Goal: Task Accomplishment & Management: Manage account settings

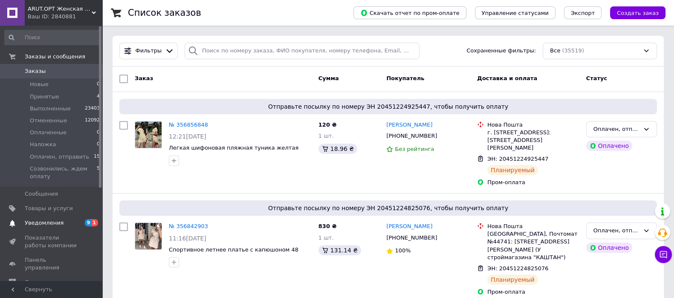
click at [61, 225] on span "Уведомления" at bounding box center [52, 223] width 54 height 8
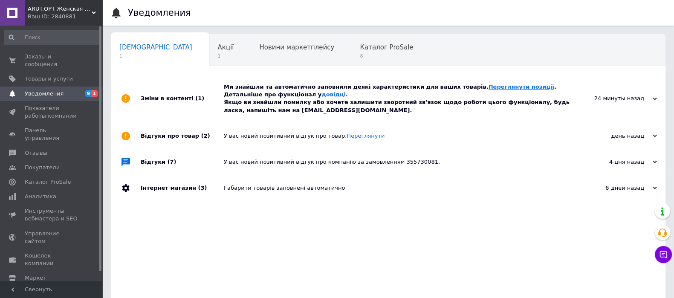
click at [488, 86] on link "Переглянути позиції" at bounding box center [521, 86] width 66 height 6
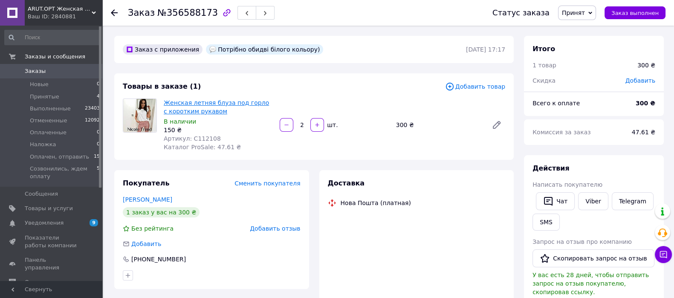
click at [177, 106] on link "Женская летняя блуза под горло с коротким рукавом" at bounding box center [216, 106] width 105 height 15
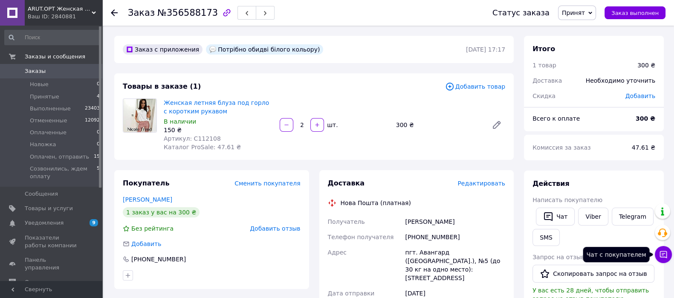
click at [665, 249] on button "Чат с покупателем" at bounding box center [662, 254] width 17 height 17
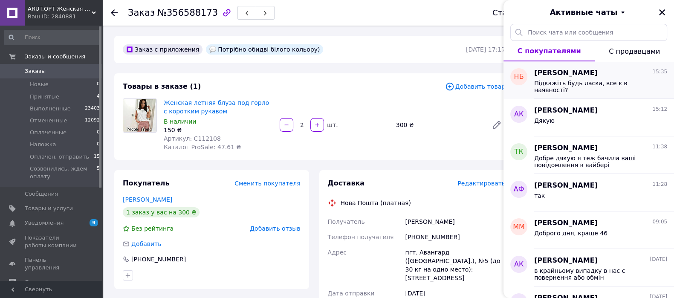
click at [567, 79] on div "Підкажіть будь ласка, все є в наявності?" at bounding box center [600, 85] width 133 height 15
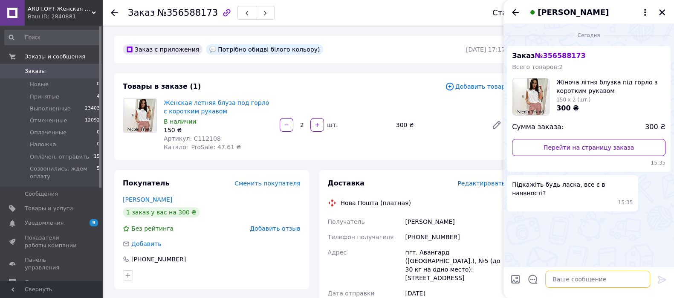
click at [555, 278] on textarea at bounding box center [597, 279] width 105 height 17
paste textarea "білий 38, 40, 42, бежевий 38, 42,44,48 чорний 38, 42, ніжно-рожевий 38"
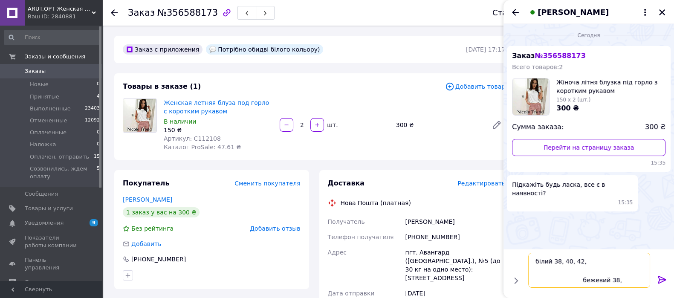
drag, startPoint x: 584, startPoint y: 264, endPoint x: 552, endPoint y: 265, distance: 32.0
click at [552, 265] on textarea "білий 38, 40, 42, бежевий 38, 42,44,48 чорний 38, 42, ніжно-рожевий 38" at bounding box center [589, 270] width 122 height 35
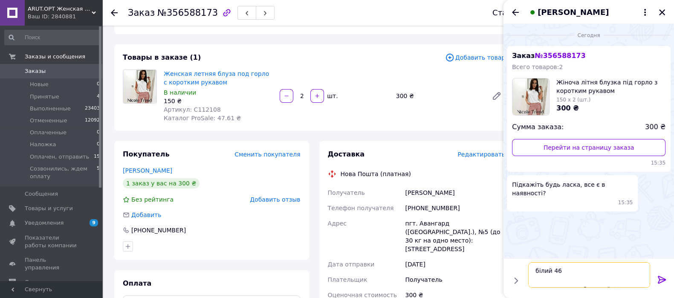
scroll to position [53, 0]
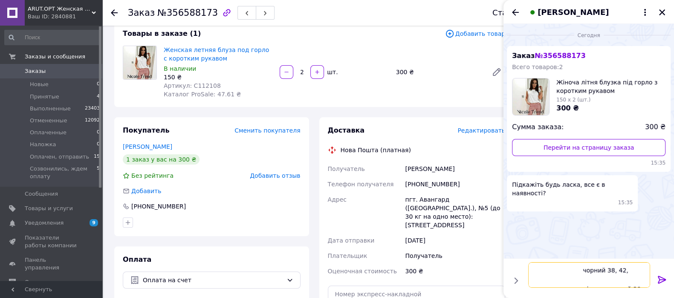
drag, startPoint x: 575, startPoint y: 265, endPoint x: 587, endPoint y: 272, distance: 14.7
click at [576, 266] on textarea "білий 46 бежевий 38, 42,44,48 чорний 38, 42, ніжно-рожевий 38" at bounding box center [589, 275] width 122 height 26
click at [594, 267] on textarea "білий 46 бежевий 38, 42,44,48 чорний 38, 42, ніжно-рожевий 38" at bounding box center [589, 275] width 122 height 26
drag, startPoint x: 569, startPoint y: 268, endPoint x: 626, endPoint y: 271, distance: 57.2
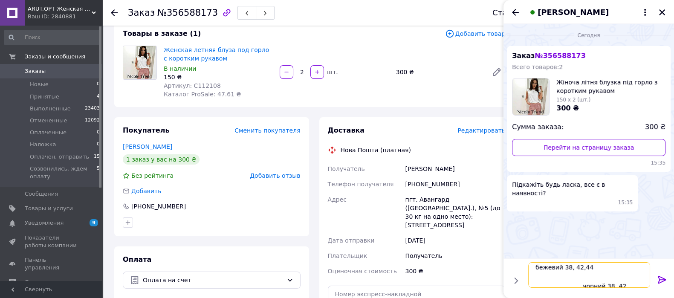
click at [570, 268] on textarea "білий 46 бежевий 38, 42,44 чорний 38, 42, ніжно-рожевий 38" at bounding box center [589, 275] width 122 height 26
click at [575, 267] on textarea "білий 46 бежевий 38,40, 42,44 чорний 38, 42, ніжно-рожевий 38" at bounding box center [589, 275] width 122 height 26
click at [577, 270] on textarea "білий 46 бежевий 38,40, 42,44 чорний 38, 42, ніжно-рожевий 38" at bounding box center [589, 275] width 122 height 26
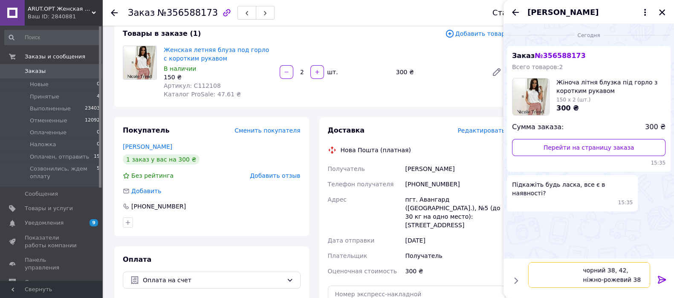
drag, startPoint x: 576, startPoint y: 269, endPoint x: 530, endPoint y: 272, distance: 46.1
click at [530, 272] on textarea "білий 46 бежевий 38,40, 42,44 чорний 38, 42, ніжно-рожевий 38" at bounding box center [589, 275] width 122 height 26
click at [567, 271] on textarea "білий 46 бежевий 38,40, 42,44 чорний 38, 42, ніжно-рожевий 38" at bounding box center [589, 275] width 122 height 26
drag, startPoint x: 579, startPoint y: 282, endPoint x: 547, endPoint y: 282, distance: 32.0
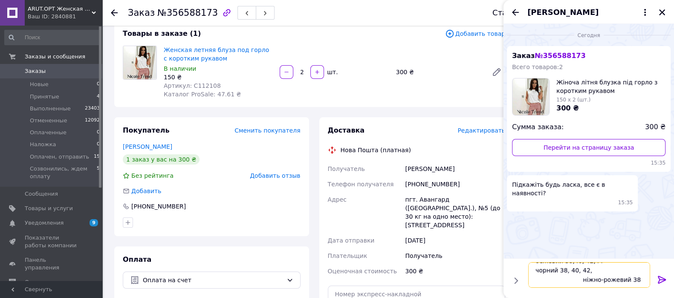
click at [547, 282] on textarea "білий 46 бежевий 38,40, 42,44 чорний 38, 40, 42, ніжно-рожевий 38" at bounding box center [589, 275] width 122 height 26
click at [569, 280] on textarea "білий 46 бежевий 38,40, 42,44 чорний 38, 40, 42, ніжно-рожевий 38" at bounding box center [589, 275] width 122 height 26
drag, startPoint x: 573, startPoint y: 280, endPoint x: 531, endPoint y: 280, distance: 42.6
click at [531, 280] on textarea "білий 46 бежевий 38,40, 42,44 чорний 38, 40, 42, ніжно-рожевий 38" at bounding box center [589, 275] width 122 height 26
type textarea "білий 46 бежевий 38,40, 42,44 чорний 38, 40, 42, ніжно-рожевий 38"
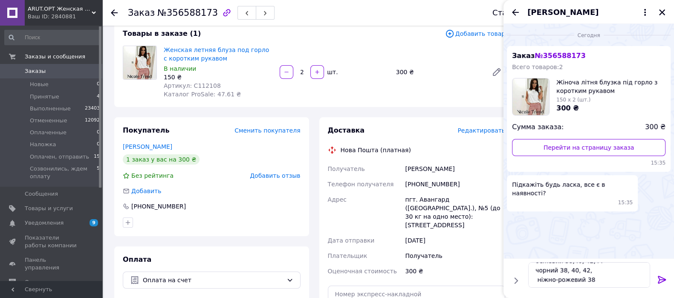
click at [666, 282] on icon at bounding box center [661, 279] width 10 height 10
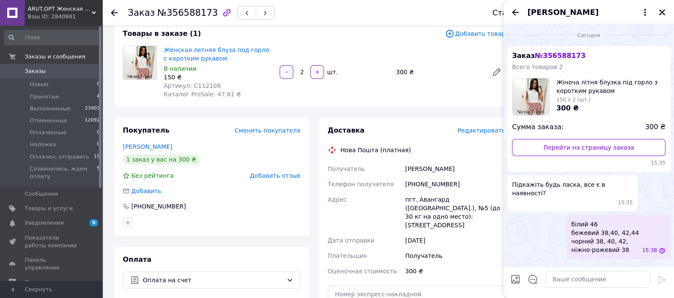
scroll to position [0, 0]
click at [662, 15] on icon "Закрыть" at bounding box center [662, 13] width 8 height 8
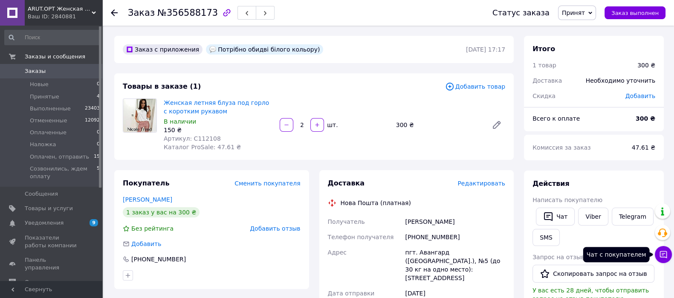
click at [665, 251] on icon at bounding box center [662, 254] width 7 height 7
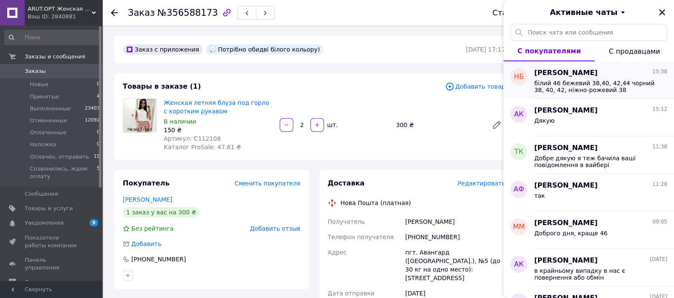
click at [599, 84] on span "білий 46 бежевий 38,40, 42,44 чорний 38, 40, 42, ніжно-рожевий 38" at bounding box center [594, 87] width 121 height 14
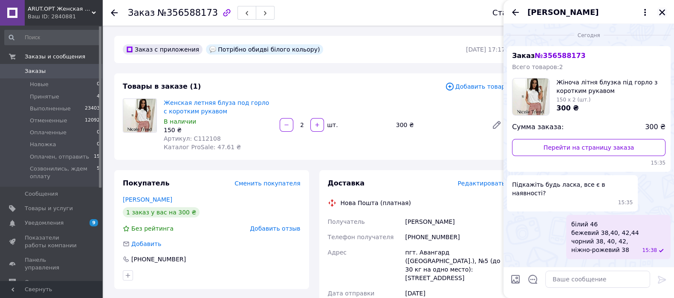
click at [659, 12] on icon "Закрыть" at bounding box center [662, 13] width 8 height 8
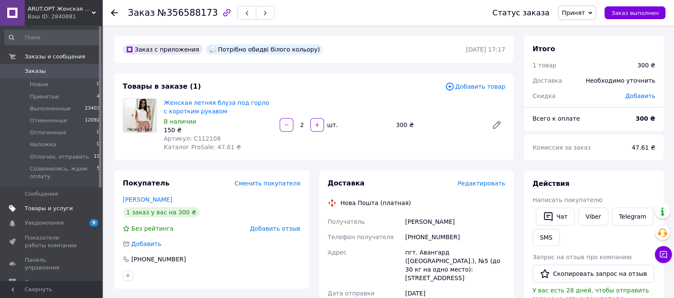
click at [57, 211] on span "Товары и услуги" at bounding box center [49, 208] width 48 height 8
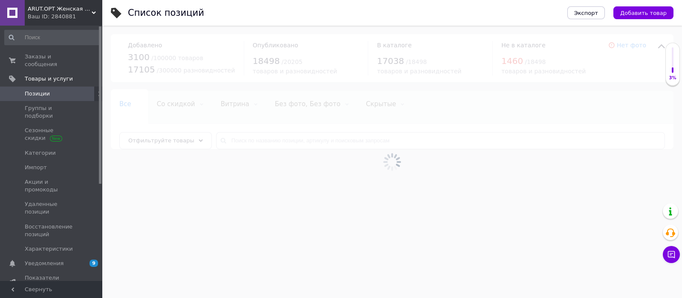
click at [636, 11] on span "Добавить товар" at bounding box center [643, 13] width 46 height 6
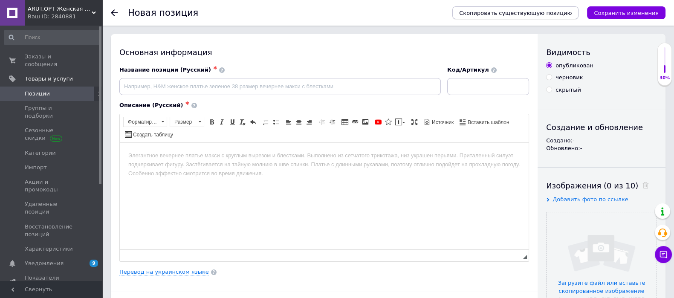
click at [556, 15] on span "Скопировать существующую позицию" at bounding box center [515, 13] width 112 height 6
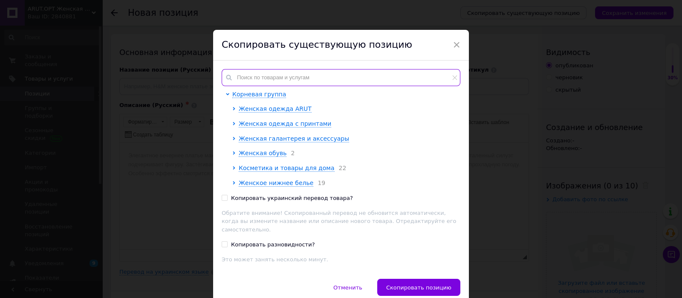
click at [318, 71] on input "text" at bounding box center [341, 77] width 239 height 17
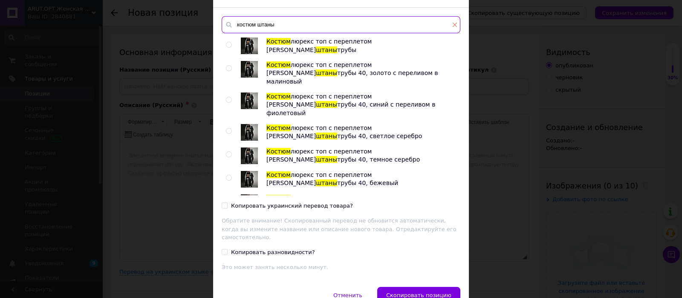
type input "костюм штаны"
click at [454, 22] on icon at bounding box center [454, 24] width 5 height 5
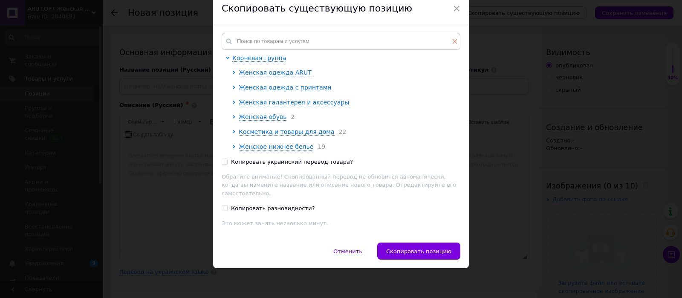
scroll to position [29, 0]
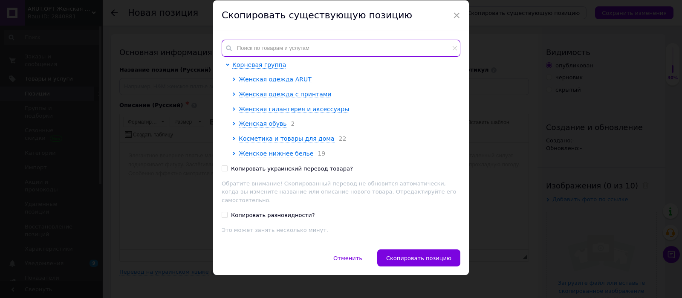
click at [345, 54] on input "text" at bounding box center [341, 48] width 239 height 17
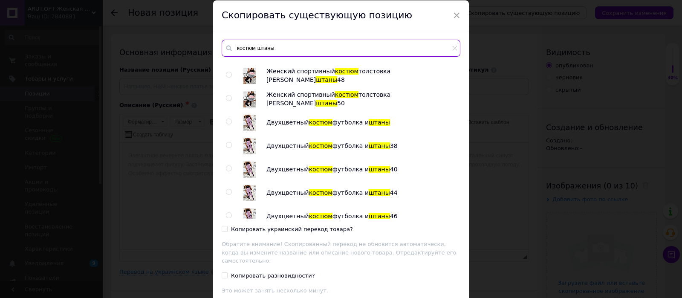
scroll to position [1444, 0]
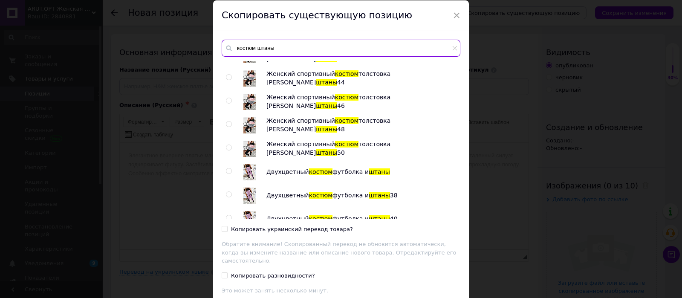
type input "костюм штаны"
drag, startPoint x: 228, startPoint y: 170, endPoint x: 242, endPoint y: 247, distance: 78.5
click at [228, 170] on input "radio" at bounding box center [229, 171] width 6 height 6
radio input "true"
click at [227, 229] on label "Копировать украинский перевод товара?" at bounding box center [287, 229] width 131 height 8
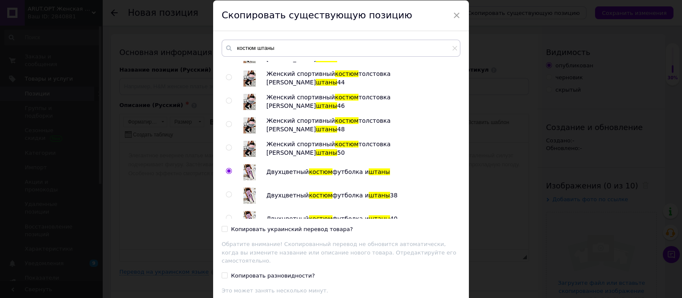
click at [227, 229] on input "Копировать украинский перевод товара?" at bounding box center [225, 229] width 6 height 6
checkbox input "true"
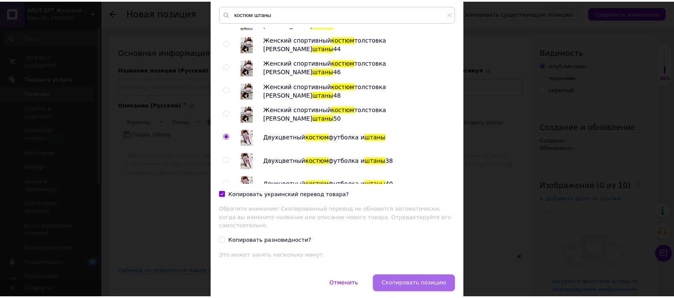
scroll to position [88, 0]
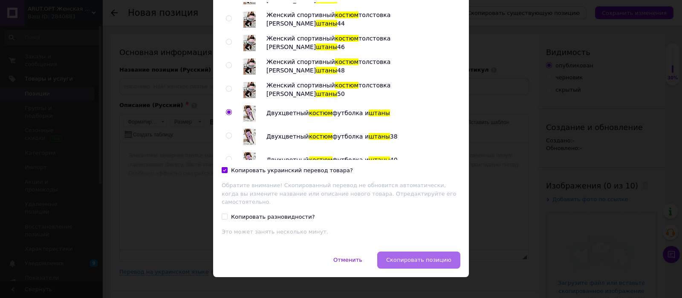
click at [422, 256] on span "Скопировать позицию" at bounding box center [418, 259] width 65 height 6
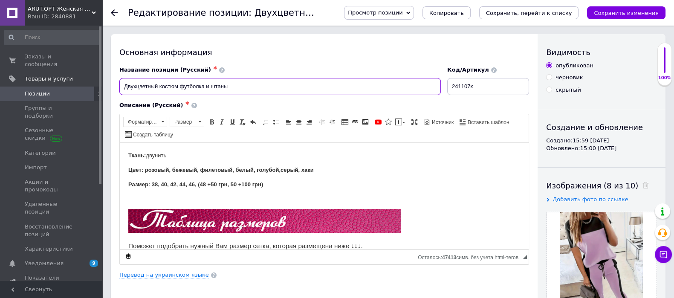
drag, startPoint x: 155, startPoint y: 87, endPoint x: 118, endPoint y: 86, distance: 37.5
click at [118, 86] on div "Название позиции (Русский) ✱ Двухцветный костюм футболка и штаны" at bounding box center [280, 80] width 328 height 35
type input "Яркий костюм футболка и штаны"
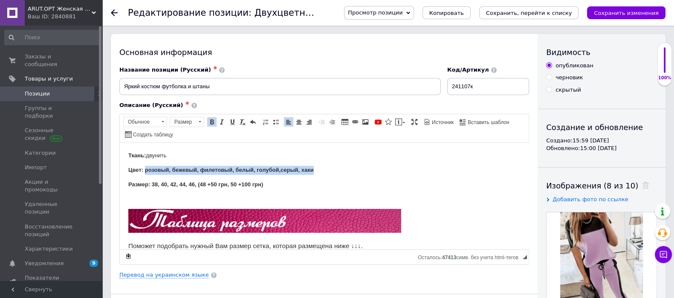
drag, startPoint x: 145, startPoint y: 168, endPoint x: 319, endPoint y: 174, distance: 173.5
click at [177, 276] on link "Перевод на украинском языке" at bounding box center [163, 274] width 89 height 7
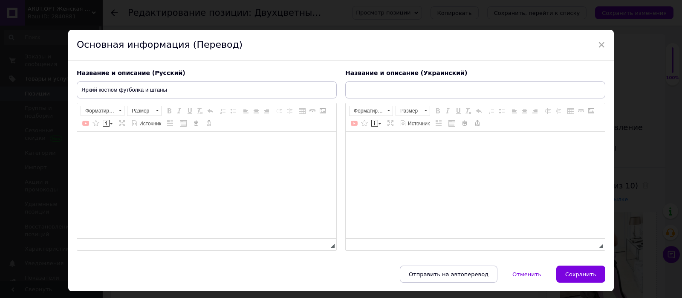
type input "Двоколірний костюм футболка та штани"
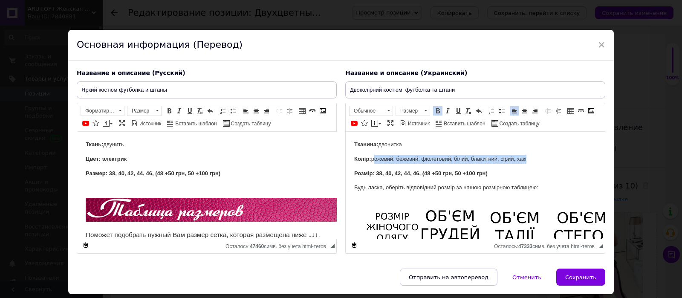
drag, startPoint x: 374, startPoint y: 157, endPoint x: 529, endPoint y: 157, distance: 155.1
click at [529, 157] on p "Колір: рожевий, бежевий, фіолетовий, білий, блакитний, сірий, хакі" at bounding box center [475, 159] width 242 height 9
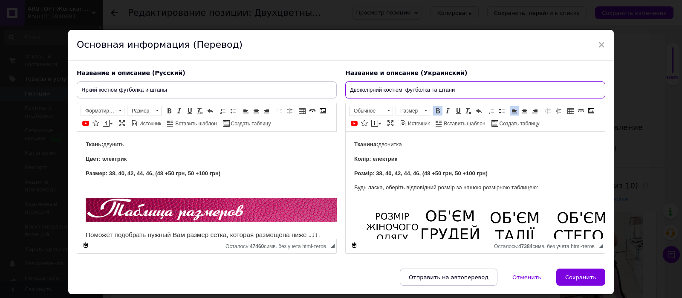
drag, startPoint x: 380, startPoint y: 90, endPoint x: 342, endPoint y: 87, distance: 38.0
click at [342, 87] on div "Название и описание (Украинский) Двоколірний костюм футболка та штани Тканина: …" at bounding box center [475, 161] width 268 height 193
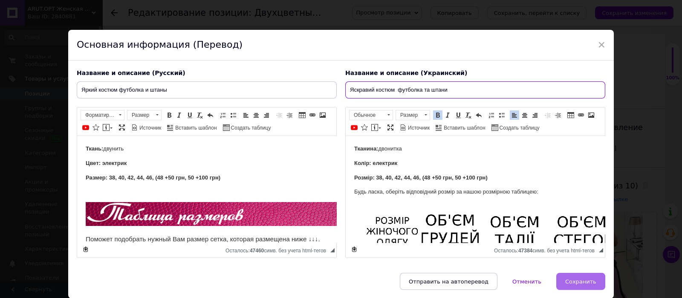
type input "Яскравий костюм футболка та штани"
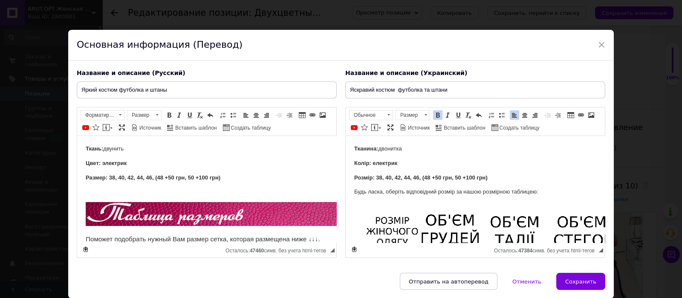
drag, startPoint x: 578, startPoint y: 293, endPoint x: 669, endPoint y: 154, distance: 165.8
click at [579, 285] on span "Сохранить" at bounding box center [580, 281] width 31 height 6
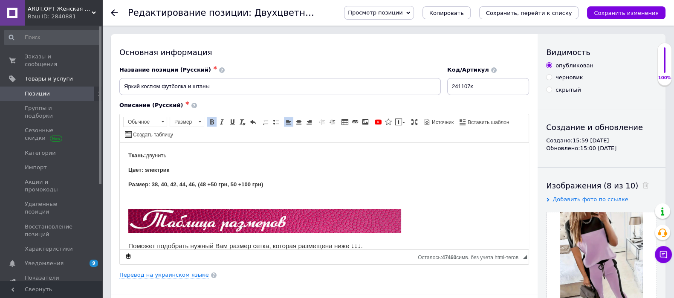
click at [636, 184] on div "Изображения (8 из 10)" at bounding box center [601, 185] width 111 height 11
click at [638, 186] on span at bounding box center [643, 185] width 11 height 9
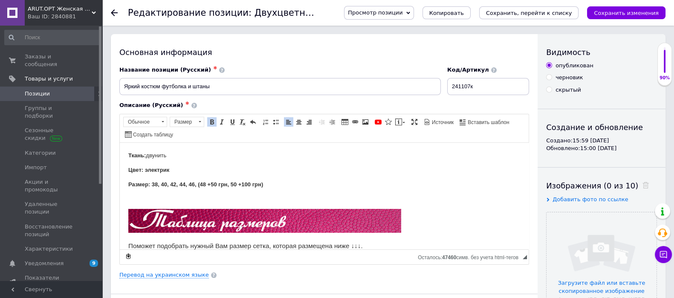
click at [638, 186] on span at bounding box center [643, 185] width 11 height 9
click at [601, 226] on input "file" at bounding box center [601, 267] width 110 height 110
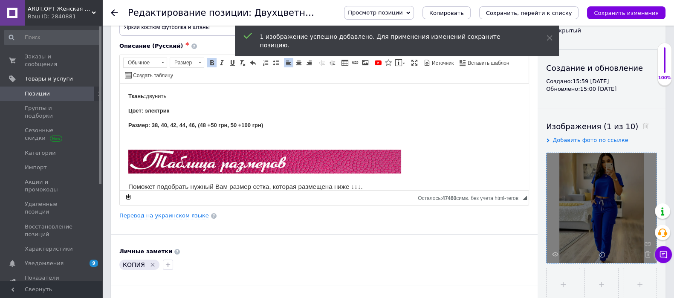
scroll to position [160, 0]
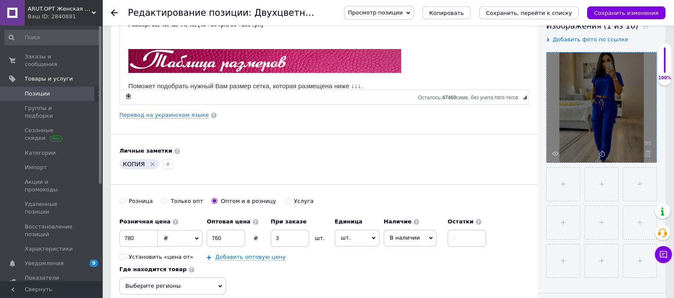
drag, startPoint x: 152, startPoint y: 163, endPoint x: 127, endPoint y: 239, distance: 80.0
click at [152, 165] on icon "Удалить метку" at bounding box center [152, 164] width 7 height 7
drag, startPoint x: 151, startPoint y: 242, endPoint x: 67, endPoint y: 251, distance: 84.9
type input "800"
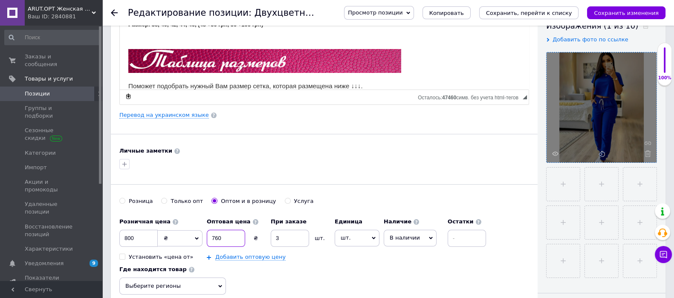
drag, startPoint x: 233, startPoint y: 235, endPoint x: 187, endPoint y: 233, distance: 46.0
click at [187, 233] on div "Розничная цена 800 ₴ $ € CHF £ ¥ PLN ₸ MDL HUF KGS CN¥ TRY ₩ lei Установить «це…" at bounding box center [304, 236] width 371 height 47
type input "780"
click at [612, 18] on button "Сохранить изменения" at bounding box center [626, 12] width 78 height 13
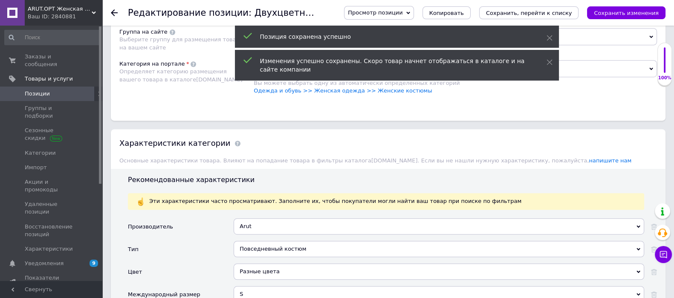
scroll to position [692, 0]
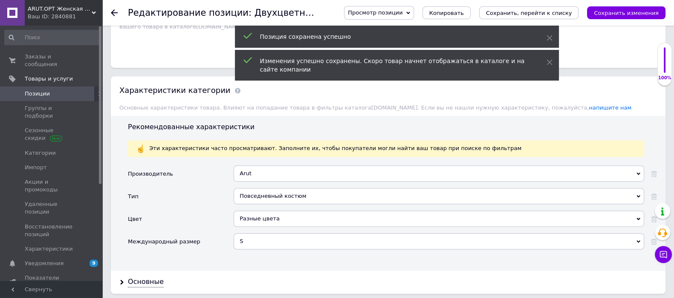
click at [285, 210] on div "Разные цвета" at bounding box center [438, 218] width 410 height 16
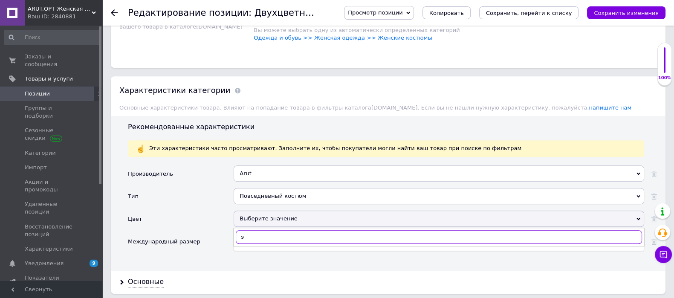
type input "эл"
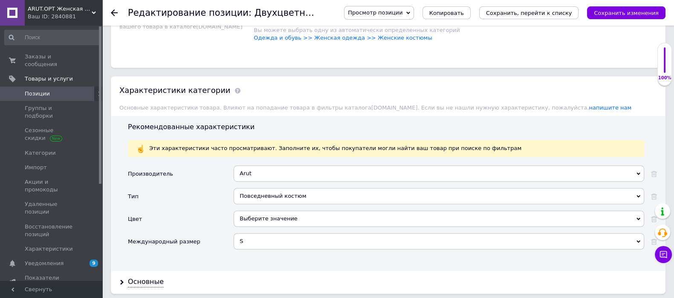
click at [270, 254] on div "Производитель Arut Arut Тип Повседневный костюм Повседневный костюм Цвет Выбери…" at bounding box center [392, 214] width 529 height 99
click at [259, 215] on div "Выберите значение" at bounding box center [438, 218] width 410 height 16
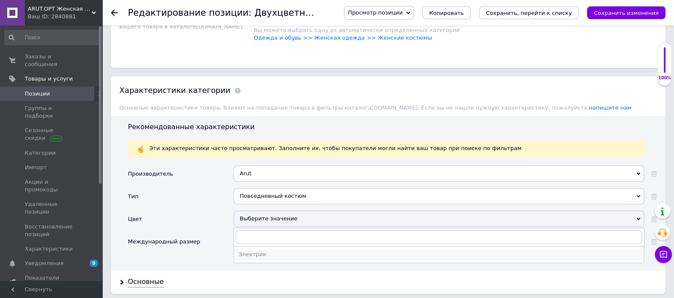
click at [258, 248] on li "Электрик" at bounding box center [438, 254] width 409 height 12
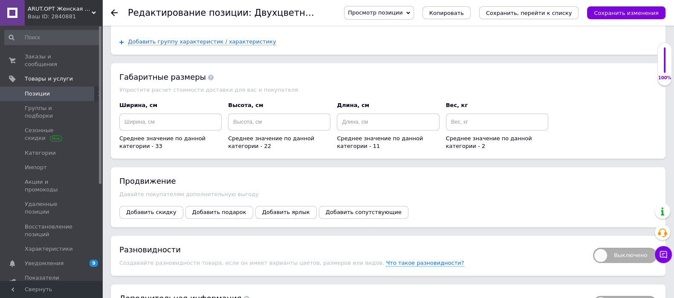
scroll to position [1178, 0]
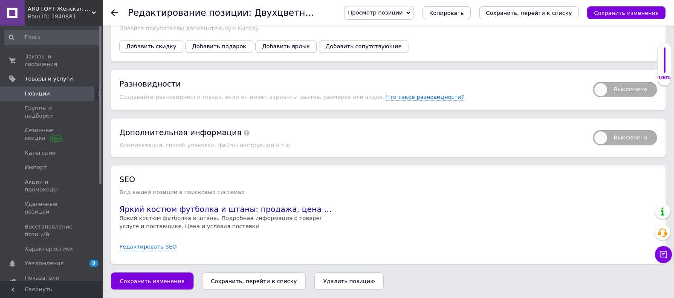
click at [599, 101] on div "Выключено Разновидности Создавайте разновидности товара, если он имеет варианты…" at bounding box center [388, 90] width 554 height 40
click at [620, 82] on span "Выключено" at bounding box center [625, 89] width 64 height 15
click at [593, 81] on input "Выключено" at bounding box center [590, 79] width 6 height 6
checkbox input "true"
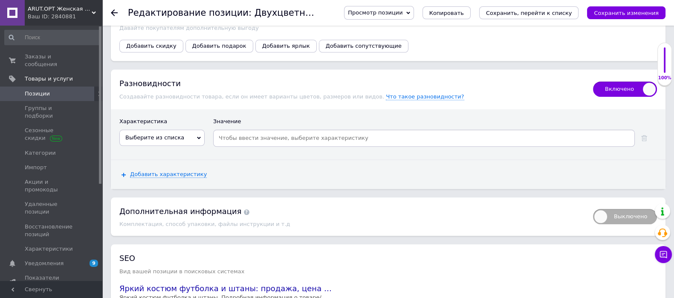
click at [148, 136] on span "Выберите из списка" at bounding box center [154, 137] width 59 height 6
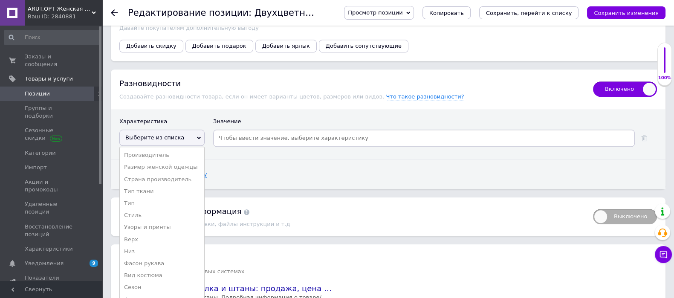
drag, startPoint x: 153, startPoint y: 167, endPoint x: 321, endPoint y: 137, distance: 170.5
click at [163, 165] on li "Размер женской одежды" at bounding box center [162, 167] width 84 height 12
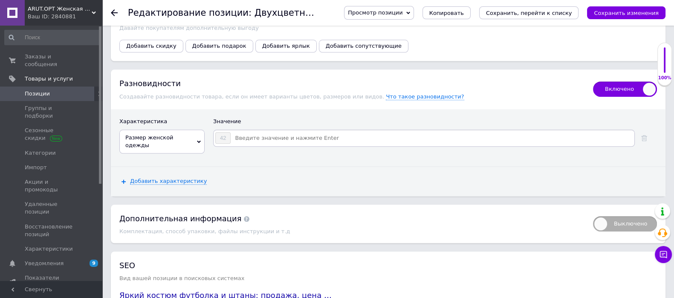
click at [307, 135] on input at bounding box center [432, 138] width 402 height 13
type input "38"
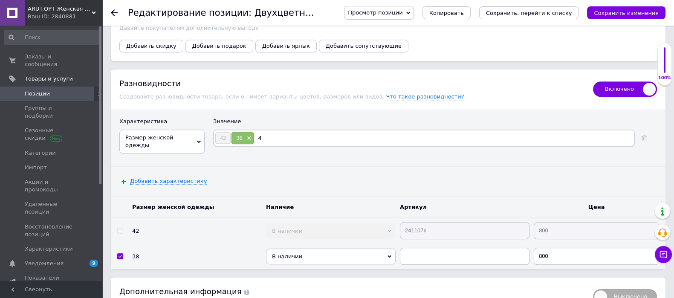
type input "40"
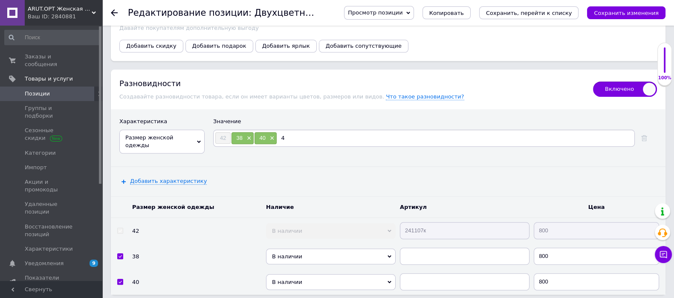
type input "44"
type input "46"
type input "48"
type input "50"
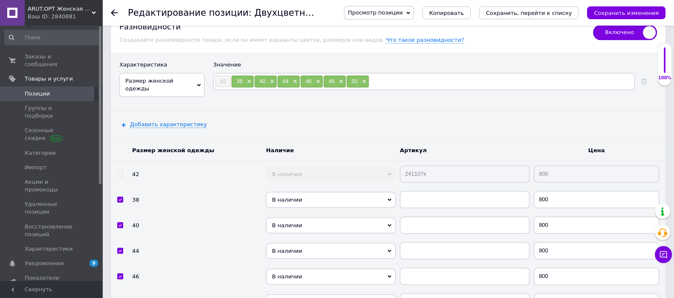
scroll to position [1337, 0]
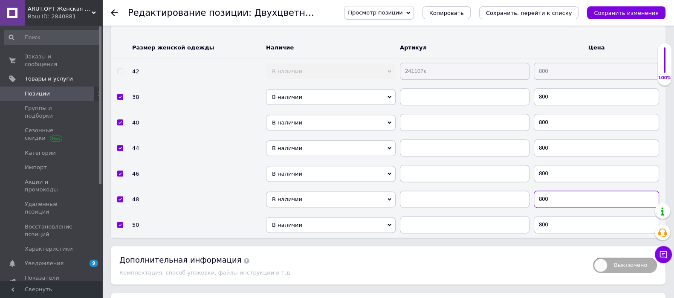
click at [571, 198] on input "800" at bounding box center [595, 198] width 125 height 17
type input "850"
click at [544, 218] on input "800" at bounding box center [595, 224] width 125 height 17
type input "900"
click at [626, 14] on icon "Сохранить изменения" at bounding box center [625, 13] width 65 height 6
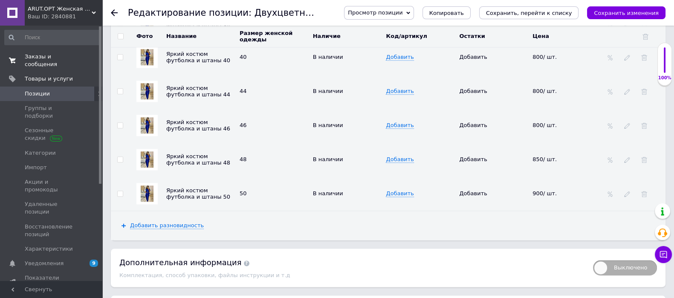
click at [35, 54] on span "Заказы и сообщения" at bounding box center [52, 60] width 54 height 15
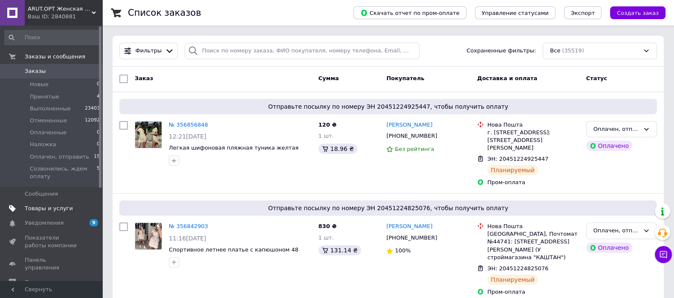
click at [60, 210] on span "Товары и услуги" at bounding box center [49, 208] width 48 height 8
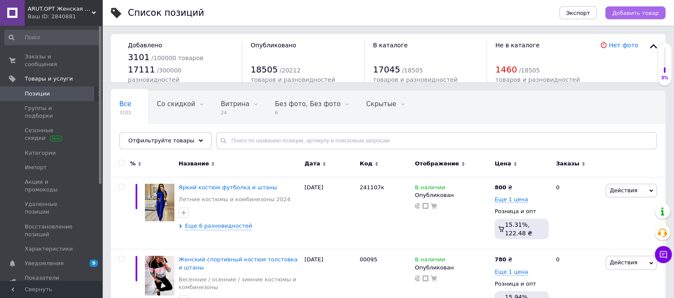
click at [624, 16] on button "Добавить товар" at bounding box center [635, 12] width 60 height 13
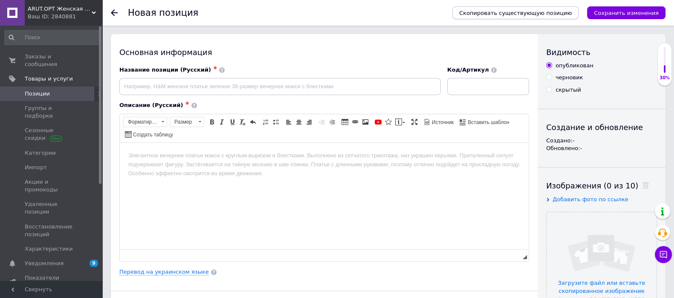
click at [549, 12] on span "Скопировать существующую позицию" at bounding box center [515, 13] width 112 height 6
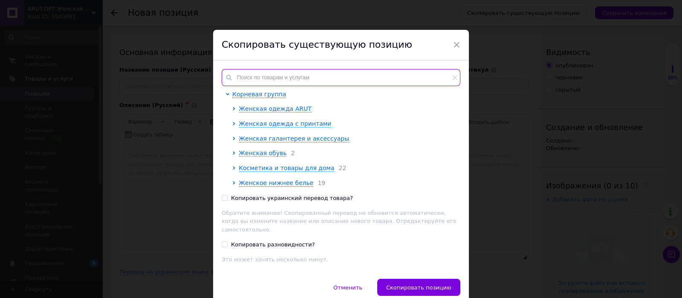
click at [295, 77] on input "text" at bounding box center [341, 77] width 239 height 17
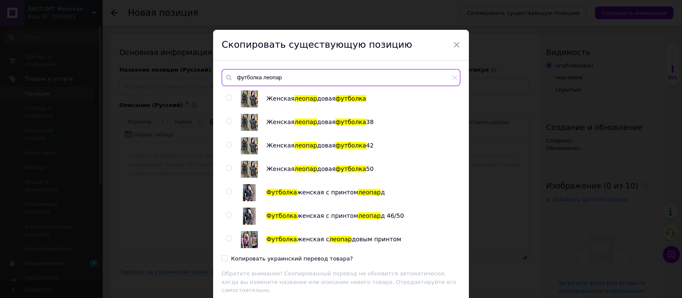
type input "футболка леопар"
click at [228, 95] on input "radio" at bounding box center [229, 98] width 6 height 6
radio input "true"
click at [225, 256] on input "Копировать украинский перевод товара?" at bounding box center [225, 258] width 6 height 6
checkbox input "true"
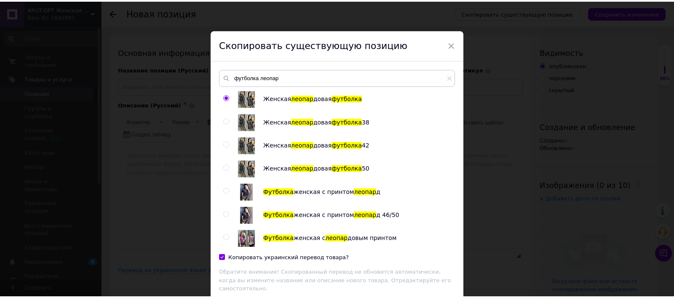
scroll to position [88, 0]
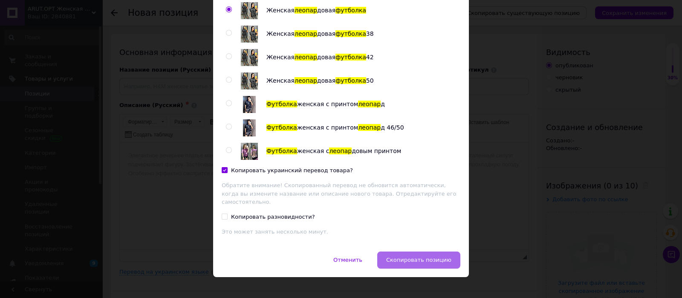
click at [422, 256] on span "Скопировать позицию" at bounding box center [418, 259] width 65 height 6
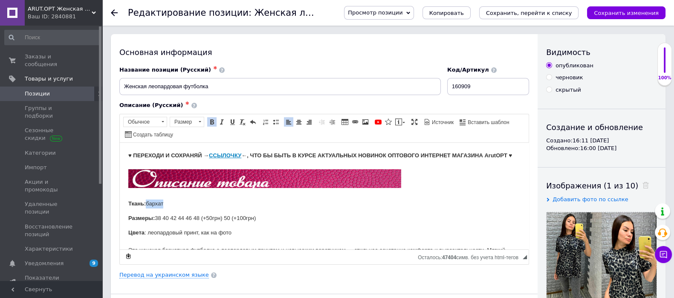
drag, startPoint x: 184, startPoint y: 214, endPoint x: 150, endPoint y: 210, distance: 34.3
click at [148, 208] on p "♥ ПЕРЕХОДИ И СОХРАНЯЙ → ССЫЛОЧКУ ←, ЧТО БЫ БЫТЬ В КУРСЕ АКТУАЛЬНЫХ НОВИНОК ОПТО…" at bounding box center [324, 179] width 392 height 57
drag, startPoint x: 243, startPoint y: 241, endPoint x: 147, endPoint y: 237, distance: 95.5
click at [147, 236] on p "Цвета : леопардовый принт, как на фото Эта женская бархатная футболка с леопард…" at bounding box center [324, 254] width 392 height 53
click at [182, 273] on link "Перевод на украинском языке" at bounding box center [163, 274] width 89 height 7
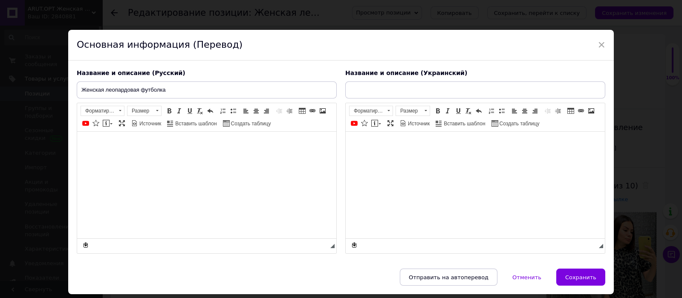
type input "Жіноча леопардова футболка"
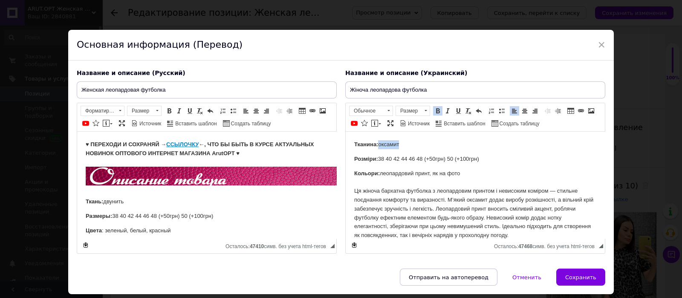
drag, startPoint x: 393, startPoint y: 142, endPoint x: 378, endPoint y: 141, distance: 14.9
click at [378, 141] on p "Тканина: оксамит" at bounding box center [475, 144] width 242 height 9
drag, startPoint x: 382, startPoint y: 171, endPoint x: 447, endPoint y: 178, distance: 65.5
click at [429, 178] on p "Кольори: леопардовий принт, як на фото Ця жіноча бархатна футболка з леопардови…" at bounding box center [475, 204] width 242 height 71
drag, startPoint x: 447, startPoint y: 178, endPoint x: 459, endPoint y: 175, distance: 12.7
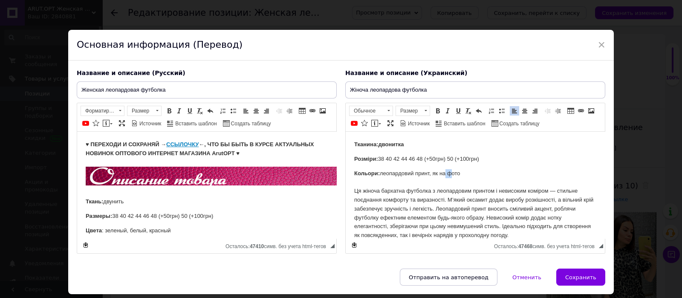
click at [458, 175] on p "Кольори: леопардовий принт, як на фото Ця жіноча бархатна футболка з леопардови…" at bounding box center [475, 204] width 242 height 71
drag, startPoint x: 468, startPoint y: 172, endPoint x: 380, endPoint y: 167, distance: 88.3
drag, startPoint x: 440, startPoint y: 173, endPoint x: 464, endPoint y: 203, distance: 38.7
click at [440, 174] on strong "Кольори: зелений, білий, черввоний" at bounding box center [404, 173] width 101 height 6
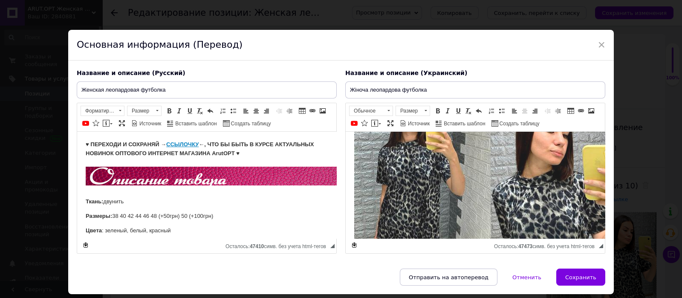
click at [422, 198] on img "Визуальный текстовый редактор, 90DD2266-8850-4FB3-841D-DDE3BD7E4B3C" at bounding box center [490, 222] width 273 height 273
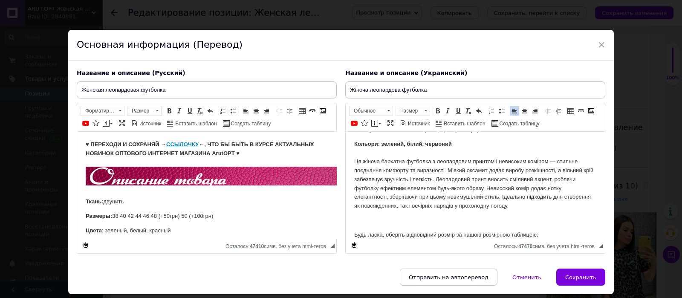
scroll to position [8, 0]
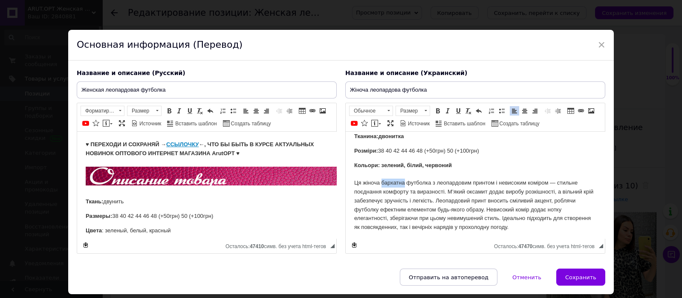
drag, startPoint x: 381, startPoint y: 182, endPoint x: 404, endPoint y: 183, distance: 22.6
click at [404, 183] on p "Кольори: зелений, білий, червоний Ця жіноча бархатна футболка з леопардовим при…" at bounding box center [475, 196] width 242 height 71
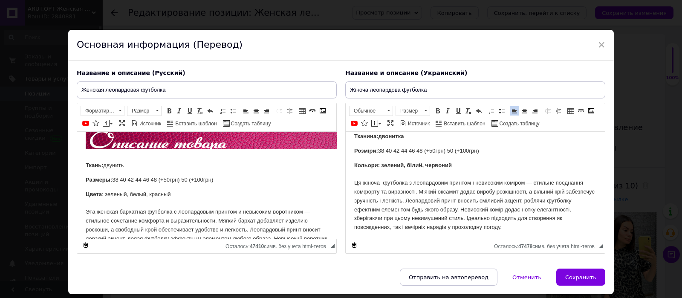
scroll to position [53, 0]
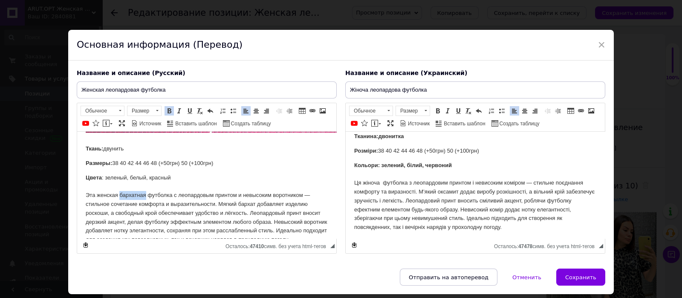
drag, startPoint x: 120, startPoint y: 195, endPoint x: 147, endPoint y: 192, distance: 26.6
click at [147, 192] on p "Цвета : зеленый, белый, красный Эта женская бархатная футболка с леопардовым пр…" at bounding box center [207, 208] width 242 height 71
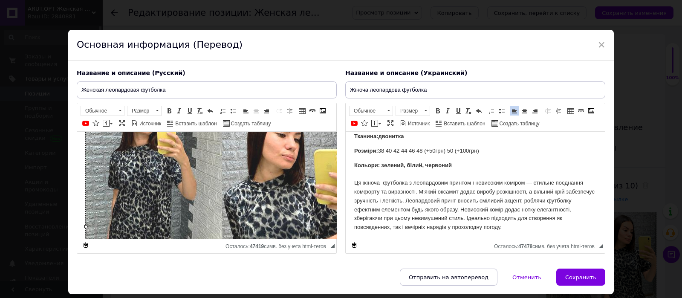
click at [219, 216] on img "Визуальный текстовый редактор, 9C1F1E97-0453-4DF7-B54D-6B400947CE79" at bounding box center [222, 226] width 273 height 273
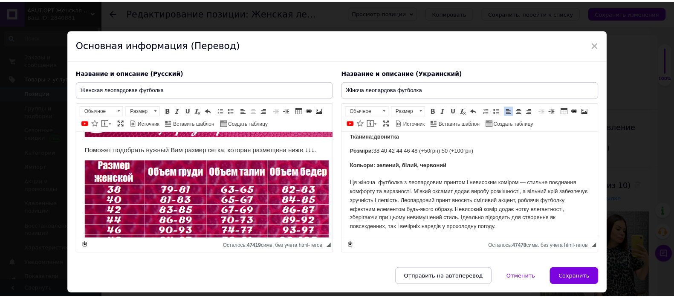
scroll to position [171, 0]
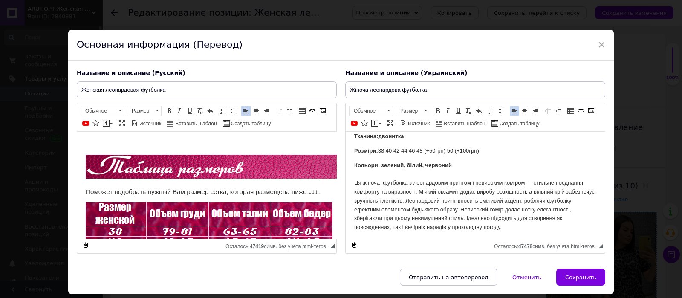
drag, startPoint x: 576, startPoint y: 288, endPoint x: 597, endPoint y: 225, distance: 67.5
click at [579, 280] on span "Сохранить" at bounding box center [580, 277] width 31 height 6
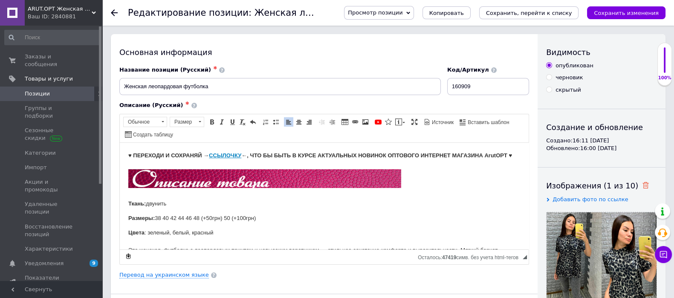
click at [642, 185] on use at bounding box center [645, 185] width 6 height 6
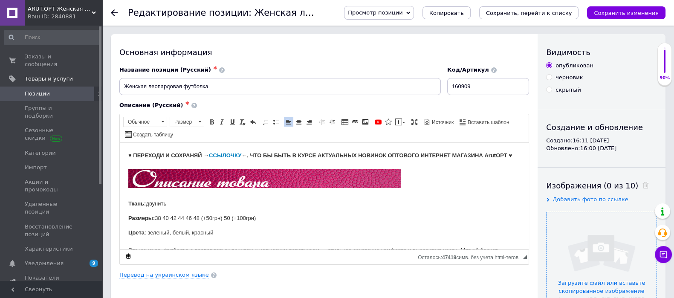
drag, startPoint x: 590, startPoint y: 253, endPoint x: 619, endPoint y: 258, distance: 29.3
click at [591, 254] on input "file" at bounding box center [601, 267] width 110 height 110
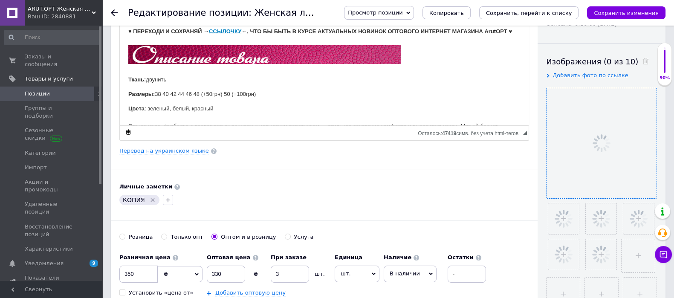
scroll to position [160, 0]
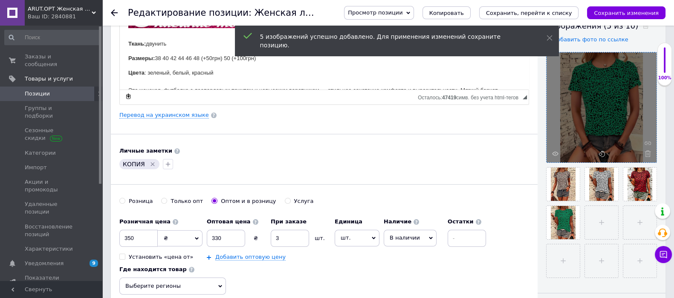
drag, startPoint x: 153, startPoint y: 163, endPoint x: 107, endPoint y: 254, distance: 102.3
click at [152, 165] on icon "Удалить метку" at bounding box center [152, 164] width 7 height 7
drag, startPoint x: 135, startPoint y: 240, endPoint x: 113, endPoint y: 242, distance: 22.2
click at [113, 242] on div "Основная информация Название позиции (Русский) ✱ Женская леопардовая футболка К…" at bounding box center [324, 111] width 426 height 475
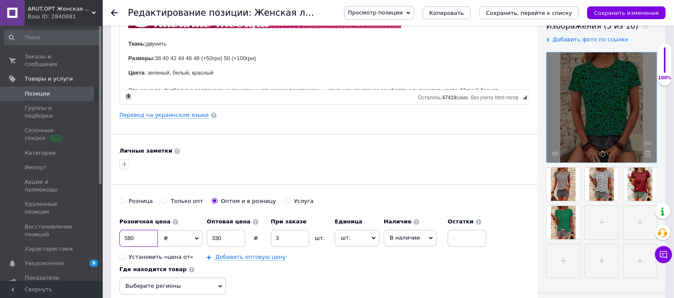
type input "580"
drag, startPoint x: 223, startPoint y: 235, endPoint x: 161, endPoint y: 242, distance: 62.2
click at [161, 242] on div "Розничная цена 580 ₴ $ € CHF £ ¥ PLN ₸ MDL HUF KGS CN¥ TRY ₩ lei Установить «це…" at bounding box center [304, 236] width 371 height 47
type input "560"
click at [631, 7] on button "Сохранить изменения" at bounding box center [626, 12] width 78 height 13
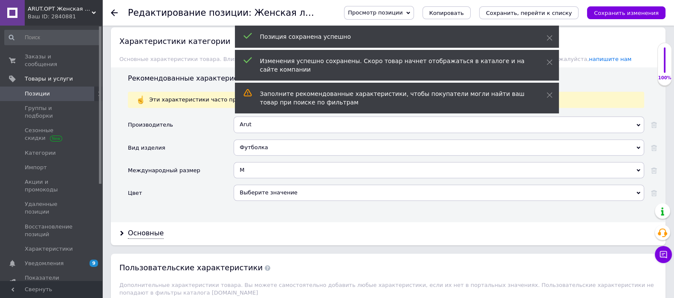
scroll to position [745, 0]
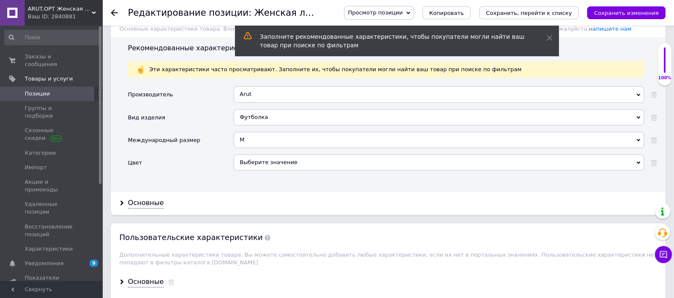
click at [270, 155] on div "Выберите значение" at bounding box center [438, 162] width 410 height 16
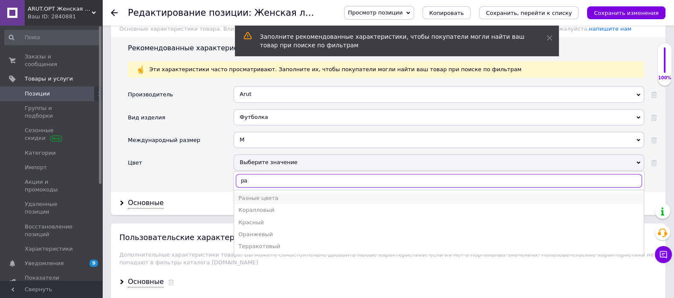
type input "ра"
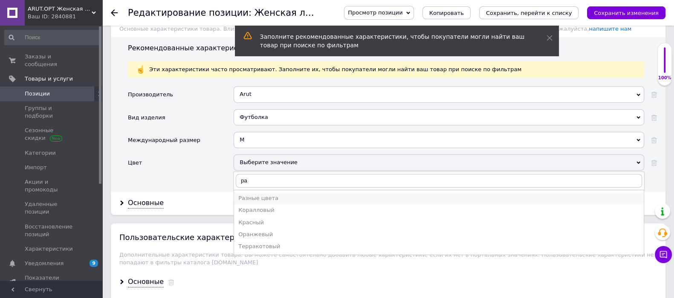
click at [253, 194] on div "Разные цвета" at bounding box center [438, 198] width 401 height 8
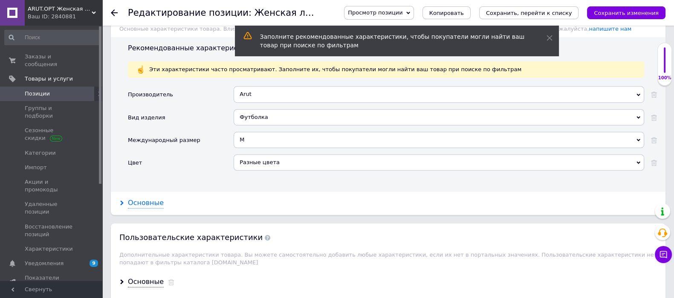
click at [149, 199] on div "Основные" at bounding box center [146, 203] width 36 height 10
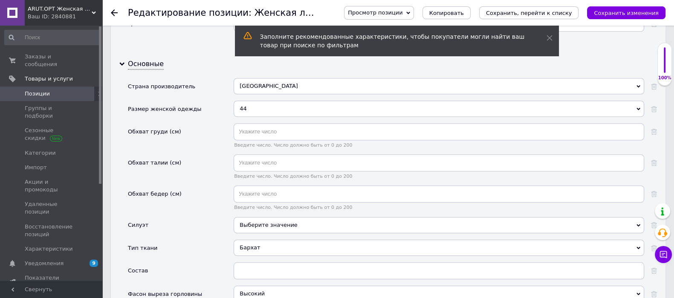
scroll to position [905, 0]
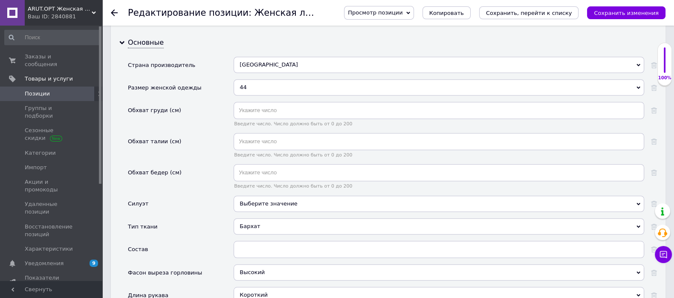
click at [259, 222] on div "Бархат" at bounding box center [438, 226] width 410 height 16
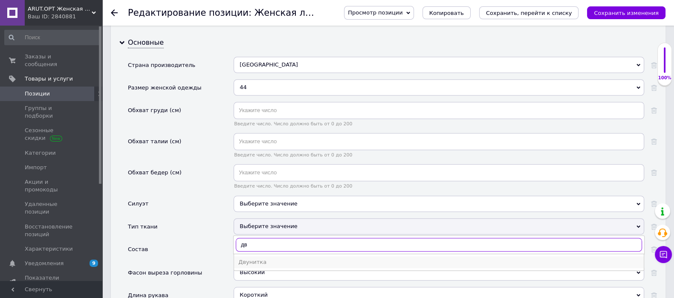
type input "дв"
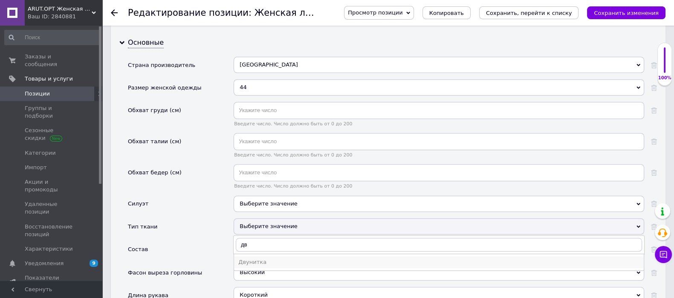
click at [254, 258] on div "Двунитка" at bounding box center [438, 262] width 401 height 8
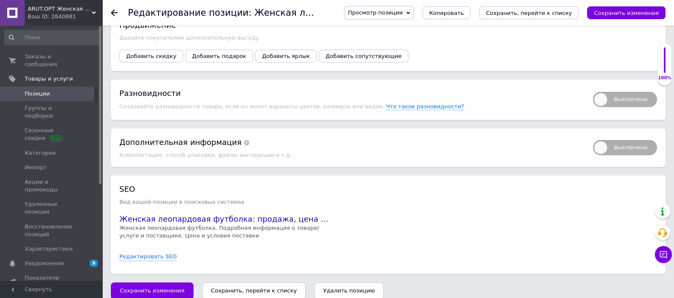
scroll to position [1731, 0]
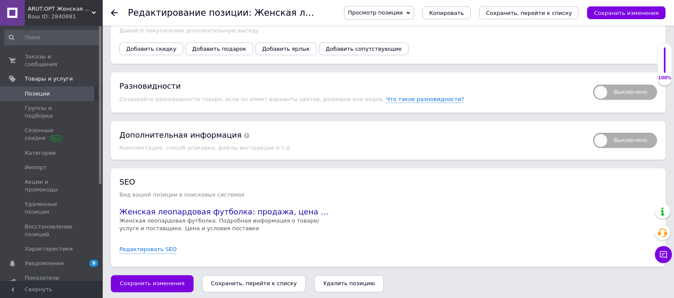
click at [626, 86] on span "Выключено" at bounding box center [625, 91] width 64 height 15
click at [593, 84] on input "Выключено" at bounding box center [590, 82] width 6 height 6
checkbox input "true"
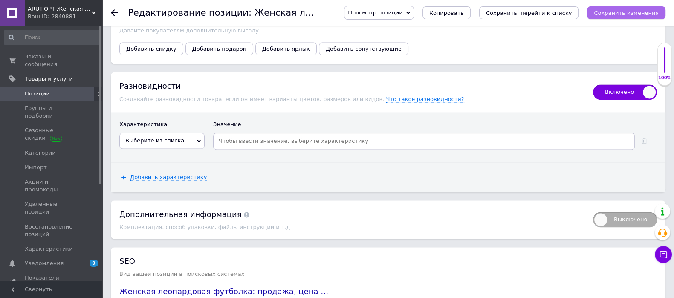
click at [643, 17] on button "Сохранить изменения" at bounding box center [626, 12] width 78 height 13
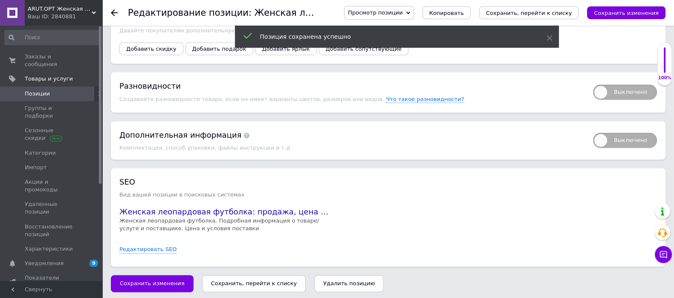
click at [625, 87] on span "Выключено" at bounding box center [625, 91] width 64 height 15
click at [593, 84] on input "Выключено" at bounding box center [590, 82] width 6 height 6
checkbox input "true"
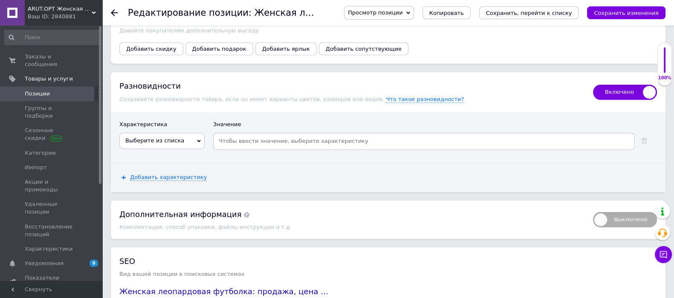
click at [199, 139] on icon at bounding box center [199, 141] width 4 height 4
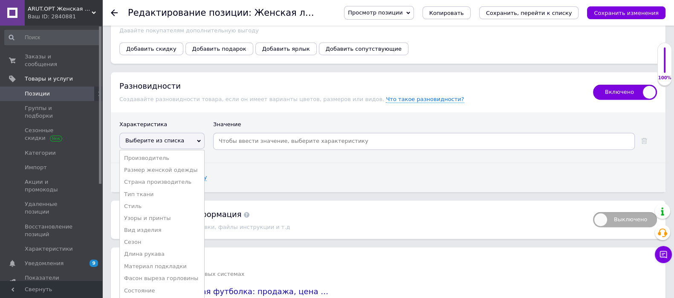
drag, startPoint x: 160, startPoint y: 164, endPoint x: 288, endPoint y: 123, distance: 134.2
click at [168, 164] on li "Размер женской одежды" at bounding box center [162, 170] width 84 height 12
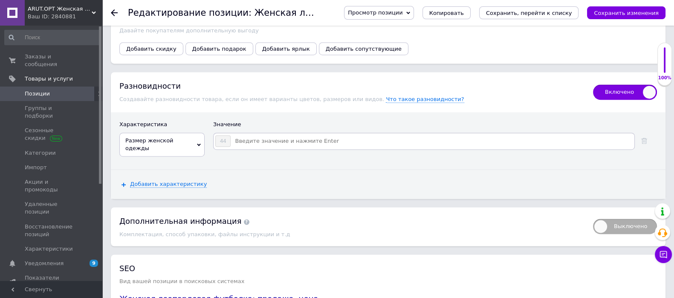
click at [276, 135] on input at bounding box center [432, 141] width 402 height 13
type input "38"
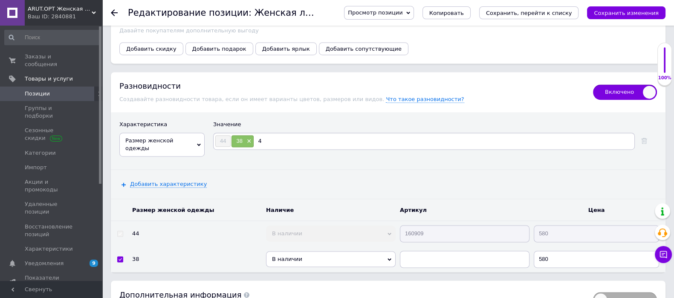
type input "40"
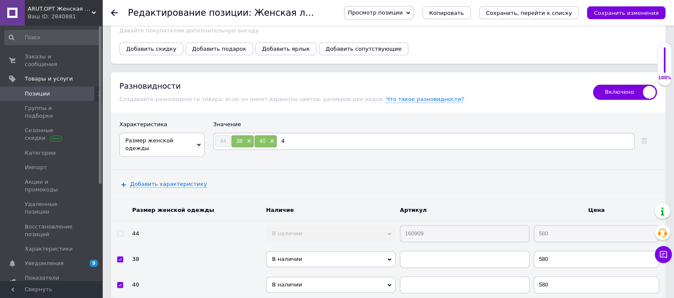
type input "42"
type input "46"
type input "48"
type input "50"
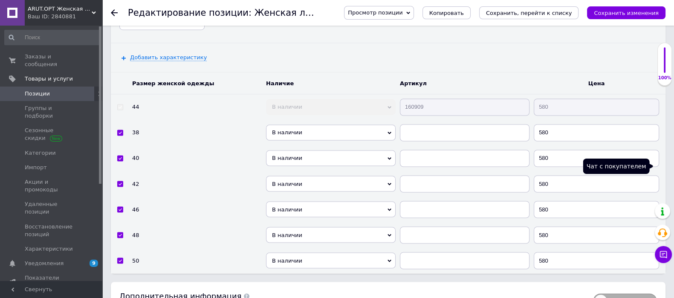
scroll to position [1892, 0]
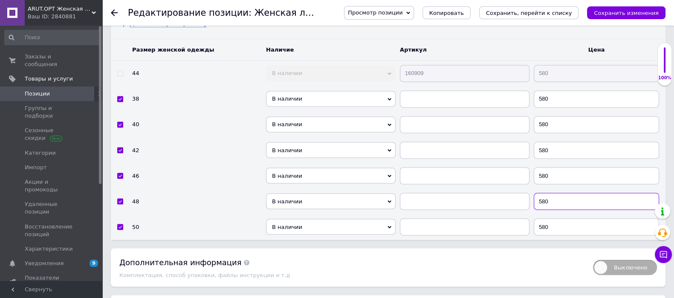
drag, startPoint x: 562, startPoint y: 188, endPoint x: 521, endPoint y: 191, distance: 41.0
click at [521, 191] on tr "48 В наличии Нет в наличии Под заказ Готово к отправке 580" at bounding box center [388, 201] width 554 height 26
type input "630"
click at [541, 218] on input "580" at bounding box center [595, 226] width 125 height 17
type input "680"
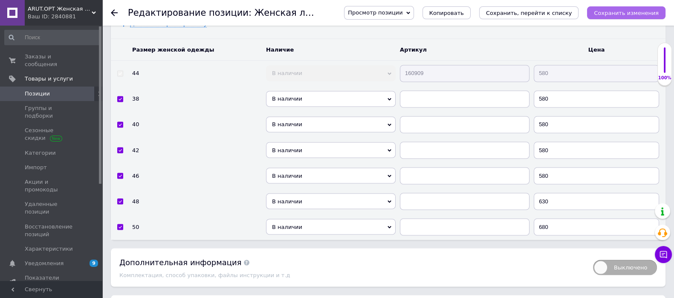
click at [613, 8] on button "Сохранить изменения" at bounding box center [626, 12] width 78 height 13
click at [545, 11] on icon "Сохранить, перейти к списку" at bounding box center [529, 13] width 86 height 6
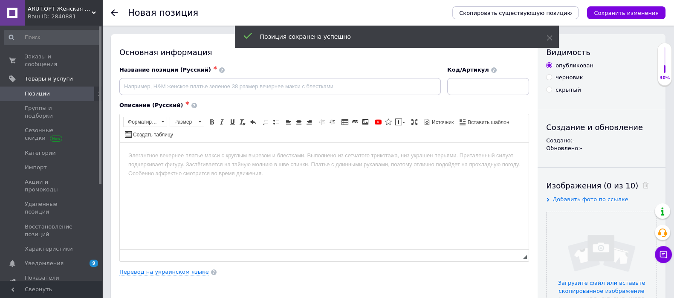
click at [533, 19] on div "Скопировать существующую позицию Сохранить изменения" at bounding box center [554, 13] width 222 height 26
click at [538, 12] on span "Скопировать существующую позицию" at bounding box center [515, 13] width 112 height 6
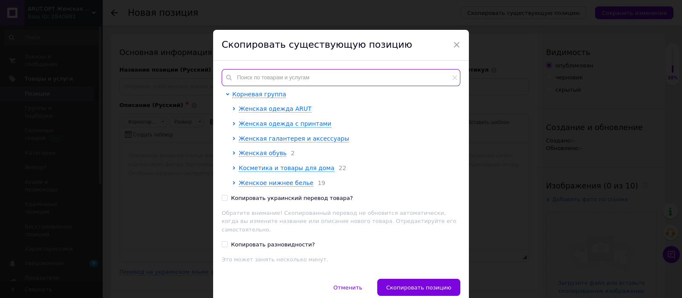
click at [274, 84] on input "text" at bounding box center [341, 77] width 239 height 17
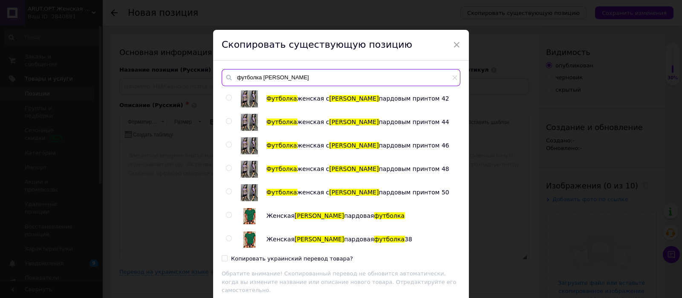
scroll to position [213, 0]
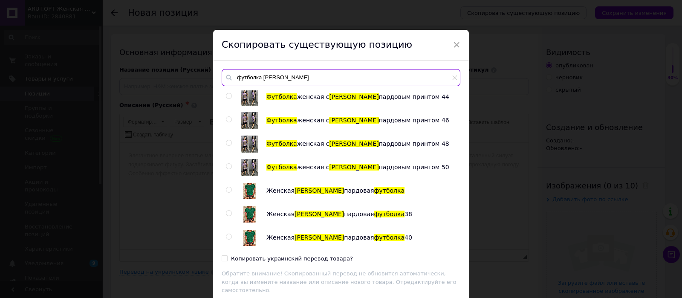
type input "футболка лео"
click at [229, 185] on div at bounding box center [230, 190] width 9 height 17
click at [226, 187] on label at bounding box center [229, 190] width 6 height 6
click at [226, 187] on input "radio" at bounding box center [229, 190] width 6 height 6
radio input "true"
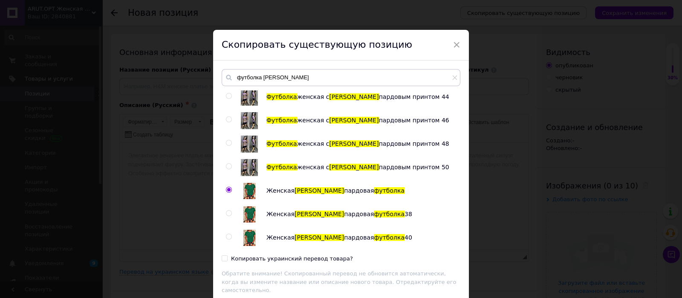
click at [228, 188] on input "radio" at bounding box center [229, 190] width 6 height 6
drag, startPoint x: 227, startPoint y: 256, endPoint x: 357, endPoint y: 260, distance: 129.6
click at [227, 256] on label "Копировать украинский перевод товара?" at bounding box center [287, 259] width 131 height 8
click at [227, 256] on input "Копировать украинский перевод товара?" at bounding box center [225, 258] width 6 height 6
checkbox input "true"
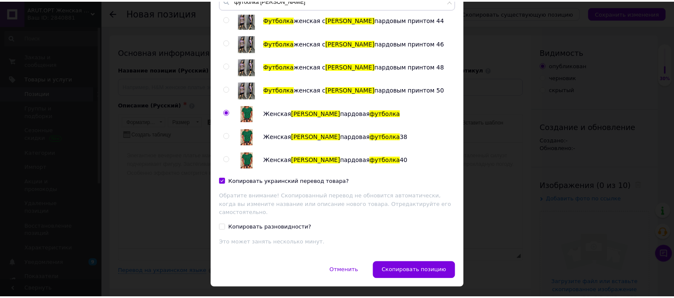
scroll to position [88, 0]
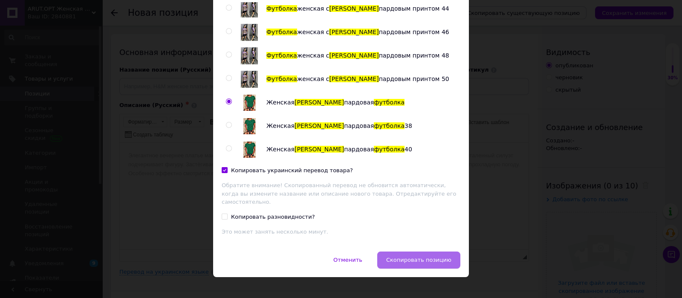
click at [422, 256] on span "Скопировать позицию" at bounding box center [418, 259] width 65 height 6
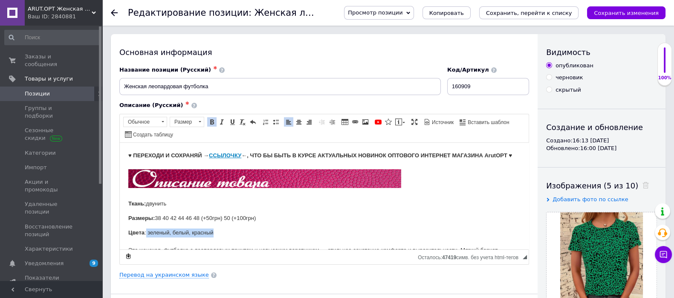
drag, startPoint x: 218, startPoint y: 240, endPoint x: 147, endPoint y: 241, distance: 71.1
click at [147, 241] on p "Цвета : зеленый, белый, красный Эта женская футболка с леопардовым принтом и не…" at bounding box center [324, 254] width 392 height 53
click at [177, 271] on link "Перевод на украинском языке" at bounding box center [163, 274] width 89 height 7
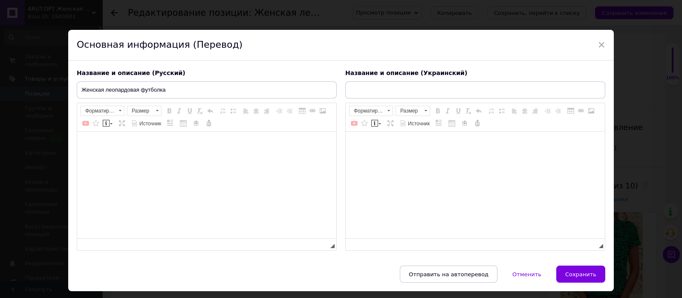
type input "Жіноча леопардова футболка"
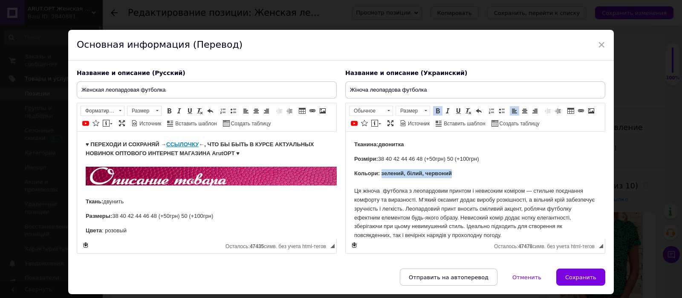
drag, startPoint x: 454, startPoint y: 173, endPoint x: 381, endPoint y: 172, distance: 72.4
click at [381, 172] on p "Кольори: зелений, білий, червоний Ця жіноча футболка з леопардовим принтом і не…" at bounding box center [475, 204] width 242 height 71
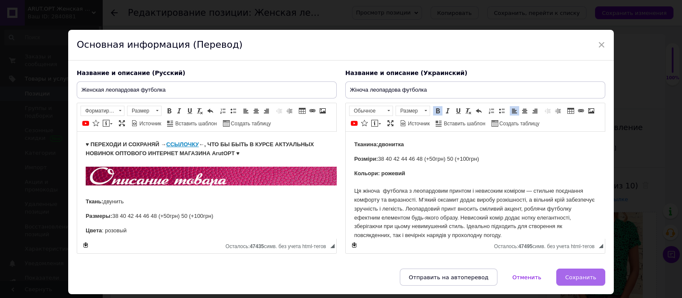
click at [584, 279] on button "Сохранить" at bounding box center [580, 276] width 49 height 17
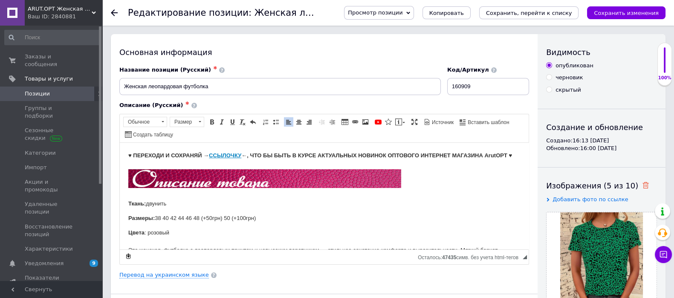
click at [642, 184] on icon at bounding box center [645, 185] width 6 height 6
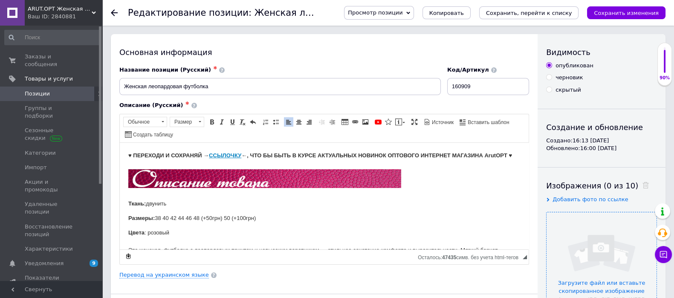
click at [621, 227] on input "file" at bounding box center [601, 267] width 110 height 110
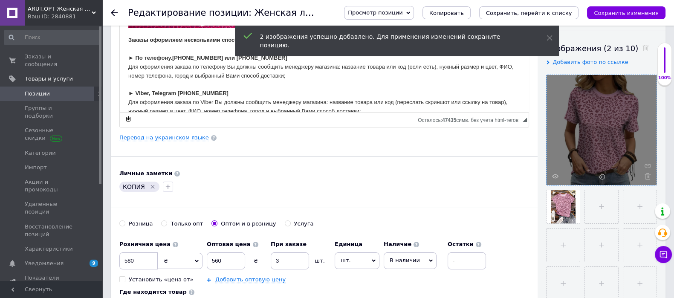
scroll to position [160, 0]
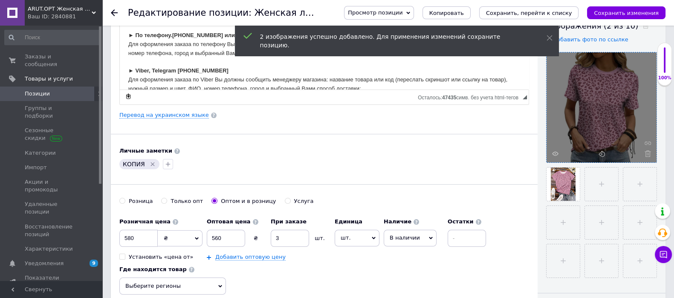
click at [150, 166] on icon "Удалить метку" at bounding box center [152, 164] width 7 height 7
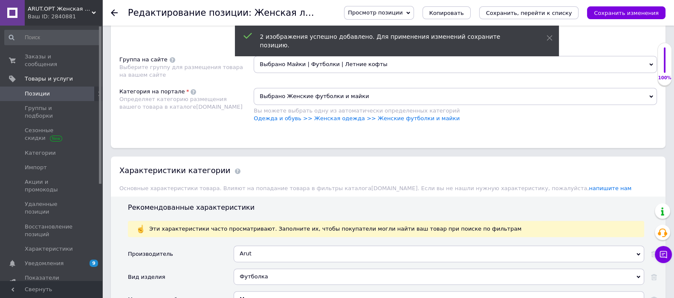
scroll to position [639, 0]
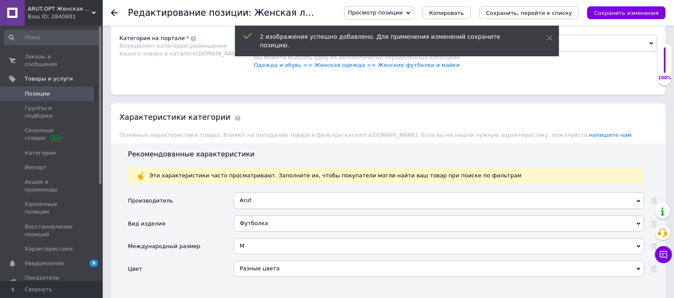
click at [262, 260] on div "Разные цвета" at bounding box center [438, 268] width 410 height 16
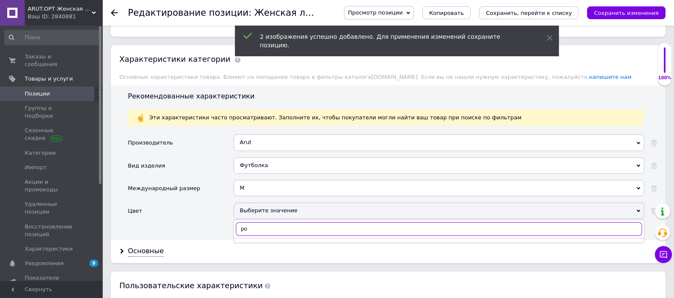
scroll to position [745, 0]
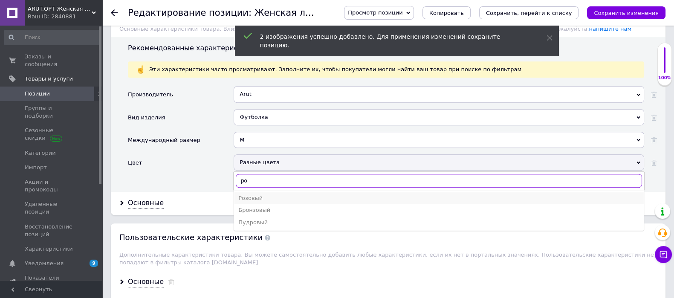
type input "ро"
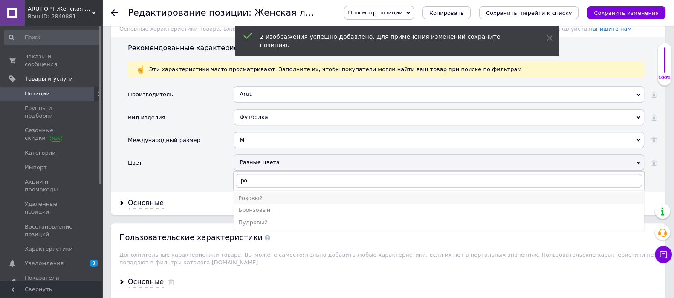
click at [253, 194] on div "Розовый" at bounding box center [438, 198] width 401 height 8
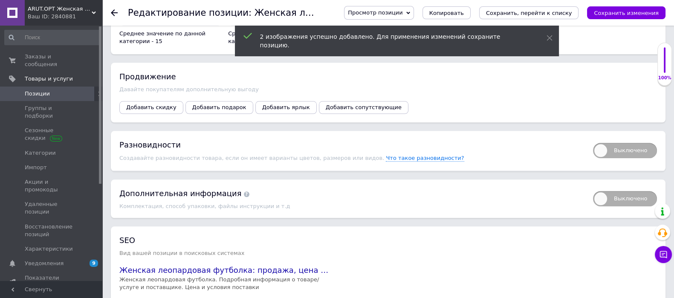
scroll to position [1118, 0]
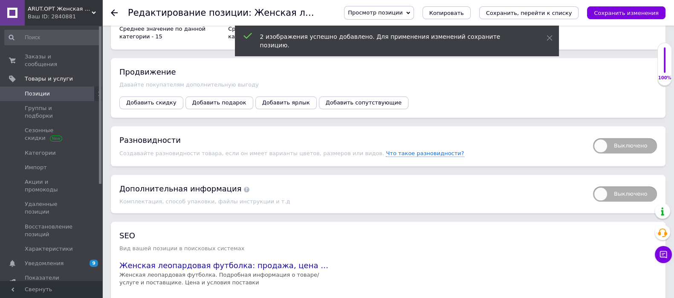
click at [619, 139] on span "Выключено" at bounding box center [625, 145] width 64 height 15
click at [593, 138] on input "Выключено" at bounding box center [590, 135] width 6 height 6
checkbox input "true"
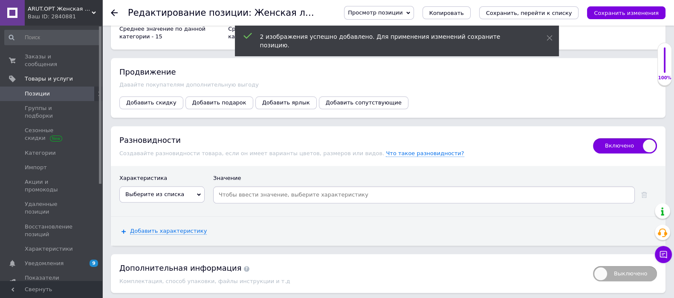
drag, startPoint x: 169, startPoint y: 193, endPoint x: 172, endPoint y: 216, distance: 22.7
click at [169, 195] on span "Выберите из списка" at bounding box center [154, 194] width 59 height 6
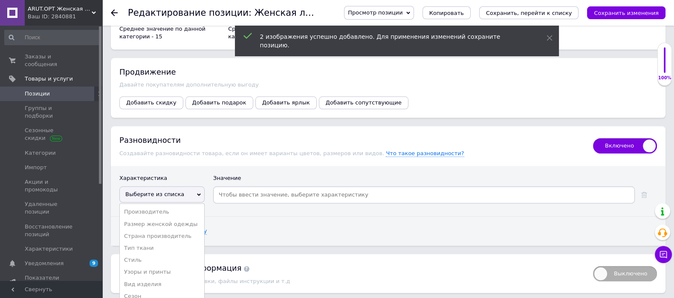
drag, startPoint x: 171, startPoint y: 225, endPoint x: 258, endPoint y: 194, distance: 92.0
click at [180, 221] on li "Размер женской одежды" at bounding box center [162, 224] width 84 height 12
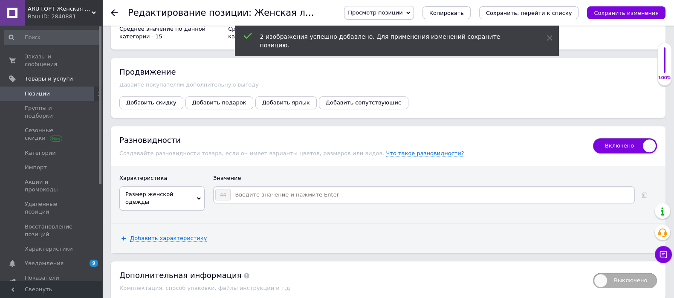
click at [262, 193] on input at bounding box center [432, 194] width 402 height 13
type input "38"
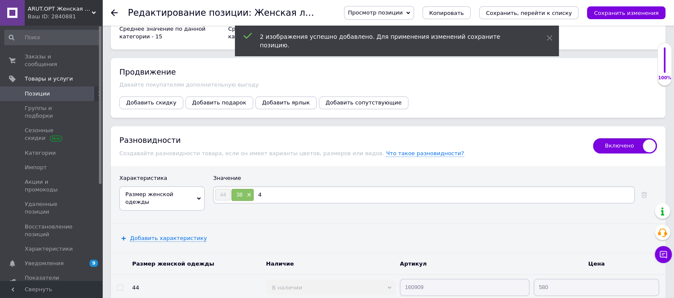
type input "40"
type input "42"
type input "46"
type input "48"
type input "50"
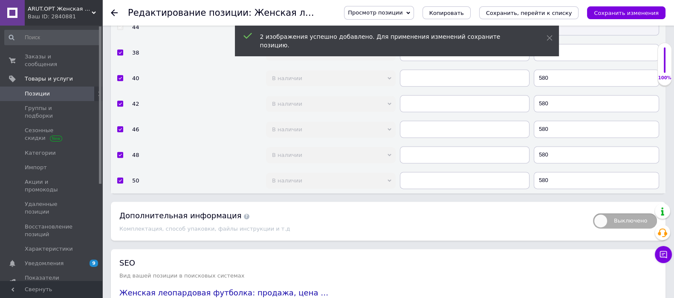
scroll to position [1384, 0]
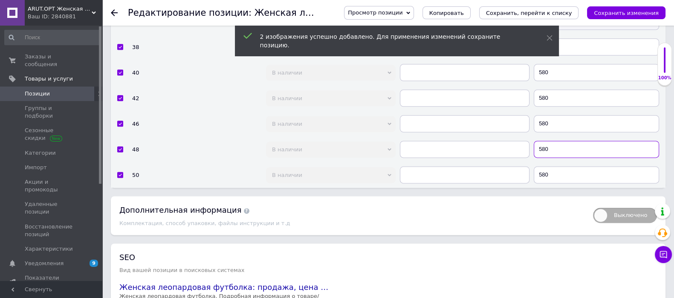
drag, startPoint x: 564, startPoint y: 148, endPoint x: 505, endPoint y: 150, distance: 58.8
click at [505, 150] on tr "48 В наличии Нет в наличии Под заказ Готово к отправке 580" at bounding box center [388, 149] width 554 height 26
type input "630"
click at [542, 175] on input "580" at bounding box center [595, 174] width 125 height 17
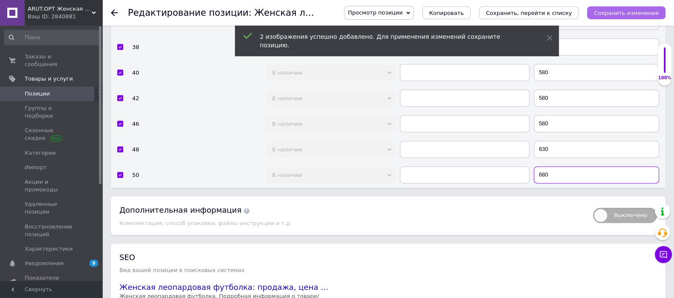
type input "680"
click at [628, 13] on icon "Сохранить изменения" at bounding box center [625, 13] width 65 height 6
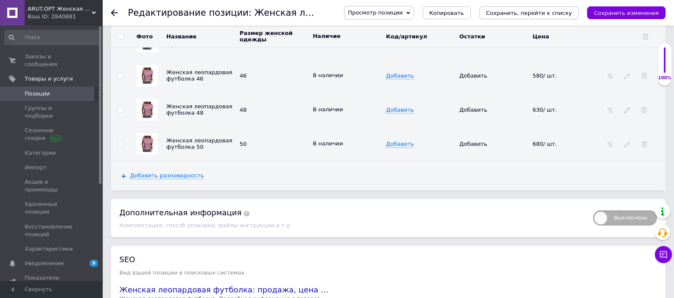
click at [536, 10] on icon "Сохранить, перейти к списку" at bounding box center [529, 13] width 86 height 6
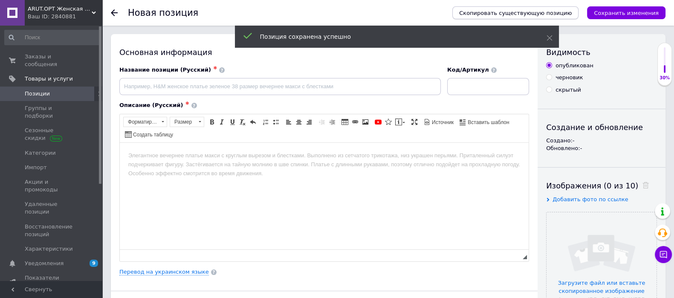
click at [497, 10] on span "Скопировать существующую позицию" at bounding box center [515, 13] width 112 height 6
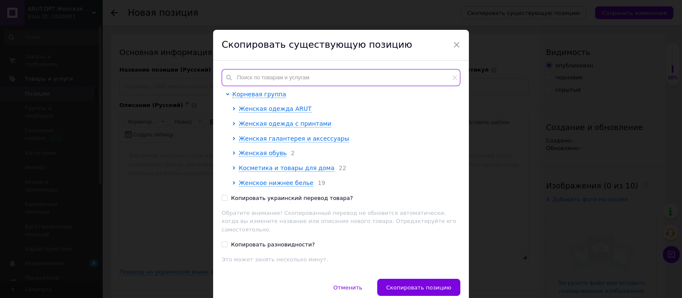
click at [275, 77] on input "text" at bounding box center [341, 77] width 239 height 17
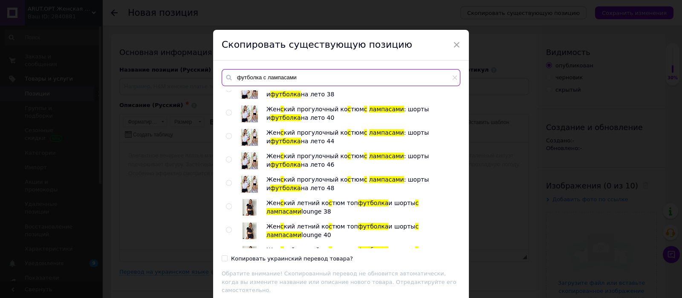
drag, startPoint x: 305, startPoint y: 73, endPoint x: 260, endPoint y: 73, distance: 44.7
click at [260, 73] on input "футболка с лампасами" at bounding box center [341, 77] width 239 height 17
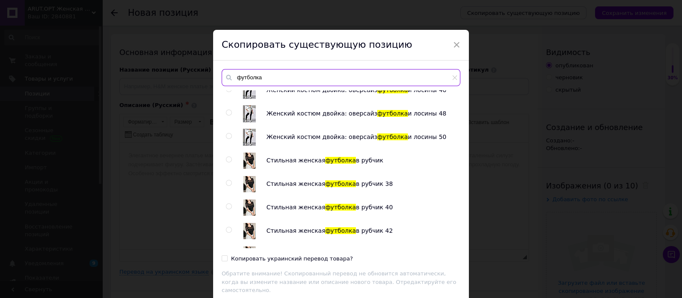
scroll to position [639, 0]
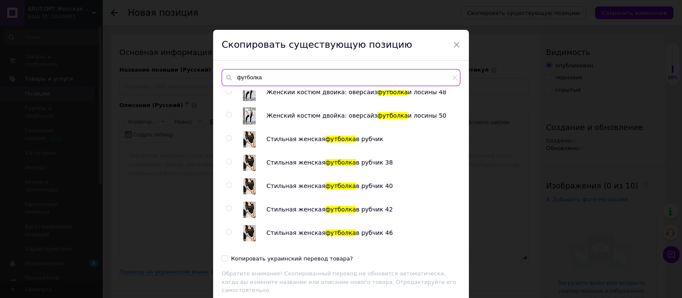
type input "футболка"
click at [226, 135] on input "radio" at bounding box center [229, 138] width 6 height 6
radio input "true"
click at [228, 259] on label "Копировать украинский перевод товара?" at bounding box center [287, 259] width 131 height 8
click at [227, 259] on input "Копировать украинский перевод товара?" at bounding box center [225, 258] width 6 height 6
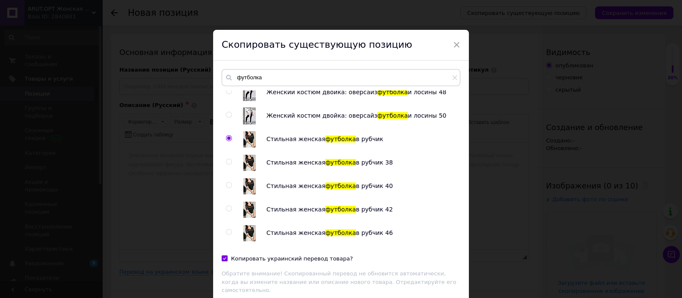
checkbox input "true"
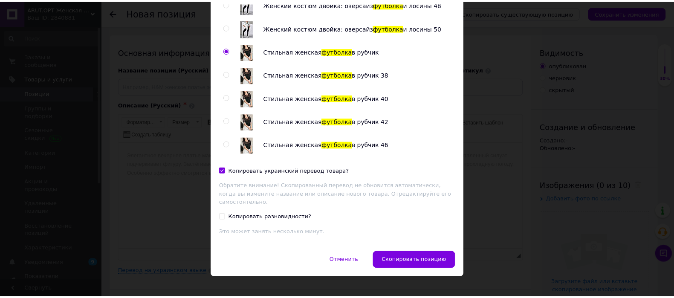
scroll to position [88, 0]
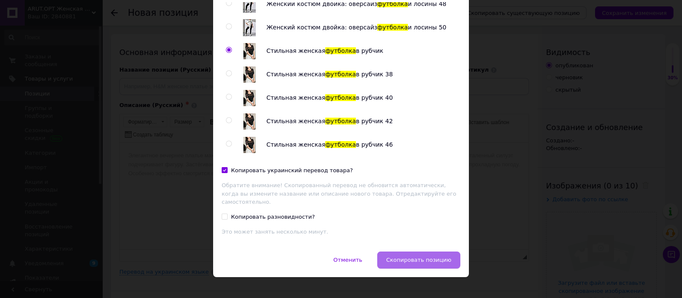
click at [426, 256] on span "Скопировать позицию" at bounding box center [418, 259] width 65 height 6
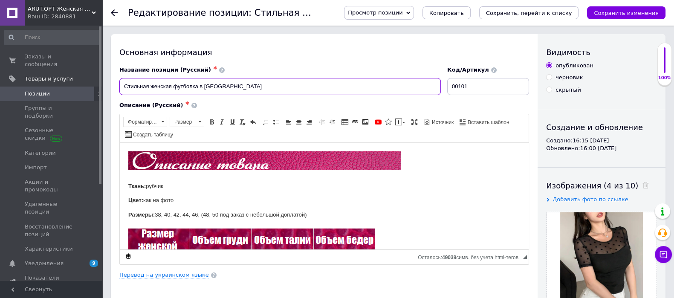
drag, startPoint x: 201, startPoint y: 85, endPoint x: 222, endPoint y: 86, distance: 20.9
click at [222, 86] on input "Стильная женская футболка в рубчик" at bounding box center [279, 86] width 321 height 17
type input "Стильная женская футболка с лампасами"
drag, startPoint x: 168, startPoint y: 185, endPoint x: 147, endPoint y: 187, distance: 21.8
click at [147, 187] on p "Ткань: рубчик" at bounding box center [324, 170] width 392 height 39
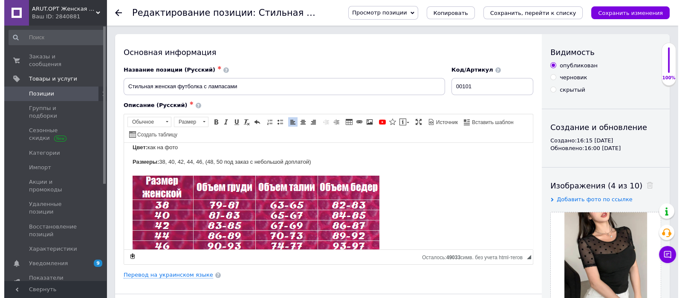
scroll to position [160, 0]
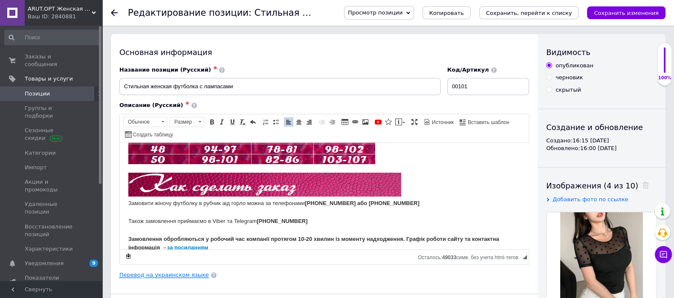
click at [177, 272] on link "Перевод на украинском языке" at bounding box center [163, 274] width 89 height 7
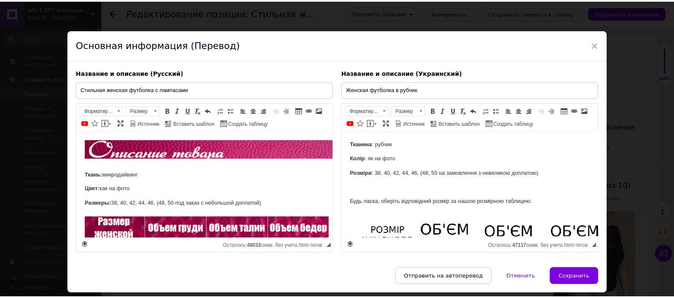
scroll to position [0, 0]
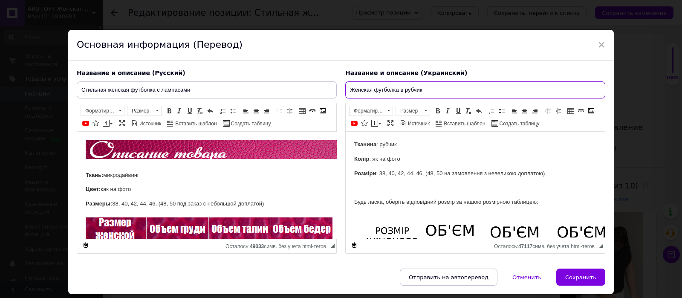
drag, startPoint x: 424, startPoint y: 89, endPoint x: 400, endPoint y: 90, distance: 24.3
click at [400, 90] on input "Женская футболка в рубчик" at bounding box center [475, 89] width 260 height 17
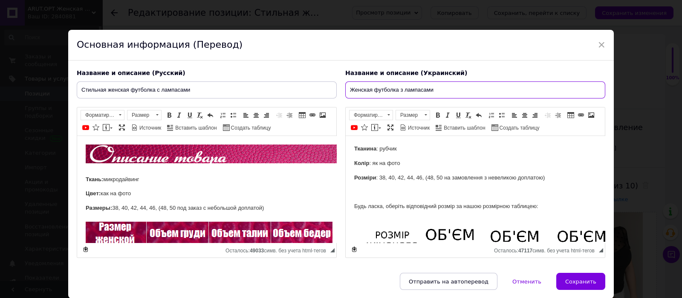
type input "Женская футболка з лампасами"
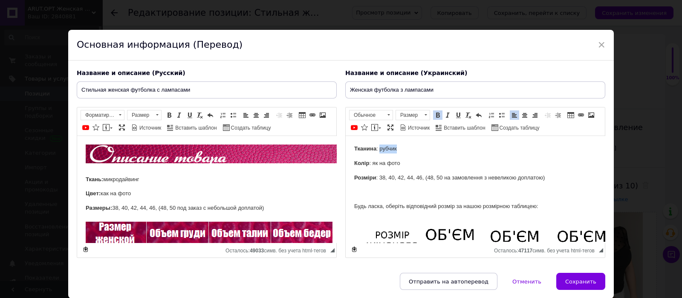
drag, startPoint x: 405, startPoint y: 146, endPoint x: 380, endPoint y: 146, distance: 24.7
click at [380, 146] on p "Тканина : рубчик" at bounding box center [475, 148] width 242 height 9
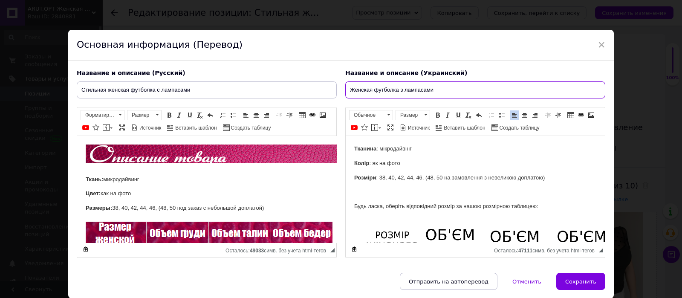
drag, startPoint x: 371, startPoint y: 89, endPoint x: 352, endPoint y: 90, distance: 18.3
click at [352, 90] on input "Женская футболка з лампасами" at bounding box center [475, 89] width 260 height 17
type input "Жіноча футболка з лампасами"
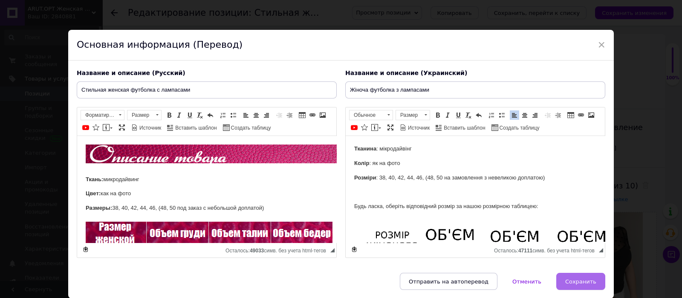
click at [587, 285] on span "Сохранить" at bounding box center [580, 281] width 31 height 6
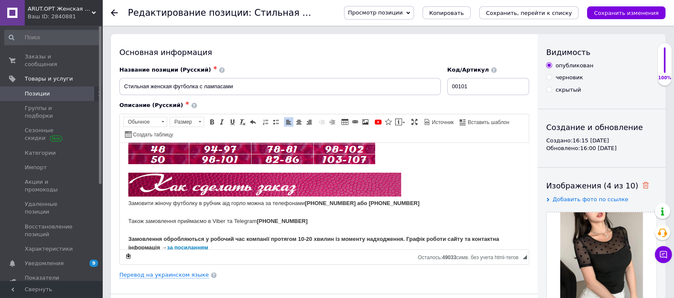
click at [642, 187] on icon at bounding box center [645, 185] width 6 height 6
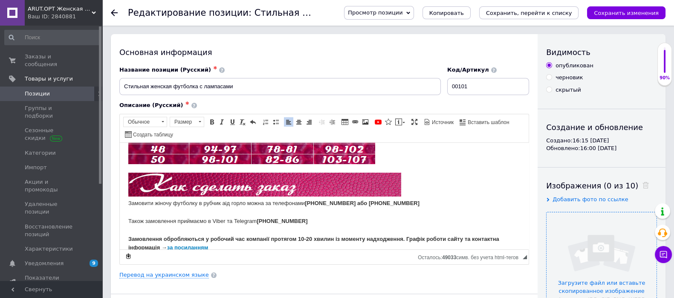
click at [613, 222] on input "file" at bounding box center [601, 267] width 110 height 110
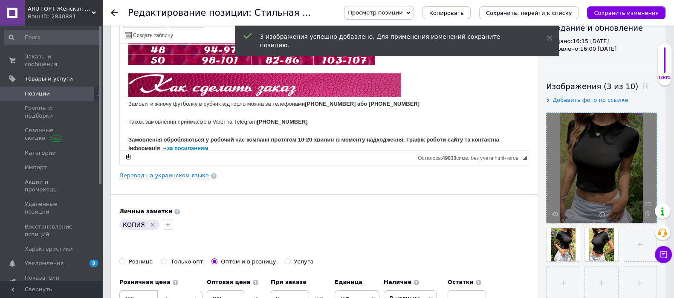
scroll to position [160, 0]
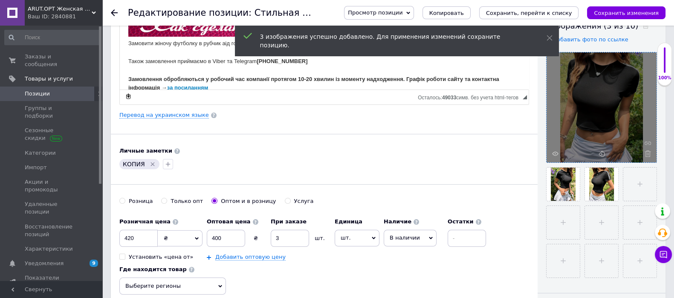
drag, startPoint x: 152, startPoint y: 163, endPoint x: 140, endPoint y: 229, distance: 67.1
click at [152, 165] on icon "Удалить метку" at bounding box center [152, 164] width 7 height 7
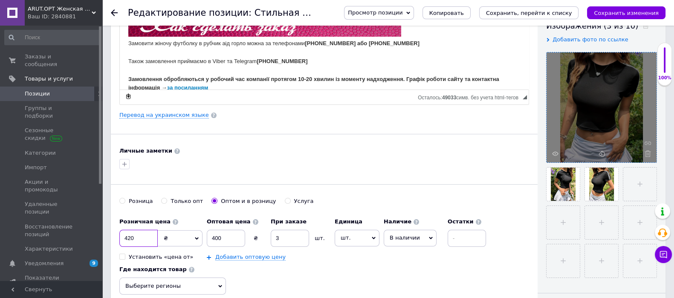
drag, startPoint x: 138, startPoint y: 234, endPoint x: 113, endPoint y: 234, distance: 24.7
click at [113, 234] on div "Основная информация Название позиции (Русский) ✱ Стильная женская футболка с ла…" at bounding box center [324, 111] width 426 height 475
type input "380"
drag, startPoint x: 222, startPoint y: 236, endPoint x: 193, endPoint y: 236, distance: 29.0
click at [193, 236] on div "Розничная цена 380 ₴ $ € CHF £ ¥ PLN ₸ MDL HUF KGS CN¥ TRY ₩ lei Установить «це…" at bounding box center [304, 236] width 371 height 47
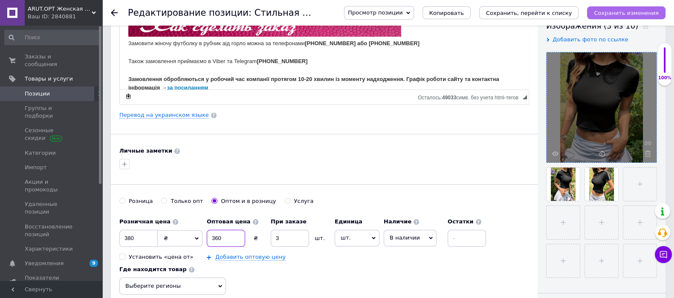
type input "360"
click at [614, 14] on icon "Сохранить изменения" at bounding box center [625, 13] width 65 height 6
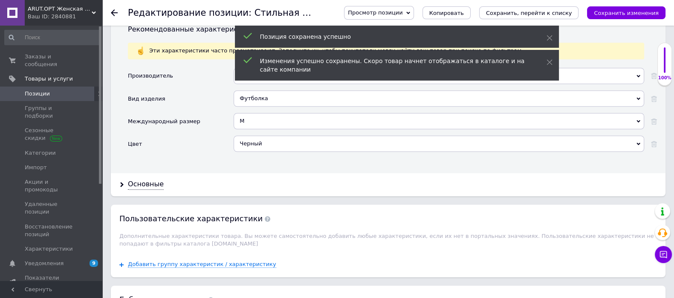
scroll to position [798, 0]
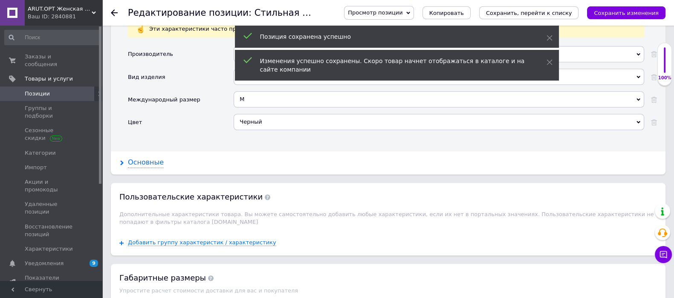
click at [147, 158] on div "Основные" at bounding box center [146, 163] width 36 height 10
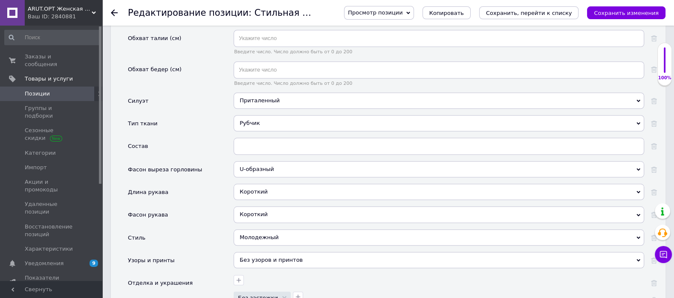
scroll to position [1012, 0]
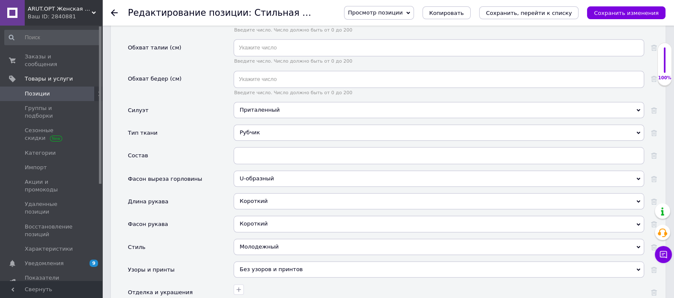
click at [274, 124] on div "Рубчик" at bounding box center [438, 132] width 410 height 16
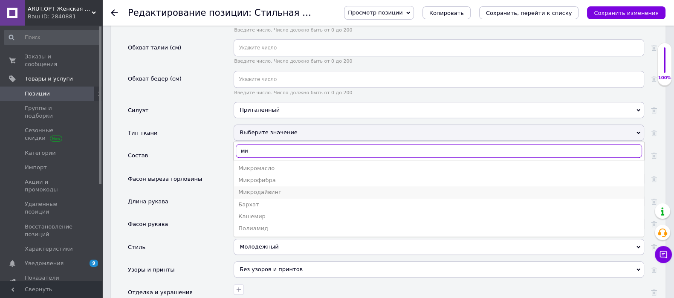
type input "ми"
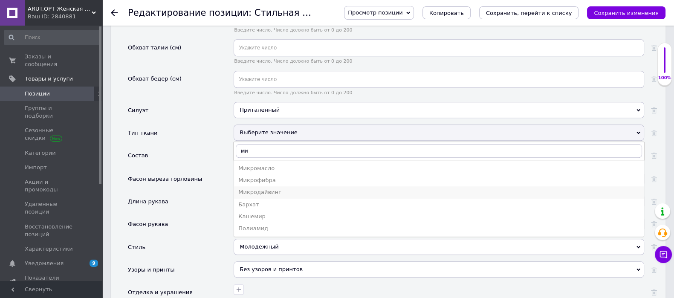
click at [273, 188] on div "Микродайвинг" at bounding box center [438, 192] width 401 height 8
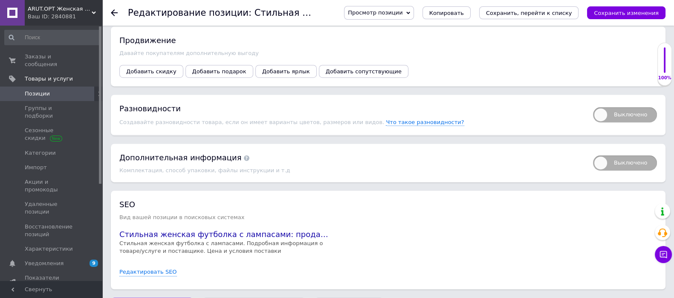
scroll to position [1704, 0]
click at [599, 116] on span "Выключено" at bounding box center [625, 114] width 64 height 15
click at [593, 107] on input "Выключено" at bounding box center [590, 104] width 6 height 6
checkbox input "true"
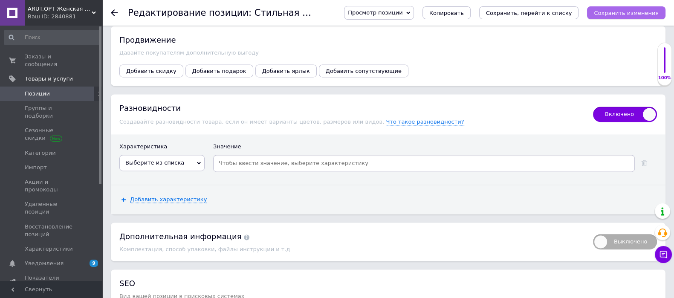
click at [628, 10] on icon "Сохранить изменения" at bounding box center [625, 13] width 65 height 6
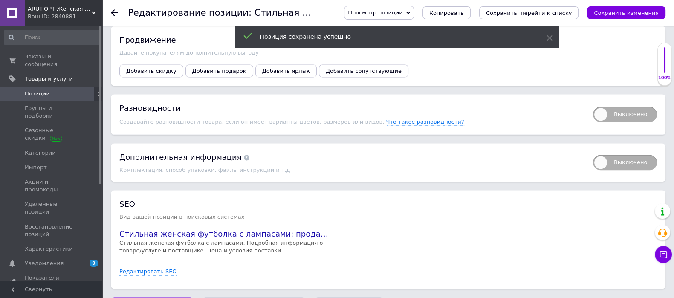
click at [622, 112] on span "Выключено" at bounding box center [625, 114] width 64 height 15
click at [593, 107] on input "Выключено" at bounding box center [590, 104] width 6 height 6
checkbox input "true"
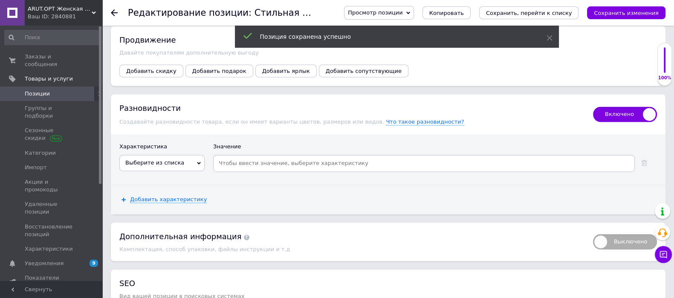
click at [181, 162] on span "Выберите из списка" at bounding box center [161, 163] width 85 height 16
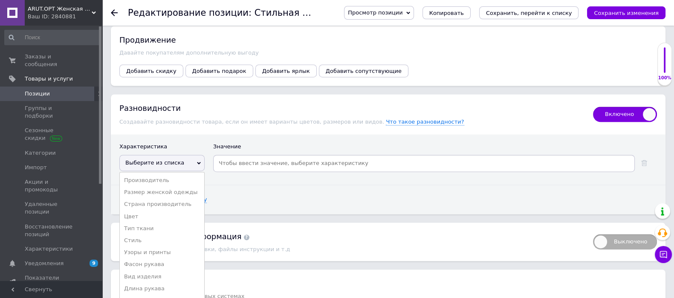
drag, startPoint x: 168, startPoint y: 184, endPoint x: 228, endPoint y: 173, distance: 61.0
click at [169, 186] on li "Размер женской одежды" at bounding box center [162, 192] width 84 height 12
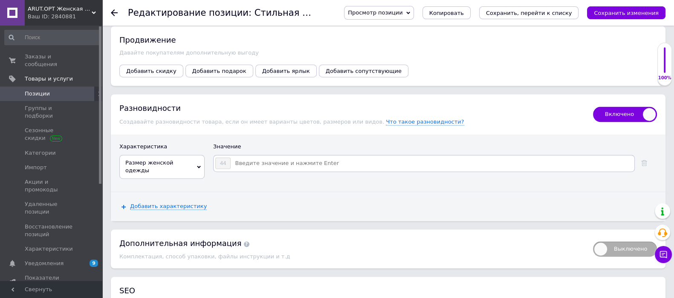
click at [273, 162] on input at bounding box center [432, 163] width 402 height 13
type input "38"
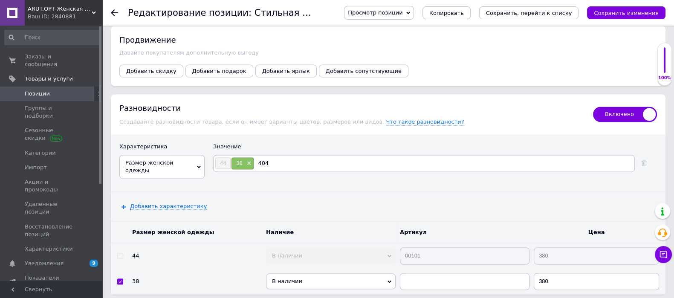
type input "40"
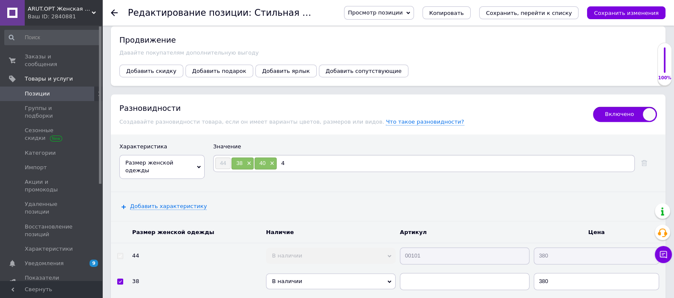
type input "42"
type input "46"
type input "48"
type input "50"
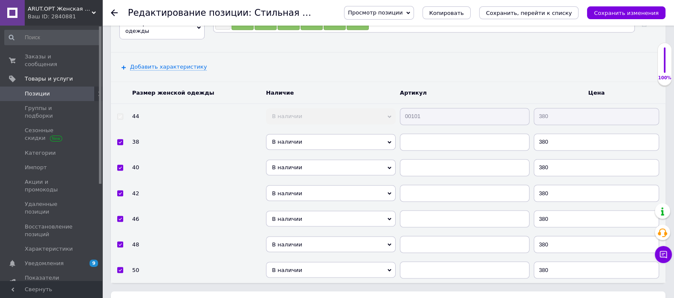
scroll to position [1970, 0]
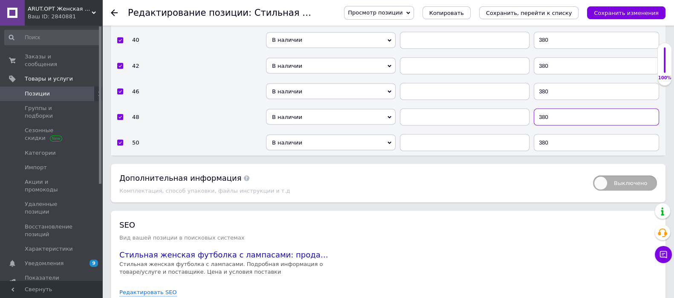
drag, startPoint x: 558, startPoint y: 115, endPoint x: 483, endPoint y: 112, distance: 75.1
click at [483, 112] on tr "48 В наличии Нет в наличии Под заказ Готово к отправке 380" at bounding box center [388, 117] width 554 height 26
type input "430"
drag, startPoint x: 541, startPoint y: 133, endPoint x: 556, endPoint y: 155, distance: 27.1
click at [544, 135] on input "380" at bounding box center [595, 142] width 125 height 17
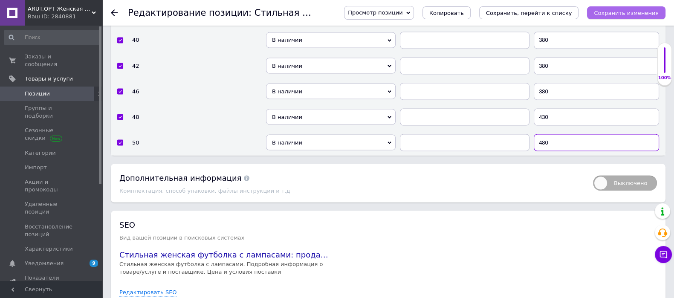
type input "480"
drag, startPoint x: 620, startPoint y: 15, endPoint x: 554, endPoint y: 12, distance: 66.1
click at [619, 15] on icon "Сохранить изменения" at bounding box center [625, 13] width 65 height 6
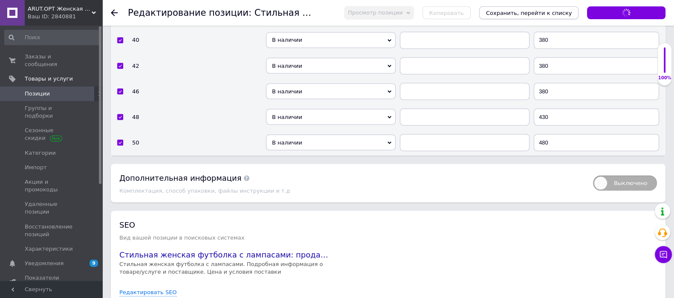
click at [554, 12] on icon "Сохранить, перейти к списку" at bounding box center [529, 13] width 86 height 6
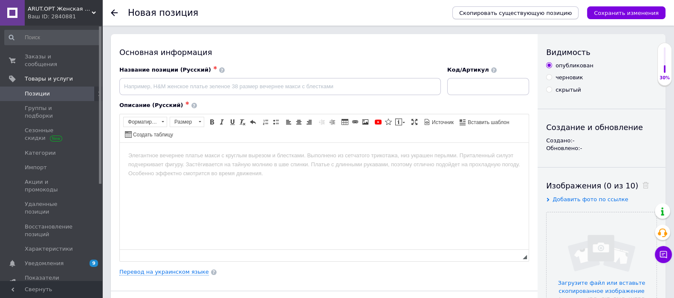
click at [553, 17] on button "Скопировать существующую позицию" at bounding box center [515, 12] width 126 height 13
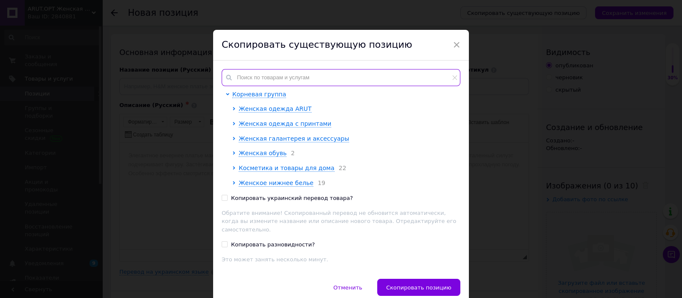
click at [288, 77] on input "text" at bounding box center [341, 77] width 239 height 17
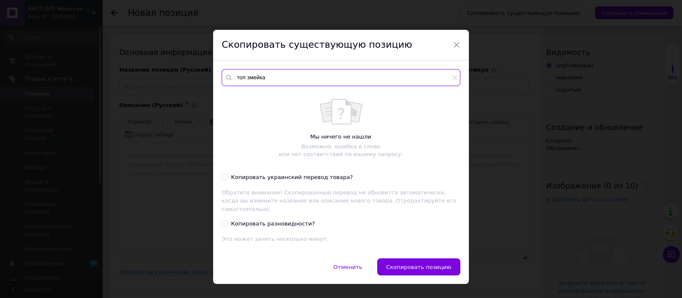
drag, startPoint x: 285, startPoint y: 82, endPoint x: 246, endPoint y: 80, distance: 38.4
click at [246, 80] on input "топ змейка" at bounding box center [341, 77] width 239 height 17
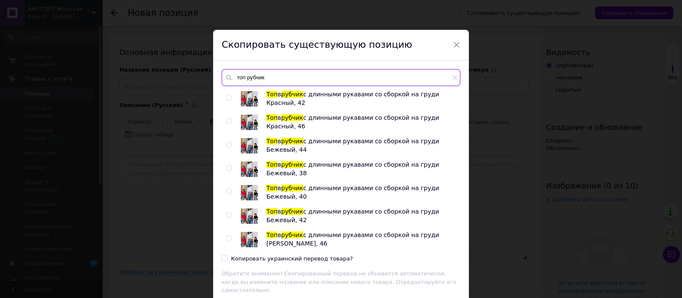
scroll to position [749, 0]
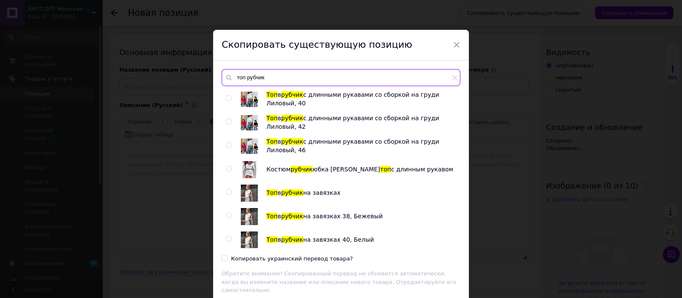
type input "топ рубчик"
click at [230, 193] on div at bounding box center [229, 192] width 6 height 6
click at [230, 193] on input "radio" at bounding box center [229, 192] width 6 height 6
radio input "true"
drag, startPoint x: 229, startPoint y: 256, endPoint x: 397, endPoint y: 260, distance: 168.3
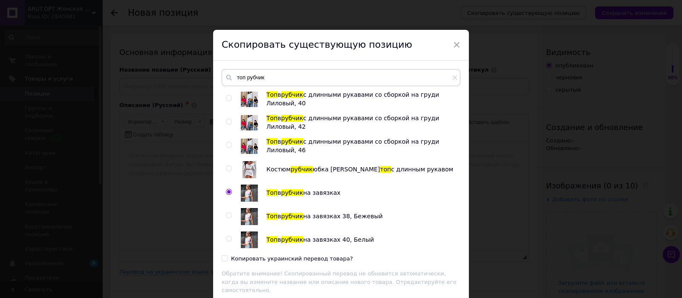
click at [231, 256] on div "Копировать украинский перевод товара?" at bounding box center [292, 259] width 122 height 8
click at [227, 256] on input "Копировать украинский перевод товара?" at bounding box center [225, 258] width 6 height 6
checkbox input "true"
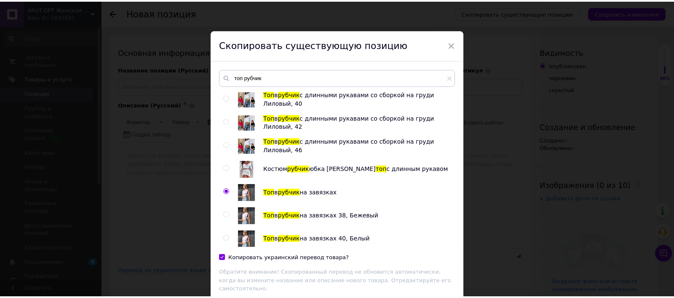
scroll to position [35, 0]
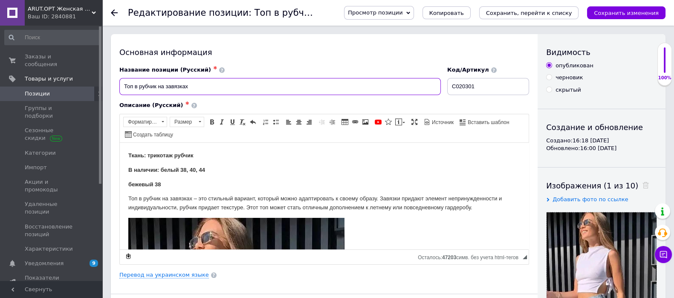
drag, startPoint x: 223, startPoint y: 80, endPoint x: 168, endPoint y: 84, distance: 55.1
click at [168, 84] on input "Топ в рубчик на завязках" at bounding box center [279, 86] width 321 height 17
type input "Топ в рубчик на молнии"
drag, startPoint x: 160, startPoint y: 167, endPoint x: 197, endPoint y: 184, distance: 40.4
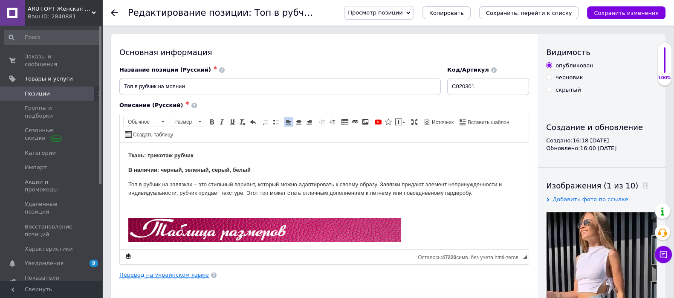
click at [164, 272] on link "Перевод на украинском языке" at bounding box center [163, 274] width 89 height 7
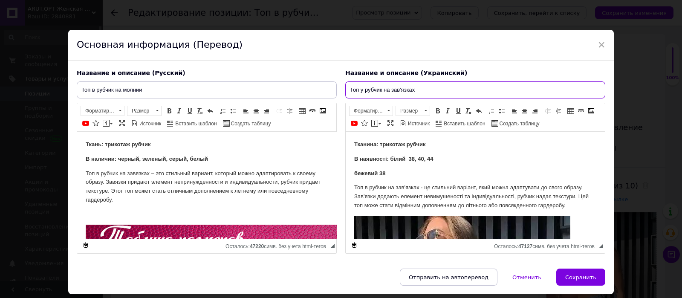
drag, startPoint x: 428, startPoint y: 86, endPoint x: 390, endPoint y: 86, distance: 38.3
click at [390, 86] on input "Топ у рубчик на зав'язках" at bounding box center [475, 89] width 260 height 17
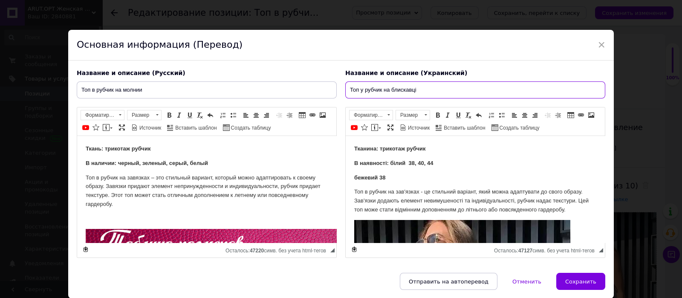
type input "Топ у рубчик на блискавці"
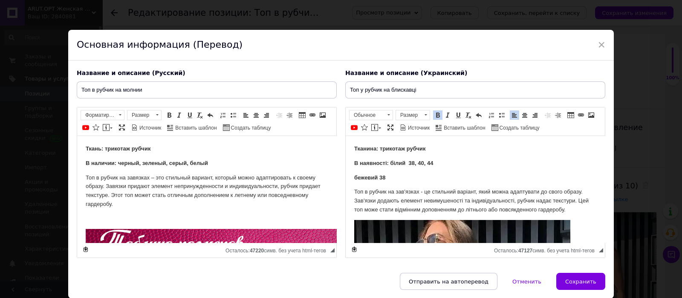
drag, startPoint x: 390, startPoint y: 163, endPoint x: 426, endPoint y: 175, distance: 38.5
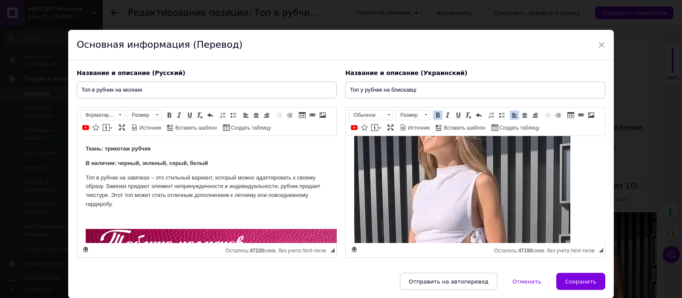
click at [425, 179] on img "Визуальный текстовый редактор, C3F82D08-7934-4B17-AF90-BE66C030B3DF" at bounding box center [462, 207] width 216 height 216
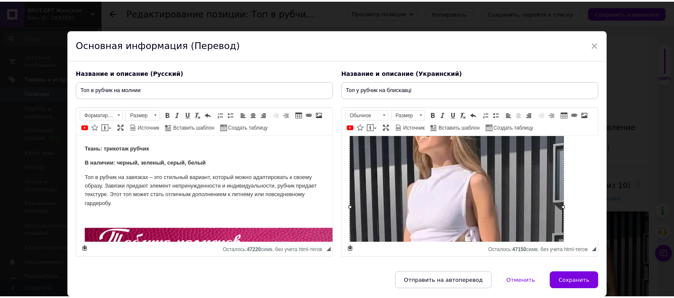
scroll to position [70, 0]
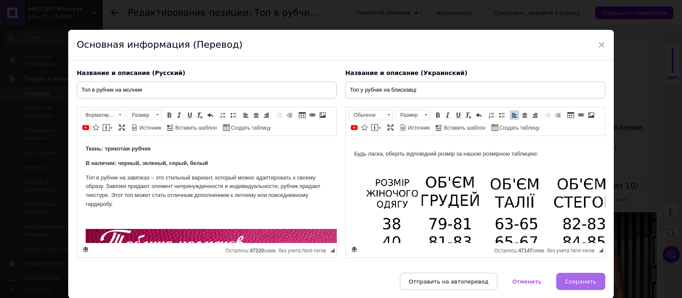
click at [587, 285] on span "Сохранить" at bounding box center [580, 281] width 31 height 6
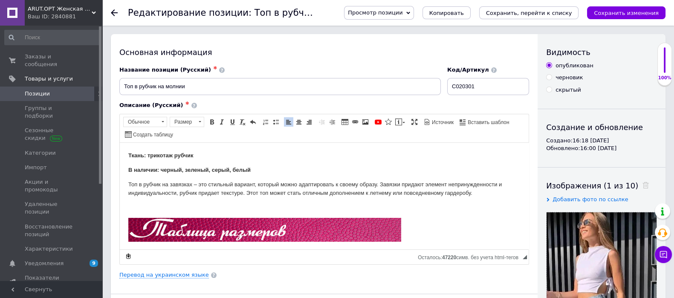
click at [628, 190] on div "Изображения (1 из 10)" at bounding box center [601, 185] width 111 height 11
click at [642, 188] on icon at bounding box center [645, 185] width 6 height 6
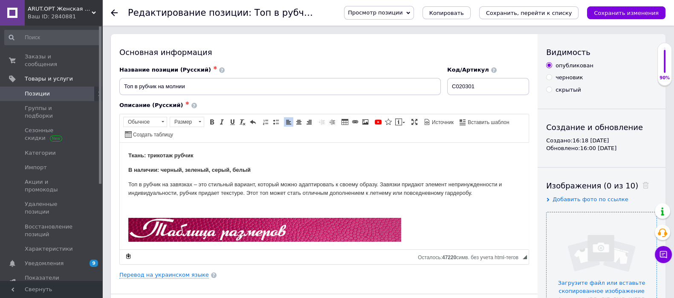
click at [608, 237] on input "file" at bounding box center [601, 267] width 110 height 110
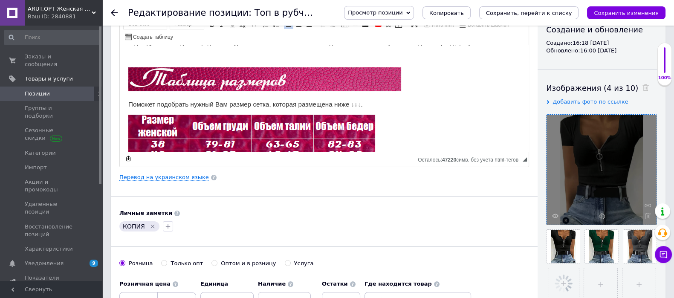
scroll to position [160, 0]
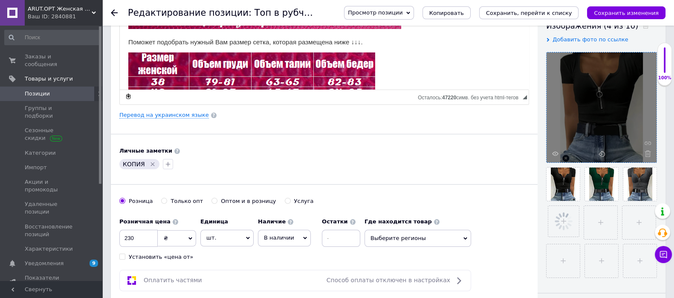
drag, startPoint x: 153, startPoint y: 163, endPoint x: 144, endPoint y: 206, distance: 43.9
click at [153, 163] on icon "Удалить метку" at bounding box center [152, 164] width 7 height 7
drag, startPoint x: 140, startPoint y: 237, endPoint x: 126, endPoint y: 237, distance: 14.5
click at [126, 237] on input "230" at bounding box center [138, 238] width 38 height 17
type input "430"
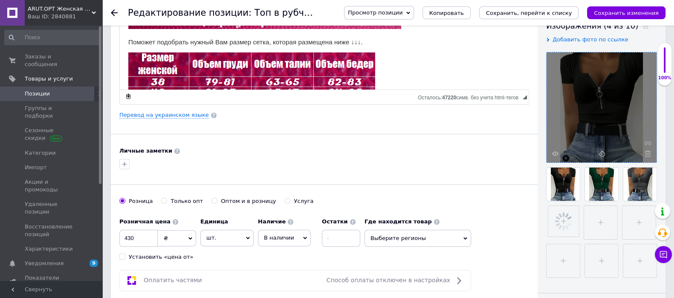
click at [230, 201] on div "Оптом и в розницу" at bounding box center [248, 201] width 55 height 8
click at [217, 201] on input "Оптом и в розницу" at bounding box center [214, 201] width 6 height 6
radio input "true"
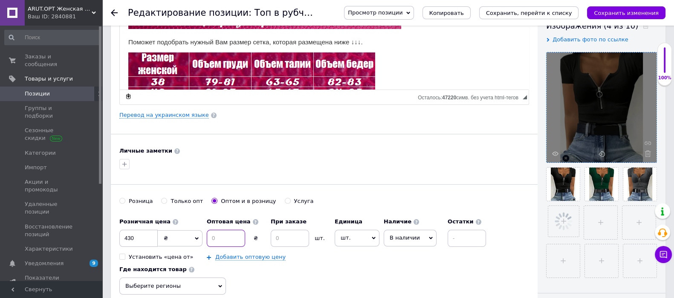
click at [222, 236] on input at bounding box center [226, 238] width 38 height 17
type input "410"
click at [283, 240] on input at bounding box center [290, 238] width 38 height 17
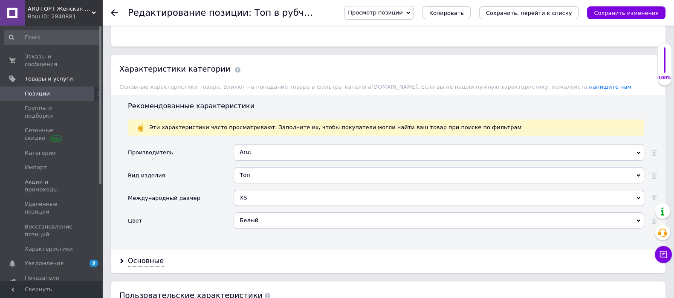
scroll to position [692, 0]
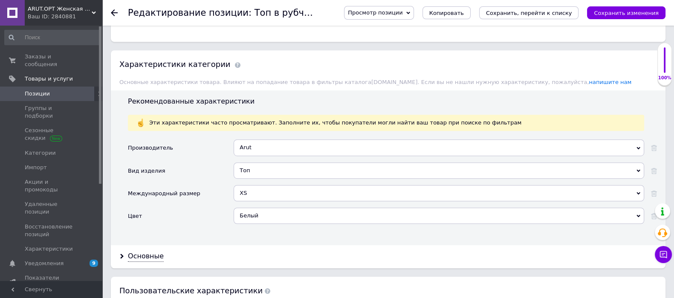
type input "3"
click at [250, 211] on div "Белый" at bounding box center [438, 215] width 410 height 16
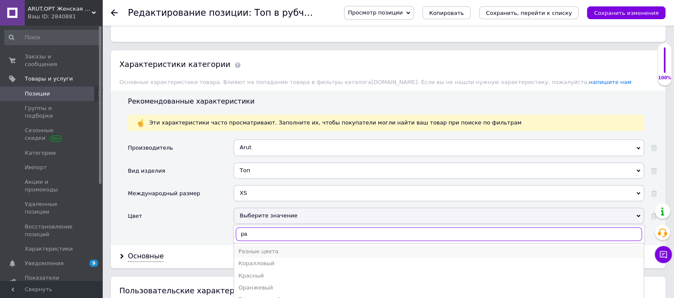
type input "ра"
drag, startPoint x: 258, startPoint y: 245, endPoint x: 158, endPoint y: 259, distance: 101.0
click at [256, 248] on div "Разные цвета" at bounding box center [438, 252] width 401 height 8
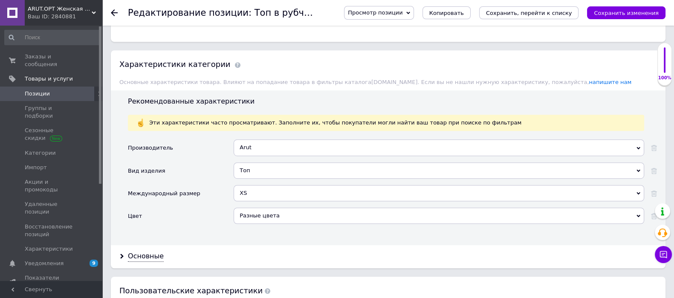
drag, startPoint x: 132, startPoint y: 254, endPoint x: 294, endPoint y: 250, distance: 161.9
click at [132, 254] on div "Основные" at bounding box center [146, 256] width 36 height 10
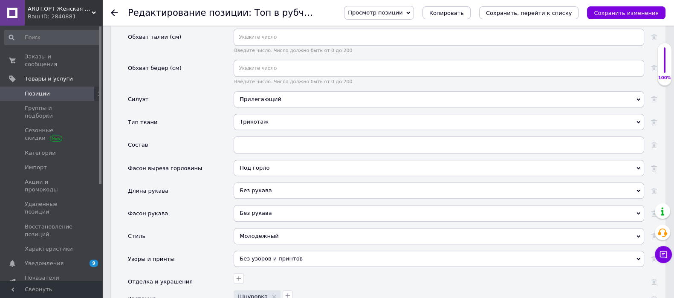
scroll to position [1012, 0]
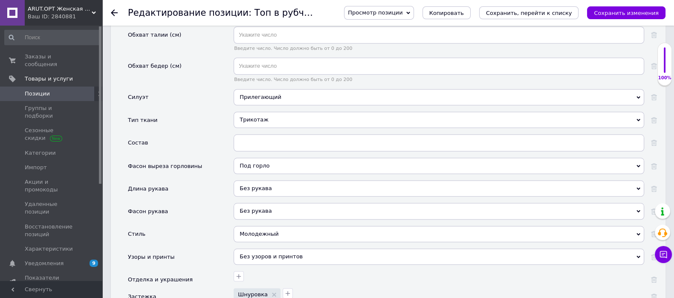
click at [269, 117] on div "Трикотаж" at bounding box center [438, 120] width 410 height 16
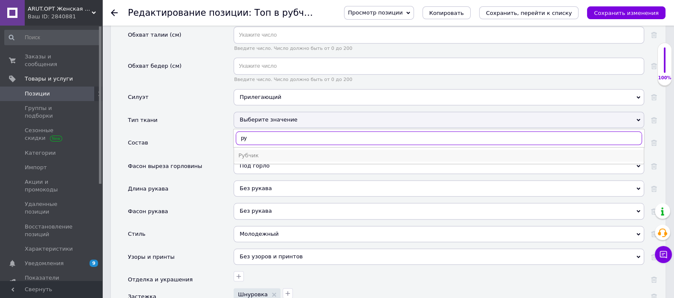
type input "ру"
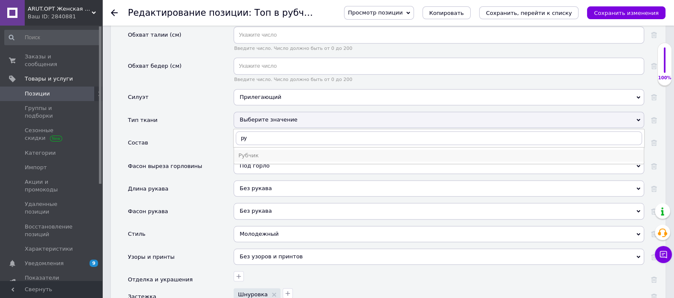
click at [264, 152] on div "Рубчик" at bounding box center [438, 156] width 401 height 8
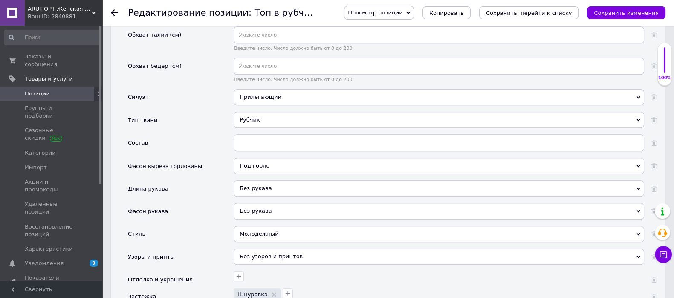
click at [279, 162] on div "Под горло" at bounding box center [438, 166] width 410 height 16
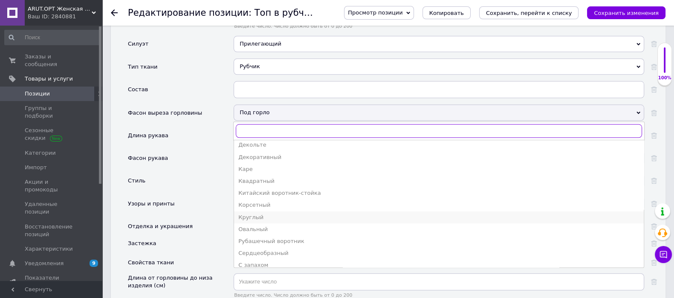
scroll to position [124, 0]
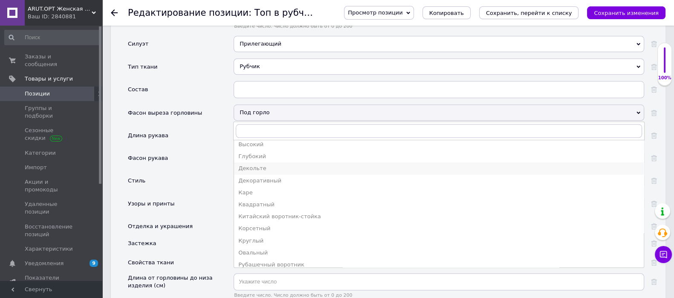
click at [265, 167] on div "Декольте" at bounding box center [438, 168] width 401 height 8
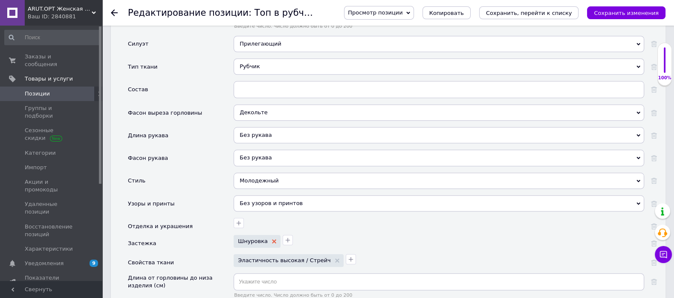
click at [272, 239] on icon at bounding box center [274, 241] width 4 height 4
click at [236, 238] on icon "button" at bounding box center [238, 240] width 5 height 5
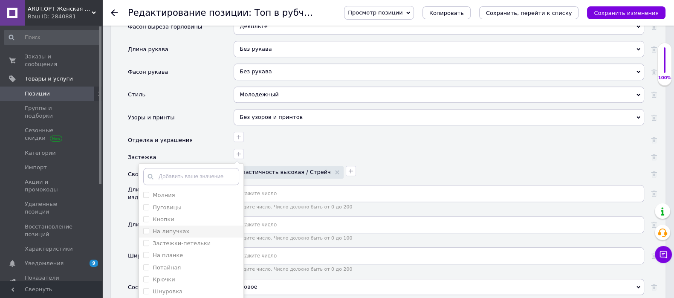
scroll to position [1172, 0]
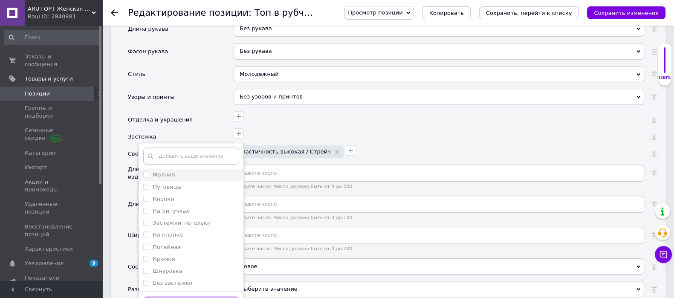
click at [159, 171] on label "Молния" at bounding box center [164, 174] width 22 height 6
checkbox input "true"
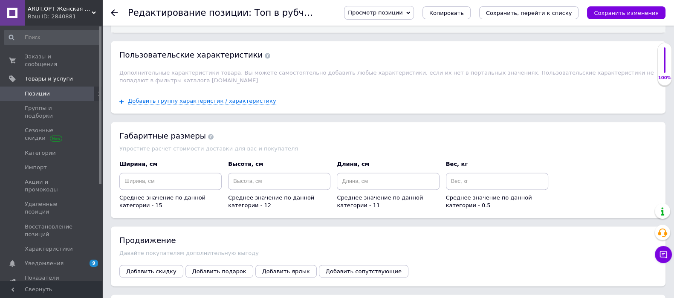
scroll to position [1491, 0]
click at [631, 10] on icon "Сохранить изменения" at bounding box center [625, 13] width 65 height 6
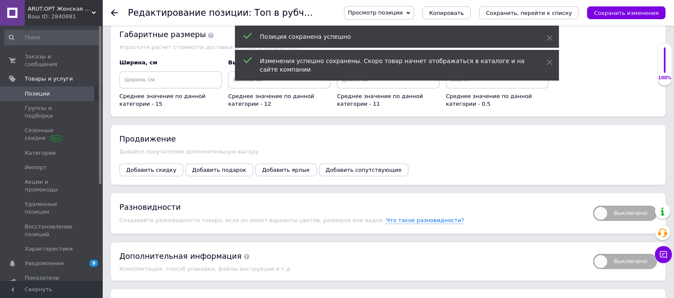
scroll to position [1704, 0]
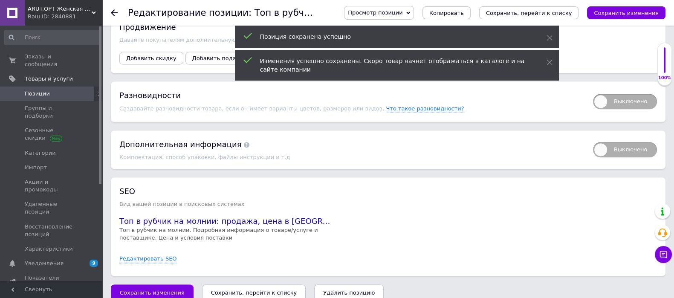
click at [633, 97] on span "Выключено" at bounding box center [625, 101] width 64 height 15
click at [593, 94] on input "Выключено" at bounding box center [590, 91] width 6 height 6
checkbox input "true"
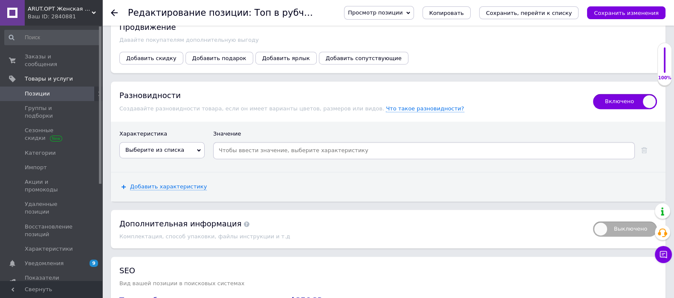
click at [130, 147] on span "Выберите из списка" at bounding box center [154, 150] width 59 height 6
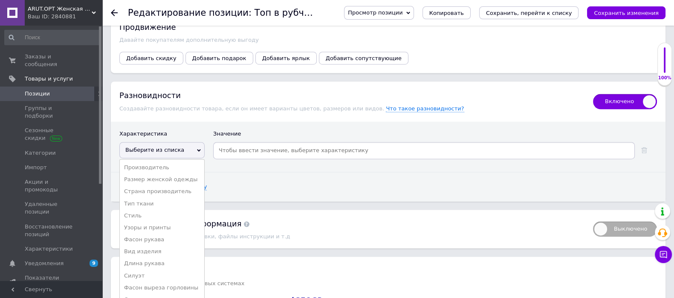
drag, startPoint x: 158, startPoint y: 178, endPoint x: 210, endPoint y: 155, distance: 57.2
click at [160, 177] on li "Размер женской одежды" at bounding box center [162, 179] width 84 height 12
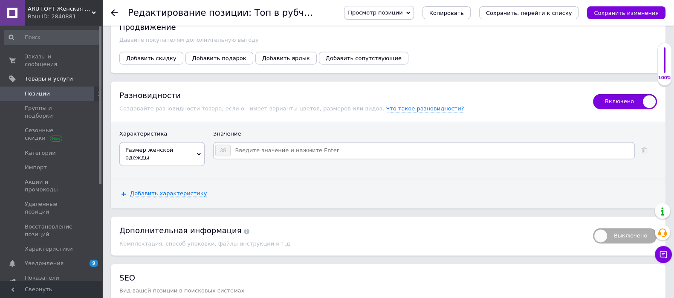
click at [239, 144] on input at bounding box center [432, 150] width 402 height 13
type input "40"
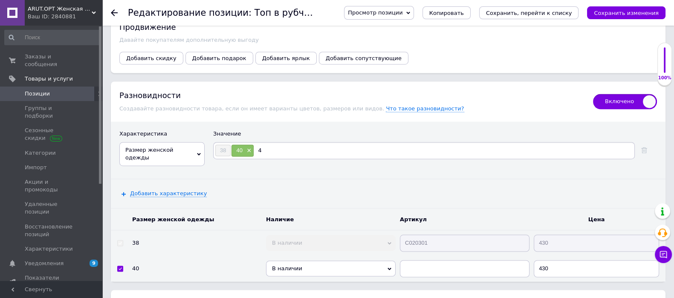
type input "42"
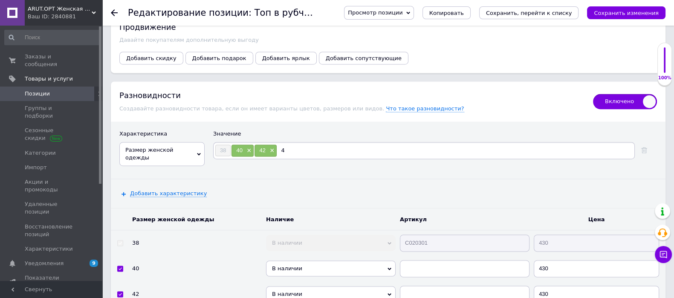
type input "44"
type input "46"
type input "48"
type input "50"
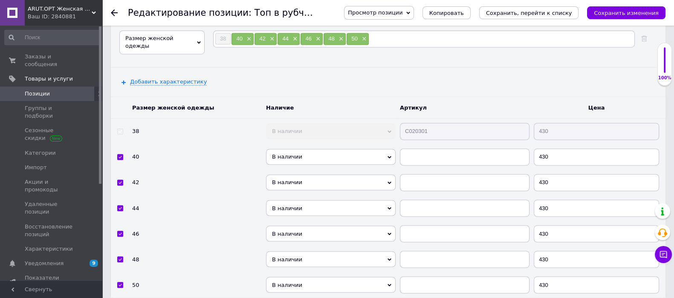
scroll to position [1999, 0]
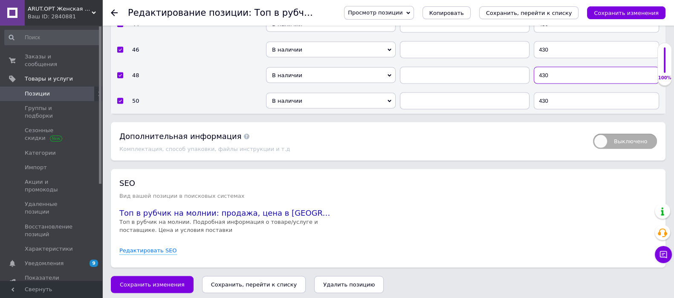
drag, startPoint x: 562, startPoint y: 66, endPoint x: 525, endPoint y: 70, distance: 37.3
click at [525, 70] on tr "48 В наличии Нет в наличии Под заказ Готово к отправке 430" at bounding box center [388, 75] width 554 height 26
type input "480"
click at [542, 93] on input "430" at bounding box center [595, 100] width 125 height 17
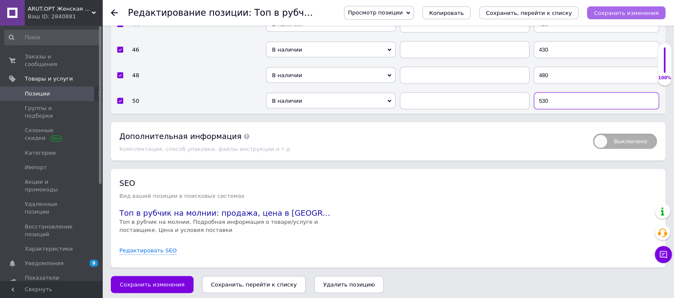
type input "530"
click at [637, 7] on button "Сохранить изменения" at bounding box center [626, 12] width 78 height 13
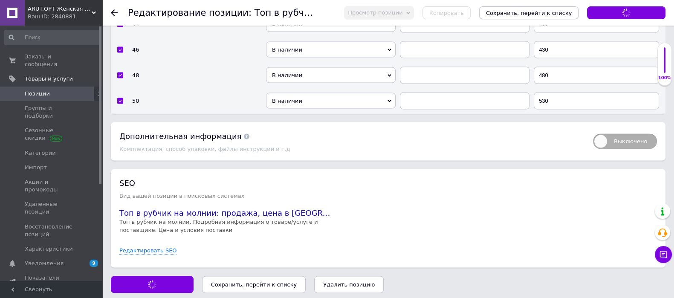
click at [559, 15] on icon "Сохранить, перейти к списку" at bounding box center [529, 13] width 86 height 6
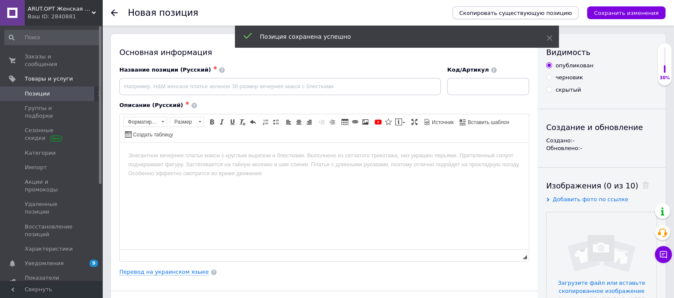
click at [564, 10] on span "Скопировать существующую позицию" at bounding box center [515, 13] width 112 height 6
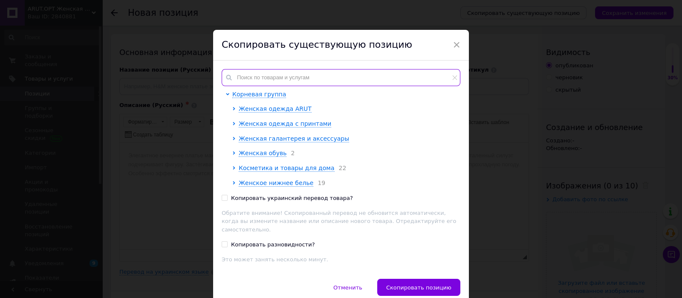
click at [301, 80] on input "text" at bounding box center [341, 77] width 239 height 17
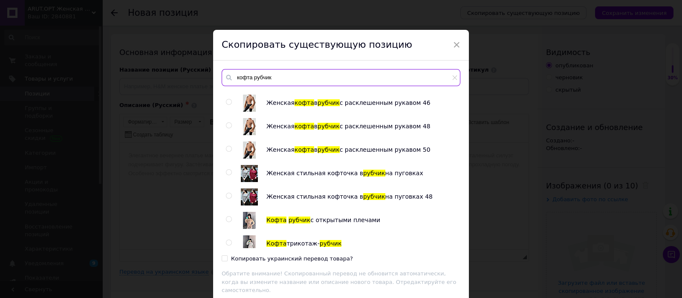
scroll to position [213, 0]
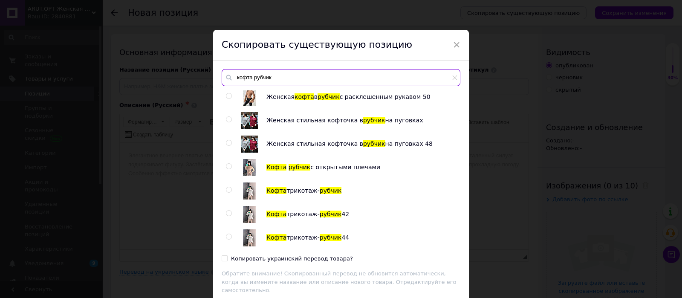
type input "кофта рубчик"
click at [227, 187] on input "radio" at bounding box center [229, 190] width 6 height 6
radio input "true"
click at [227, 259] on label "Копировать украинский перевод товара?" at bounding box center [287, 259] width 131 height 8
click at [227, 259] on input "Копировать украинский перевод товара?" at bounding box center [225, 258] width 6 height 6
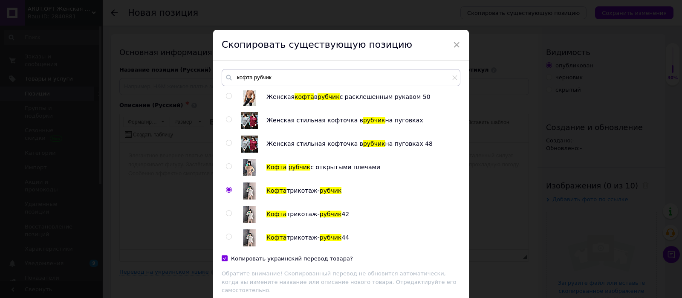
checkbox input "true"
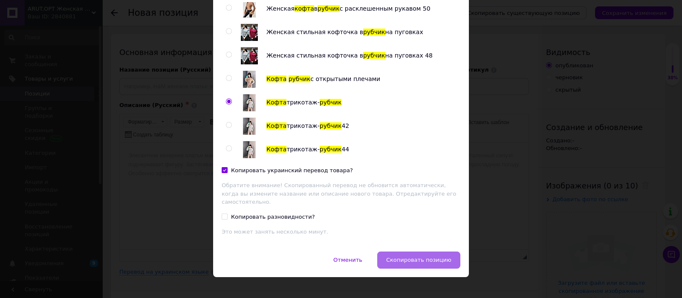
click at [435, 255] on button "Скопировать позицию" at bounding box center [418, 259] width 83 height 17
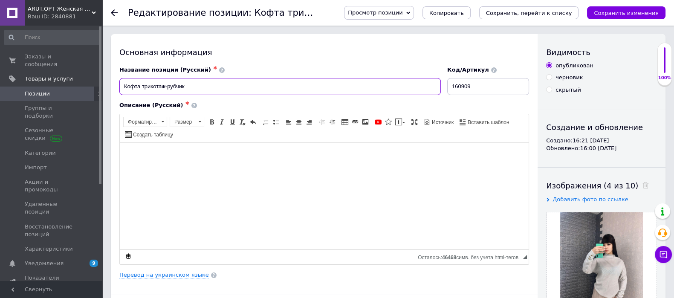
drag, startPoint x: 142, startPoint y: 87, endPoint x: 184, endPoint y: 88, distance: 41.8
click at [184, 88] on input "Кофта трикотаж-рубчик" at bounding box center [279, 86] width 321 height 17
drag, startPoint x: 158, startPoint y: 86, endPoint x: 181, endPoint y: 85, distance: 22.2
click at [159, 86] on input "Кофта с длиными рукавами и декольте" at bounding box center [279, 86] width 321 height 17
type input "Кофта с длинными рукавами и декольте"
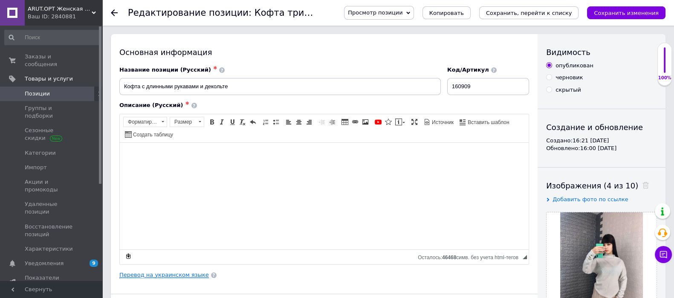
click at [168, 274] on link "Перевод на украинском языке" at bounding box center [163, 274] width 89 height 7
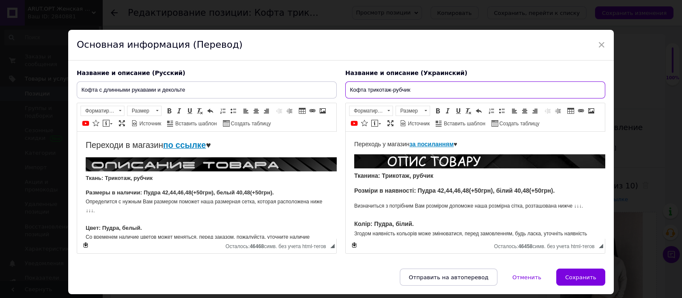
drag, startPoint x: 366, startPoint y: 89, endPoint x: 411, endPoint y: 89, distance: 45.2
click at [411, 89] on input "Кофта трикотаж-рубчик" at bounding box center [475, 89] width 260 height 17
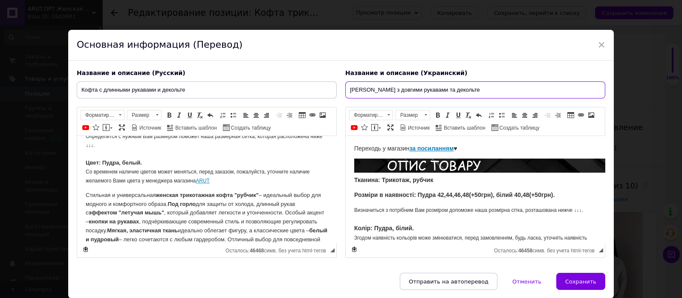
scroll to position [53, 0]
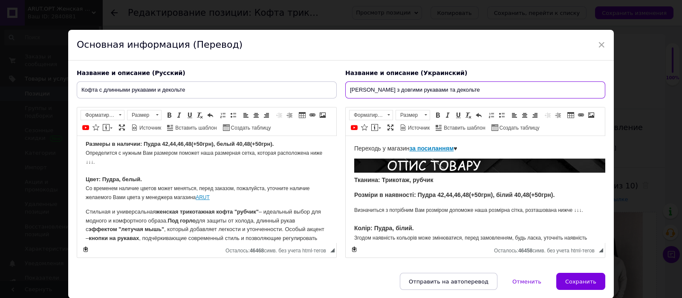
type input "Кофта з довгими рукавами та декольте"
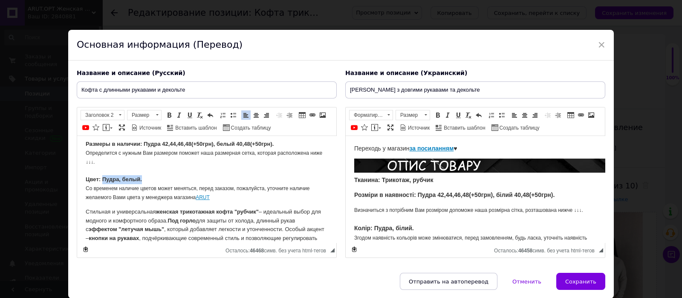
drag, startPoint x: 102, startPoint y: 178, endPoint x: 142, endPoint y: 178, distance: 40.0
click at [142, 178] on p "Размеры в наличии: Пудра 42,44,46,48(+50грн), белый 40,48(+50грн). Определится …" at bounding box center [207, 171] width 242 height 62
click at [133, 179] on strong "Цвет: белый, корчневый, красный," at bounding box center [134, 179] width 97 height 6
drag, startPoint x: 191, startPoint y: 179, endPoint x: 217, endPoint y: 236, distance: 62.3
click at [192, 181] on p "Размеры в наличии: Пудра 42,44,46,48(+50грн), белый 40,48(+50грн). Определится …" at bounding box center [207, 171] width 242 height 62
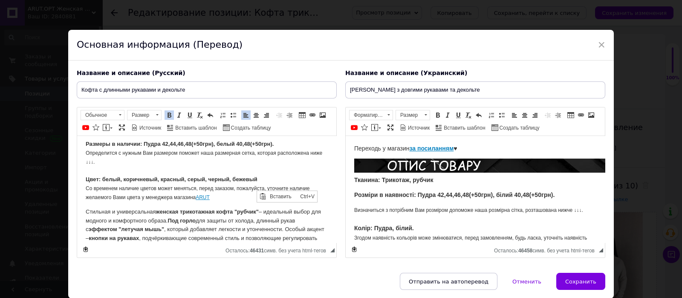
scroll to position [0, 0]
click at [291, 177] on p "Размеры в наличии: Пудра 42,44,46,48(+50грн), белый 40,48(+50грн). Определится …" at bounding box center [207, 171] width 242 height 62
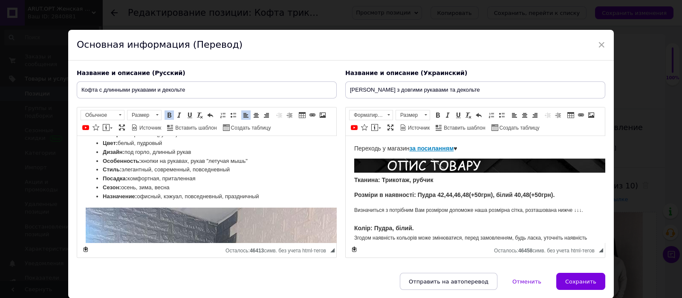
scroll to position [213, 0]
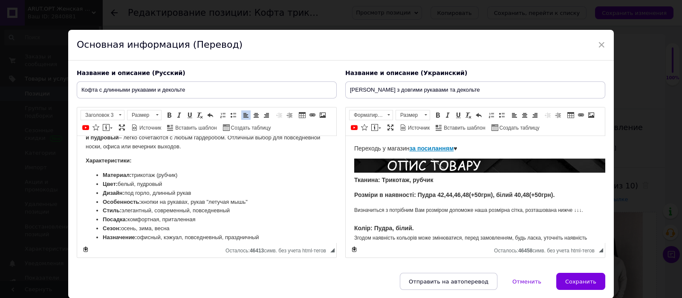
scroll to position [144, 0]
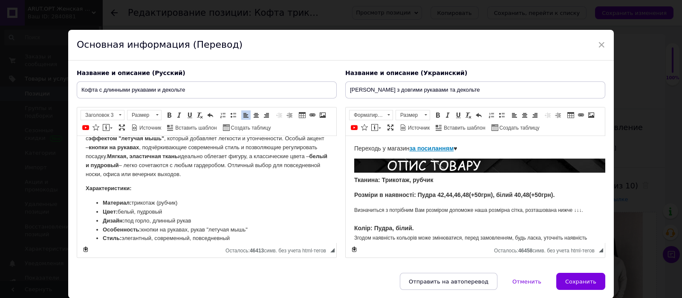
drag, startPoint x: 170, startPoint y: 142, endPoint x: 102, endPoint y: 195, distance: 86.2
click at [168, 213] on li "Цвет: белый, пудровый" at bounding box center [207, 211] width 208 height 9
click at [162, 211] on li "Цвет: белый, пудровый" at bounding box center [207, 211] width 208 height 9
click at [167, 214] on li "Цвет: белый, пудровый" at bounding box center [207, 211] width 208 height 9
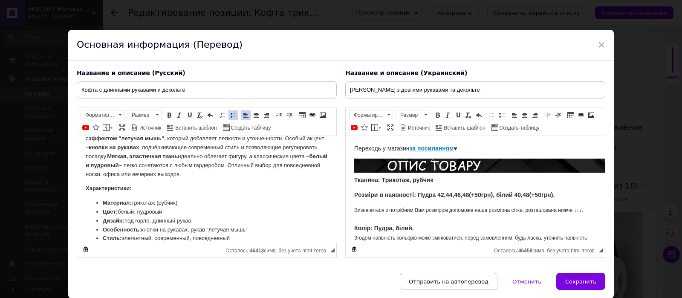
drag, startPoint x: 171, startPoint y: 214, endPoint x: 96, endPoint y: 210, distance: 74.7
click at [103, 210] on li "Цвет: белый, пудровый" at bounding box center [207, 211] width 208 height 9
drag, startPoint x: 202, startPoint y: 210, endPoint x: 104, endPoint y: 210, distance: 98.0
click at [104, 210] on li "Дизайн: под горло, длинный рукав" at bounding box center [207, 211] width 208 height 9
drag, startPoint x: 248, startPoint y: 219, endPoint x: 100, endPoint y: 216, distance: 148.7
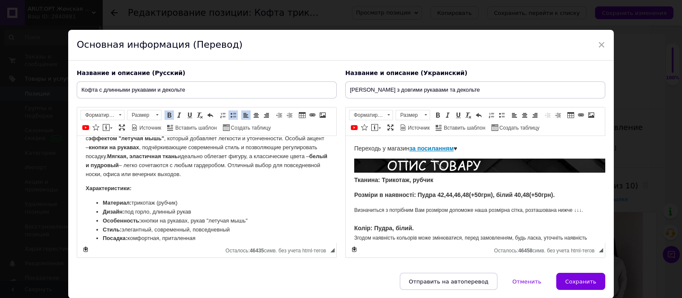
click at [100, 216] on ul "Материал: трикотаж (рубчик) Дизайн: под горло, длинный рукав Особенность: кнопк…" at bounding box center [207, 230] width 242 height 62
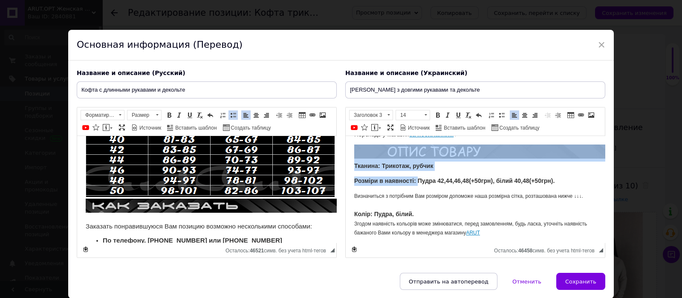
scroll to position [0, 0]
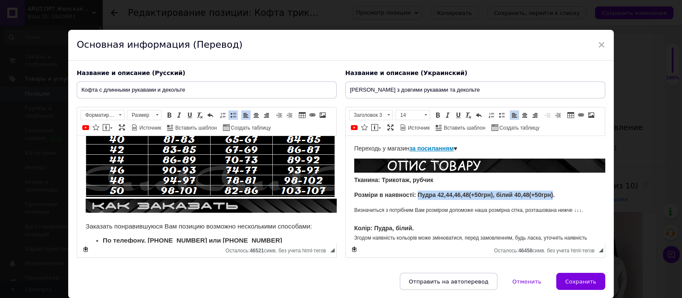
drag, startPoint x: 417, startPoint y: 142, endPoint x: 552, endPoint y: 194, distance: 144.3
click at [552, 194] on strong "Розміри в наявності: Пудра 42,44,46,48(+50грн), білий 40,48(+50грн)." at bounding box center [454, 194] width 200 height 7
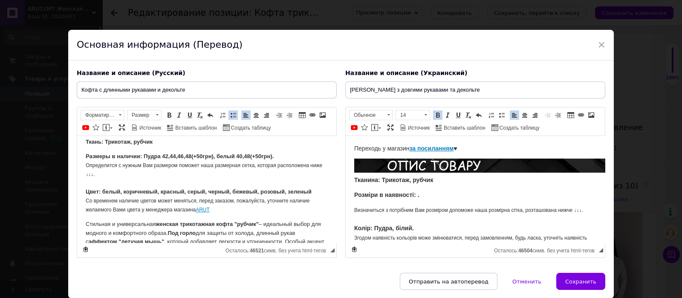
scroll to position [37, 0]
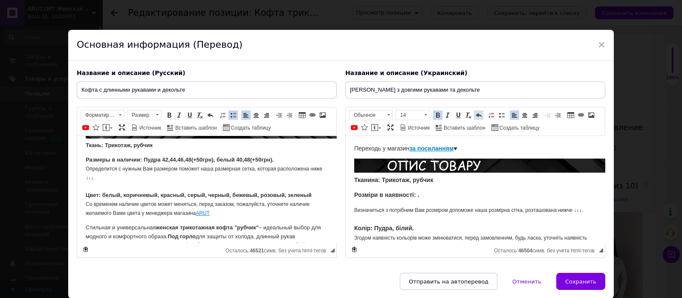
click at [475, 112] on span at bounding box center [478, 115] width 7 height 7
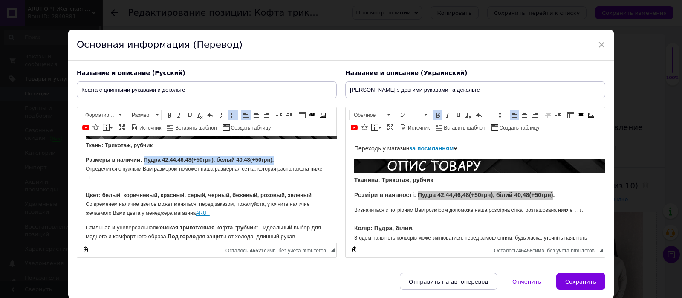
drag, startPoint x: 144, startPoint y: 159, endPoint x: 290, endPoint y: 161, distance: 145.7
click at [290, 161] on p "Размеры в наличии: Пудра 42,44,46,48(+50грн), белый 40,48(+50грн). Определится …" at bounding box center [207, 186] width 242 height 62
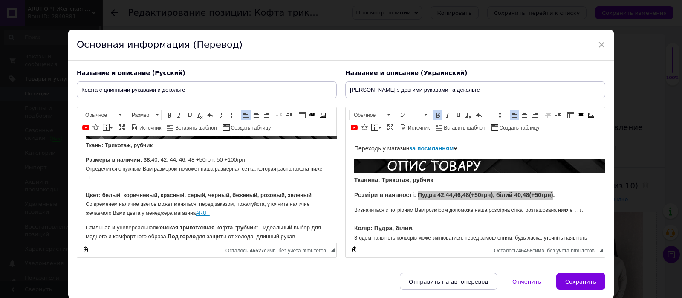
drag, startPoint x: 143, startPoint y: 157, endPoint x: 252, endPoint y: 157, distance: 108.6
click at [252, 157] on p "Размеры в наличии: 38 , 40, 42, 44, 46, 48 +50грн, 50 +100грн Определится с нуж…" at bounding box center [207, 186] width 242 height 62
copy p "38 , 40, 42, 44, 46, 48 +50грн, 50 +100грн"
click at [422, 199] on p "Розміри в наявності: Пудра 42,44,46,48(+50грн), білий 40,48(+50грн)." at bounding box center [475, 194] width 242 height 9
drag, startPoint x: 419, startPoint y: 194, endPoint x: 557, endPoint y: 193, distance: 138.5
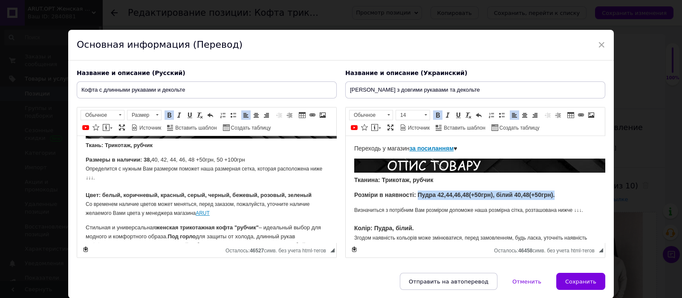
click at [557, 193] on p "Розміри в наявності: Пудра 42,44,46,48(+50грн), білий 40,48(+50грн)." at bounding box center [475, 194] width 242 height 9
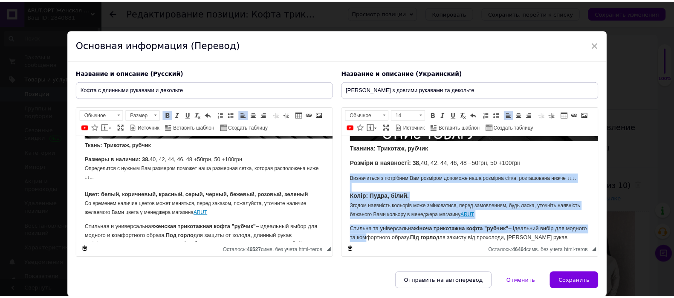
scroll to position [40, 0]
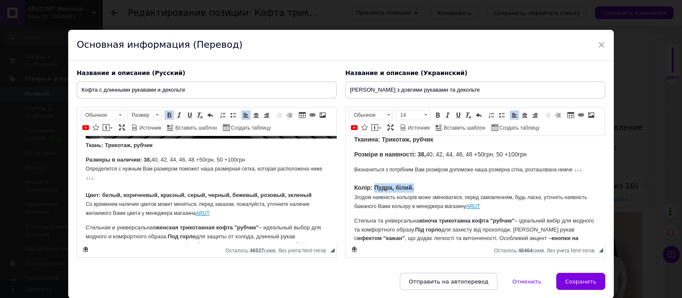
drag, startPoint x: 415, startPoint y: 227, endPoint x: 375, endPoint y: 184, distance: 58.8
click at [375, 184] on p "Визначиться з потрібним Вам розміром допоможе наша розмірна сітка, розташована …" at bounding box center [475, 188] width 242 height 46
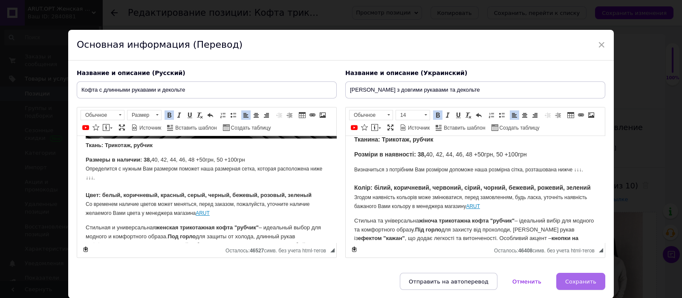
click at [590, 290] on button "Сохранить" at bounding box center [580, 281] width 49 height 17
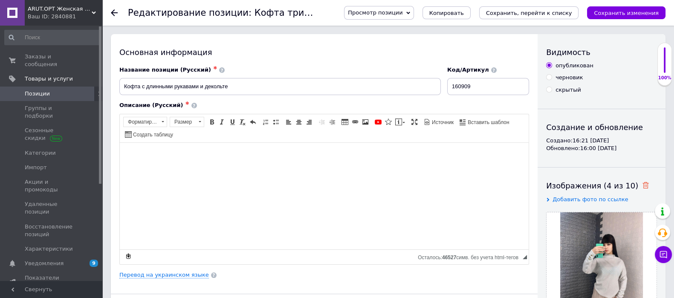
click at [642, 188] on icon at bounding box center [645, 185] width 6 height 6
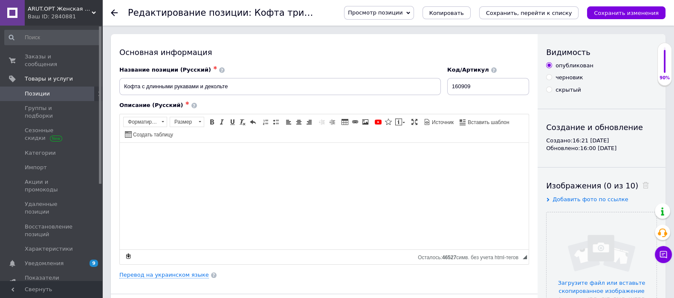
drag, startPoint x: 630, startPoint y: 248, endPoint x: 535, endPoint y: 182, distance: 115.1
click at [629, 248] on input "file" at bounding box center [601, 267] width 110 height 110
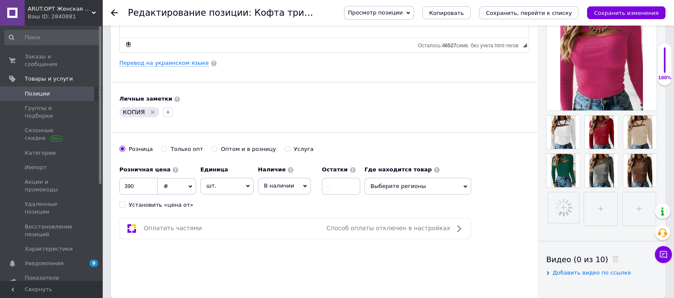
scroll to position [213, 0]
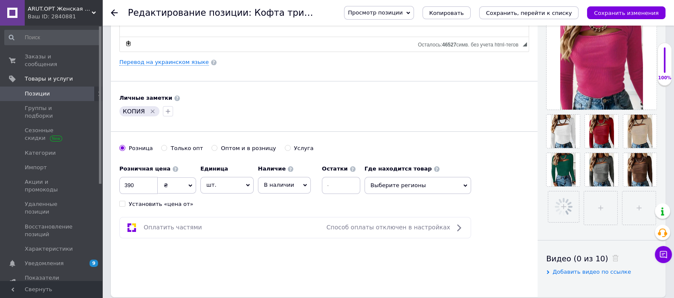
drag, startPoint x: 147, startPoint y: 107, endPoint x: 151, endPoint y: 188, distance: 80.6
click at [147, 114] on div "КОПИЯ" at bounding box center [139, 111] width 40 height 10
drag, startPoint x: 143, startPoint y: 184, endPoint x: 158, endPoint y: 105, distance: 80.1
click at [153, 109] on icon "Удалить метку" at bounding box center [152, 111] width 7 height 7
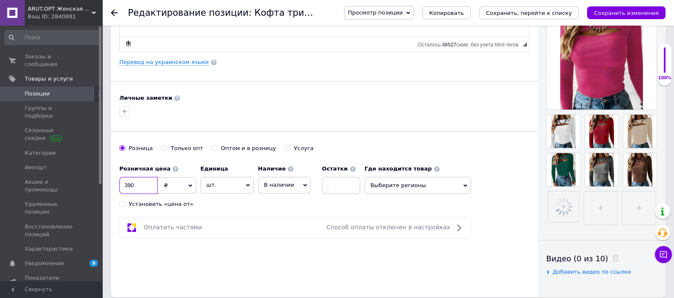
drag, startPoint x: 137, startPoint y: 180, endPoint x: 111, endPoint y: 183, distance: 25.7
click at [111, 183] on div "Основная информация Название позиции (Русский) ✱ Кофта с длинными рукавами и де…" at bounding box center [324, 58] width 426 height 475
type input "470"
drag, startPoint x: 212, startPoint y: 144, endPoint x: 210, endPoint y: 157, distance: 13.0
click at [212, 146] on label "Оптом и в розницу" at bounding box center [243, 148] width 64 height 8
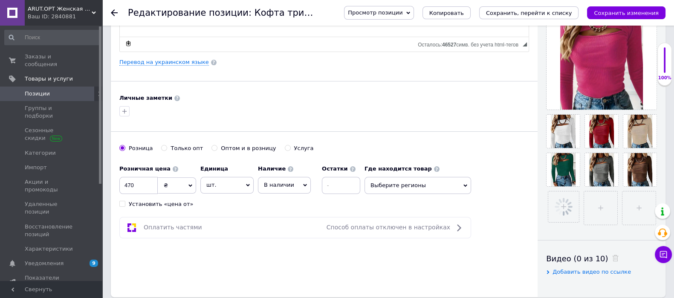
click at [212, 146] on input "Оптом и в розницу" at bounding box center [214, 148] width 6 height 6
radio input "true"
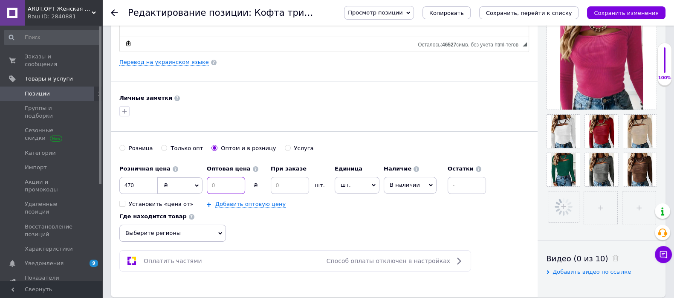
click at [228, 186] on input at bounding box center [226, 185] width 38 height 17
type input "450"
click at [278, 184] on input at bounding box center [290, 185] width 38 height 17
type input "3"
click at [629, 15] on icon "Сохранить изменения" at bounding box center [625, 13] width 65 height 6
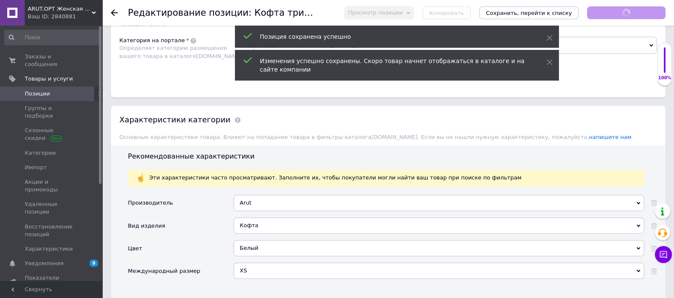
scroll to position [745, 0]
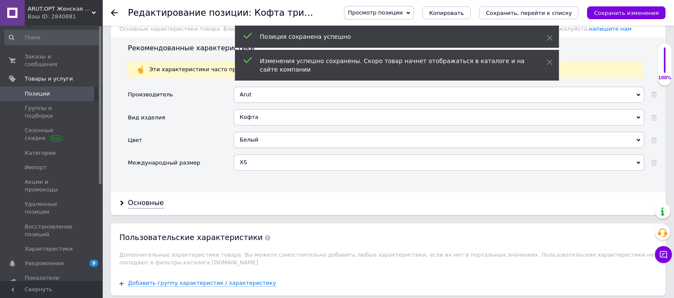
click at [277, 135] on div "Белый" at bounding box center [438, 140] width 410 height 16
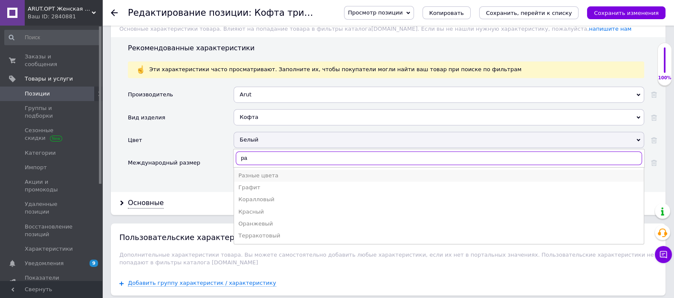
type input "ра"
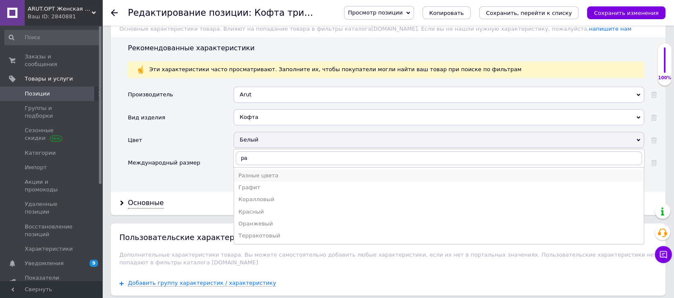
click at [260, 172] on div "Разные цвета" at bounding box center [438, 176] width 401 height 8
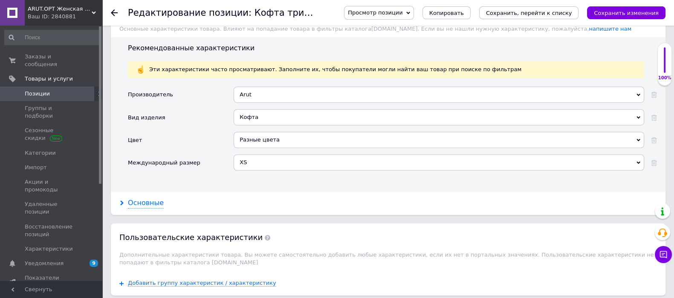
click at [128, 201] on div "Основные" at bounding box center [146, 203] width 36 height 10
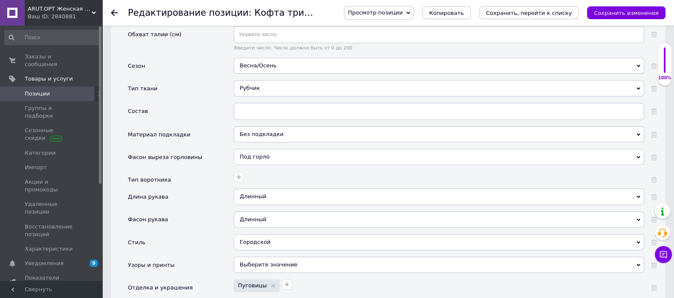
scroll to position [1065, 0]
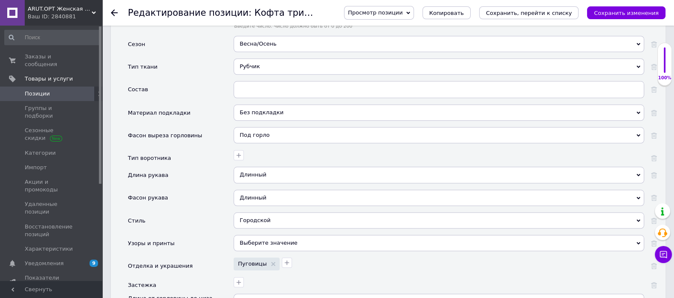
click at [269, 130] on div "Под горло" at bounding box center [438, 135] width 410 height 16
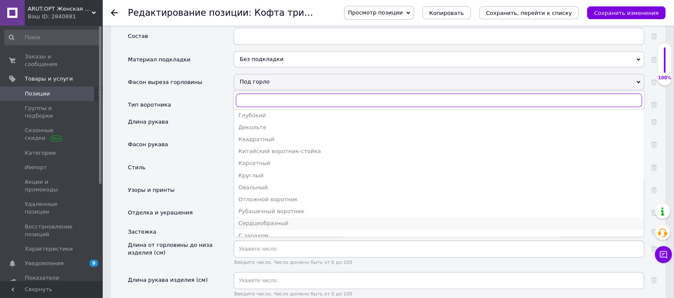
scroll to position [124, 0]
click at [274, 114] on li "Вырез-лодочка" at bounding box center [438, 114] width 409 height 12
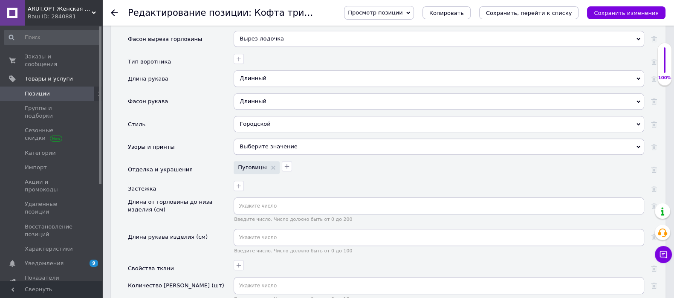
scroll to position [1172, 0]
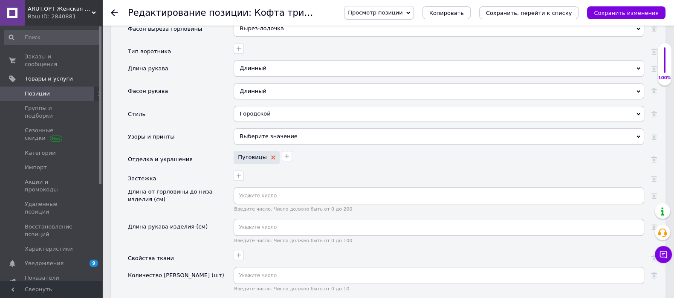
click at [271, 155] on icon at bounding box center [273, 157] width 4 height 4
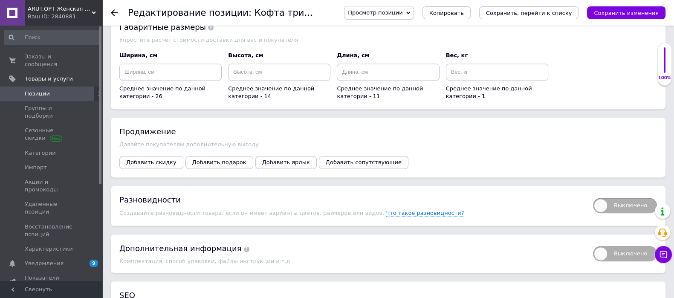
scroll to position [1597, 0]
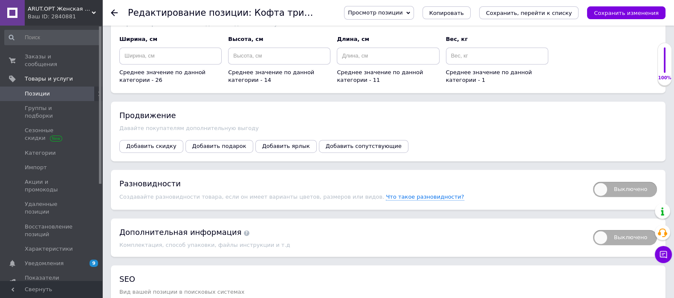
click at [600, 188] on span "Выключено" at bounding box center [625, 188] width 64 height 15
click at [593, 181] on input "Выключено" at bounding box center [590, 179] width 6 height 6
checkbox input "true"
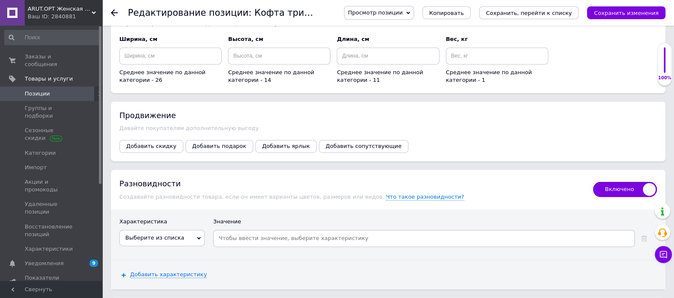
click at [176, 234] on span "Выберите из списка" at bounding box center [154, 237] width 59 height 6
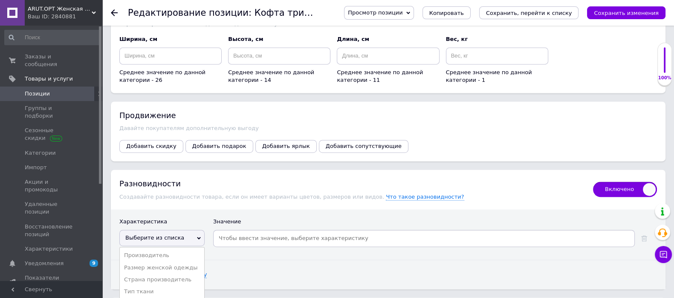
drag, startPoint x: 152, startPoint y: 260, endPoint x: 234, endPoint y: 231, distance: 86.8
click at [155, 262] on li "Размер женской одежды" at bounding box center [162, 268] width 84 height 12
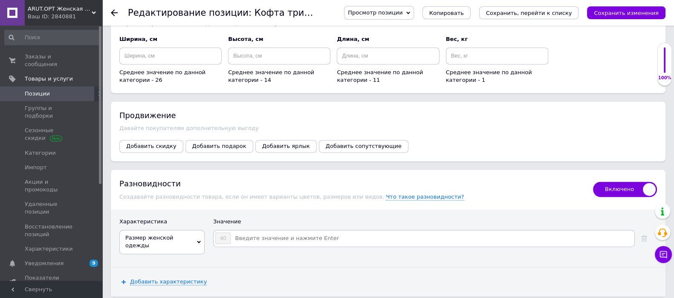
click at [237, 232] on input at bounding box center [432, 238] width 402 height 13
type input "38"
type input "42"
type input "44"
type input "46"
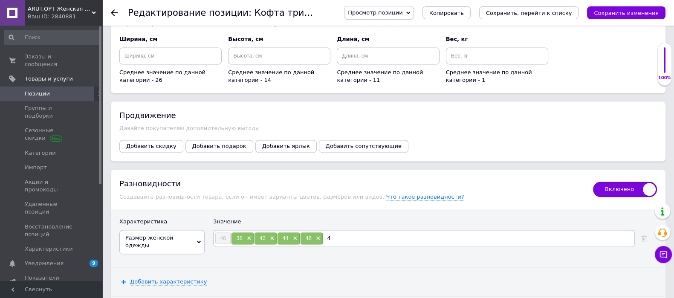
type input "48"
type input "50"
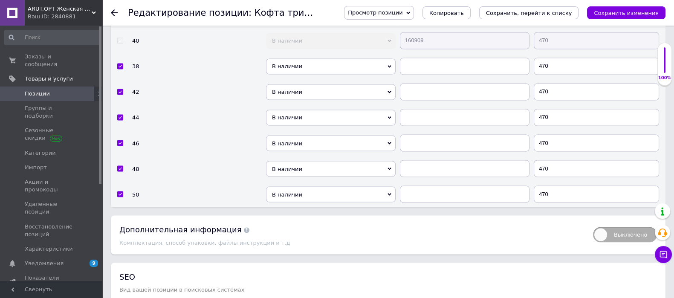
scroll to position [1981, 0]
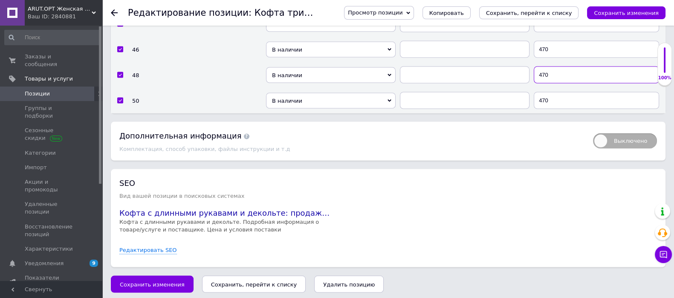
click at [566, 74] on input "470" at bounding box center [595, 74] width 125 height 17
type input "4"
type input "530"
click at [543, 92] on input "470" at bounding box center [595, 100] width 125 height 17
type input "570"
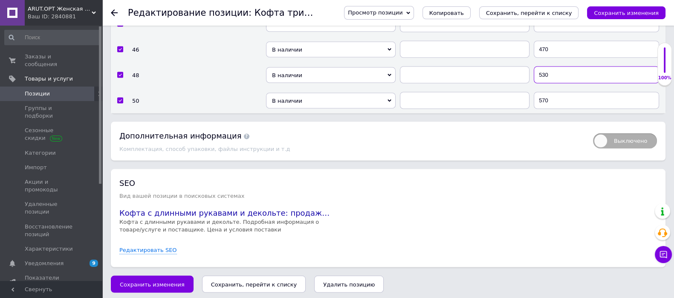
click at [544, 66] on input "530" at bounding box center [595, 74] width 125 height 17
type input "520"
click at [633, 11] on icon "Сохранить изменения" at bounding box center [625, 13] width 65 height 6
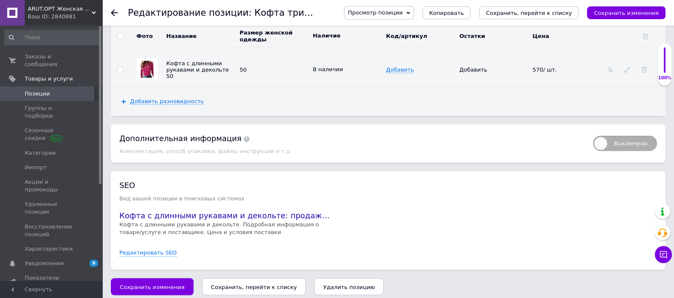
scroll to position [1984, 0]
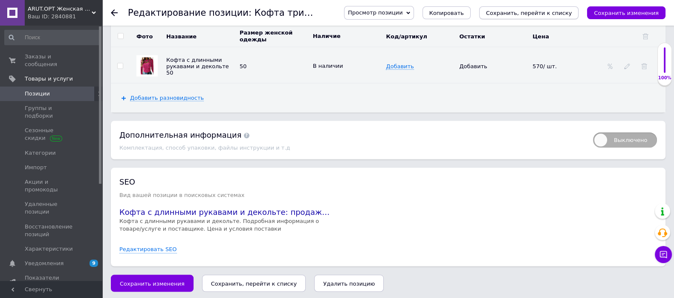
click at [548, 16] on icon "Сохранить, перейти к списку" at bounding box center [529, 13] width 86 height 6
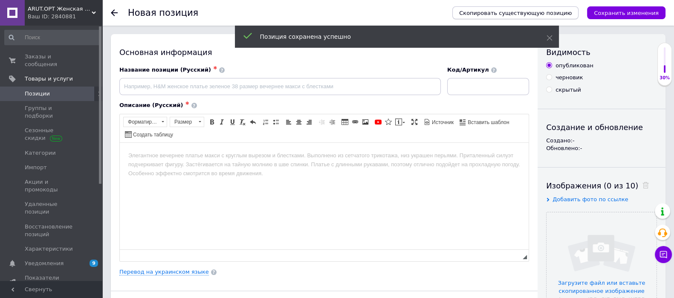
click at [560, 10] on span "Скопировать существующую позицию" at bounding box center [515, 13] width 112 height 6
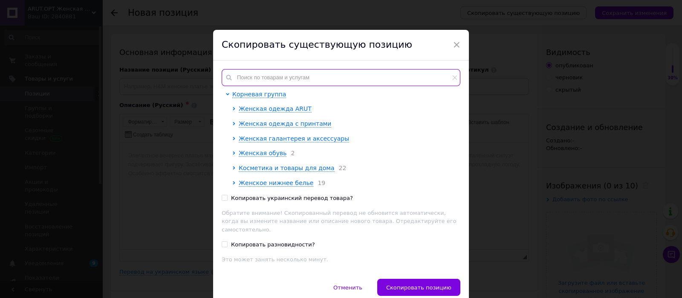
click at [339, 73] on input "text" at bounding box center [341, 77] width 239 height 17
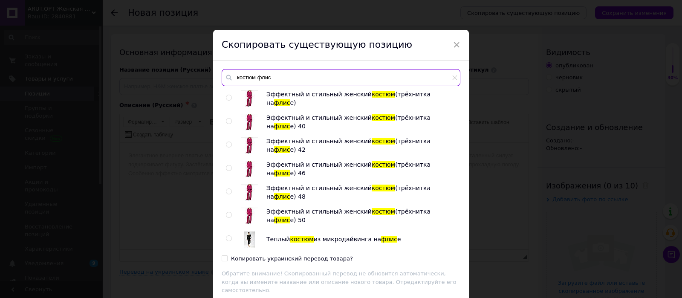
type input "костюм флис"
click at [229, 97] on input "radio" at bounding box center [229, 98] width 6 height 6
radio input "true"
click at [243, 256] on div "Копировать украинский перевод товара?" at bounding box center [292, 259] width 122 height 8
click at [227, 256] on input "Копировать украинский перевод товара?" at bounding box center [225, 258] width 6 height 6
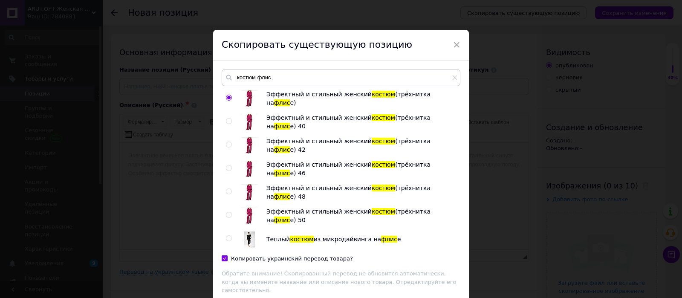
checkbox input "true"
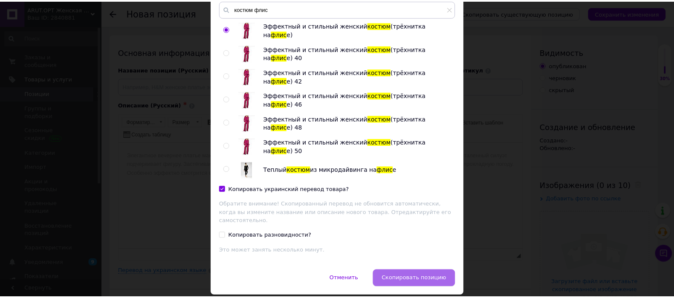
scroll to position [88, 0]
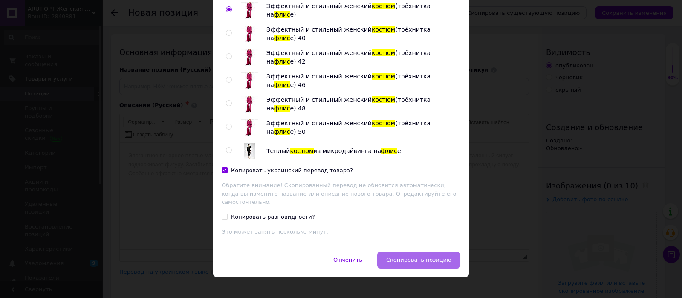
click at [424, 256] on span "Скопировать позицию" at bounding box center [418, 259] width 65 height 6
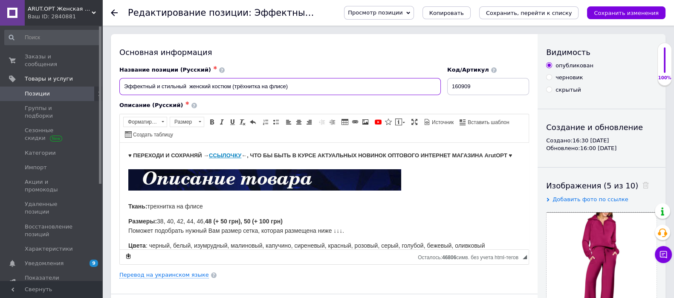
drag, startPoint x: 295, startPoint y: 86, endPoint x: 231, endPoint y: 86, distance: 63.5
click at [231, 86] on input "Эффектный и стильный женский костюм (трёхнитка на флисе)" at bounding box center [279, 86] width 321 height 17
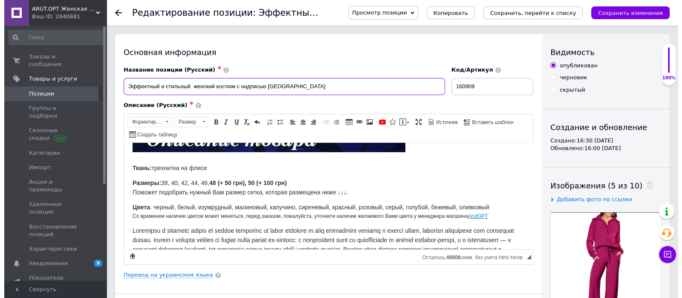
scroll to position [53, 0]
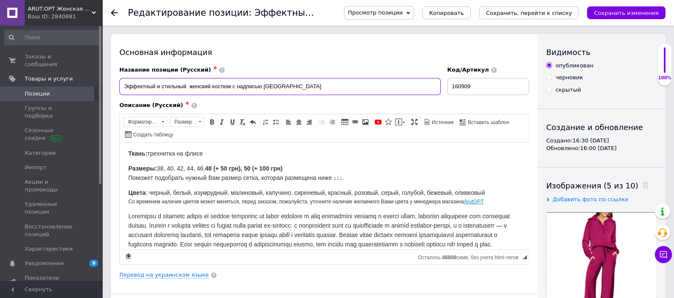
type input "Эффектный и стильный женский костюм с надписью [GEOGRAPHIC_DATA]"
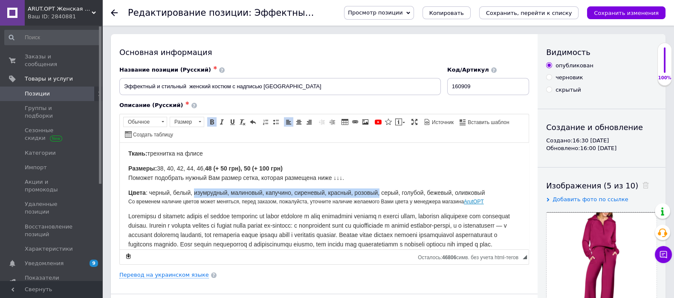
drag, startPoint x: 195, startPoint y: 197, endPoint x: 380, endPoint y: 193, distance: 184.5
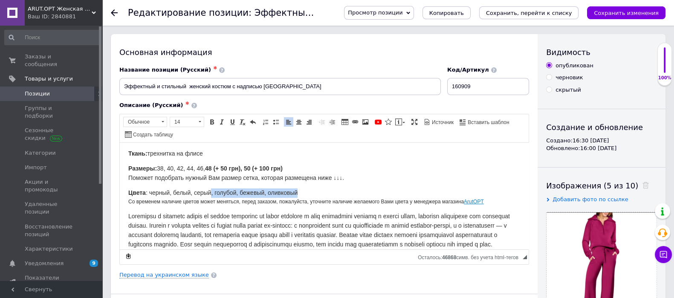
drag, startPoint x: 211, startPoint y: 199, endPoint x: 303, endPoint y: 196, distance: 92.1
click at [303, 196] on p "Цвета : черный, белый, серый, голубой, бежевый, оливковый Со временем наличие ц…" at bounding box center [324, 197] width 392 height 18
click at [160, 274] on link "Перевод на украинском языке" at bounding box center [163, 274] width 89 height 7
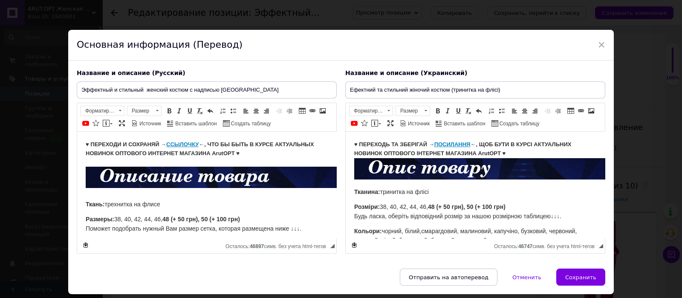
scroll to position [0, 0]
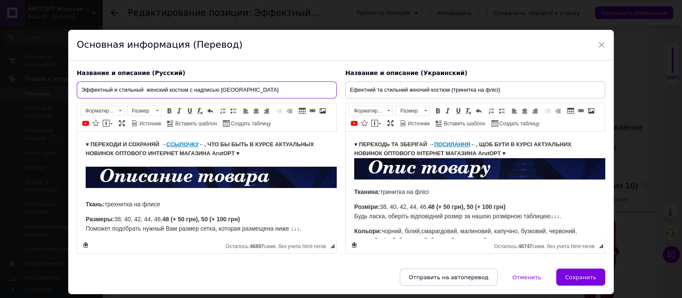
drag, startPoint x: 222, startPoint y: 88, endPoint x: 239, endPoint y: 88, distance: 17.5
click at [239, 88] on input "Эффектный и стильный женский костюм с надписью [GEOGRAPHIC_DATA]" at bounding box center [207, 89] width 260 height 17
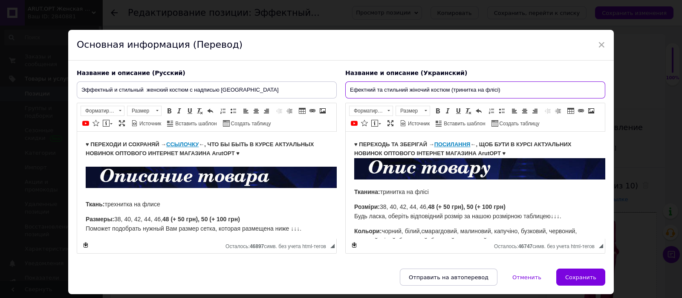
drag, startPoint x: 449, startPoint y: 88, endPoint x: 509, endPoint y: 90, distance: 60.5
click at [509, 90] on input "Ефектний та стильний жіночий костюм (тринитка на флісі)" at bounding box center [475, 89] width 260 height 17
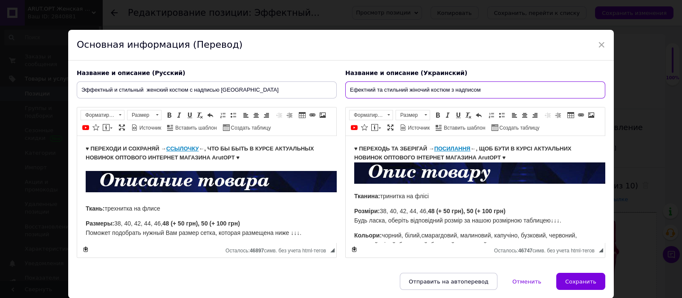
paste input "Milano"
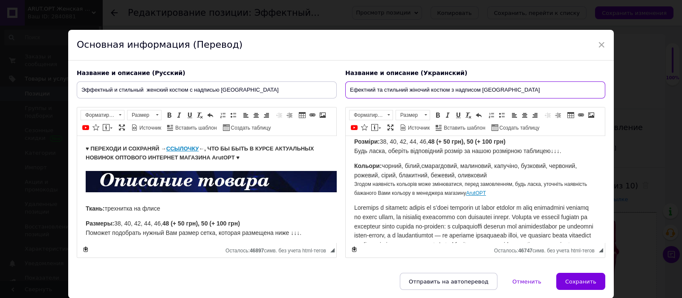
scroll to position [53, 0]
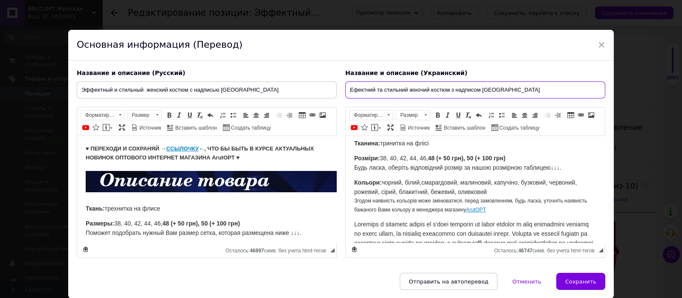
type input "Ефектний та стильний жіночий костюм з надписом Milano"
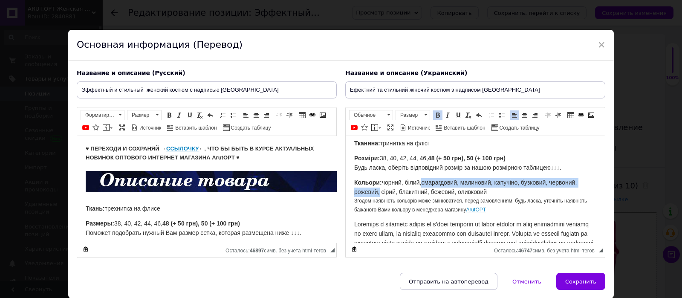
drag, startPoint x: 424, startPoint y: 179, endPoint x: 378, endPoint y: 189, distance: 46.7
click at [378, 189] on span "смарагдовий, малиновий, капучіно, бузковий, червоний, рожевий, сірий, блакитний…" at bounding box center [465, 187] width 222 height 16
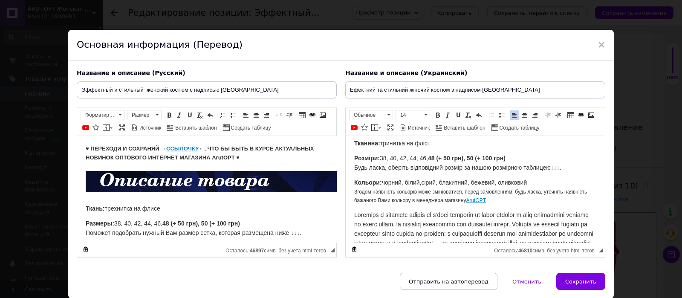
drag, startPoint x: 438, startPoint y: 182, endPoint x: 547, endPoint y: 178, distance: 108.7
click at [547, 178] on p "Кольори: чорний, білий, сірий, блакитний, бежевий, оливковий Згодом наявність к…" at bounding box center [475, 191] width 242 height 27
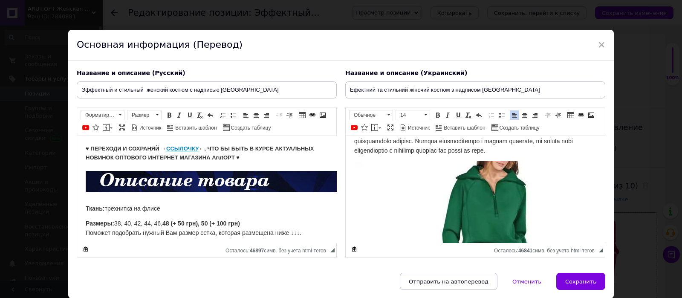
scroll to position [266, 0]
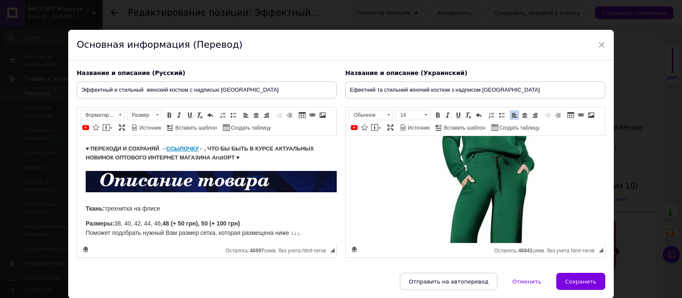
click at [444, 201] on img "Визуальный текстовый редактор, 147D22DB-6CB2-4CA0-B857-313BEBF53721" at bounding box center [490, 203] width 273 height 270
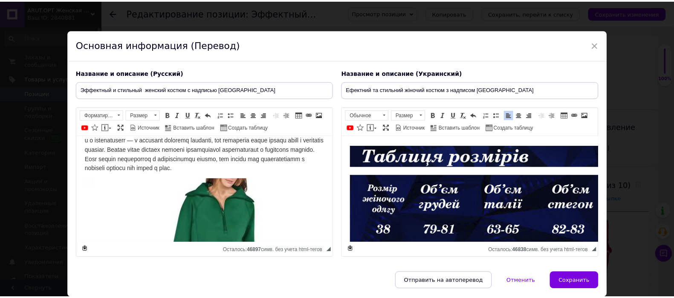
scroll to position [213, 0]
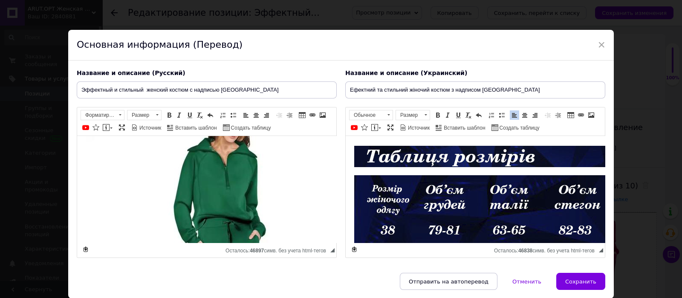
click at [213, 204] on img "Визуальный текстовый редактор, 4B5AF35D-8CC7-410A-B6A7-B332AB8C104A" at bounding box center [222, 268] width 273 height 270
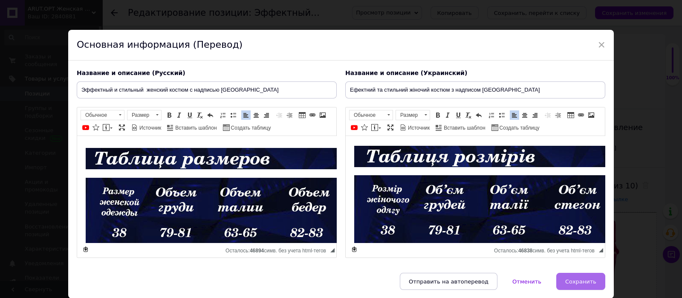
drag, startPoint x: 590, startPoint y: 288, endPoint x: 605, endPoint y: 202, distance: 87.0
click at [591, 287] on button "Сохранить" at bounding box center [580, 281] width 49 height 17
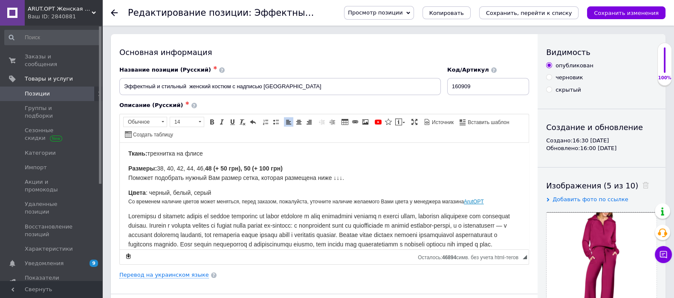
scroll to position [53, 0]
click at [638, 189] on span at bounding box center [643, 185] width 11 height 9
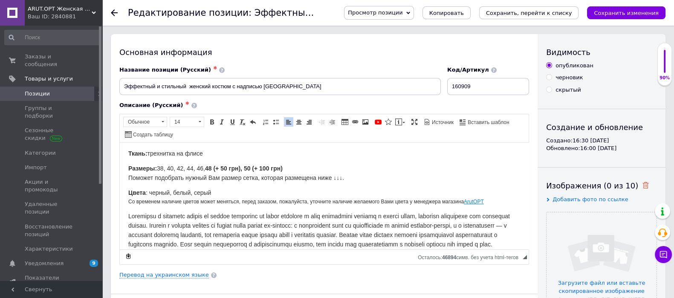
click at [642, 186] on use at bounding box center [645, 185] width 6 height 6
click at [621, 250] on input "file" at bounding box center [601, 267] width 110 height 110
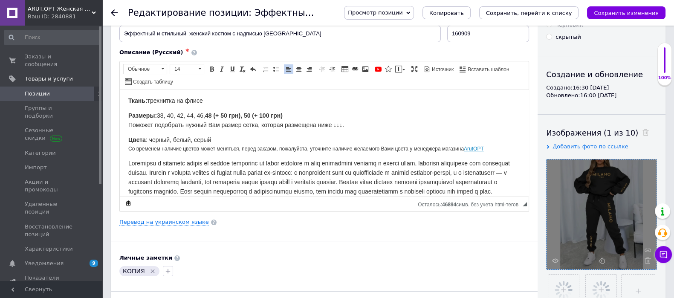
scroll to position [106, 0]
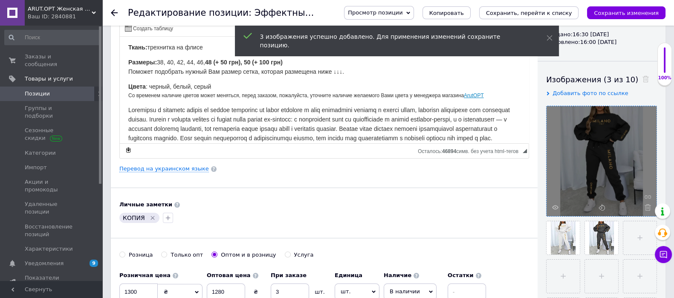
click at [151, 216] on icon "Удалить метку" at bounding box center [153, 218] width 4 height 4
click at [141, 285] on input "1300" at bounding box center [138, 291] width 38 height 17
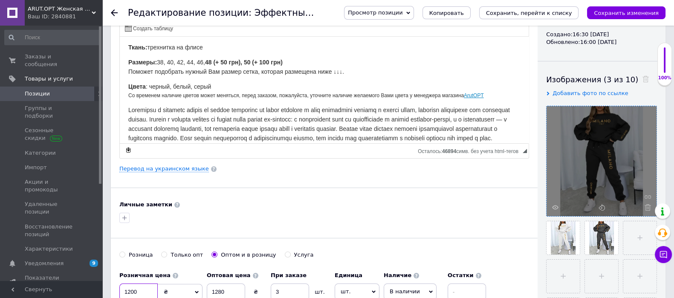
type input "1200"
click at [219, 288] on input "1280" at bounding box center [226, 291] width 38 height 17
type input "1180"
drag, startPoint x: 639, startPoint y: 9, endPoint x: 343, endPoint y: 264, distance: 390.6
click at [639, 12] on icon "Сохранить изменения" at bounding box center [625, 13] width 65 height 6
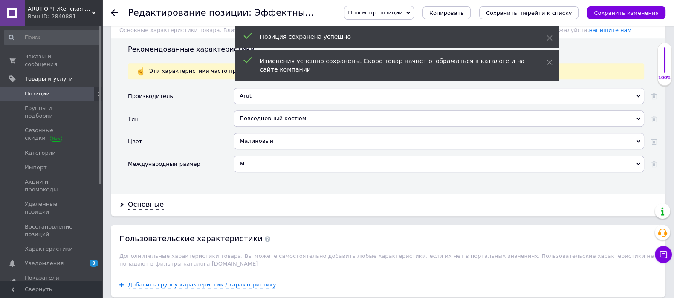
scroll to position [745, 0]
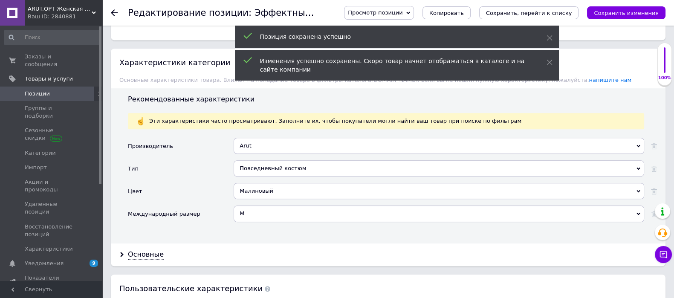
click at [243, 183] on div "Малиновый" at bounding box center [438, 191] width 410 height 16
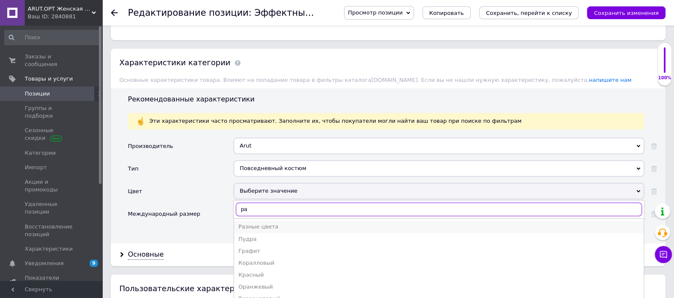
type input "ра"
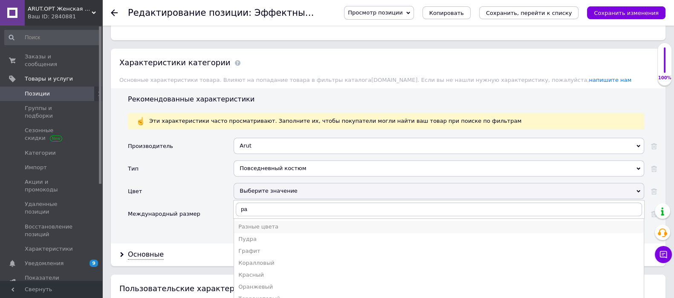
click at [264, 223] on div "Разные цвета" at bounding box center [438, 227] width 401 height 8
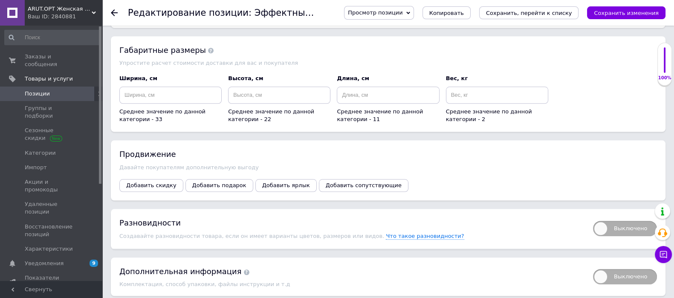
scroll to position [1065, 0]
click at [624, 227] on span "Выключено" at bounding box center [625, 227] width 64 height 15
click at [593, 220] on input "Выключено" at bounding box center [590, 217] width 6 height 6
checkbox input "true"
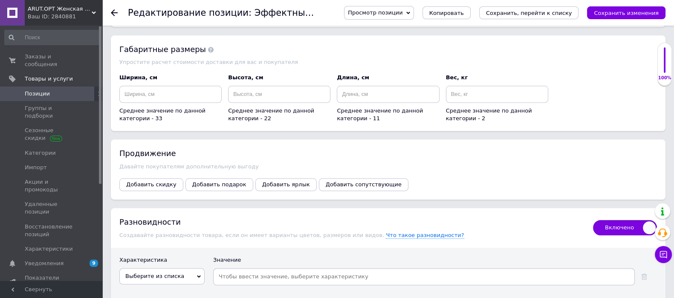
scroll to position [1225, 0]
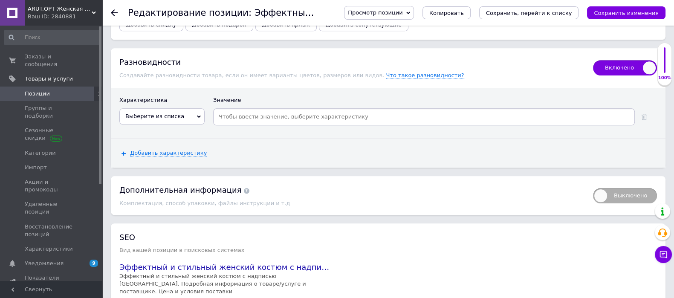
click at [179, 112] on span "Выберите из списка" at bounding box center [161, 116] width 85 height 16
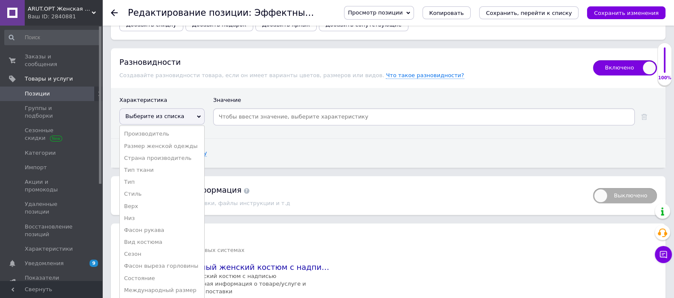
drag, startPoint x: 174, startPoint y: 147, endPoint x: 208, endPoint y: 129, distance: 38.5
click at [176, 145] on li "Размер женской одежды" at bounding box center [162, 146] width 84 height 12
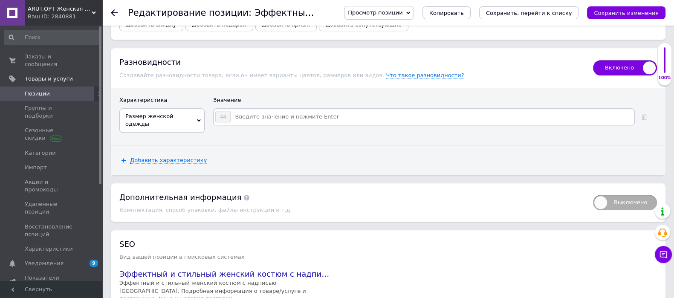
click at [237, 118] on input at bounding box center [432, 116] width 402 height 13
type input "38"
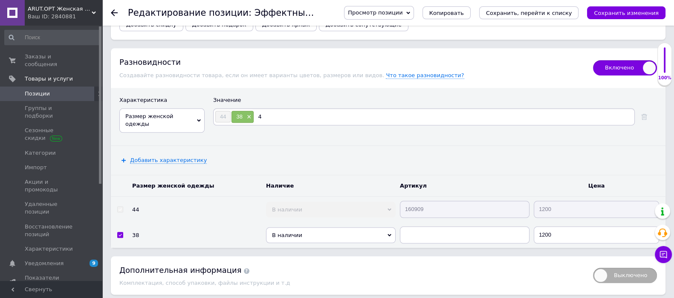
type input "40"
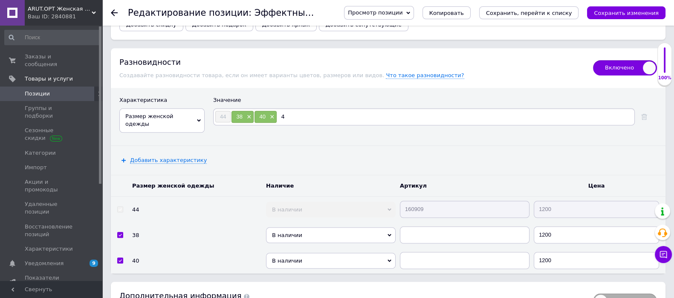
type input "42"
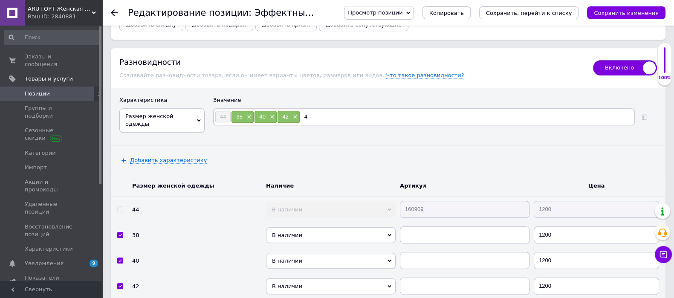
type input "46"
type input "48"
type input "50"
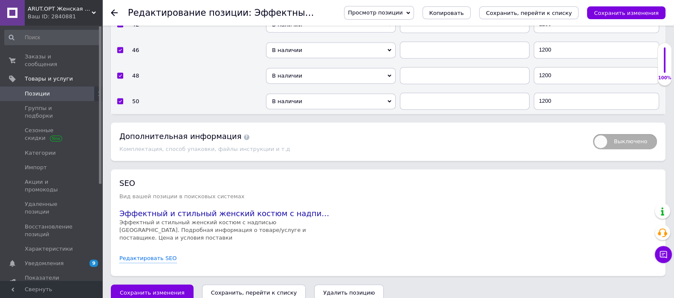
scroll to position [1489, 0]
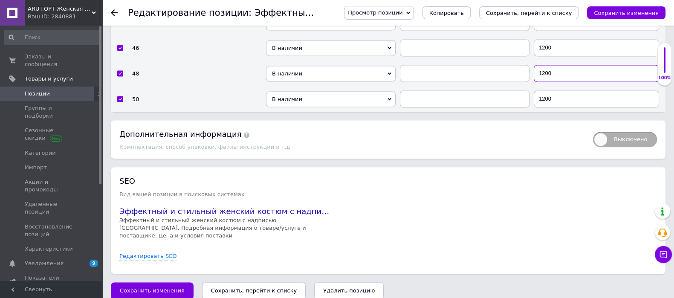
click at [555, 67] on input "1200" at bounding box center [595, 73] width 125 height 17
type input "1250"
drag, startPoint x: 544, startPoint y: 92, endPoint x: 558, endPoint y: 104, distance: 17.8
click at [545, 93] on input "1200" at bounding box center [595, 98] width 125 height 17
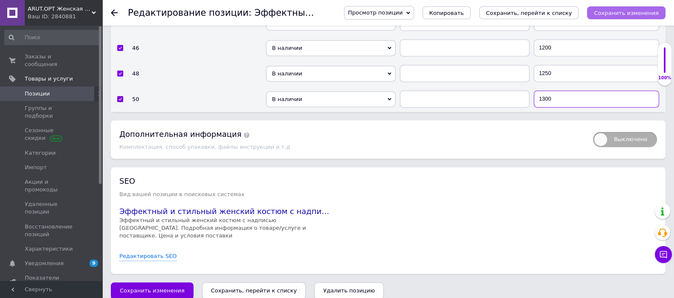
type input "1300"
click at [628, 11] on icon "Сохранить изменения" at bounding box center [625, 13] width 65 height 6
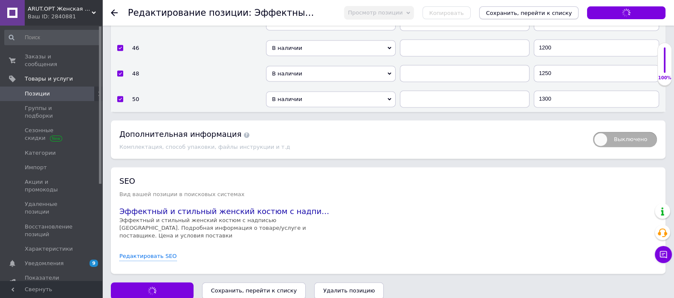
click at [547, 11] on icon "Сохранить, перейти к списку" at bounding box center [529, 13] width 86 height 6
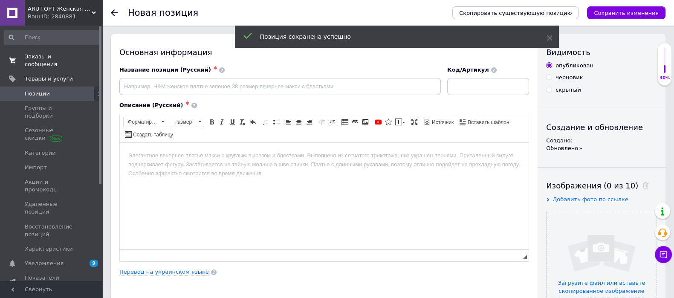
click at [65, 58] on span "Заказы и сообщения" at bounding box center [52, 60] width 54 height 15
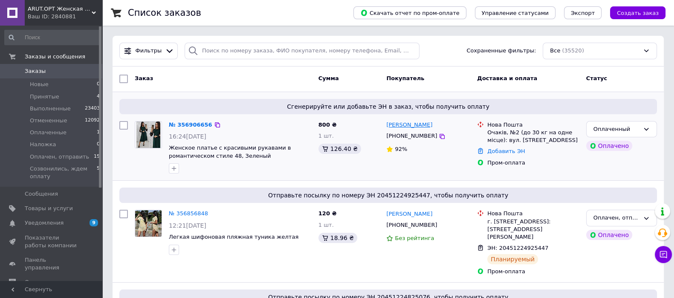
click at [411, 125] on link "[PERSON_NAME]" at bounding box center [409, 125] width 46 height 8
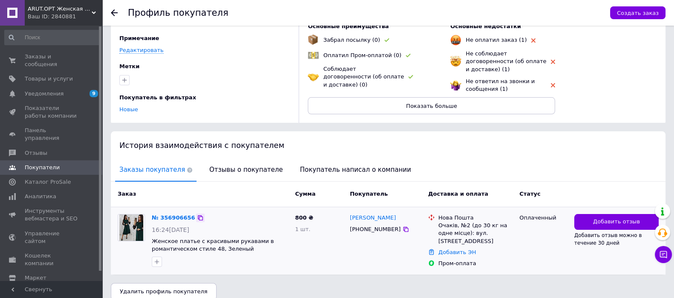
scroll to position [69, 0]
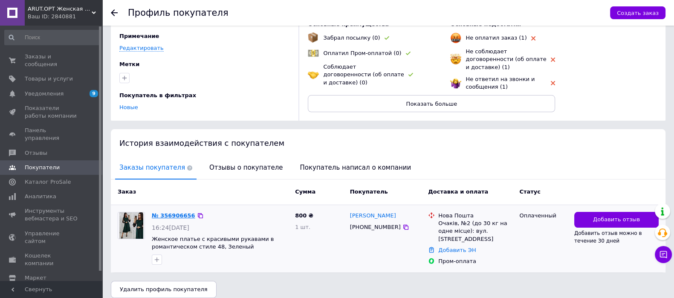
click at [177, 212] on link "№ 356906656" at bounding box center [173, 215] width 43 height 6
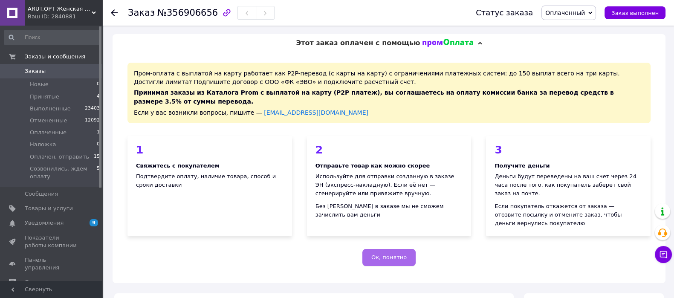
click at [385, 249] on button "Ок, понятно" at bounding box center [388, 257] width 53 height 17
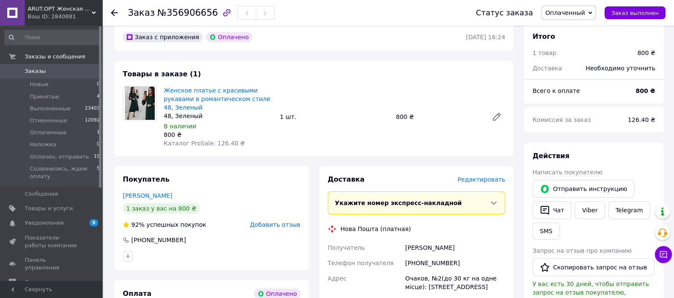
scroll to position [53, 0]
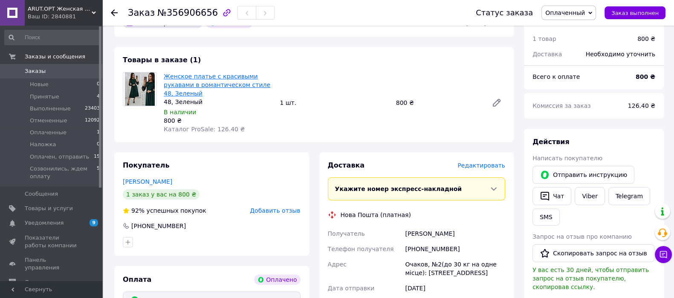
click at [224, 75] on link "Женское платье с красивыми рукавами в романтическом стиле 48, Зеленый" at bounding box center [217, 85] width 107 height 24
click at [47, 212] on span "Товары и услуги" at bounding box center [49, 208] width 48 height 8
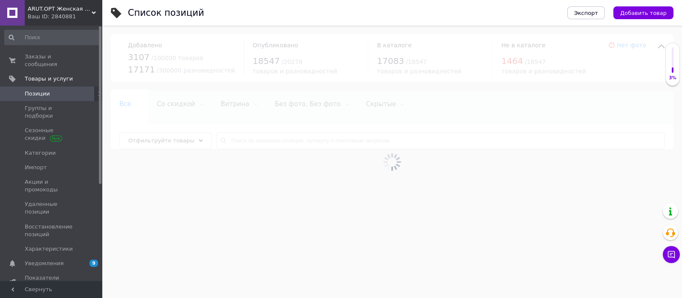
click at [628, 15] on span "Добавить товар" at bounding box center [643, 13] width 46 height 6
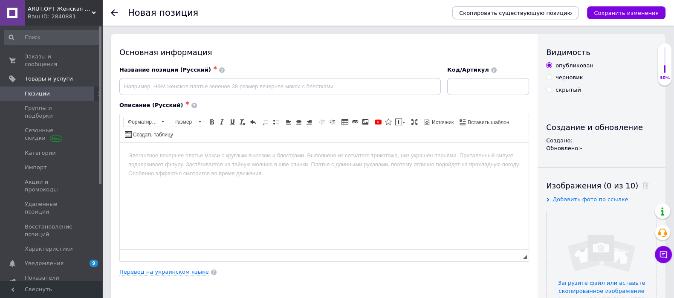
click at [503, 10] on span "Скопировать существующую позицию" at bounding box center [515, 13] width 112 height 6
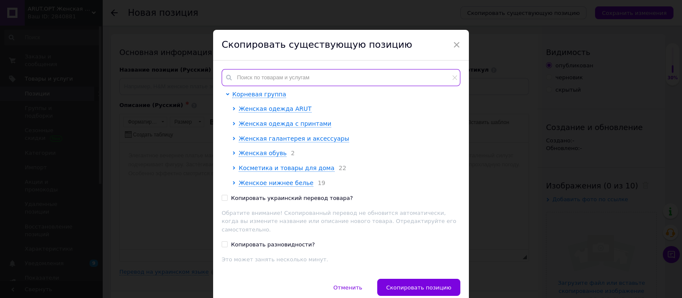
drag, startPoint x: 319, startPoint y: 76, endPoint x: 456, endPoint y: 95, distance: 138.0
click at [320, 76] on input "text" at bounding box center [341, 77] width 239 height 17
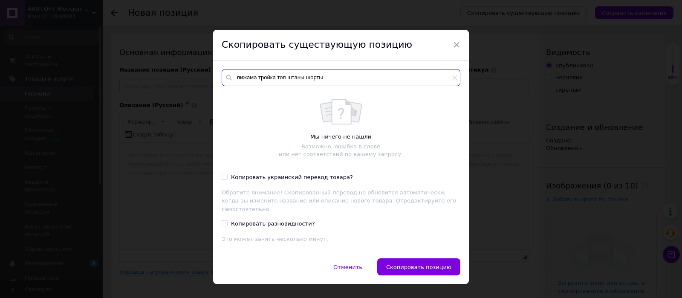
drag, startPoint x: 336, startPoint y: 80, endPoint x: 275, endPoint y: 86, distance: 60.8
click at [275, 86] on input "пижама тройка топ штаны шорты" at bounding box center [341, 77] width 239 height 17
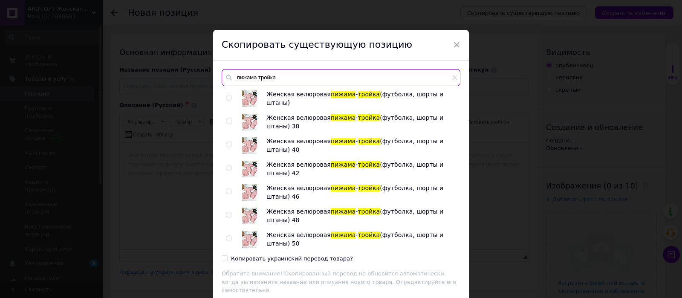
type input "пижама тройка"
click at [229, 99] on input "radio" at bounding box center [229, 98] width 6 height 6
radio input "true"
drag, startPoint x: 222, startPoint y: 259, endPoint x: 291, endPoint y: 265, distance: 68.5
click at [224, 259] on input "Копировать украинский перевод товара?" at bounding box center [225, 258] width 6 height 6
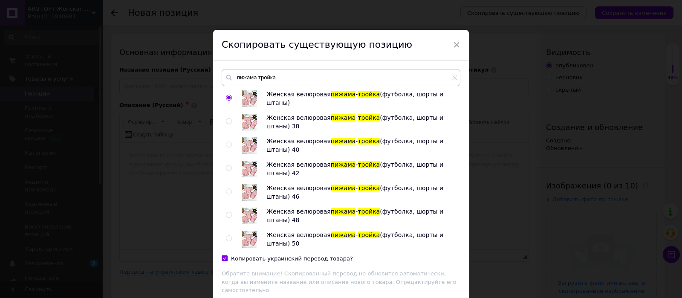
checkbox input "true"
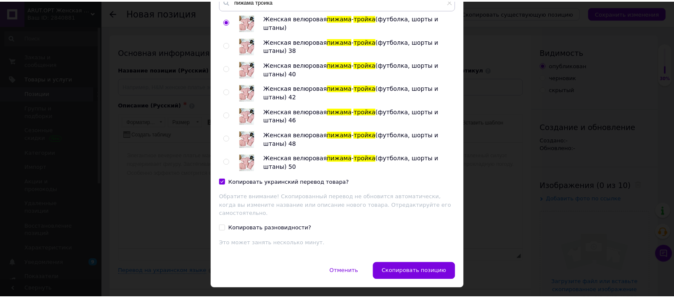
scroll to position [88, 0]
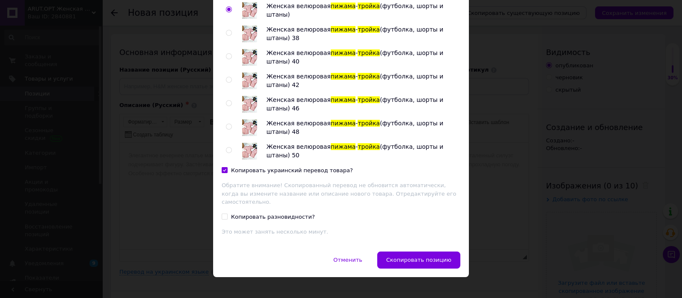
drag, startPoint x: 426, startPoint y: 250, endPoint x: 426, endPoint y: 169, distance: 80.9
click at [426, 256] on span "Скопировать позицию" at bounding box center [418, 259] width 65 height 6
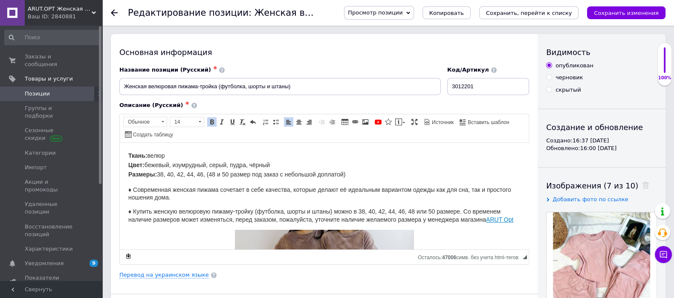
drag, startPoint x: 167, startPoint y: 155, endPoint x: 150, endPoint y: 156, distance: 17.5
click at [150, 156] on span "Ткань: велюр Цвет: бежевый, изумрудный, серый, пудра, чёрный Размеры: 38, 40, 4…" at bounding box center [236, 165] width 217 height 26
drag, startPoint x: 147, startPoint y: 162, endPoint x: 278, endPoint y: 163, distance: 131.2
click at [278, 163] on p "Ткань: микродайвинг Цвет: бежевый, изумрудный, серый, пудра, чёрный Размеры: 38…" at bounding box center [324, 165] width 392 height 28
click at [179, 276] on link "Перевод на украинском языке" at bounding box center [163, 274] width 89 height 7
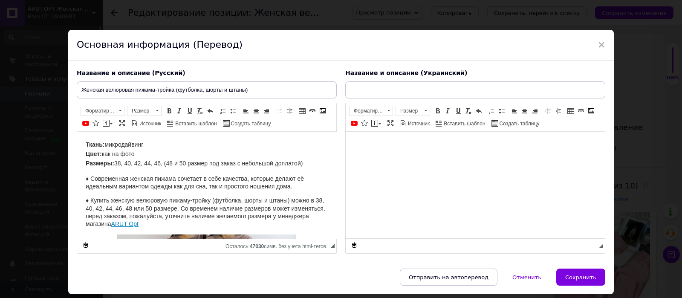
type input "Жіноча велюрова піжама-трійка (футболка, шорти та штани)"
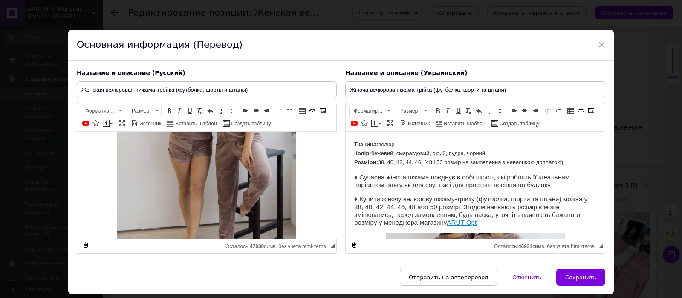
scroll to position [160, 0]
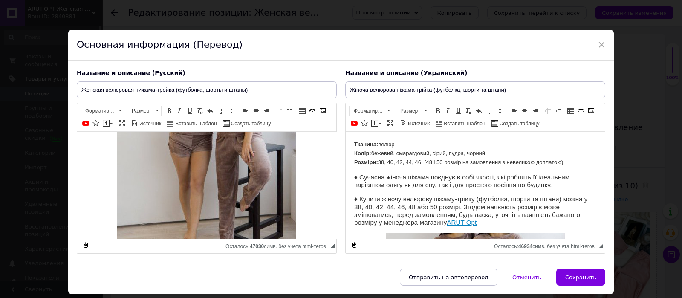
click at [189, 187] on img "Визуальный текстовый редактор, 1F2BEF1E-131F-4CAF-AD5F-BE21141E7A0A" at bounding box center [206, 171] width 179 height 193
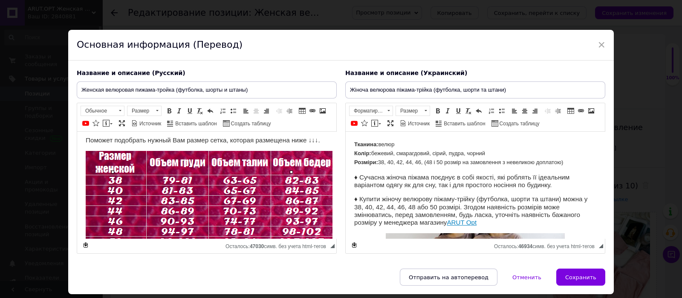
scroll to position [104, 0]
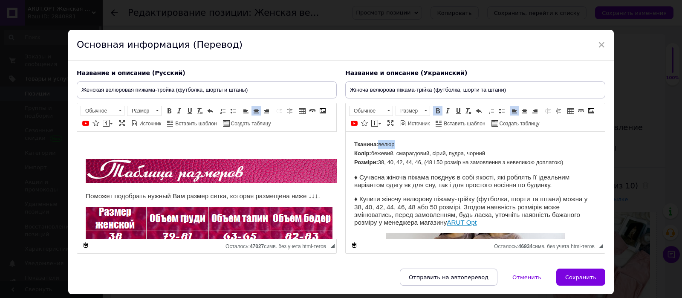
drag, startPoint x: 412, startPoint y: 145, endPoint x: 468, endPoint y: 145, distance: 56.7
click at [380, 145] on p "Тканина: велюр Колір: бежевий, смарагдовий, сірий, пудра, чорний Розміри: 38, 4…" at bounding box center [475, 153] width 242 height 26
drag, startPoint x: 374, startPoint y: 153, endPoint x: 527, endPoint y: 152, distance: 153.4
click at [527, 152] on p "Тканина: мікродайвінг Колір: бежевий, смарагдовий, сірий, пудра, чорний Розміри…" at bounding box center [475, 153] width 242 height 26
drag, startPoint x: 405, startPoint y: 149, endPoint x: 372, endPoint y: 150, distance: 32.8
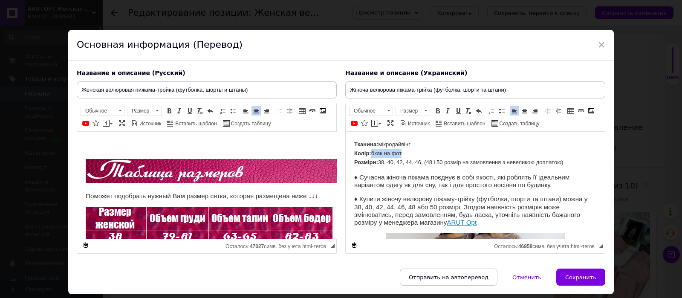
click at [372, 150] on p "Тканина: мікродайвінг Колір: бкак на фот Розміри: 38, 40, 42, 44, 46, (48 і 50 …" at bounding box center [475, 153] width 242 height 26
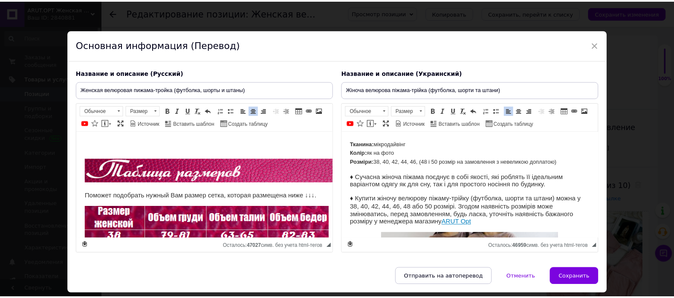
scroll to position [53, 0]
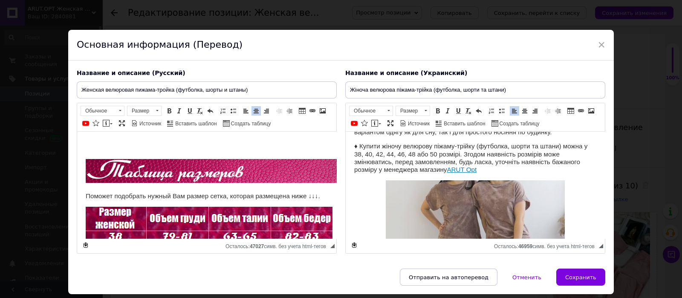
click at [479, 189] on img "Визуальный текстовый редактор, 02EB00F6-EE4C-4B1C-920C-D12DCA833327" at bounding box center [475, 276] width 179 height 193
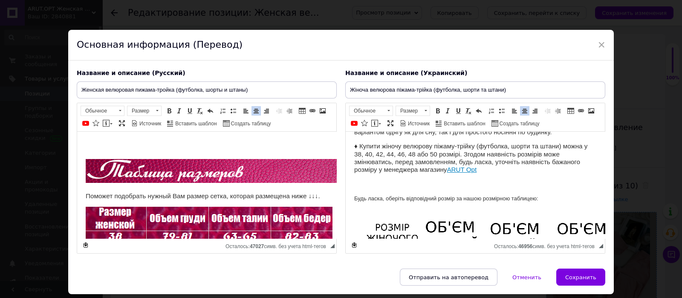
drag, startPoint x: 581, startPoint y: 289, endPoint x: 598, endPoint y: 236, distance: 56.0
click at [583, 280] on span "Сохранить" at bounding box center [580, 277] width 31 height 6
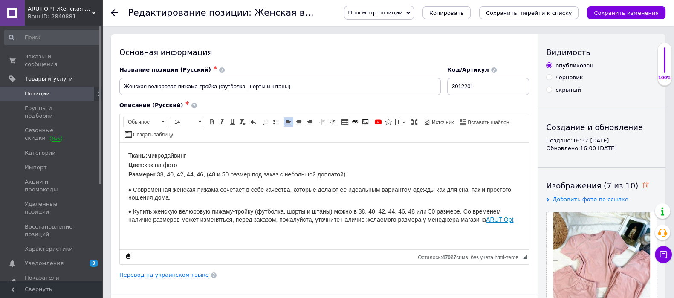
click at [642, 184] on icon at bounding box center [645, 185] width 6 height 6
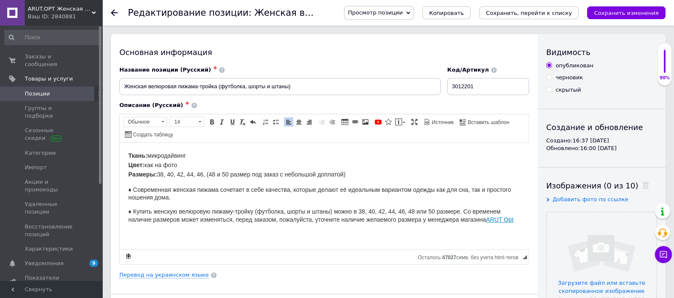
drag, startPoint x: 613, startPoint y: 235, endPoint x: 631, endPoint y: 200, distance: 39.1
click at [613, 235] on input "file" at bounding box center [601, 267] width 110 height 110
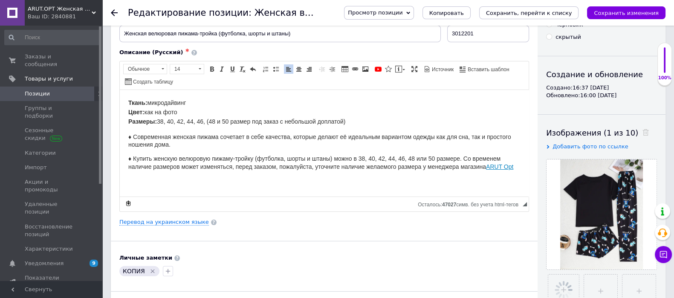
scroll to position [106, 0]
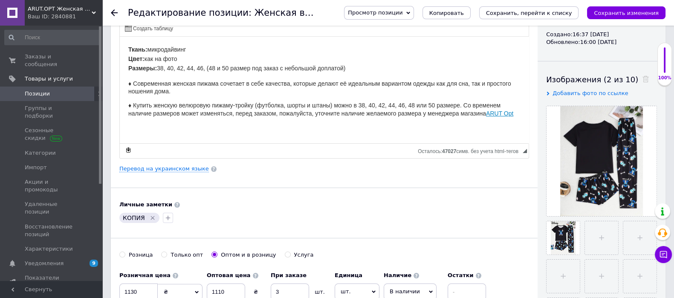
click at [153, 216] on icon "Удалить метку" at bounding box center [152, 217] width 7 height 7
drag, startPoint x: 146, startPoint y: 290, endPoint x: 109, endPoint y: 290, distance: 37.5
type input "900"
drag, startPoint x: 225, startPoint y: 285, endPoint x: 203, endPoint y: 290, distance: 23.2
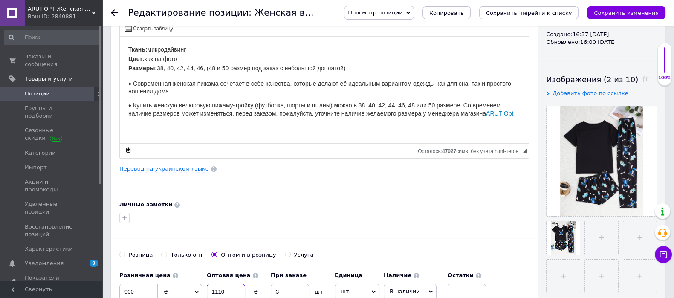
click at [203, 290] on div "Розничная цена 900 ₴ $ € CHF £ ¥ PLN ₸ MDL HUF KGS CN¥ TRY ₩ lei Установить «це…" at bounding box center [304, 290] width 371 height 47
type input "880"
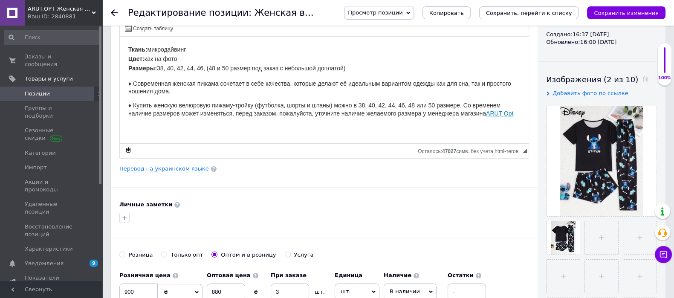
drag, startPoint x: 634, startPoint y: 12, endPoint x: 479, endPoint y: 219, distance: 258.3
click at [634, 13] on icon "Сохранить изменения" at bounding box center [625, 13] width 65 height 6
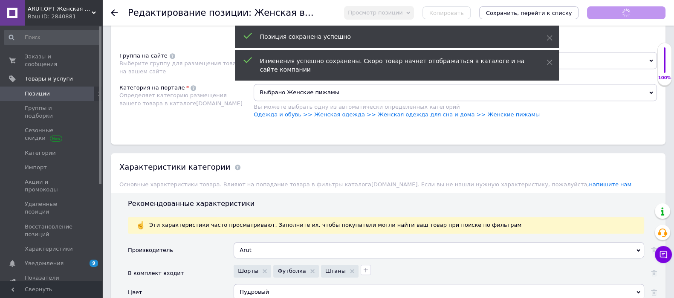
scroll to position [639, 0]
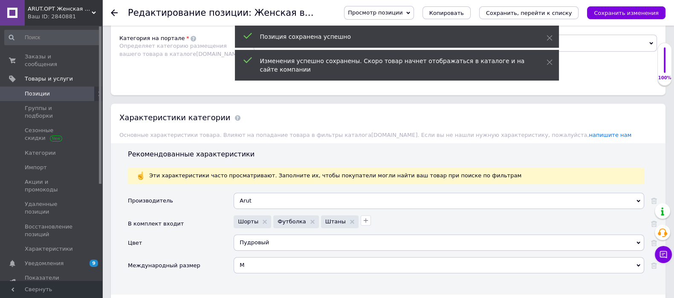
click at [258, 239] on div "Пудровый" at bounding box center [438, 242] width 410 height 16
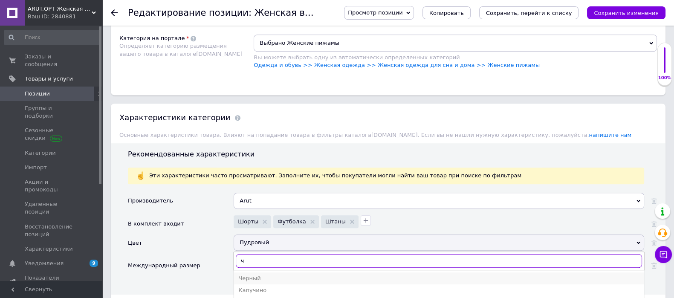
type input "ч"
click at [254, 279] on div "Черный" at bounding box center [438, 278] width 401 height 8
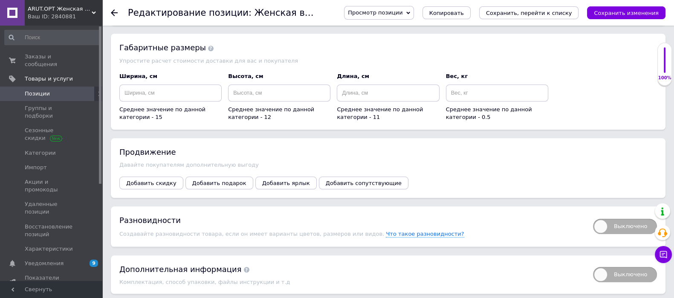
scroll to position [1118, 0]
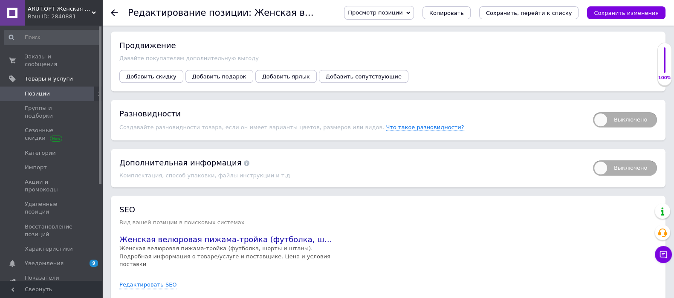
click at [605, 119] on span "Выключено" at bounding box center [625, 119] width 64 height 15
click at [593, 112] on input "Выключено" at bounding box center [590, 110] width 6 height 6
checkbox input "true"
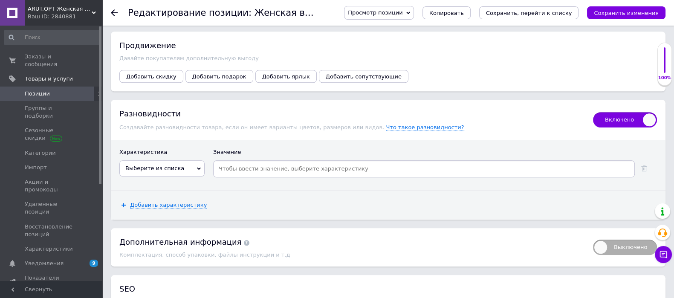
click at [151, 167] on span "Выберите из списка" at bounding box center [154, 168] width 59 height 6
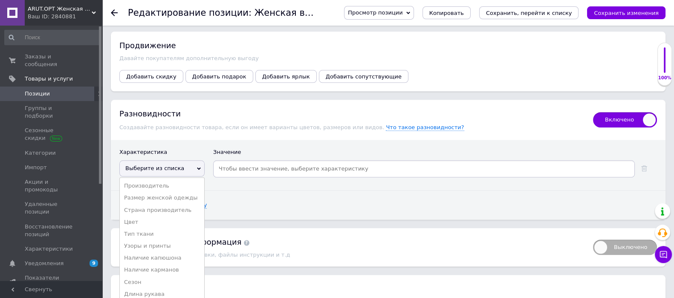
drag, startPoint x: 156, startPoint y: 201, endPoint x: 236, endPoint y: 184, distance: 81.9
click at [161, 201] on li "Размер женской одежды" at bounding box center [162, 198] width 84 height 12
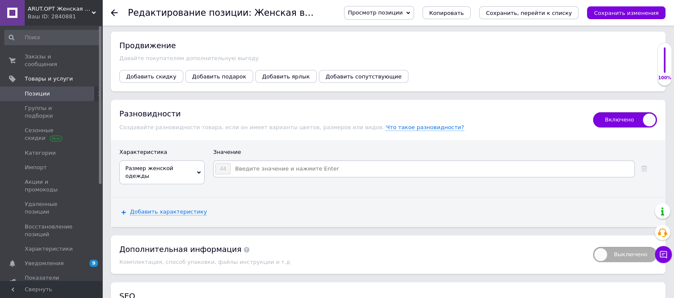
click at [251, 172] on input at bounding box center [432, 168] width 402 height 13
type input "38"
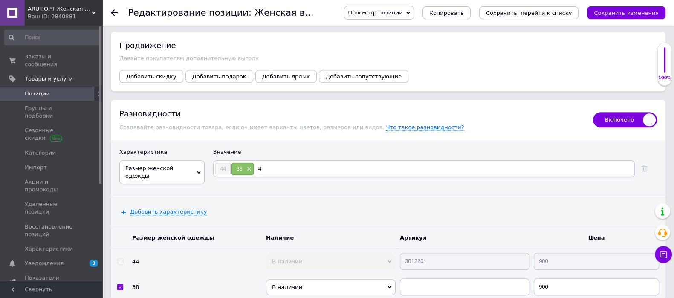
type input "40"
type input "42"
type input "46"
type input "48"
type input "50"
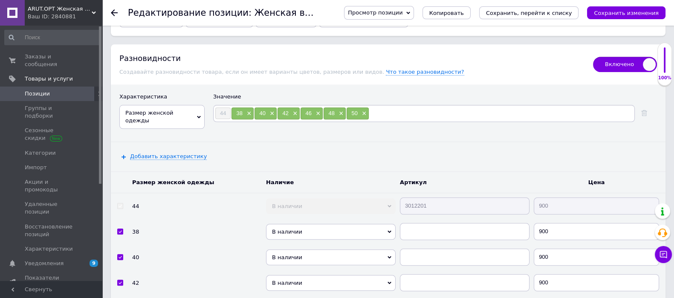
scroll to position [1278, 0]
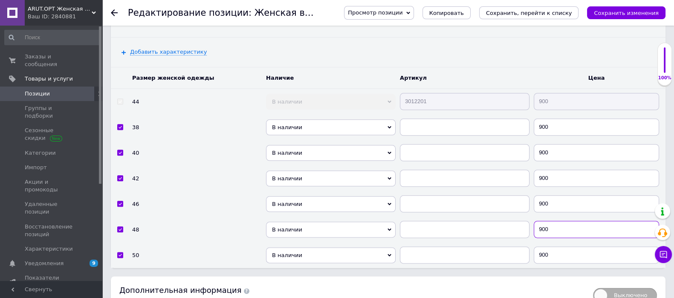
click at [558, 225] on input "900" at bounding box center [595, 229] width 125 height 17
type input "950"
drag, startPoint x: 550, startPoint y: 251, endPoint x: 528, endPoint y: 249, distance: 22.2
click at [528, 249] on tr "50 В наличии Нет в наличии Под заказ Готово к отправке 900" at bounding box center [388, 255] width 554 height 26
type input "1000"
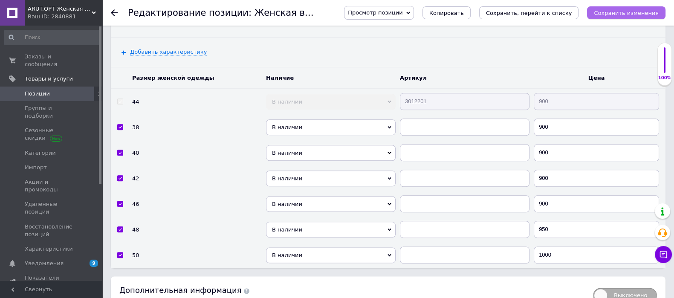
click at [641, 14] on icon "Сохранить изменения" at bounding box center [625, 13] width 65 height 6
drag, startPoint x: 558, startPoint y: 14, endPoint x: 518, endPoint y: 177, distance: 167.0
click at [558, 14] on icon "Сохранить, перейти к списку" at bounding box center [529, 13] width 86 height 6
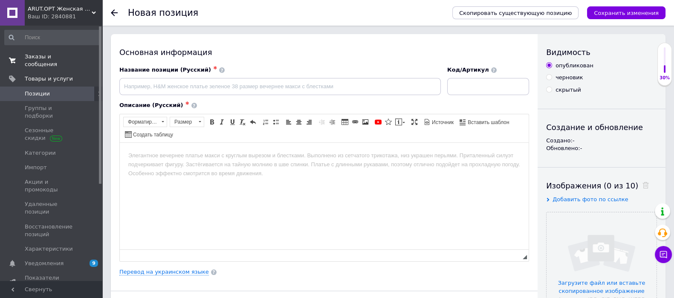
click at [50, 58] on span "Заказы и сообщения" at bounding box center [52, 60] width 54 height 15
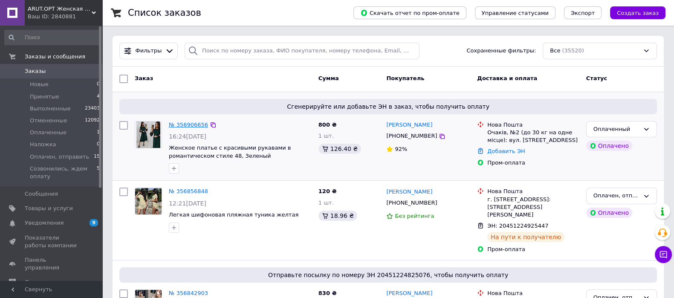
click at [187, 127] on link "№ 356906656" at bounding box center [188, 124] width 39 height 6
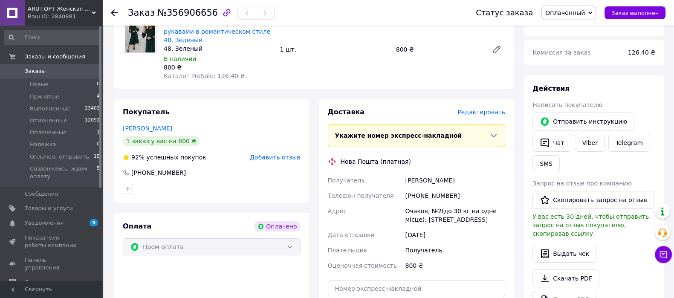
scroll to position [160, 0]
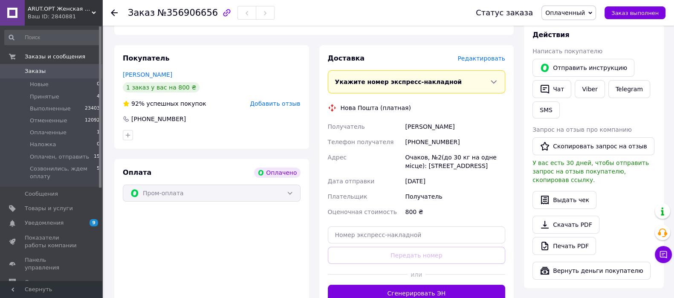
drag, startPoint x: 427, startPoint y: 282, endPoint x: 316, endPoint y: 203, distance: 136.5
click at [428, 285] on button "Сгенерировать ЭН" at bounding box center [417, 293] width 178 height 17
drag, startPoint x: 191, startPoint y: 65, endPoint x: 132, endPoint y: 64, distance: 59.6
click at [113, 65] on div "Покупатель Запорожченко Татьяна 1 заказ у вас на 800 ₴ 92% успешных покупок Доб…" at bounding box center [211, 177] width 205 height 265
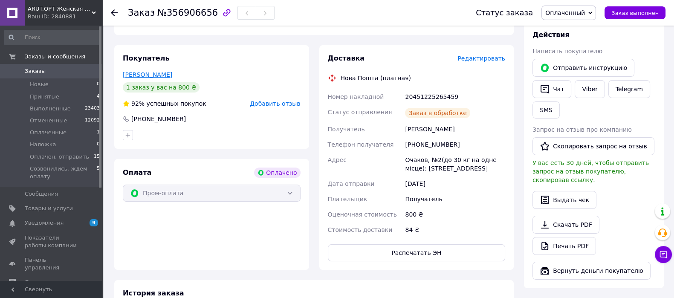
copy link "Запорожченко Татьяна"
drag, startPoint x: 650, startPoint y: 123, endPoint x: 641, endPoint y: 114, distance: 12.7
click at [651, 123] on div "Действия Написать покупателю   Отправить инструкцию   Чат Viber Telegram SMS За…" at bounding box center [593, 154] width 123 height 249
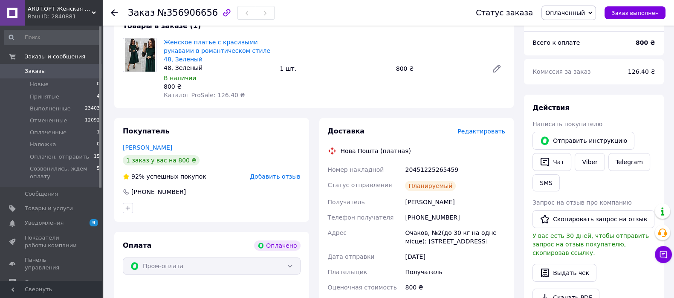
scroll to position [53, 0]
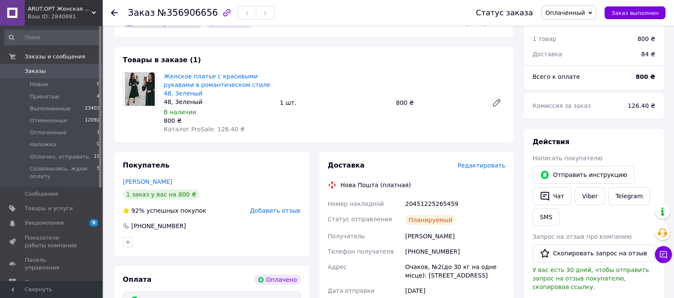
click at [590, 87] on div "Всего к оплате 800 ₴" at bounding box center [594, 80] width 140 height 17
drag, startPoint x: 455, startPoint y: 193, endPoint x: 404, endPoint y: 199, distance: 51.6
click at [404, 199] on div "20451225265459" at bounding box center [455, 203] width 104 height 15
copy div "20451225265459"
click at [583, 10] on span "Оплаченный" at bounding box center [565, 12] width 40 height 7
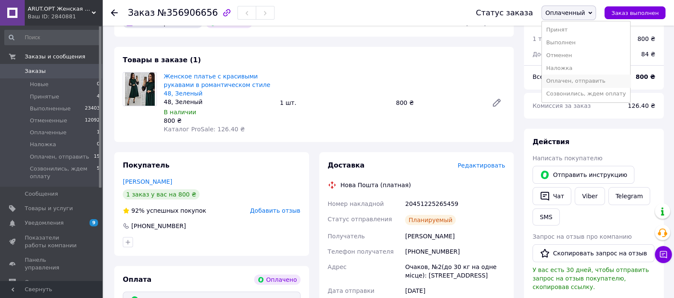
click at [588, 80] on li "Оплачен, отправить" at bounding box center [585, 81] width 88 height 13
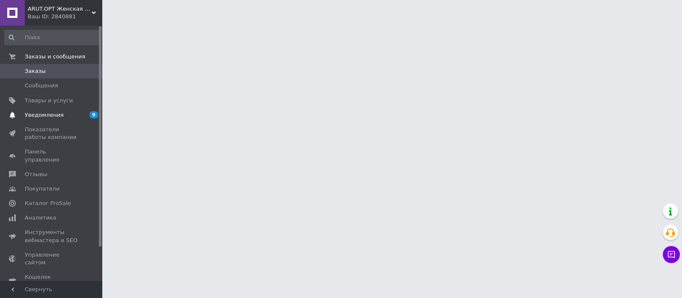
click at [87, 112] on span "9 0" at bounding box center [90, 115] width 23 height 8
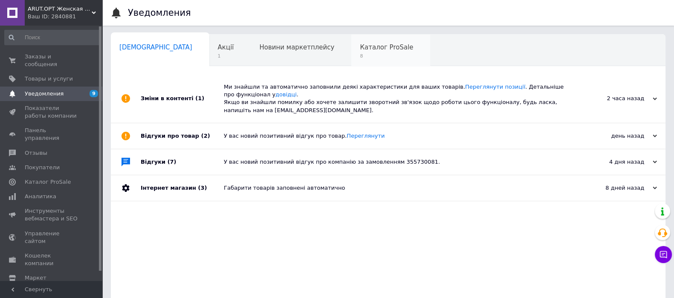
click at [360, 45] on span "Каталог ProSale" at bounding box center [386, 47] width 53 height 8
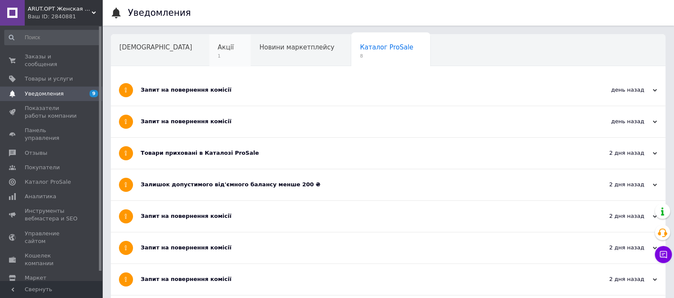
click at [218, 57] on span "1" at bounding box center [226, 56] width 16 height 6
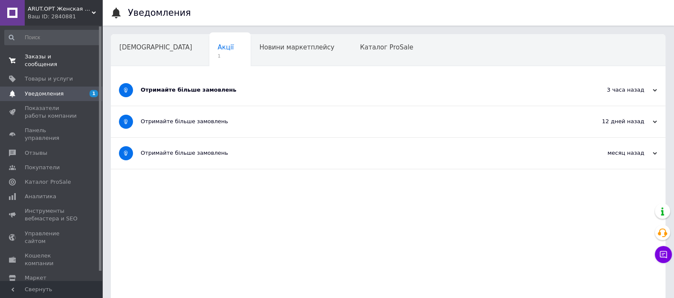
click at [81, 59] on span "0 0" at bounding box center [90, 60] width 23 height 15
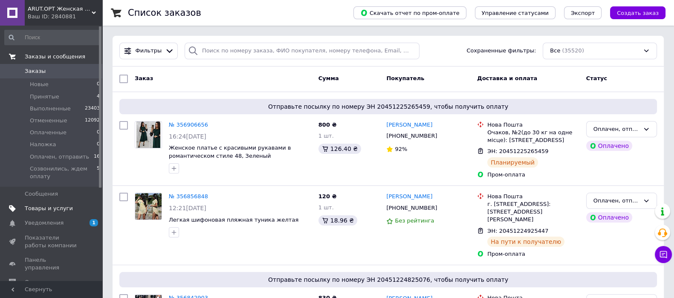
click at [70, 209] on span "Товары и услуги" at bounding box center [52, 208] width 54 height 8
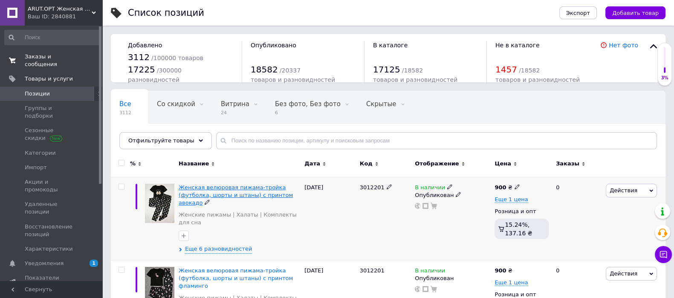
click at [242, 193] on span "Женская велюровая пижама-тройка (футболка, шорты и штаны) с принтом авокадо" at bounding box center [236, 195] width 114 height 22
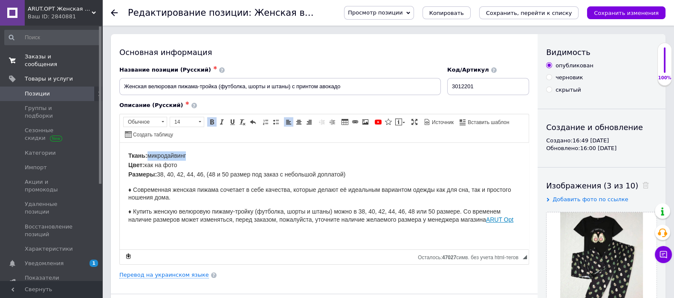
drag, startPoint x: 214, startPoint y: 158, endPoint x: 331, endPoint y: 201, distance: 124.6
click at [150, 152] on p "Ткань: микродайвинг Цвет: как на фото Размеры: 38, 40, 42, 44, 46, (48 и 50 раз…" at bounding box center [324, 165] width 392 height 28
click at [147, 273] on link "Перевод на украинском языке" at bounding box center [163, 274] width 89 height 7
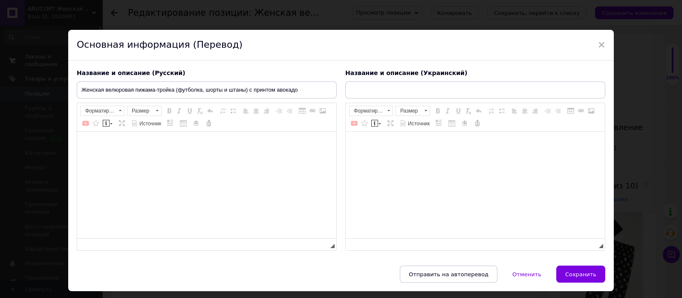
type input "Жіноча велюрова піжама-трійка (футболка, шорти та штани) з принтом авокадо"
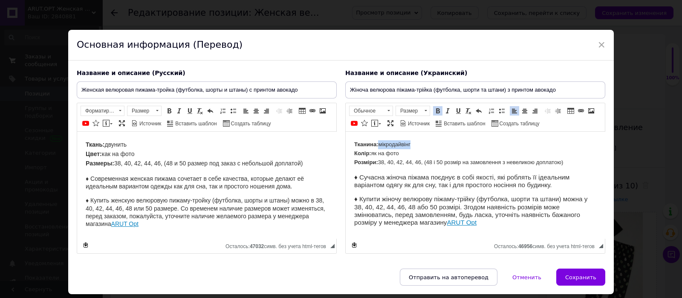
drag, startPoint x: 415, startPoint y: 144, endPoint x: 380, endPoint y: 143, distance: 34.5
click at [380, 143] on p "Тканина: мікродайвінг Колір: як на фото Розміри: 38, 40, 42, 44, 46, (48 і 50 р…" at bounding box center [475, 153] width 242 height 26
click at [591, 280] on span "Сохранить" at bounding box center [580, 277] width 31 height 6
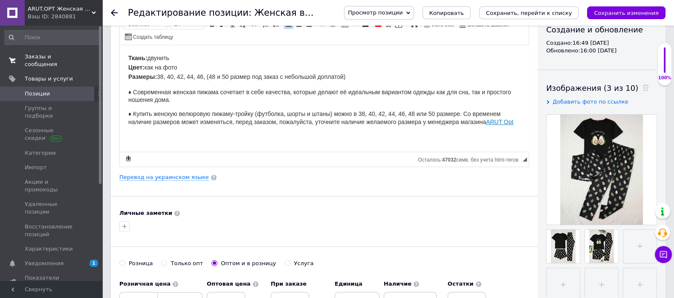
scroll to position [106, 0]
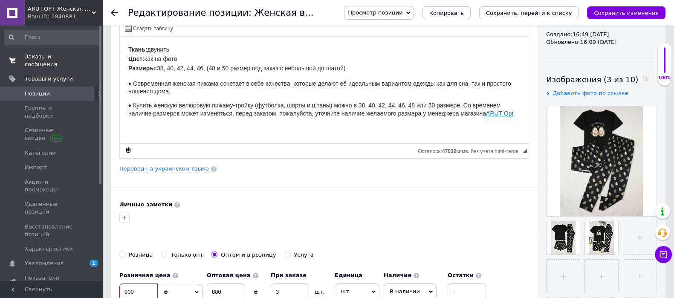
drag, startPoint x: 144, startPoint y: 288, endPoint x: 95, endPoint y: 290, distance: 48.2
type input "1080"
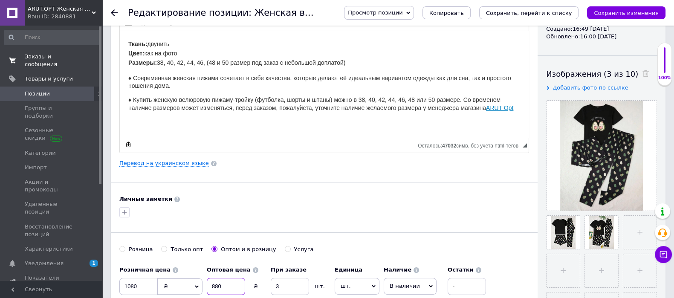
scroll to position [116, 0]
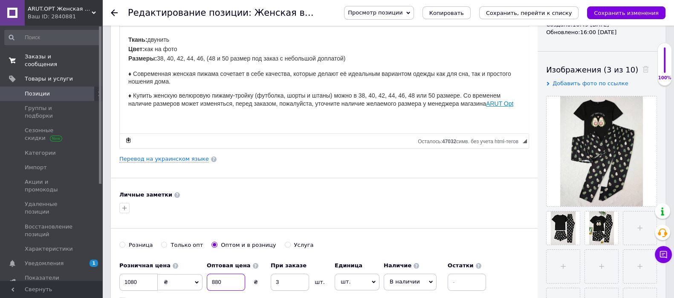
drag, startPoint x: 233, startPoint y: 291, endPoint x: 188, endPoint y: 291, distance: 45.2
click at [188, 291] on div "Розничная цена 1080 ₴ $ € CHF £ ¥ PLN ₸ MDL HUF KGS CN¥ TRY ₩ lei Установить «ц…" at bounding box center [304, 280] width 371 height 47
type input "1060"
click at [639, 14] on icon "Сохранить изменения" at bounding box center [625, 13] width 65 height 6
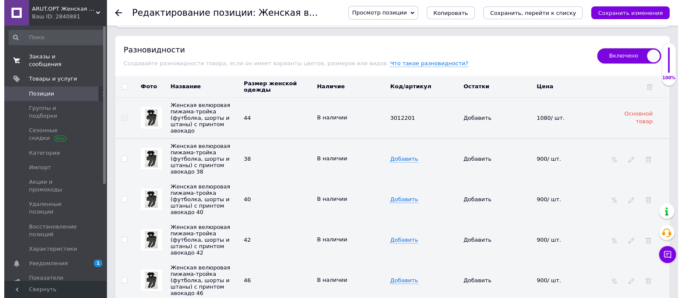
scroll to position [1225, 0]
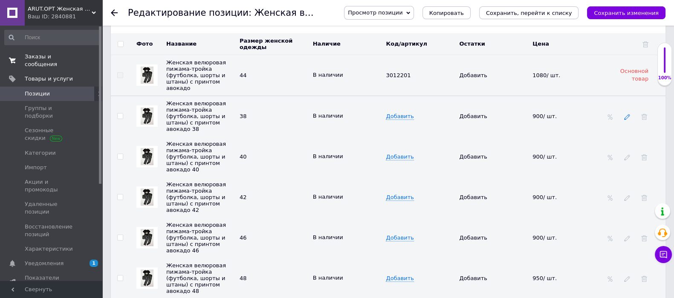
click at [624, 114] on icon at bounding box center [627, 117] width 6 height 6
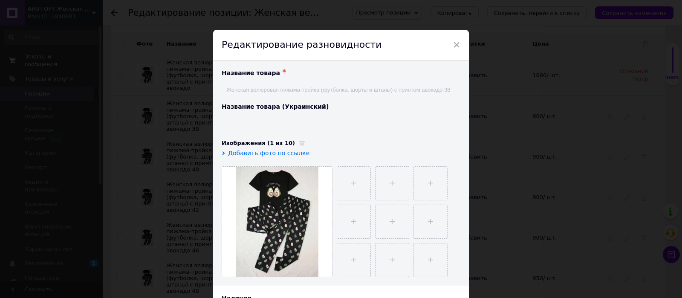
type input "Жіноча велюрова піжама-трійка (футболка, шорти та штани) з принтом авокадо 38"
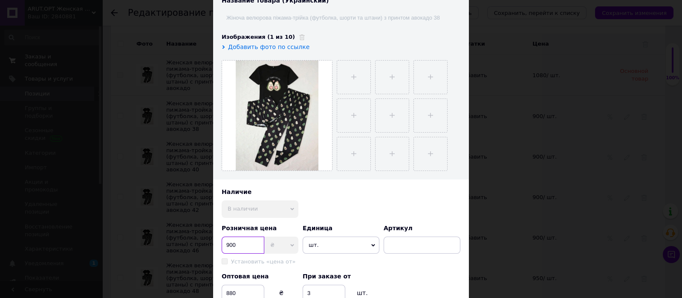
drag, startPoint x: 236, startPoint y: 250, endPoint x: 203, endPoint y: 243, distance: 34.0
click at [203, 243] on div "× Редактирование разновидности Название товара ✱ Женская велюровая пижама-тройк…" at bounding box center [341, 149] width 682 height 298
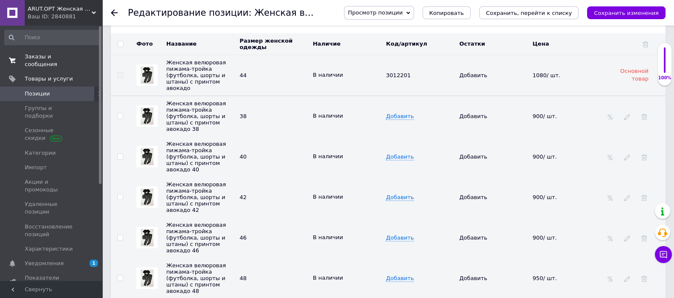
click at [622, 112] on td at bounding box center [634, 115] width 62 height 41
click at [624, 114] on icon at bounding box center [627, 117] width 6 height 6
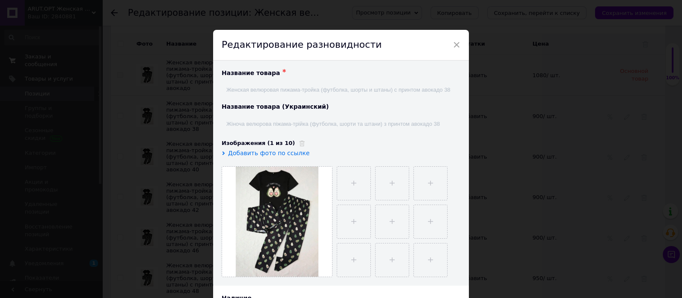
scroll to position [213, 0]
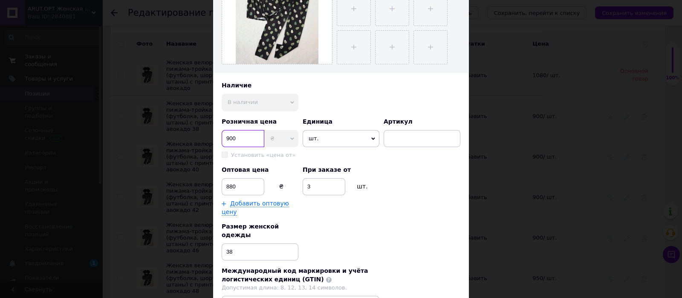
click at [239, 134] on input "900" at bounding box center [243, 138] width 43 height 17
type input "9"
type input "1080"
drag, startPoint x: 236, startPoint y: 189, endPoint x: 215, endPoint y: 188, distance: 21.3
click at [215, 188] on div "Название товара ✱ Женская велюровая пижама-тройка (футболка, шорты и штаны) с п…" at bounding box center [341, 106] width 256 height 517
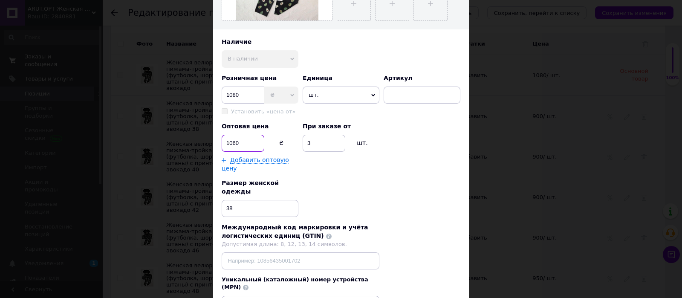
scroll to position [266, 0]
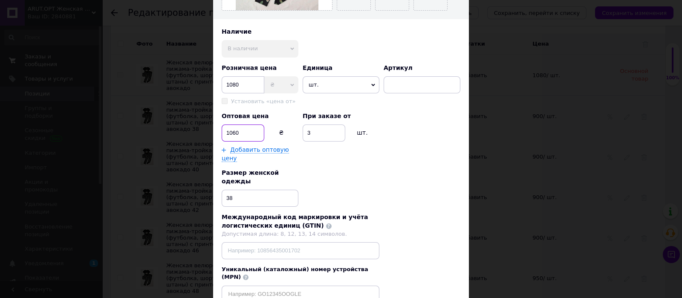
type input "1060"
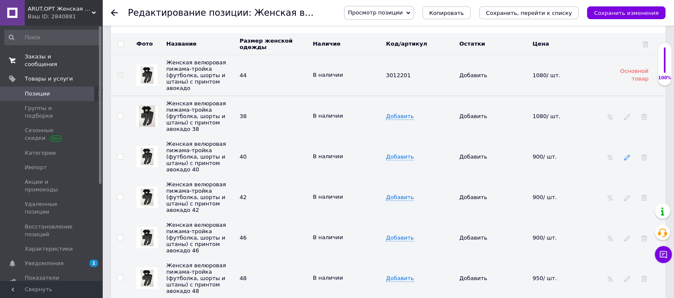
click at [628, 154] on icon at bounding box center [627, 157] width 6 height 6
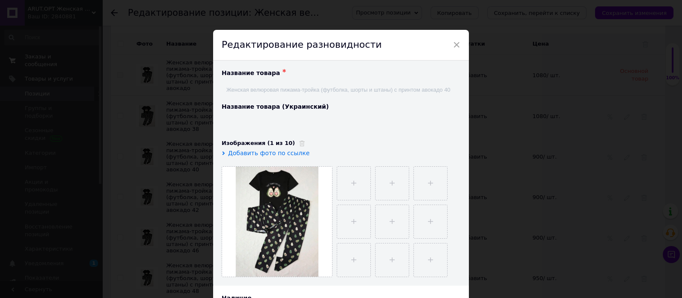
type input "Жіноча велюрова піжама-трійка (футболка, шорти та штани) з принтом авокадо 40"
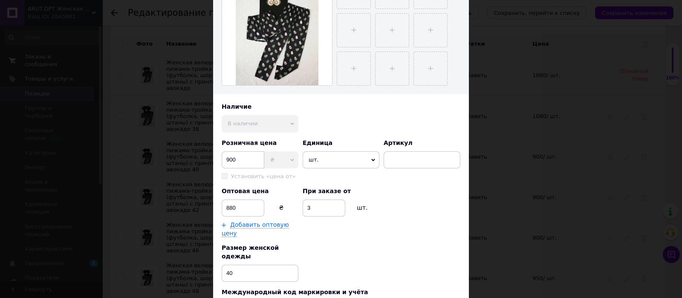
scroll to position [213, 0]
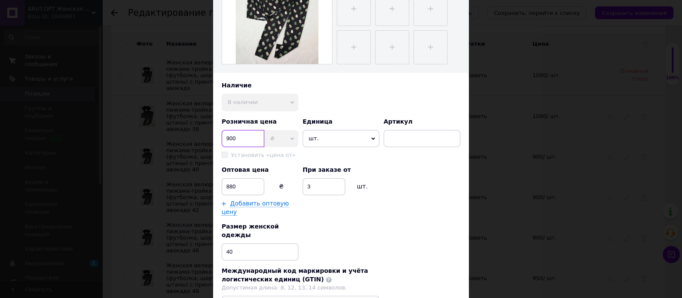
drag, startPoint x: 247, startPoint y: 134, endPoint x: 240, endPoint y: 142, distance: 10.3
click at [242, 140] on input "900" at bounding box center [243, 138] width 43 height 17
type input "9"
type input "1080"
drag, startPoint x: 234, startPoint y: 189, endPoint x: 211, endPoint y: 186, distance: 23.6
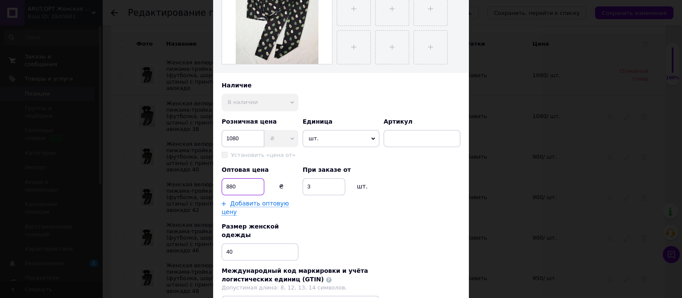
click at [211, 186] on div "× Редактирование разновидности Название товара ✱ Женская велюровая пижама-тройк…" at bounding box center [341, 149] width 682 height 298
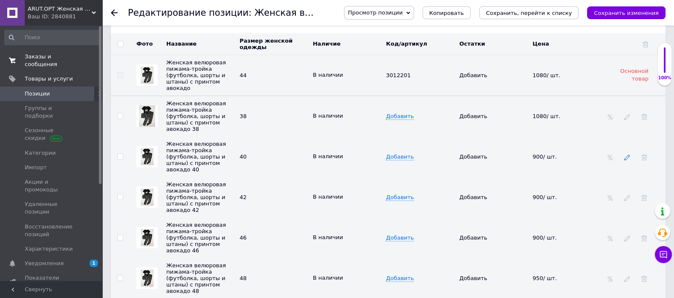
click at [625, 154] on icon at bounding box center [627, 157] width 6 height 6
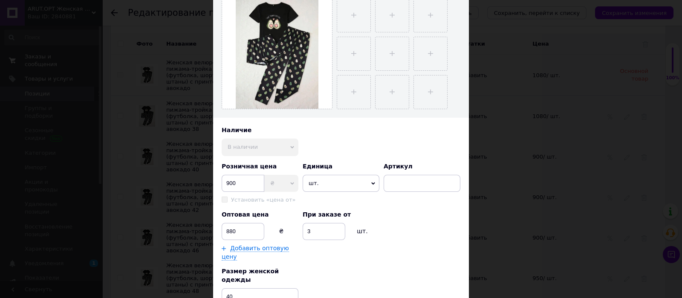
scroll to position [160, 0]
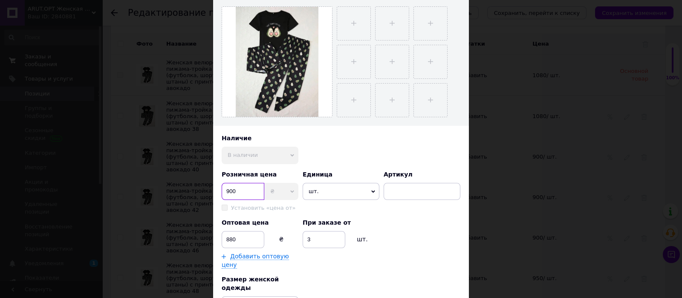
drag, startPoint x: 234, startPoint y: 186, endPoint x: 211, endPoint y: 188, distance: 23.5
click at [211, 188] on div "× Редактирование разновидности Название товара ✱ Женская велюровая пижама-тройк…" at bounding box center [341, 149] width 682 height 298
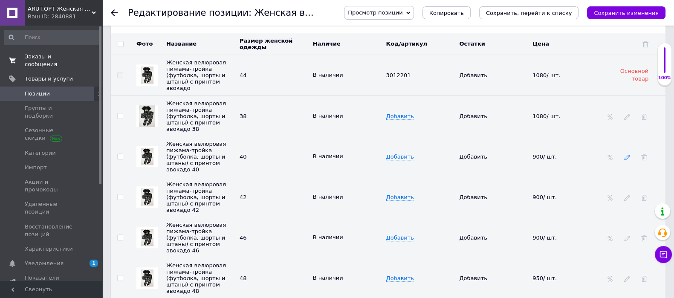
click at [624, 154] on icon at bounding box center [627, 157] width 6 height 6
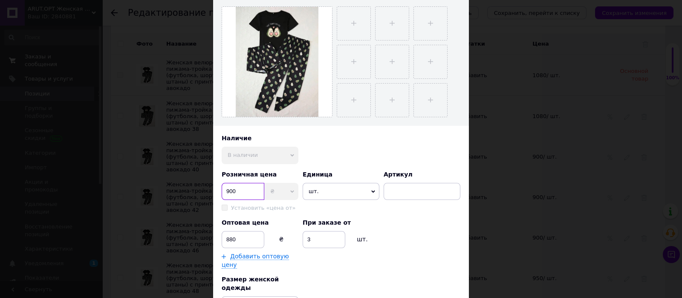
click at [249, 187] on input "900" at bounding box center [243, 191] width 43 height 17
type input "9"
type input "1080"
click at [233, 240] on input "880" at bounding box center [243, 239] width 43 height 17
type input "8"
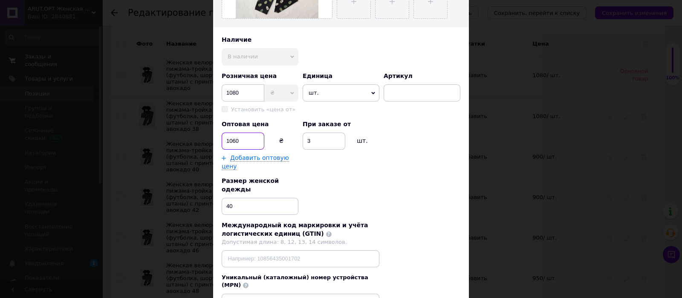
scroll to position [266, 0]
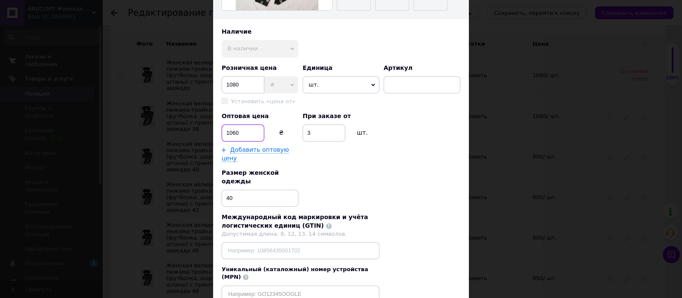
type input "1060"
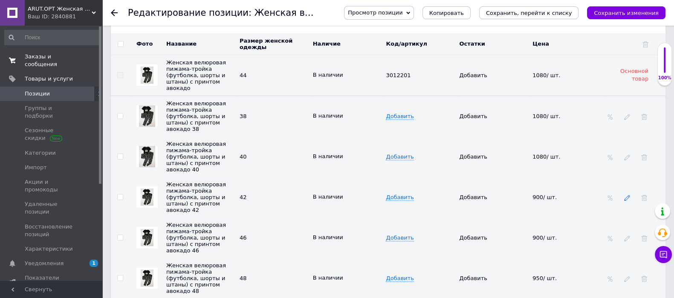
click at [628, 195] on icon at bounding box center [627, 198] width 6 height 6
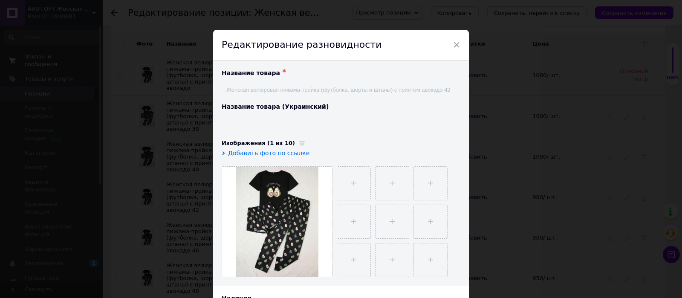
type input "Жіноча велюрова піжама-трійка (футболка, шорти та штани) з принтом авокадо 42"
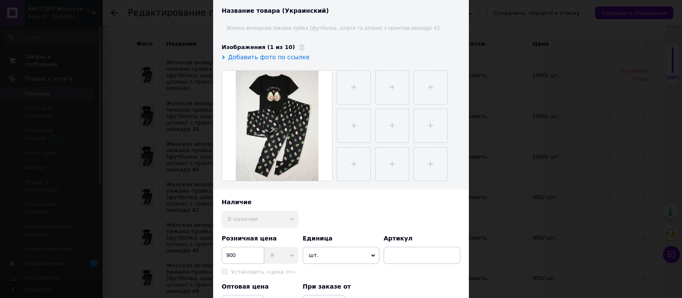
scroll to position [160, 0]
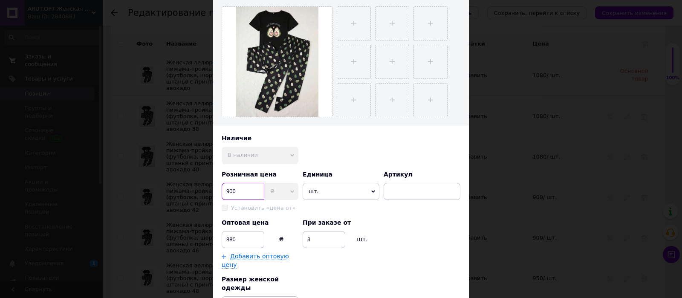
click at [236, 190] on input "900" at bounding box center [243, 191] width 43 height 17
type input "9"
type input "1080"
click at [230, 237] on input "880" at bounding box center [243, 239] width 43 height 17
type input "8"
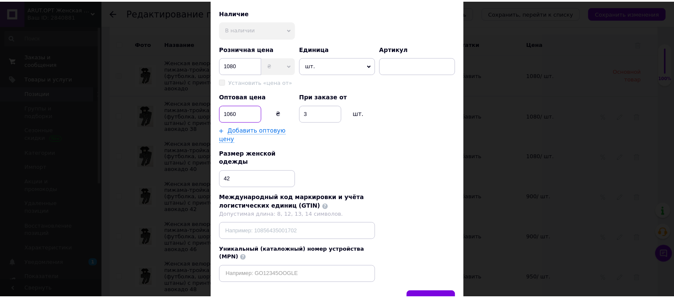
scroll to position [309, 0]
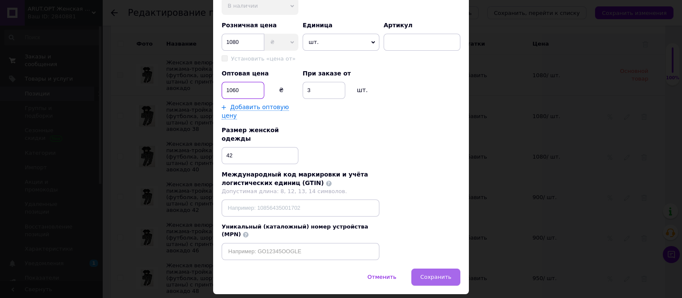
type input "1060"
click at [442, 268] on button "Сохранить" at bounding box center [435, 276] width 49 height 17
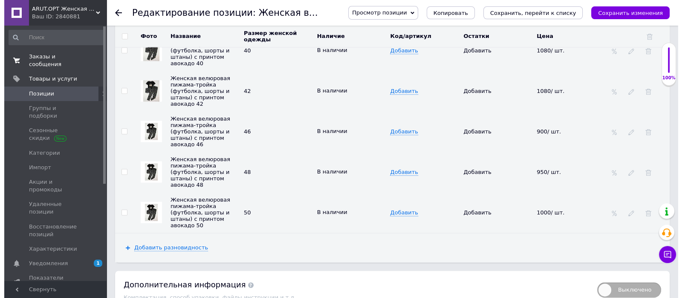
scroll to position [1331, 0]
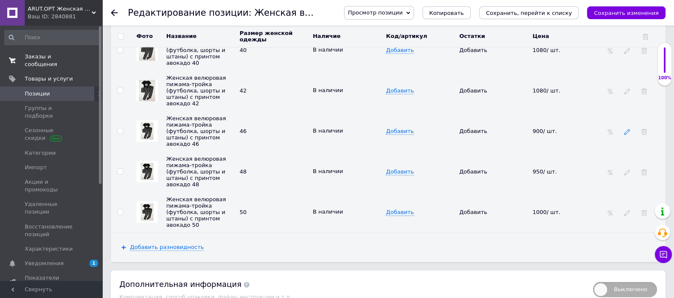
click at [626, 129] on use at bounding box center [627, 132] width 6 height 6
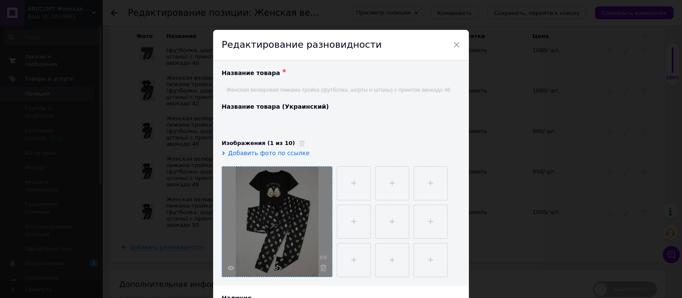
type input "Жіноча велюрова піжама-трійка (футболка, шорти та штани) з принтом авокадо 46"
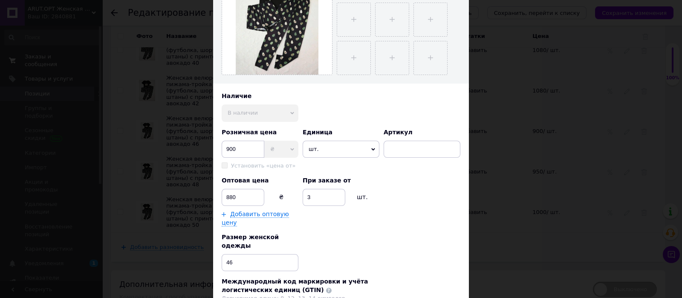
scroll to position [266, 0]
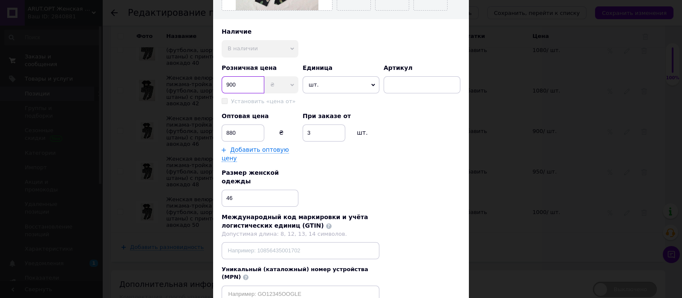
click at [255, 83] on input "900" at bounding box center [243, 84] width 43 height 17
type input "9"
type input "1080"
click at [253, 132] on input "880" at bounding box center [243, 132] width 43 height 17
type input "8"
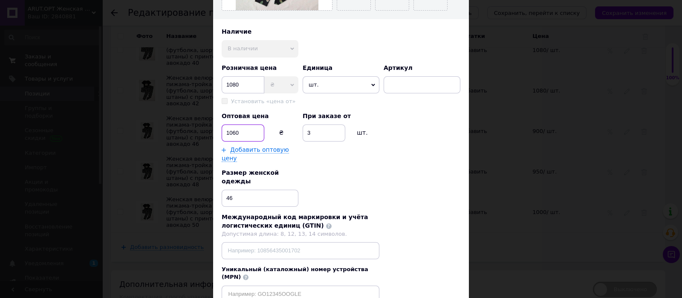
type input "1060"
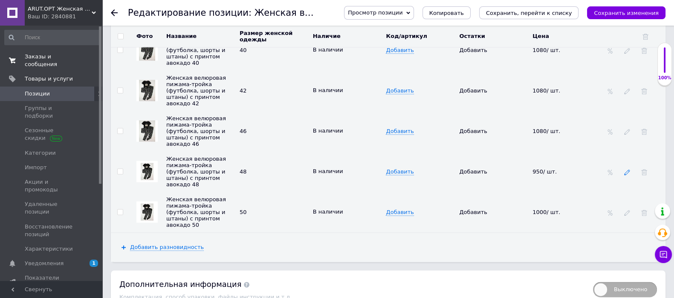
click at [625, 169] on icon at bounding box center [627, 172] width 6 height 6
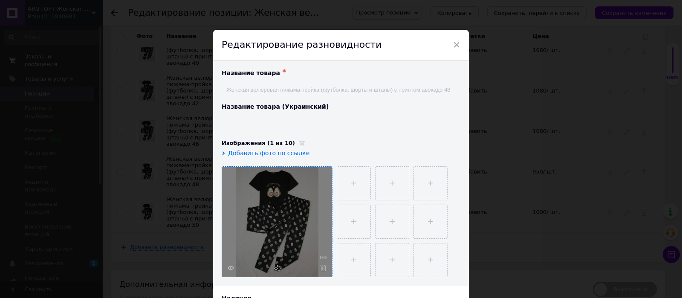
type input "Жіноча велюрова піжама-трійка (футболка, шорти та штани) з принтом авокадо 48"
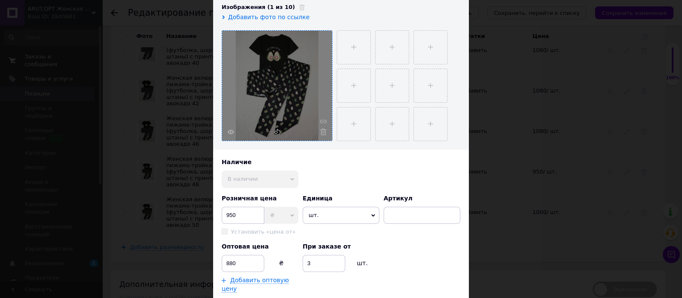
scroll to position [160, 0]
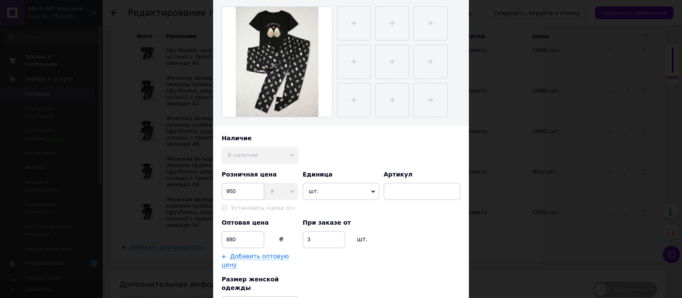
click at [243, 201] on div "Розничная цена 950 ₴ $ € CHF £ ¥ PLN ₸ MDL HUF KGS CN¥ TRY ₩ Lei Установить «це…" at bounding box center [260, 191] width 77 height 42
click at [251, 186] on input "950" at bounding box center [243, 191] width 43 height 17
type input "9"
type input "1130"
click at [236, 241] on input "880" at bounding box center [243, 239] width 43 height 17
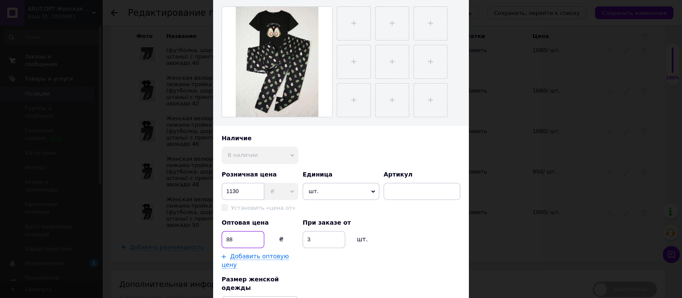
type input "8"
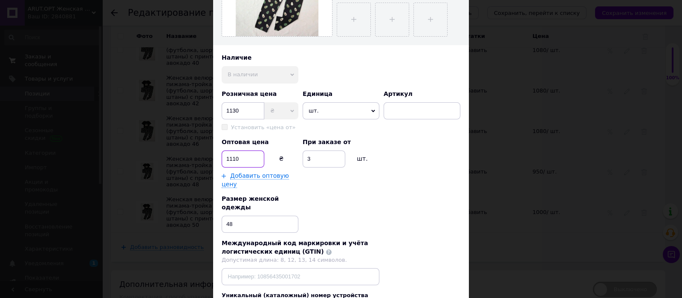
scroll to position [266, 0]
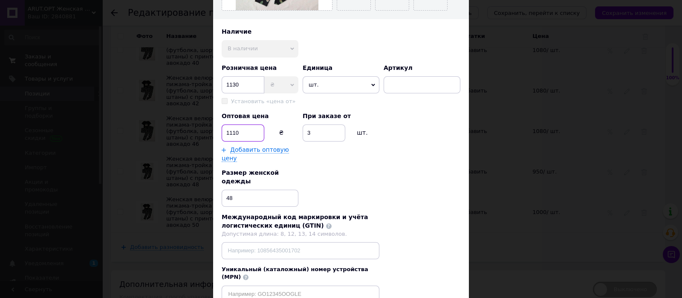
type input "1110"
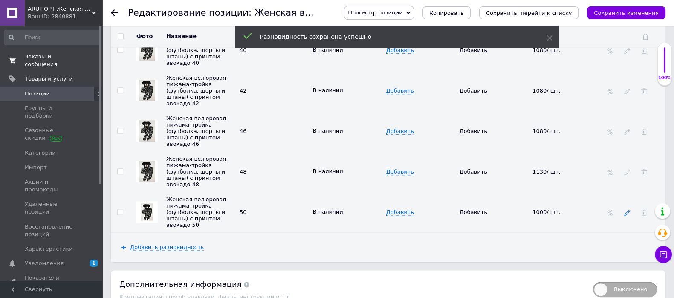
click at [628, 210] on use at bounding box center [627, 213] width 6 height 6
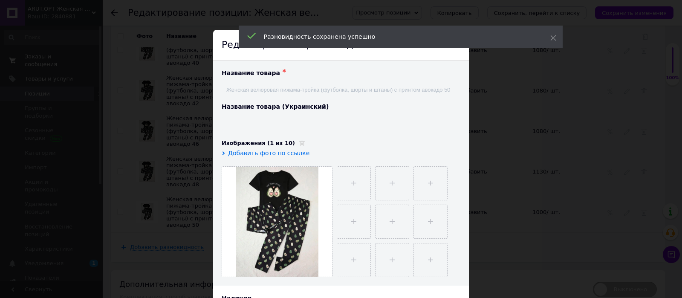
type input "Жіноча велюрова піжама-трійка (футболка, шорти та штани) з принтом авокадо 50"
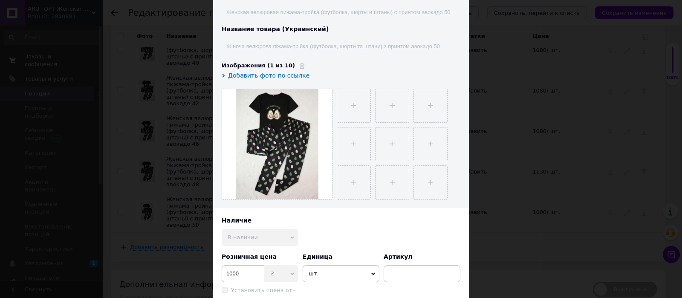
scroll to position [106, 0]
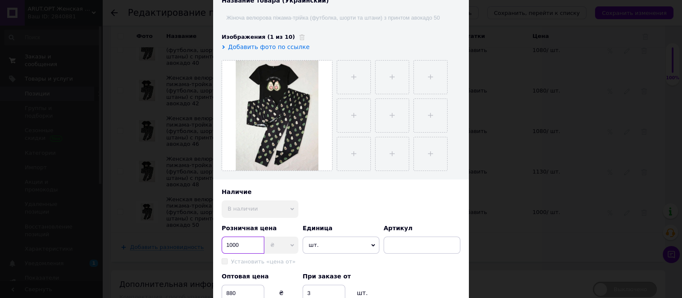
click at [245, 244] on input "1000" at bounding box center [243, 244] width 43 height 17
type input "1"
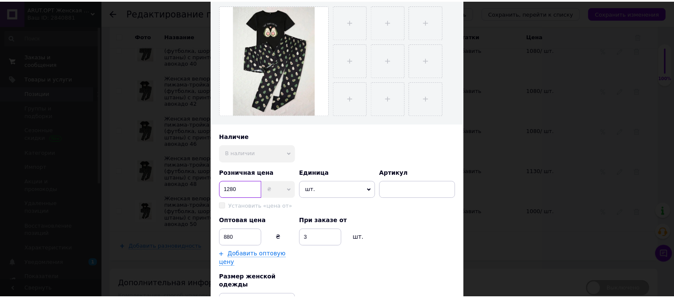
scroll to position [213, 0]
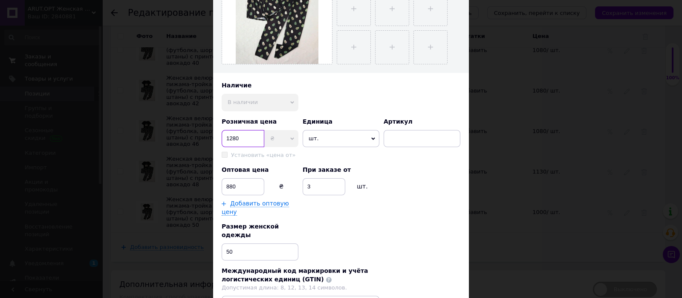
type input "1280"
drag, startPoint x: 240, startPoint y: 187, endPoint x: 196, endPoint y: 186, distance: 44.3
click at [196, 186] on div "× Редактирование разновидности Название товара ✱ Женская велюровая пижама-тройк…" at bounding box center [341, 149] width 682 height 298
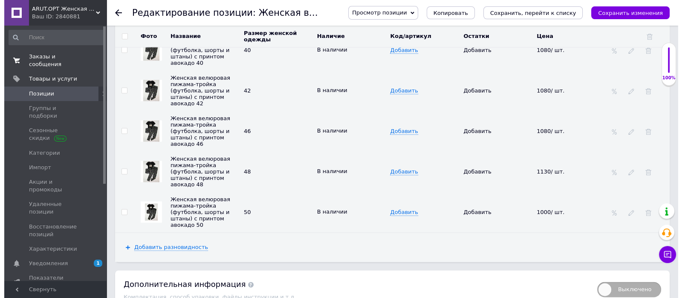
scroll to position [1476, 0]
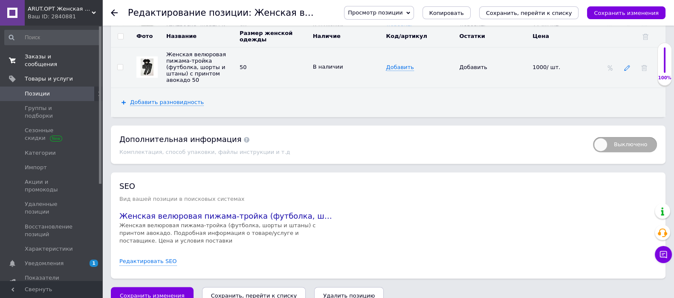
click at [626, 65] on icon at bounding box center [627, 68] width 6 height 6
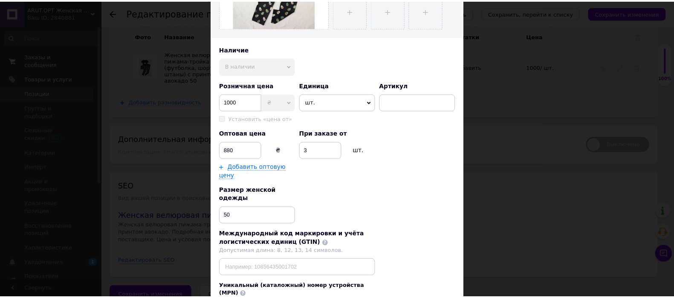
scroll to position [266, 0]
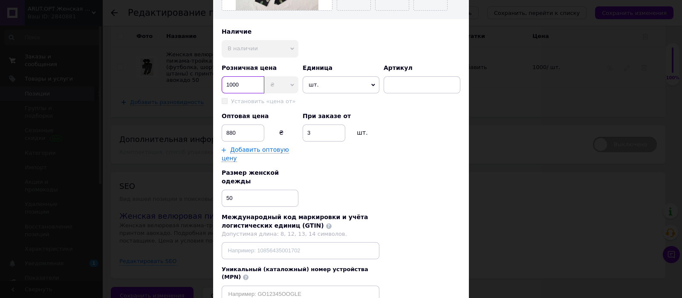
click at [255, 84] on input "1000" at bounding box center [243, 84] width 43 height 17
type input "1280"
click at [229, 132] on input "880" at bounding box center [243, 132] width 43 height 17
type input "1260"
drag, startPoint x: 441, startPoint y: 293, endPoint x: 622, endPoint y: 10, distance: 335.7
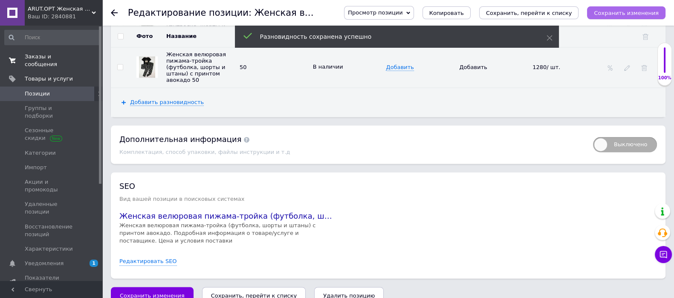
click at [632, 10] on icon "Сохранить изменения" at bounding box center [625, 13] width 65 height 6
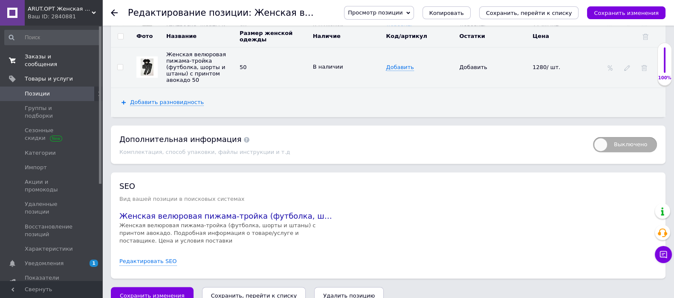
click at [116, 13] on use at bounding box center [114, 12] width 7 height 7
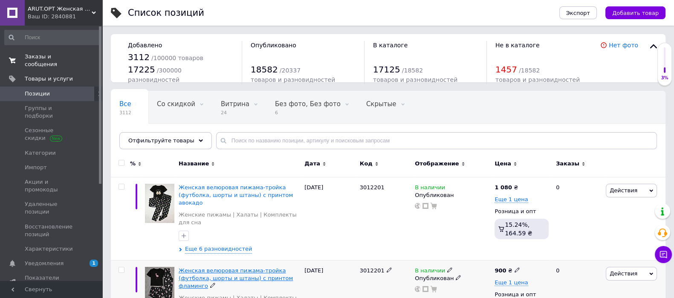
click at [250, 267] on span "Женская велюровая пижама-тройка (футболка, шорты и штаны) с принтом фламинго" at bounding box center [236, 278] width 114 height 22
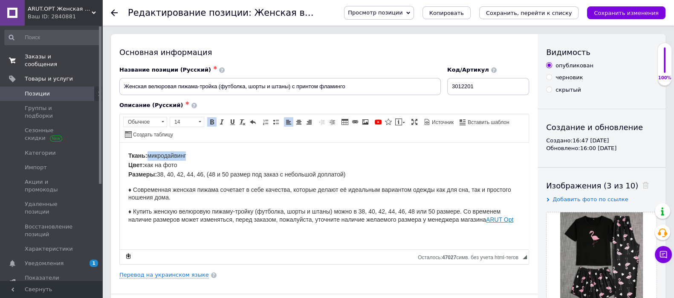
drag, startPoint x: 197, startPoint y: 155, endPoint x: 150, endPoint y: 153, distance: 47.3
click at [150, 153] on p "Ткань: микродайвинг Цвет: как на фото Размеры: 38, 40, 42, 44, 46, (48 и 50 раз…" at bounding box center [324, 165] width 392 height 28
click at [164, 276] on link "Перевод на украинском языке" at bounding box center [163, 274] width 89 height 7
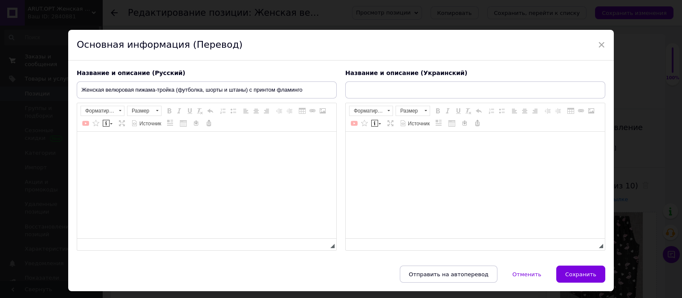
type input "Жіноча велюрова піжама-трійка (футболка, шорти та штани) з принтом фламінго"
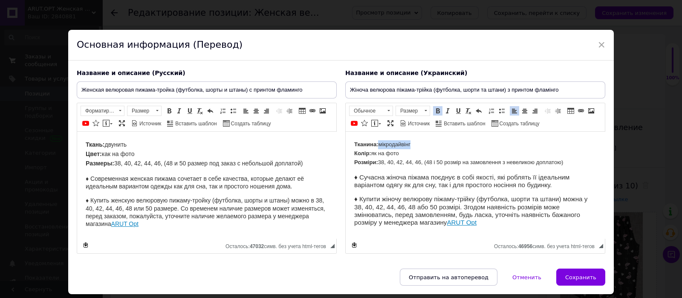
drag, startPoint x: 414, startPoint y: 144, endPoint x: 380, endPoint y: 138, distance: 34.3
click at [583, 280] on span "Сохранить" at bounding box center [580, 277] width 31 height 6
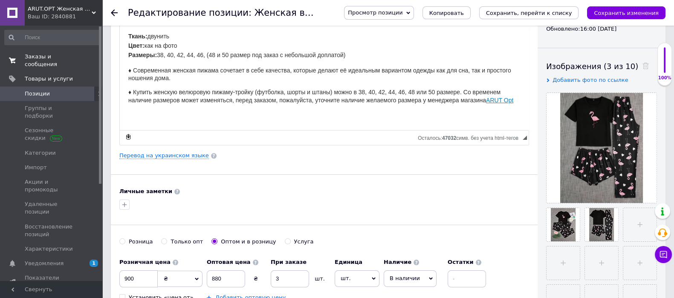
scroll to position [160, 0]
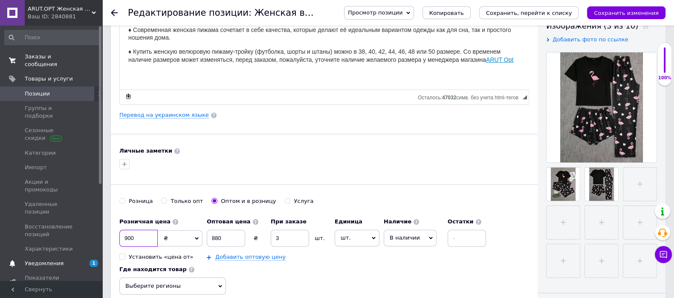
drag, startPoint x: 88, startPoint y: 237, endPoint x: 70, endPoint y: 238, distance: 18.3
type input "1080"
drag, startPoint x: 231, startPoint y: 240, endPoint x: 92, endPoint y: 240, distance: 139.3
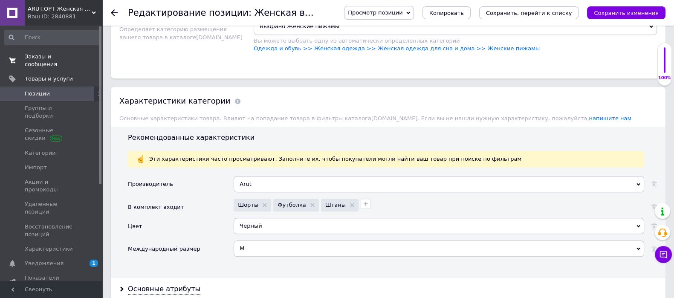
scroll to position [745, 0]
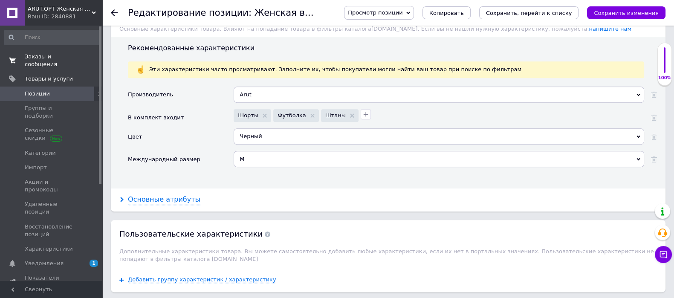
type input "1060"
click at [151, 197] on div "Основные атрибуты" at bounding box center [164, 200] width 72 height 10
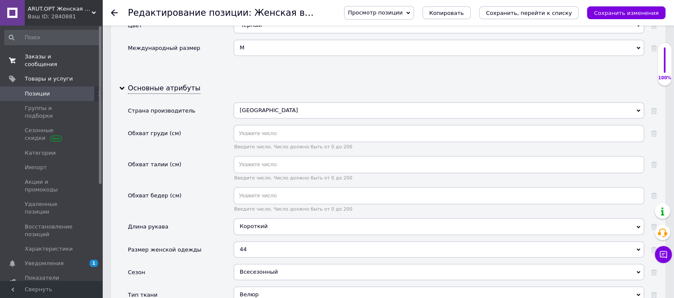
scroll to position [959, 0]
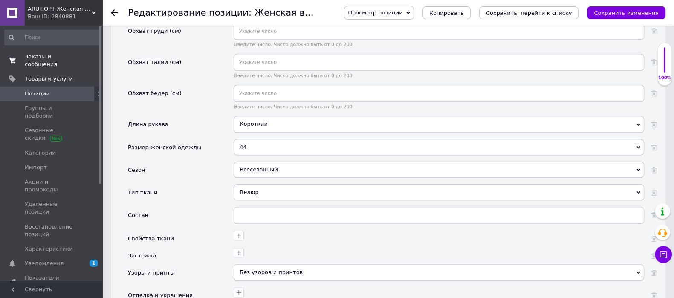
click at [262, 184] on div "Велюр" at bounding box center [438, 192] width 410 height 16
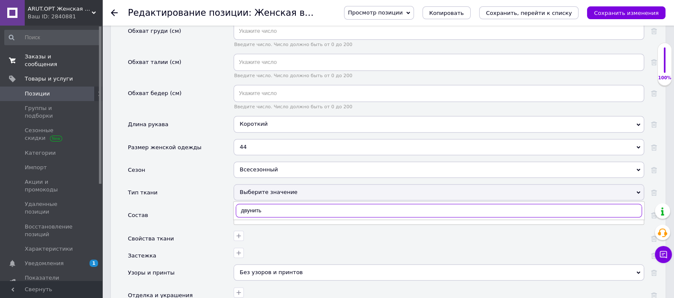
type input "двунить"
click at [293, 209] on input "двунить" at bounding box center [439, 211] width 406 height 14
drag, startPoint x: 293, startPoint y: 209, endPoint x: 195, endPoint y: 203, distance: 98.6
click at [195, 203] on div "Страна производитель [GEOGRAPHIC_DATA] Украина Обхват груди (см) Введите число.…" at bounding box center [392, 201] width 529 height 403
type input "д"
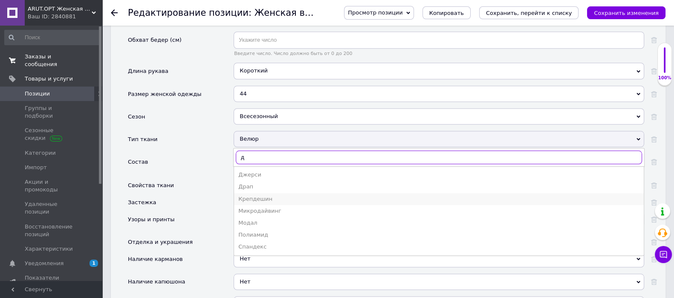
scroll to position [1065, 0]
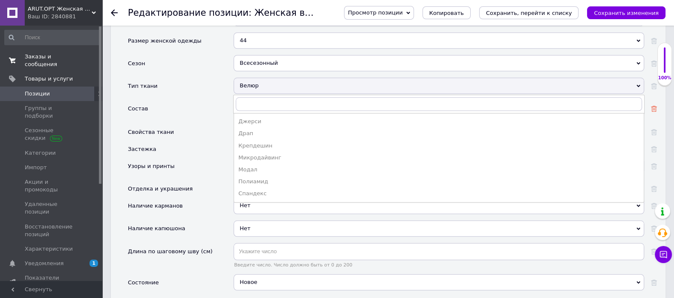
click at [656, 106] on icon at bounding box center [654, 109] width 6 height 6
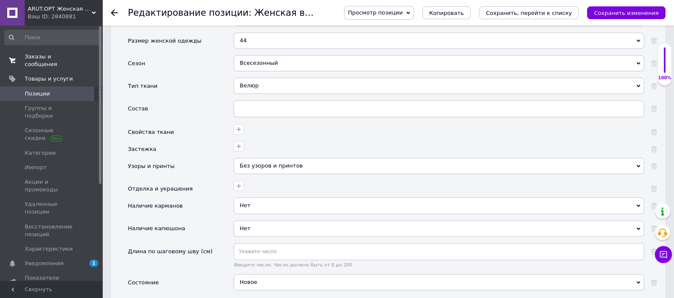
click at [261, 83] on div "Велюр" at bounding box center [438, 86] width 410 height 16
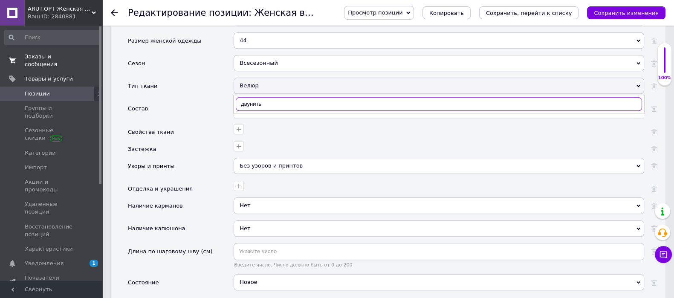
type input "двунить"
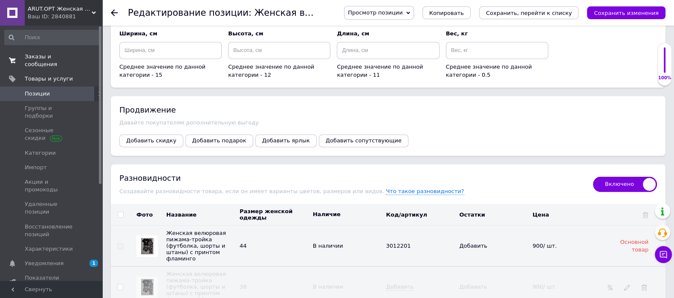
scroll to position [1491, 0]
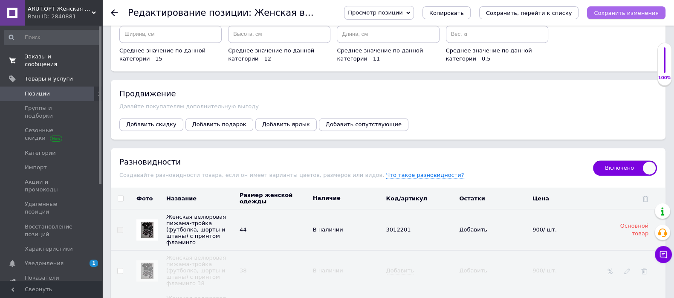
click at [630, 13] on icon "Сохранить изменения" at bounding box center [625, 13] width 65 height 6
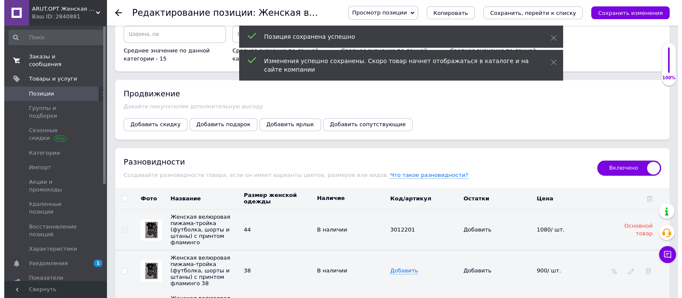
scroll to position [1597, 0]
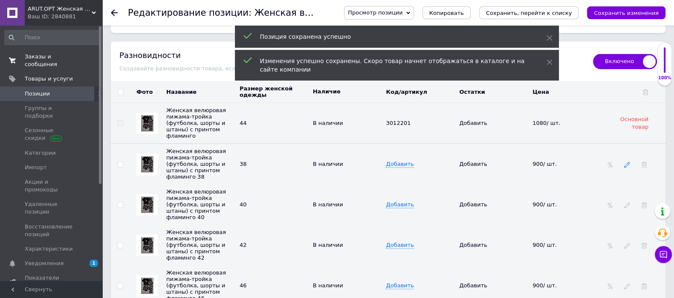
click at [624, 162] on use at bounding box center [627, 165] width 6 height 6
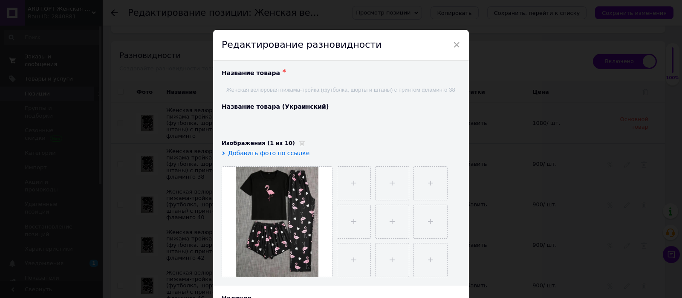
type input "Жіноча велюрова піжама-трійка (футболка, шорти та штани) з принтом фламінго 38"
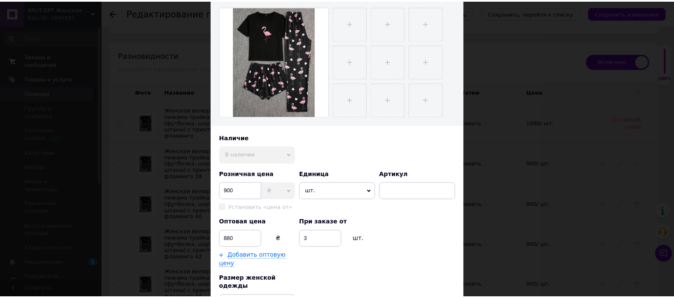
scroll to position [266, 0]
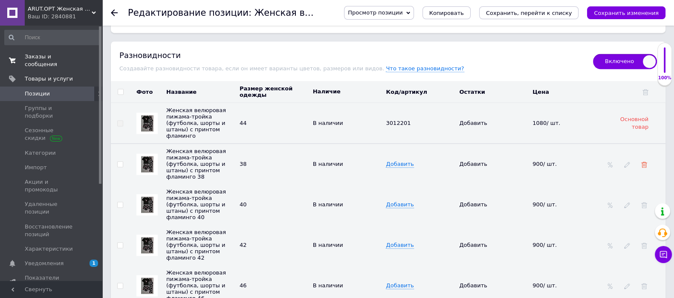
click at [644, 161] on icon at bounding box center [644, 164] width 6 height 6
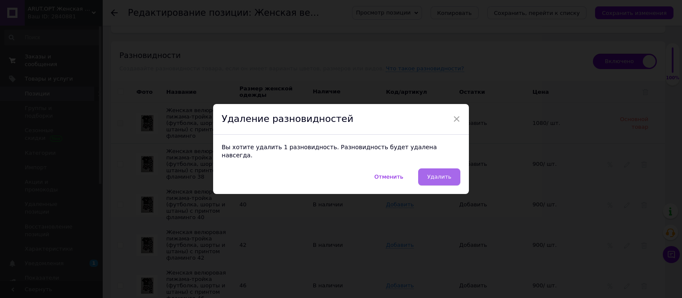
click at [445, 176] on span "Удалить" at bounding box center [439, 176] width 24 height 6
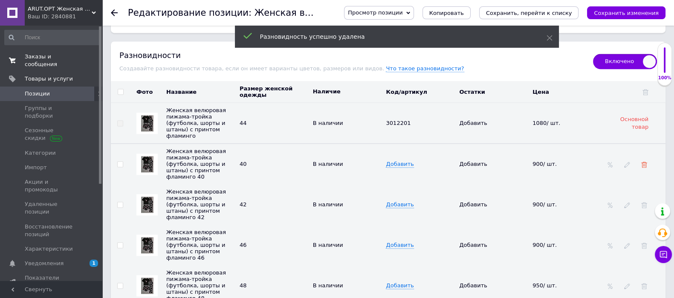
click at [642, 161] on use at bounding box center [644, 164] width 6 height 6
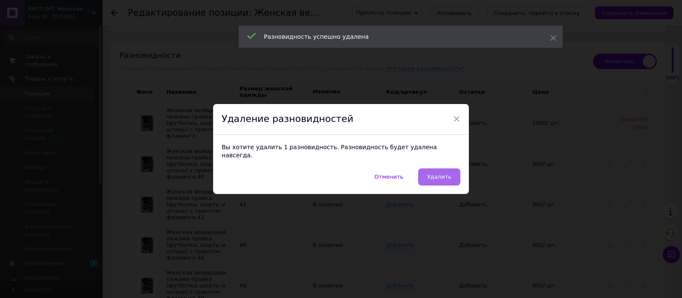
click at [452, 171] on button "Удалить" at bounding box center [439, 176] width 42 height 17
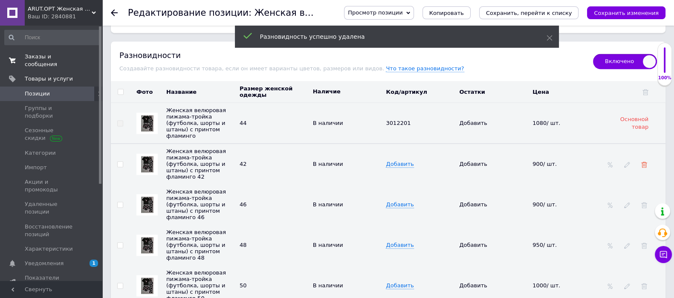
click at [643, 161] on icon at bounding box center [644, 164] width 6 height 6
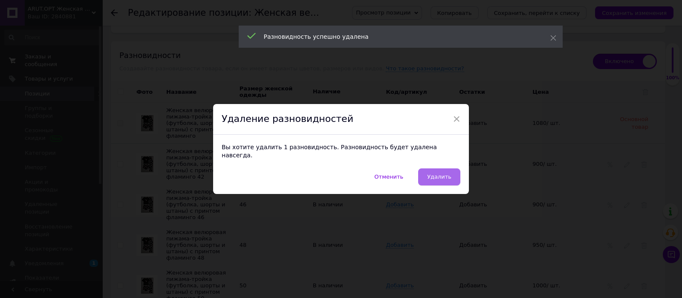
click at [442, 173] on span "Удалить" at bounding box center [439, 176] width 24 height 6
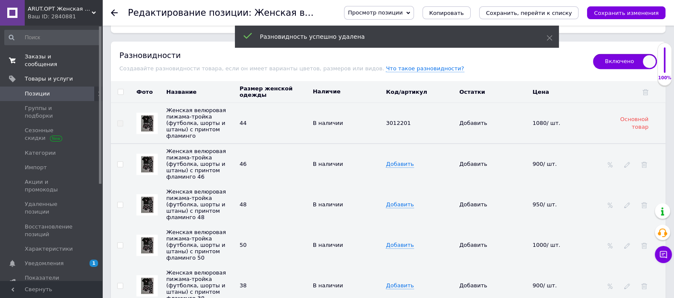
click at [628, 61] on span "Включено" at bounding box center [625, 61] width 64 height 15
click at [593, 54] on input "Включено" at bounding box center [590, 51] width 6 height 6
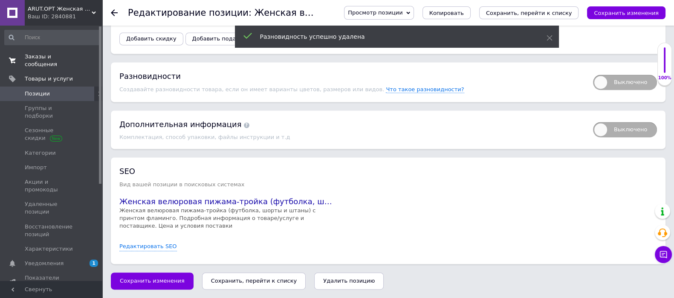
scroll to position [1575, 0]
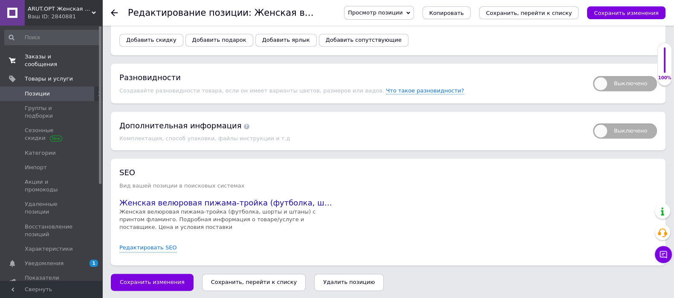
click at [617, 84] on span "Выключено" at bounding box center [625, 83] width 64 height 15
click at [593, 76] on input "Выключено" at bounding box center [590, 73] width 6 height 6
checkbox input "true"
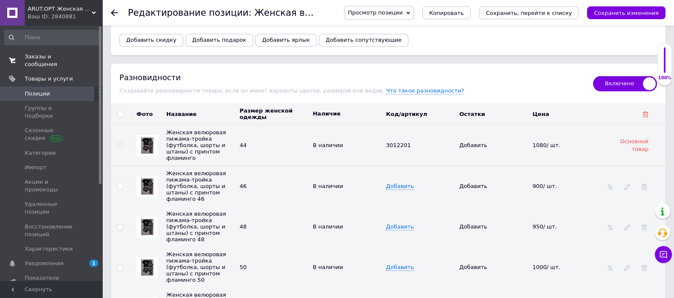
click at [646, 112] on icon at bounding box center [645, 114] width 6 height 6
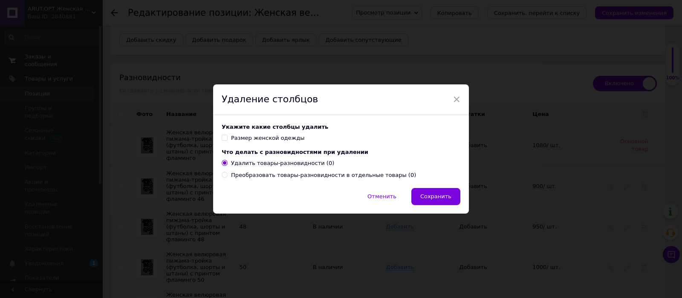
click at [225, 138] on input "Размер женской одежды" at bounding box center [225, 138] width 6 height 6
checkbox input "true"
click at [439, 199] on span "Сохранить" at bounding box center [435, 196] width 31 height 6
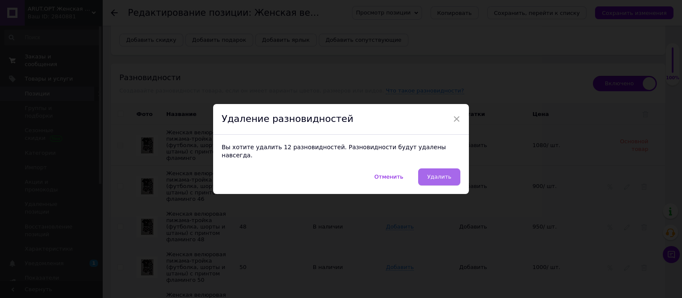
click at [434, 179] on button "Удалить" at bounding box center [439, 176] width 42 height 17
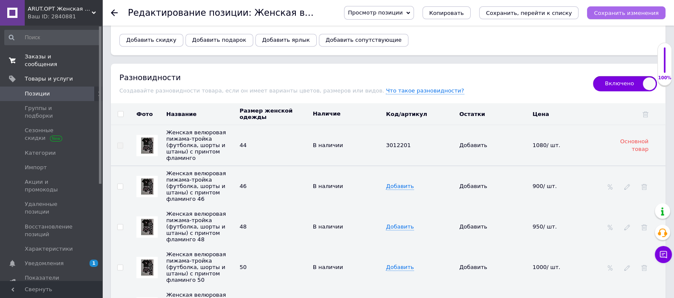
click at [605, 15] on icon "Сохранить изменения" at bounding box center [625, 13] width 65 height 6
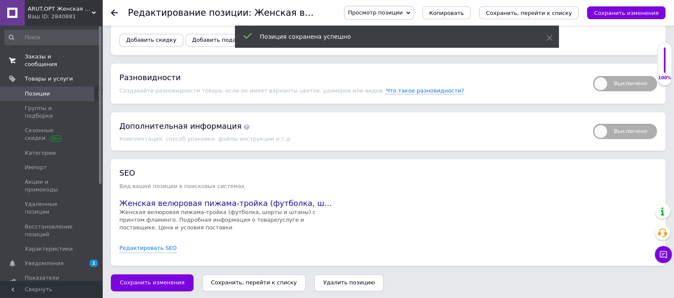
click at [605, 76] on span "Выключено" at bounding box center [625, 83] width 64 height 15
click at [593, 76] on input "Выключено" at bounding box center [590, 73] width 6 height 6
checkbox input "true"
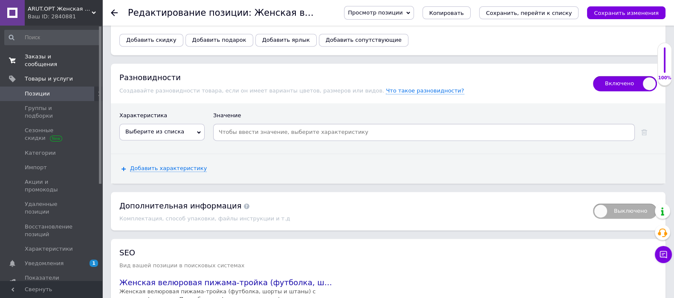
click at [167, 129] on span "Выберите из списка" at bounding box center [154, 131] width 59 height 6
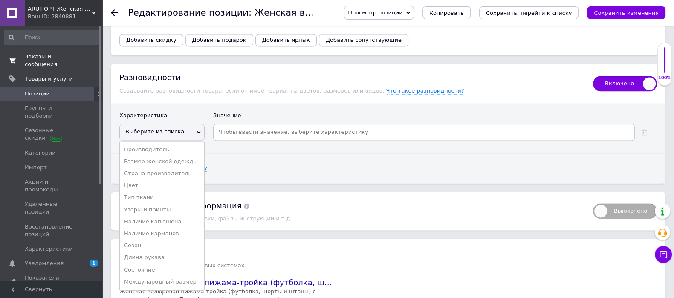
drag, startPoint x: 163, startPoint y: 162, endPoint x: 259, endPoint y: 137, distance: 98.7
click at [169, 159] on li "Размер женской одежды" at bounding box center [162, 161] width 84 height 12
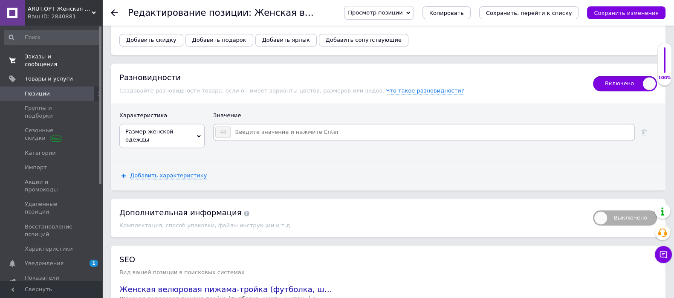
click at [268, 133] on input at bounding box center [432, 132] width 402 height 13
type input "38"
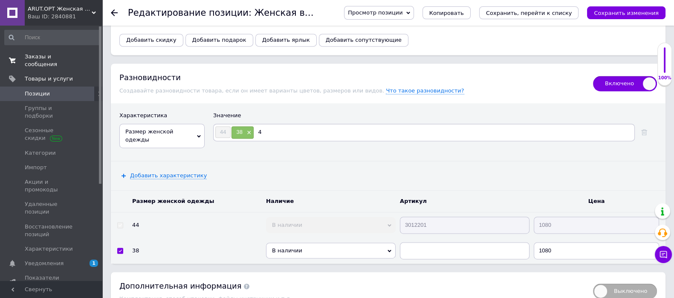
type input "40"
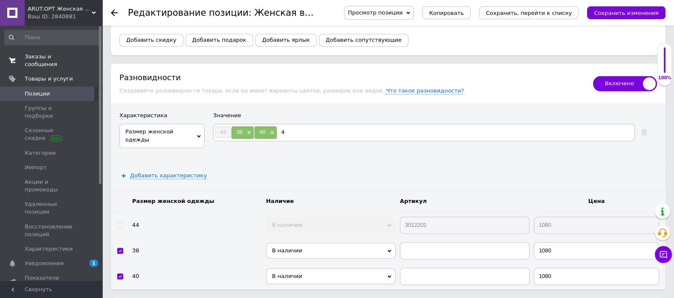
type input "42"
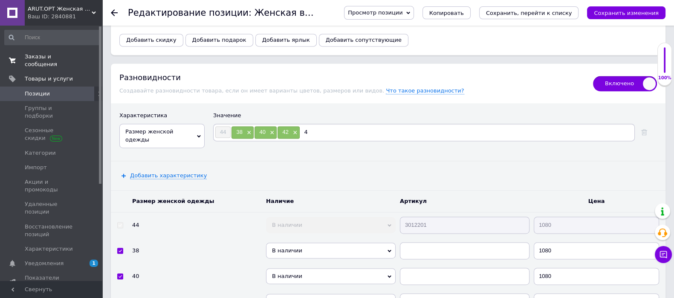
type input "46"
type input "48"
type input "50"
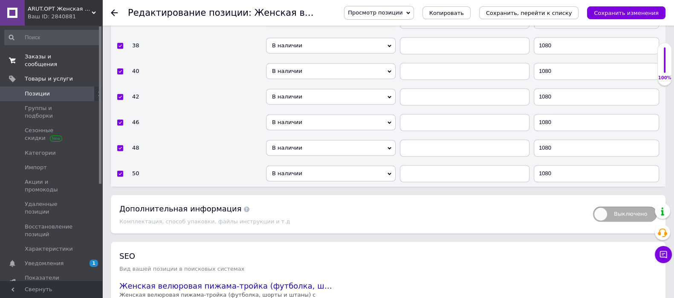
scroll to position [1788, 0]
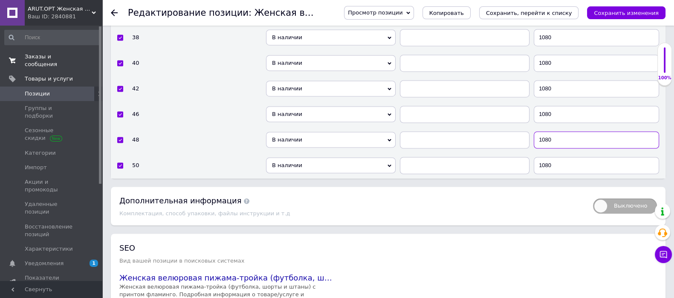
click at [560, 131] on input "1080" at bounding box center [595, 139] width 125 height 17
type input "1130"
click at [560, 163] on input "1080" at bounding box center [595, 165] width 125 height 17
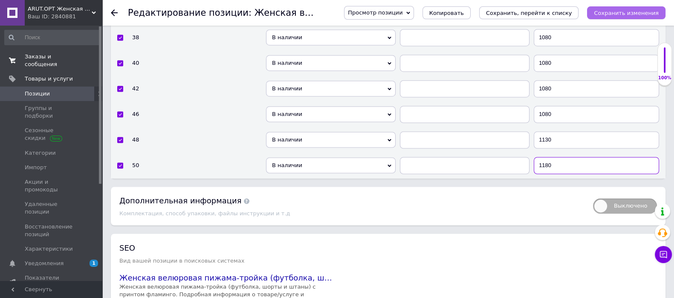
type input "1180"
click at [617, 14] on icon "Сохранить изменения" at bounding box center [625, 13] width 65 height 6
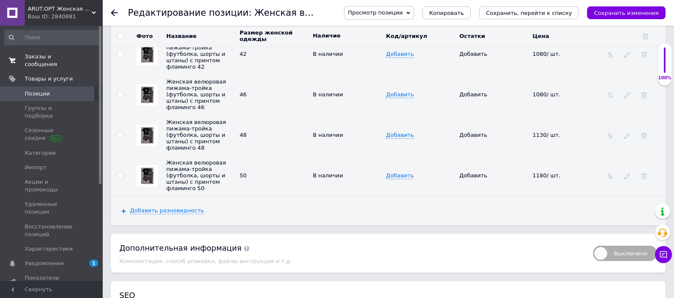
click at [111, 14] on icon at bounding box center [114, 12] width 7 height 7
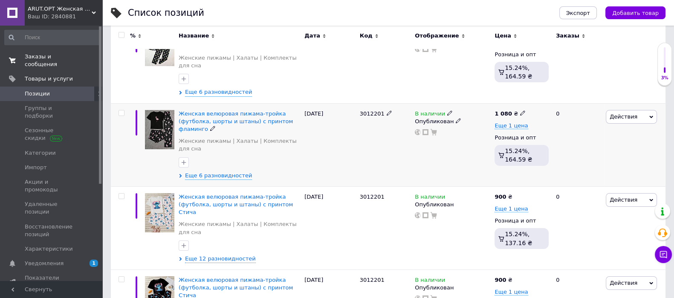
scroll to position [160, 0]
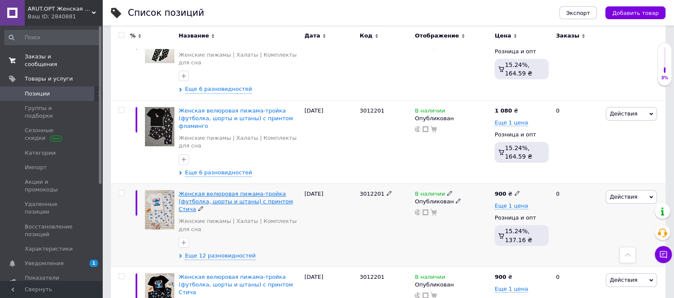
click at [256, 190] on span "Женская велюровая пижама-тройка (футболка, шорты и штаны) с принтом Стича" at bounding box center [236, 201] width 114 height 22
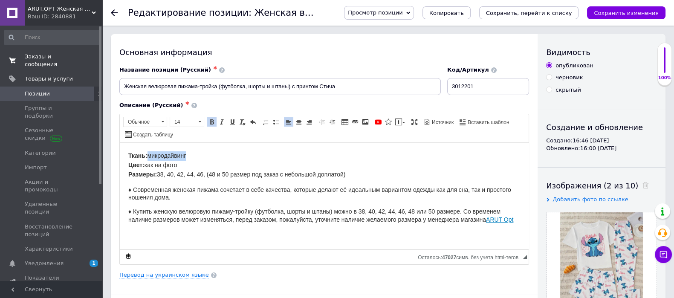
drag, startPoint x: 184, startPoint y: 155, endPoint x: 149, endPoint y: 150, distance: 34.8
click at [158, 156] on span "Ткань: двонить Цвет: как на фото Размеры: 38, 40, 42, 44, 46, (48 и 50 размер п…" at bounding box center [236, 165] width 217 height 26
click at [155, 275] on link "Перевод на украинском языке" at bounding box center [163, 274] width 89 height 7
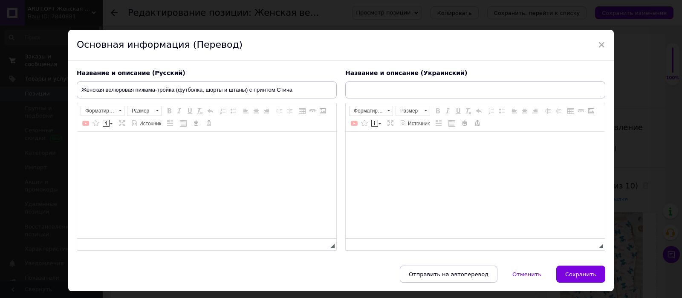
type input "Жіноча велюрова піжама-трійка (футболка, шорти та штани) з принтом [GEOGRAPHIC_…"
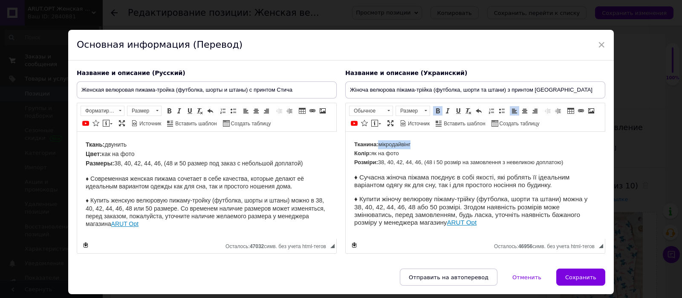
drag, startPoint x: 413, startPoint y: 143, endPoint x: 381, endPoint y: 144, distance: 32.0
click at [381, 144] on p "Тканина: мікродайвінг Колір: як на фото Розміри: 38, 40, 42, 44, 46, (48 і 50 р…" at bounding box center [475, 153] width 242 height 26
click at [592, 280] on span "Сохранить" at bounding box center [580, 277] width 31 height 6
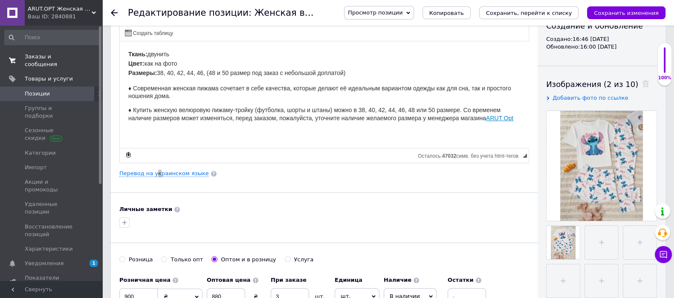
scroll to position [160, 0]
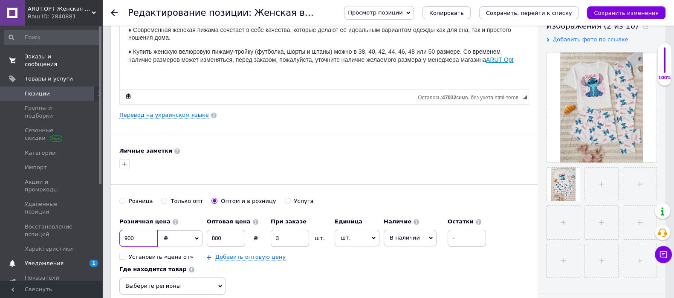
drag, startPoint x: 141, startPoint y: 237, endPoint x: 102, endPoint y: 230, distance: 39.9
type input "1080"
drag, startPoint x: 222, startPoint y: 236, endPoint x: 206, endPoint y: 237, distance: 16.6
click at [206, 237] on div "Розничная цена 1080 ₴ $ € CHF £ ¥ PLN ₸ MDL HUF KGS CN¥ TRY ₩ lei Установить «ц…" at bounding box center [304, 236] width 371 height 47
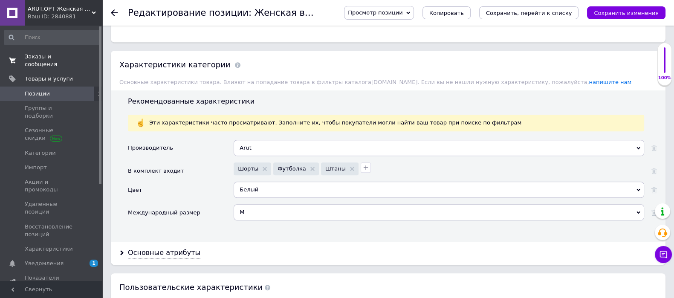
scroll to position [692, 0]
type input "1060"
click at [156, 242] on div "Основные атрибуты" at bounding box center [388, 253] width 554 height 23
click at [156, 249] on div "Основные атрибуты" at bounding box center [164, 253] width 72 height 10
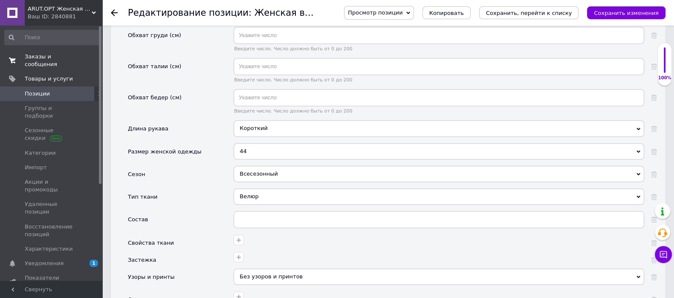
scroll to position [959, 0]
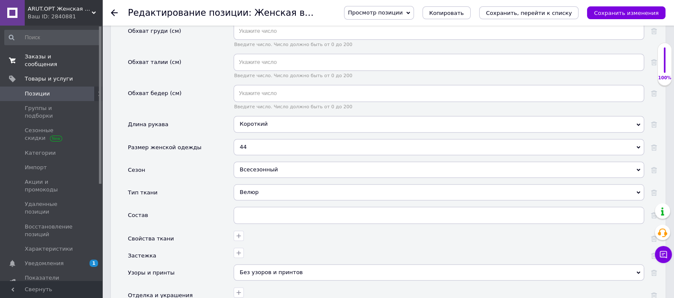
click at [261, 189] on div "Велюр" at bounding box center [438, 192] width 410 height 16
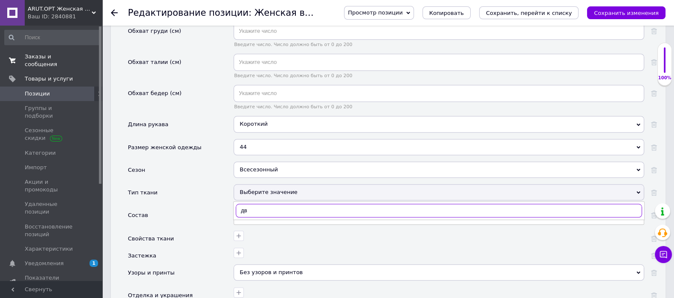
type input "д"
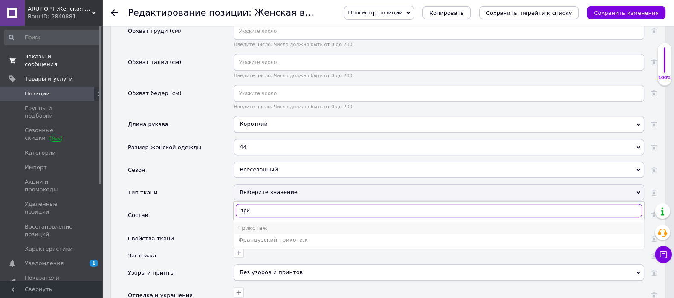
type input "три"
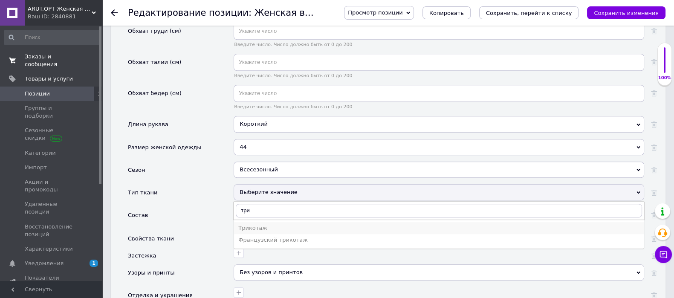
click at [260, 224] on div "Трикотаж" at bounding box center [438, 228] width 401 height 8
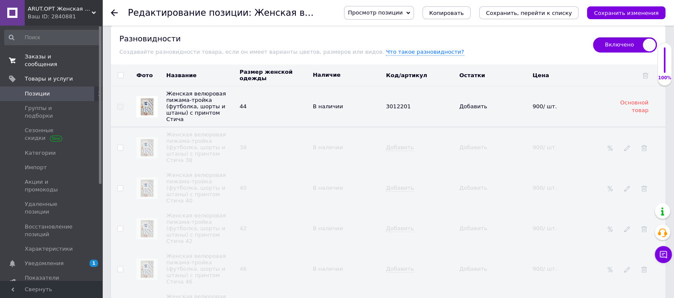
scroll to position [1597, 0]
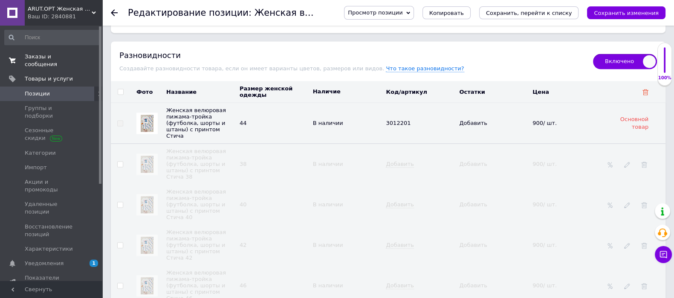
click at [645, 89] on use at bounding box center [645, 92] width 6 height 6
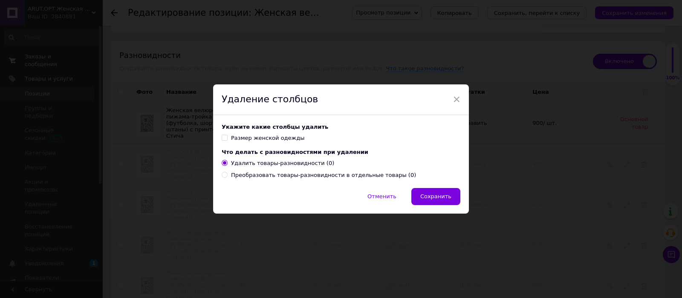
click at [224, 137] on input "Размер женской одежды" at bounding box center [225, 138] width 6 height 6
checkbox input "true"
click at [448, 195] on span "Сохранить" at bounding box center [435, 196] width 31 height 6
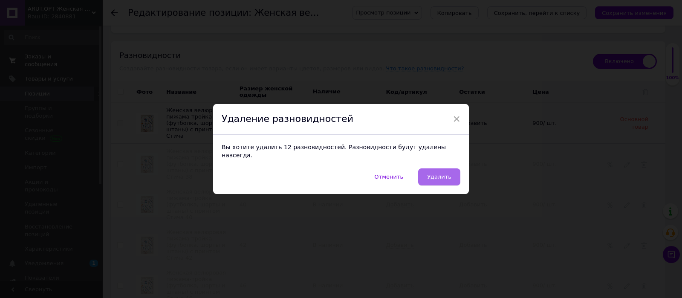
click at [440, 174] on span "Удалить" at bounding box center [439, 176] width 24 height 6
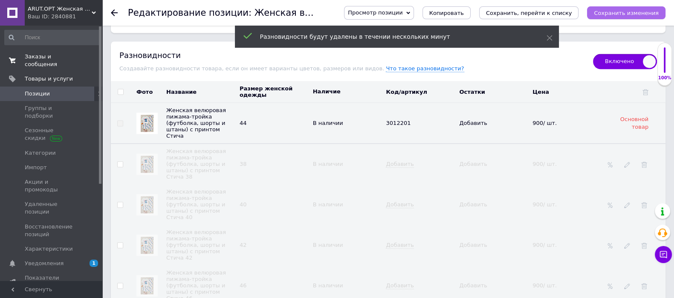
click at [630, 10] on icon "Сохранить изменения" at bounding box center [625, 13] width 65 height 6
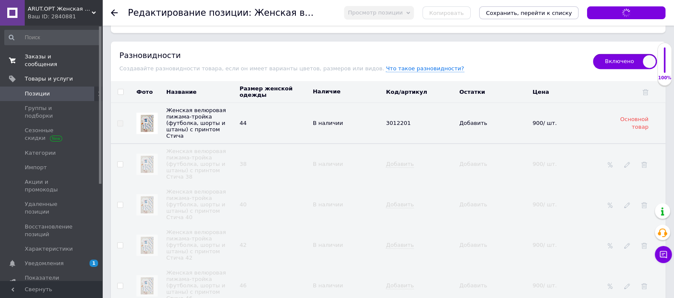
scroll to position [1567, 0]
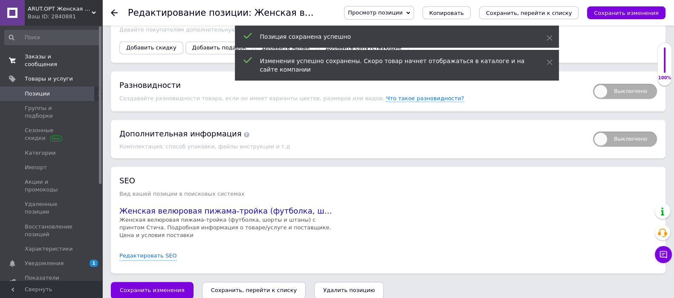
click at [613, 90] on span "Выключено" at bounding box center [625, 90] width 64 height 15
click at [593, 83] on input "Выключено" at bounding box center [590, 81] width 6 height 6
checkbox input "true"
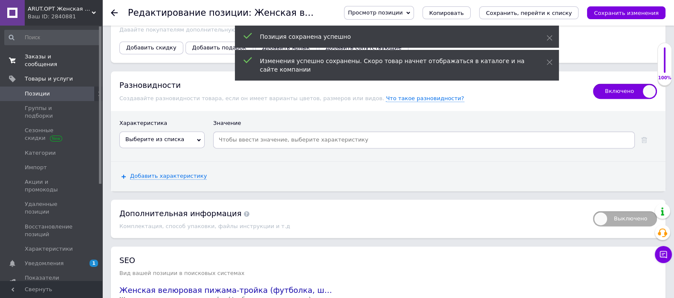
click at [150, 136] on span "Выберите из списка" at bounding box center [154, 139] width 59 height 6
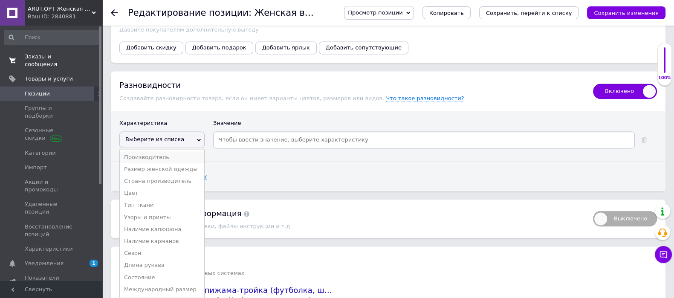
click at [147, 158] on li "Производитель" at bounding box center [162, 157] width 84 height 12
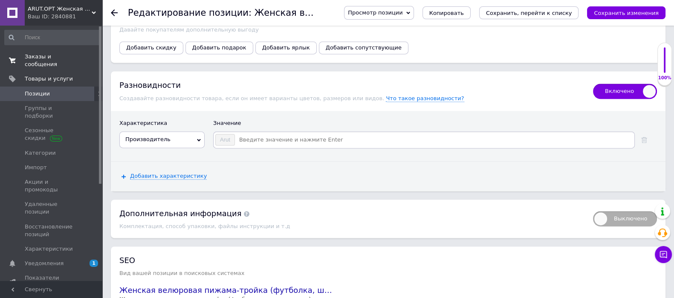
click at [150, 139] on span "Производитель" at bounding box center [147, 139] width 45 height 6
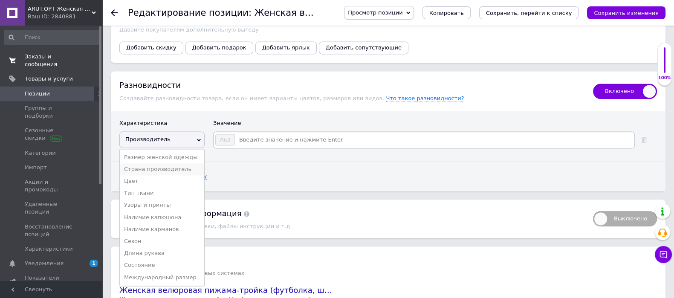
click at [154, 163] on li "Страна производитель" at bounding box center [162, 169] width 84 height 12
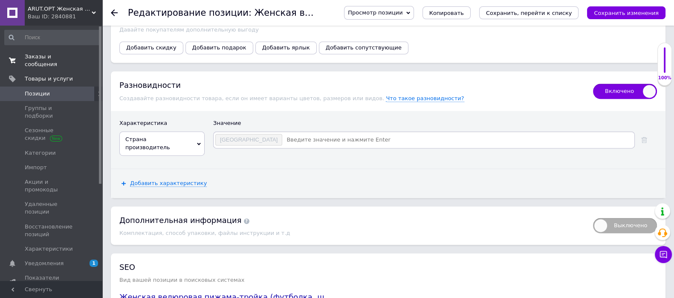
click at [155, 138] on span "Страна производитель" at bounding box center [147, 143] width 45 height 14
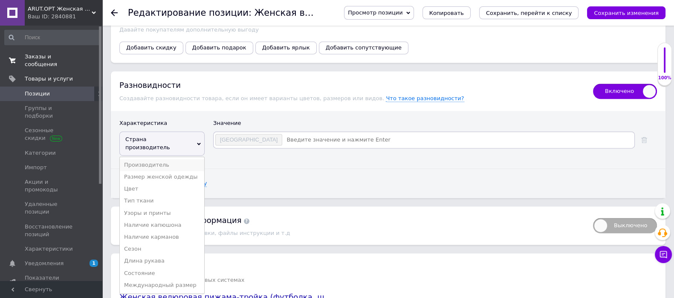
click at [155, 159] on li "Производитель" at bounding box center [162, 165] width 84 height 12
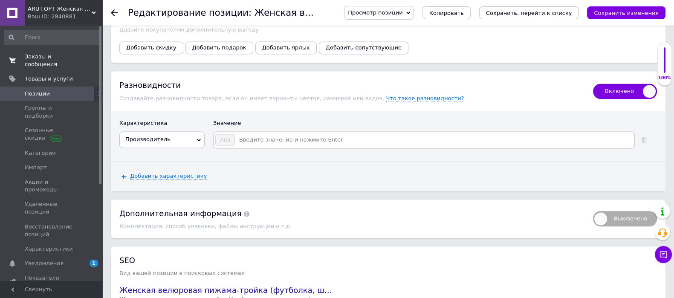
click at [155, 137] on span "Производитель" at bounding box center [147, 139] width 45 height 6
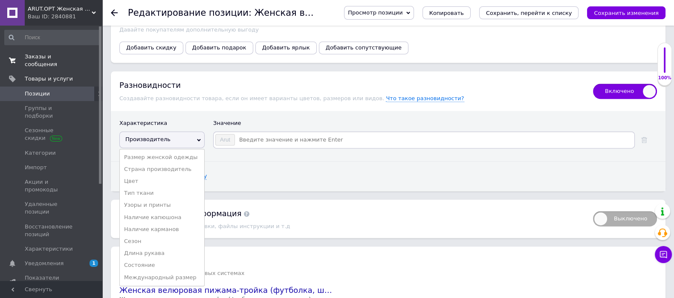
drag, startPoint x: 181, startPoint y: 153, endPoint x: 219, endPoint y: 146, distance: 38.9
click at [182, 153] on li "Размер женской одежды" at bounding box center [162, 157] width 84 height 12
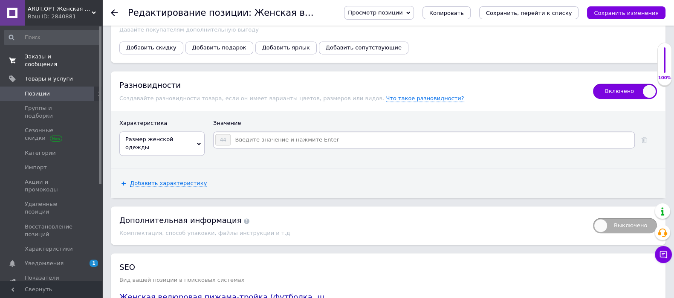
click at [268, 138] on input at bounding box center [432, 139] width 402 height 13
type input "38"
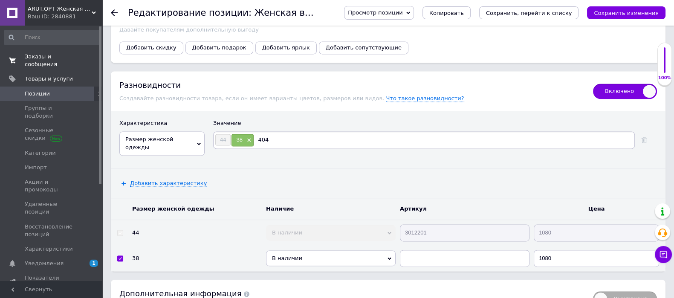
type input "4042"
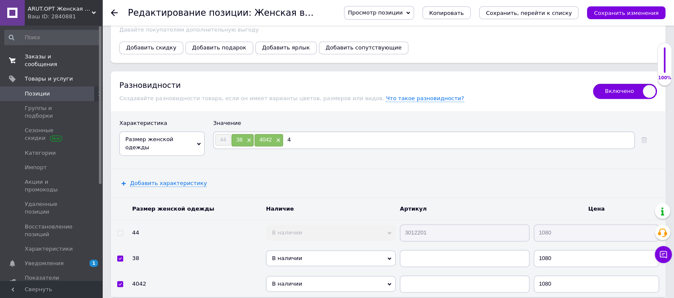
type input "46"
type input "48"
type input "50"
click at [279, 137] on span "×" at bounding box center [277, 140] width 7 height 7
click at [315, 138] on span "×" at bounding box center [317, 140] width 7 height 7
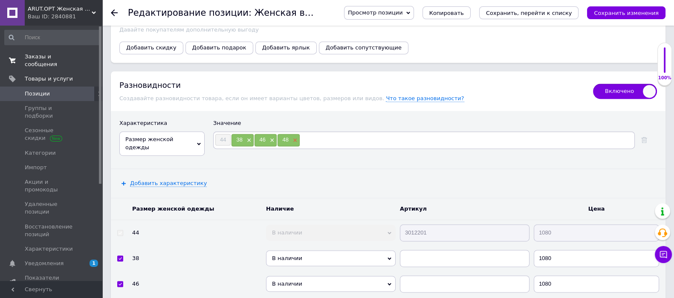
click at [294, 137] on span "×" at bounding box center [294, 140] width 7 height 7
click at [273, 137] on span "×" at bounding box center [271, 140] width 7 height 7
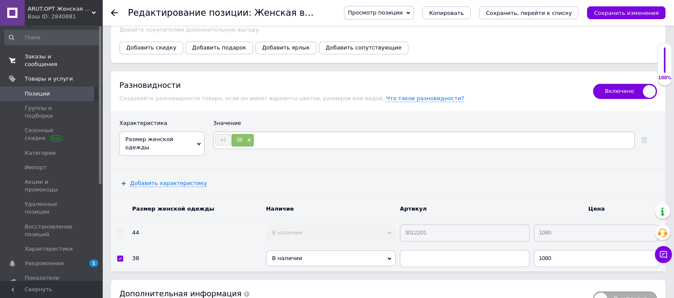
click at [273, 137] on input at bounding box center [443, 139] width 379 height 13
type input "40"
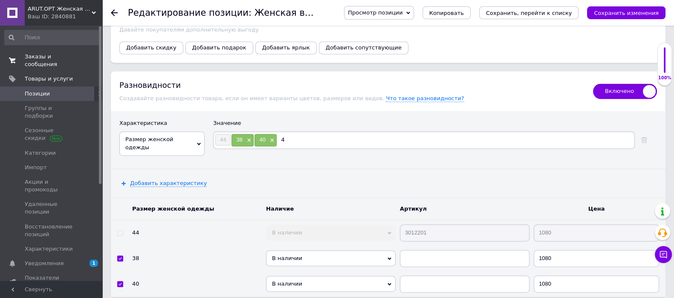
type input "42"
type input "46"
type input "48"
type input "50"
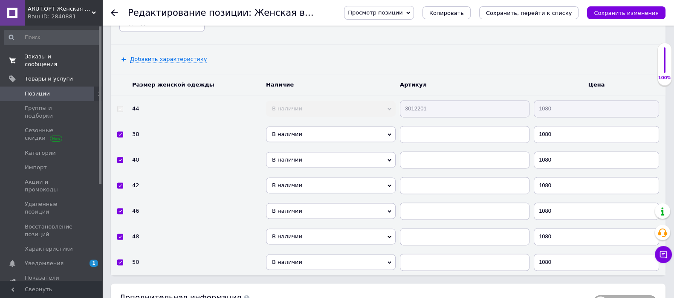
scroll to position [1727, 0]
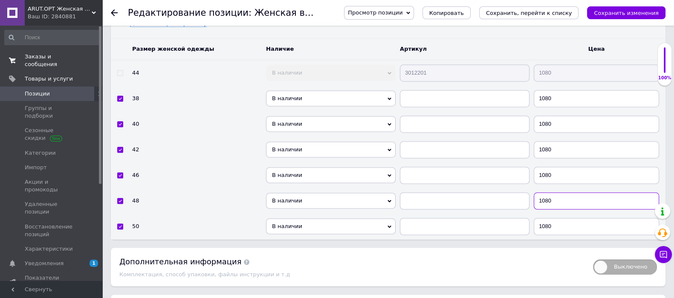
drag, startPoint x: 553, startPoint y: 197, endPoint x: 541, endPoint y: 197, distance: 11.5
click at [541, 197] on input "1080" at bounding box center [595, 200] width 125 height 17
type input "1130"
drag, startPoint x: 544, startPoint y: 221, endPoint x: 541, endPoint y: 272, distance: 50.8
click at [544, 222] on input "1080" at bounding box center [595, 226] width 125 height 17
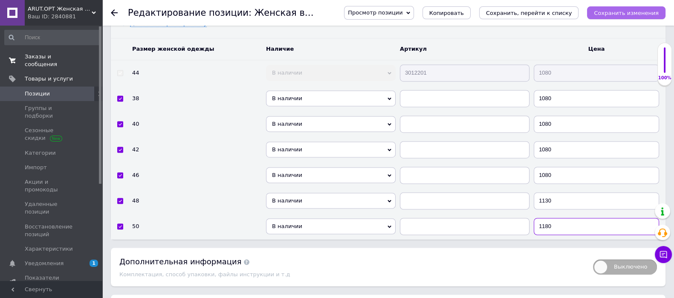
type input "1180"
drag, startPoint x: 611, startPoint y: 12, endPoint x: 560, endPoint y: 13, distance: 51.6
click at [599, 12] on button "Сохранить изменения" at bounding box center [626, 12] width 78 height 13
click at [560, 13] on icon "Сохранить, перейти к списку" at bounding box center [529, 13] width 86 height 6
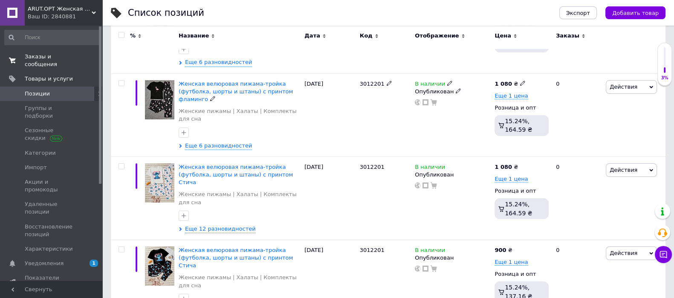
scroll to position [213, 0]
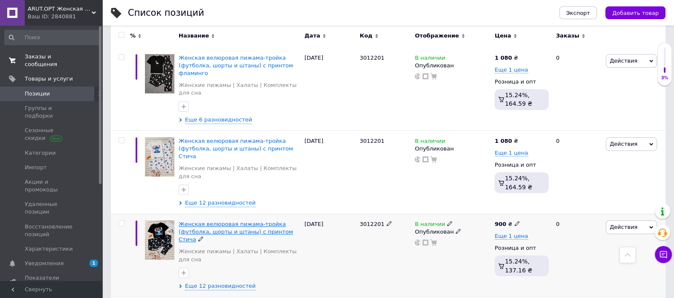
click at [238, 221] on span "Женская велюровая пижама-тройка (футболка, шорты и штаны) с принтом Стича" at bounding box center [236, 232] width 114 height 22
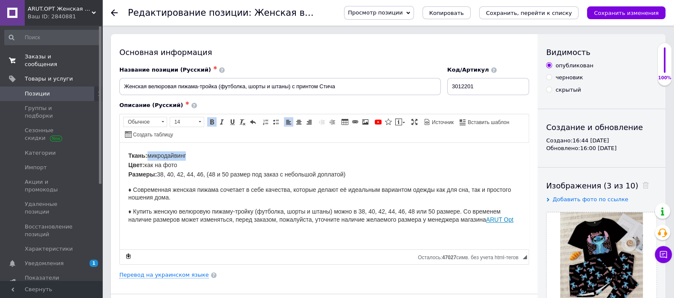
drag, startPoint x: 194, startPoint y: 153, endPoint x: 150, endPoint y: 154, distance: 44.3
click at [150, 154] on p "Ткань: микродайвинг Цвет: как на фото Размеры: 38, 40, 42, 44, 46, (48 и 50 раз…" at bounding box center [324, 165] width 392 height 28
click at [143, 274] on link "Перевод на украинском языке" at bounding box center [163, 274] width 89 height 7
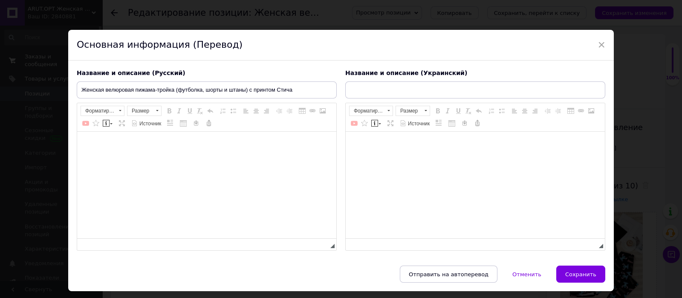
type input "Жіноча велюрова піжама-трійка (футболка, шорти та штани) з принтом [GEOGRAPHIC_…"
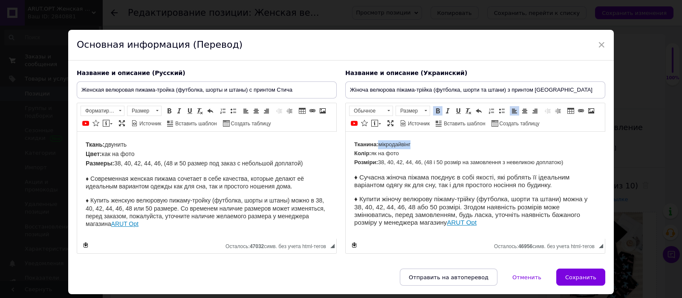
drag, startPoint x: 416, startPoint y: 141, endPoint x: 380, endPoint y: 145, distance: 35.6
click at [380, 145] on p "Тканина: мікродайвінг Колір: як на фото Розміри: 38, 40, 42, 44, 46, (48 і 50 р…" at bounding box center [475, 153] width 242 height 26
click at [578, 282] on button "Сохранить" at bounding box center [580, 276] width 49 height 17
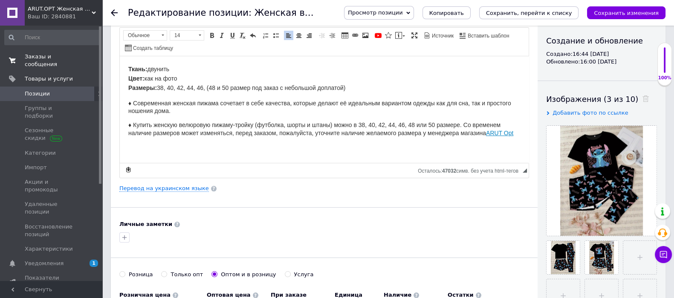
scroll to position [106, 0]
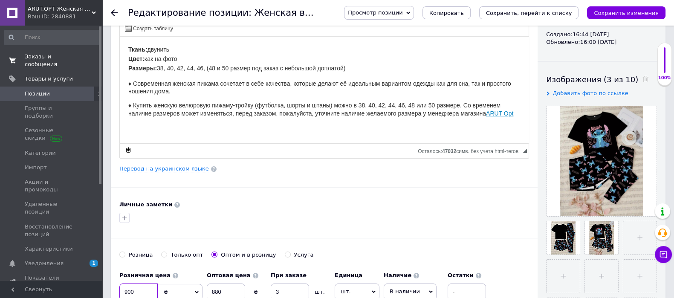
drag, startPoint x: 141, startPoint y: 289, endPoint x: 110, endPoint y: 289, distance: 30.2
type input "1080"
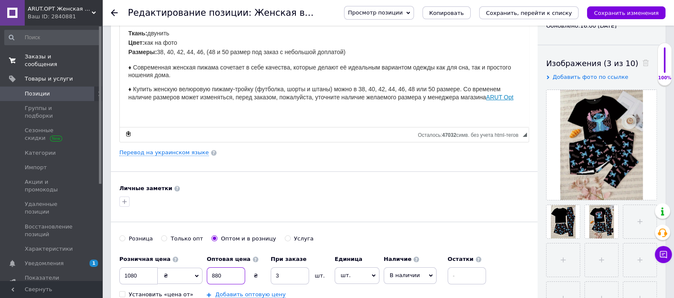
drag, startPoint x: 225, startPoint y: 291, endPoint x: 203, endPoint y: 291, distance: 22.2
click at [203, 291] on div "Розничная цена 1080 ₴ $ € CHF £ ¥ PLN ₸ MDL HUF KGS CN¥ TRY ₩ lei Установить «ц…" at bounding box center [304, 274] width 371 height 47
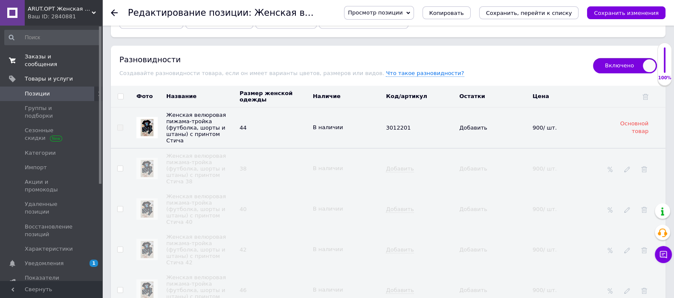
scroll to position [1135, 0]
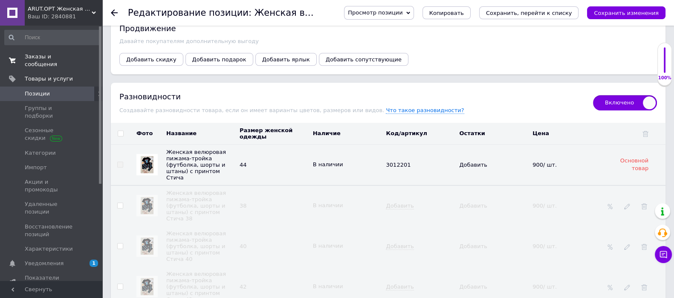
type input "1060"
click at [645, 132] on icon at bounding box center [645, 134] width 6 height 6
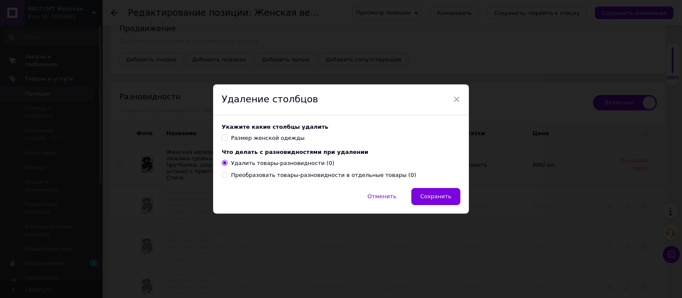
click at [260, 135] on div "Размер женской одежды" at bounding box center [268, 138] width 74 height 8
click at [227, 135] on input "Размер женской одежды" at bounding box center [225, 138] width 6 height 6
click at [260, 140] on div "Размер женской одежды" at bounding box center [268, 138] width 74 height 8
click at [227, 140] on input "Размер женской одежды" at bounding box center [225, 138] width 6 height 6
drag, startPoint x: 250, startPoint y: 138, endPoint x: 455, endPoint y: 210, distance: 217.3
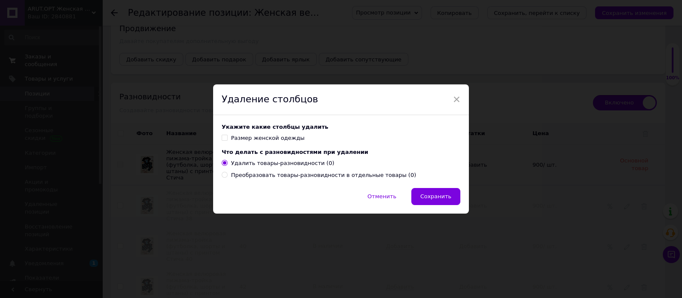
click at [250, 138] on div "Размер женской одежды" at bounding box center [268, 138] width 74 height 8
click at [227, 138] on input "Размер женской одежды" at bounding box center [225, 138] width 6 height 6
checkbox input "true"
click at [441, 197] on span "Сохранить" at bounding box center [435, 196] width 31 height 6
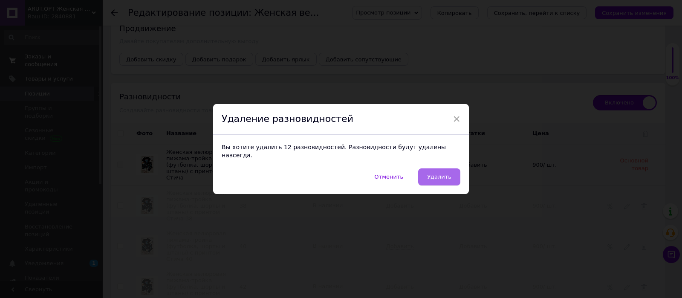
click at [453, 169] on button "Удалить" at bounding box center [439, 176] width 42 height 17
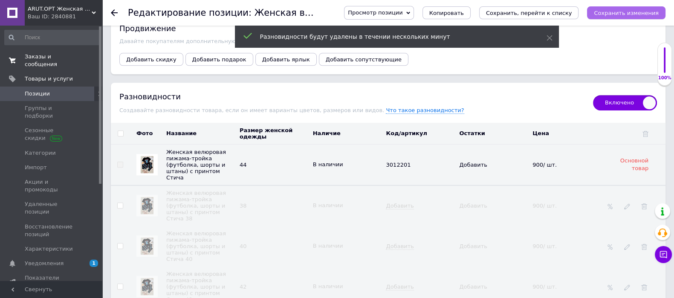
click at [648, 14] on icon "Сохранить изменения" at bounding box center [625, 13] width 65 height 6
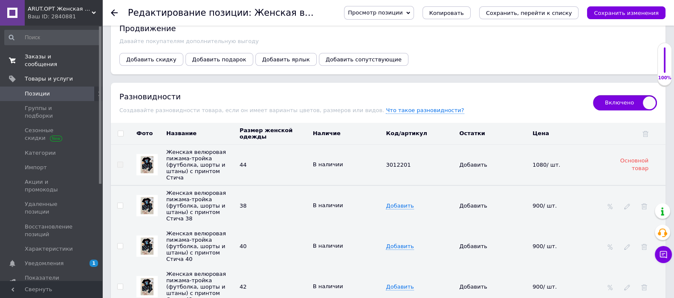
click at [624, 105] on span "Включено" at bounding box center [625, 102] width 64 height 15
click at [593, 95] on input "Включено" at bounding box center [590, 92] width 6 height 6
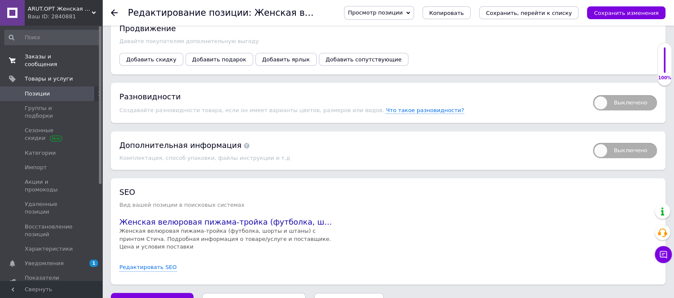
click at [626, 101] on span "Выключено" at bounding box center [625, 102] width 64 height 15
click at [593, 95] on input "Выключено" at bounding box center [590, 92] width 6 height 6
checkbox input "true"
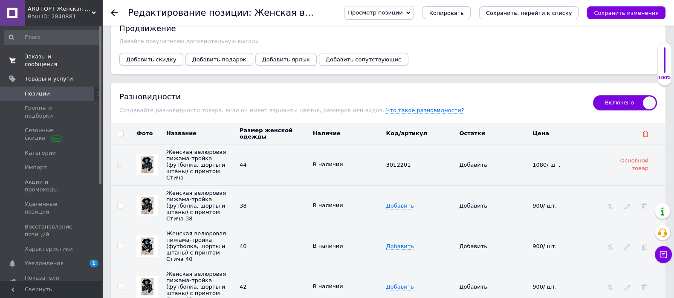
click at [645, 135] on use at bounding box center [645, 134] width 6 height 6
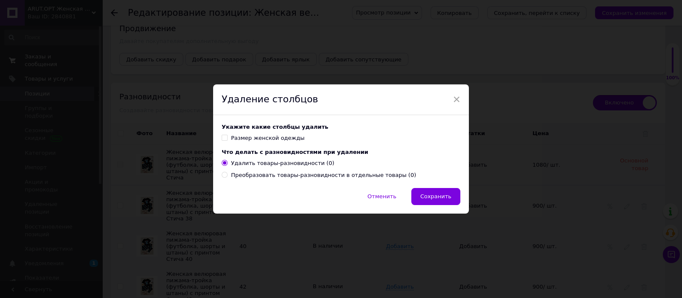
click at [242, 141] on div "Размер женской одежды" at bounding box center [268, 138] width 74 height 8
click at [227, 140] on input "Размер женской одежды" at bounding box center [225, 138] width 6 height 6
click at [253, 137] on div "Размер женской одежды" at bounding box center [268, 138] width 74 height 8
click at [227, 137] on input "Размер женской одежды" at bounding box center [225, 138] width 6 height 6
drag, startPoint x: 272, startPoint y: 137, endPoint x: 448, endPoint y: 195, distance: 185.2
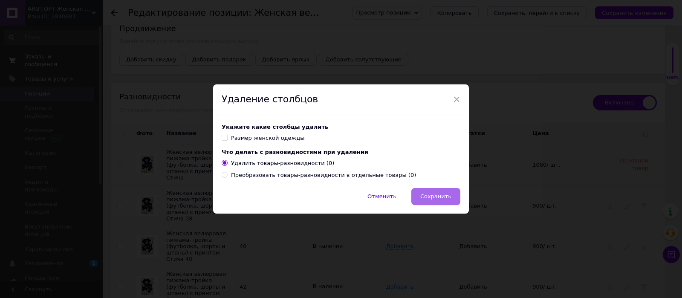
click at [272, 137] on div "Размер женской одежды" at bounding box center [268, 138] width 74 height 8
click at [227, 137] on input "Размер женской одежды" at bounding box center [225, 138] width 6 height 6
checkbox input "true"
drag, startPoint x: 453, startPoint y: 193, endPoint x: 369, endPoint y: 281, distance: 122.6
click at [453, 193] on button "Сохранить" at bounding box center [435, 196] width 49 height 17
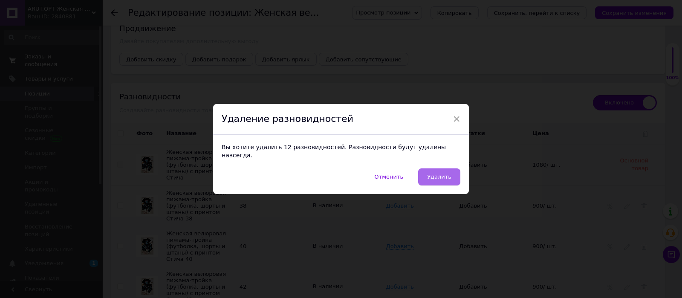
click at [453, 171] on button "Удалить" at bounding box center [439, 176] width 42 height 17
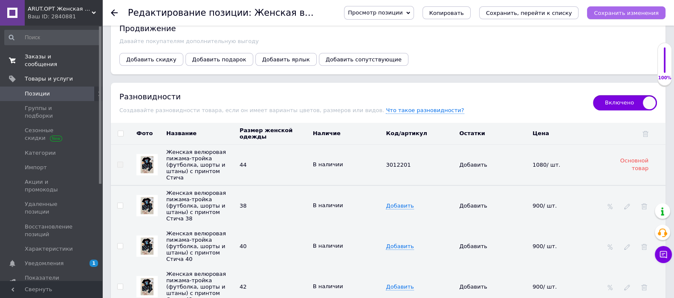
click at [634, 12] on icon "Сохранить изменения" at bounding box center [625, 13] width 65 height 6
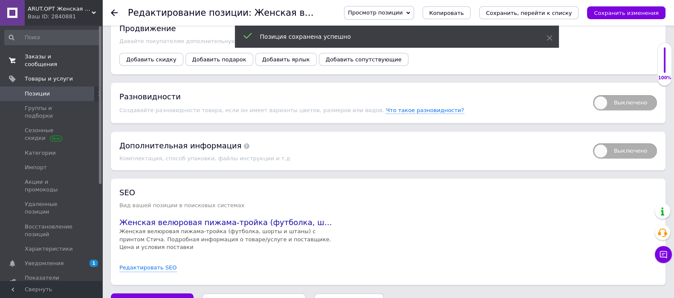
drag, startPoint x: 613, startPoint y: 103, endPoint x: 607, endPoint y: 107, distance: 7.2
click at [607, 107] on span "Выключено" at bounding box center [625, 102] width 64 height 15
click at [593, 95] on input "Выключено" at bounding box center [590, 92] width 6 height 6
checkbox input "true"
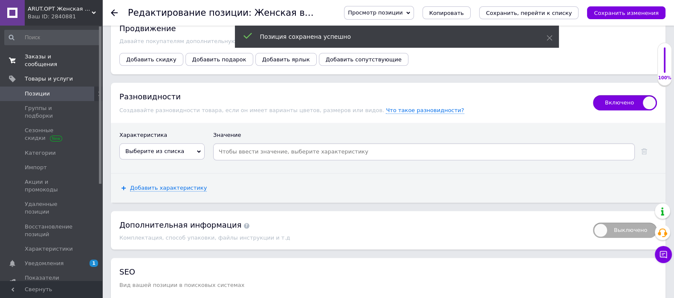
click at [158, 148] on span "Выберите из списка" at bounding box center [154, 151] width 59 height 6
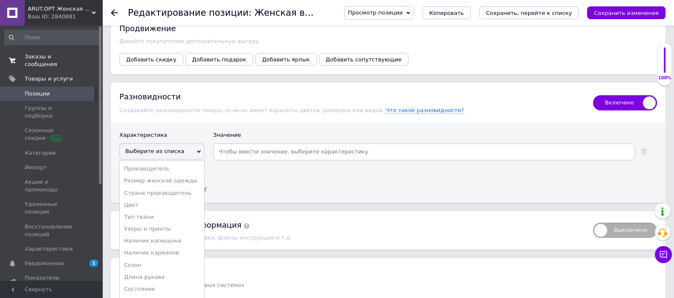
drag, startPoint x: 160, startPoint y: 182, endPoint x: 227, endPoint y: 158, distance: 71.4
click at [169, 178] on li "Размер женской одежды" at bounding box center [162, 181] width 84 height 12
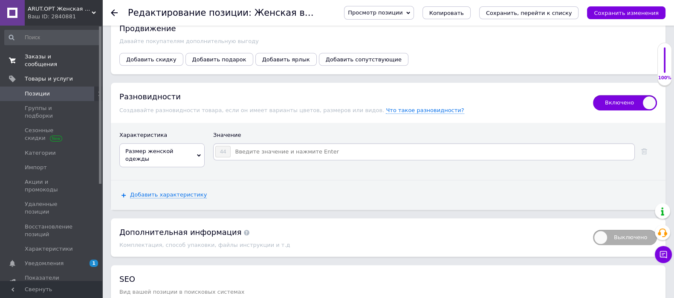
click at [235, 155] on input at bounding box center [432, 151] width 402 height 13
type input "38"
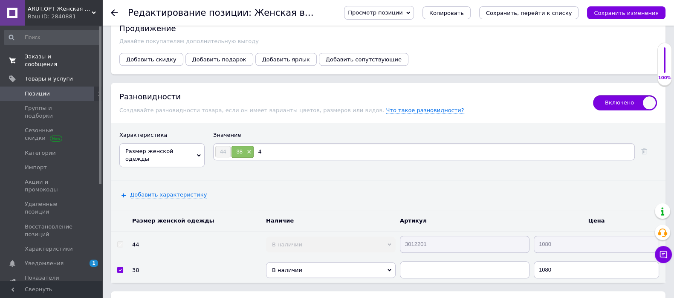
type input "40"
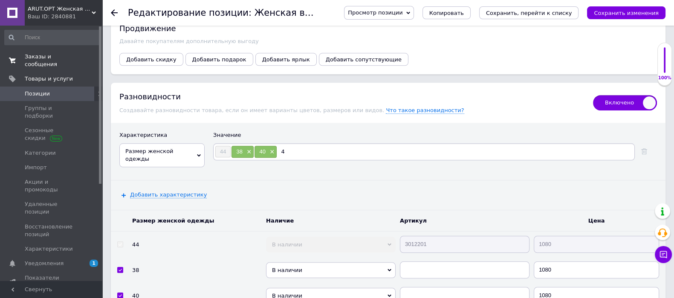
type input "42"
type input "46"
type input "48"
type input "50"
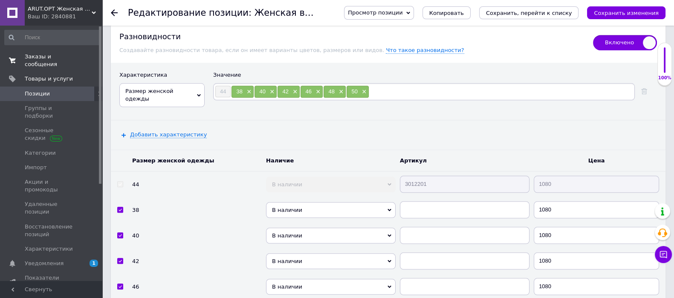
scroll to position [1435, 0]
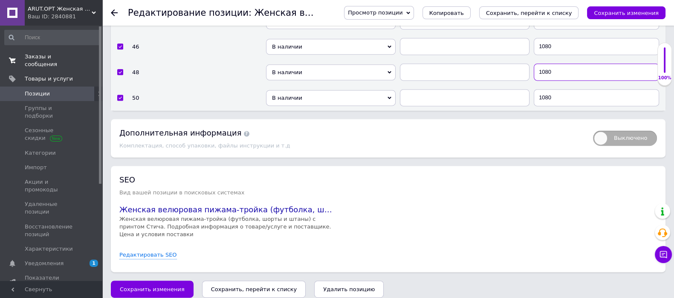
drag, startPoint x: 552, startPoint y: 69, endPoint x: 543, endPoint y: 71, distance: 8.6
click at [543, 71] on input "1080" at bounding box center [595, 71] width 125 height 17
type input "1130"
drag, startPoint x: 544, startPoint y: 93, endPoint x: 547, endPoint y: 107, distance: 14.5
click at [544, 94] on input "1080" at bounding box center [595, 97] width 125 height 17
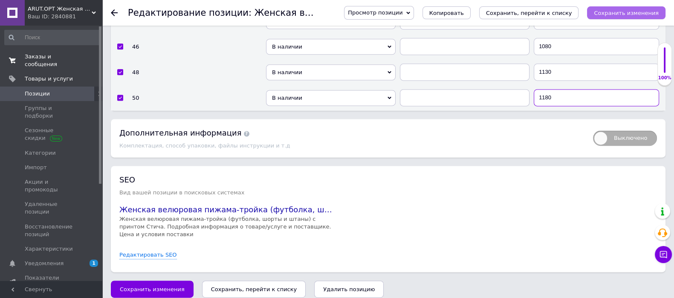
type input "1180"
click at [625, 12] on icon "Сохранить изменения" at bounding box center [625, 13] width 65 height 6
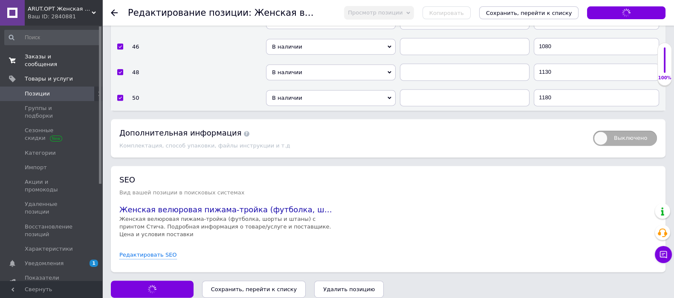
drag, startPoint x: 571, startPoint y: 14, endPoint x: 534, endPoint y: 120, distance: 112.4
click at [571, 15] on icon "Сохранить, перейти к списку" at bounding box center [529, 13] width 86 height 6
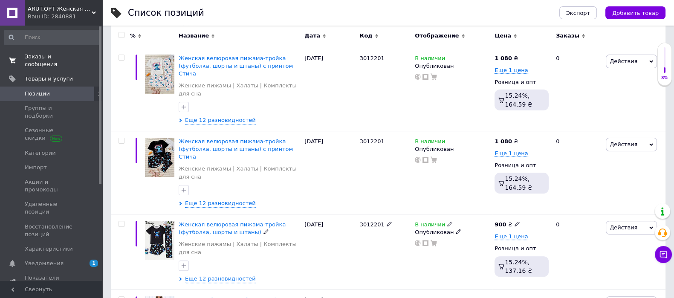
scroll to position [320, 0]
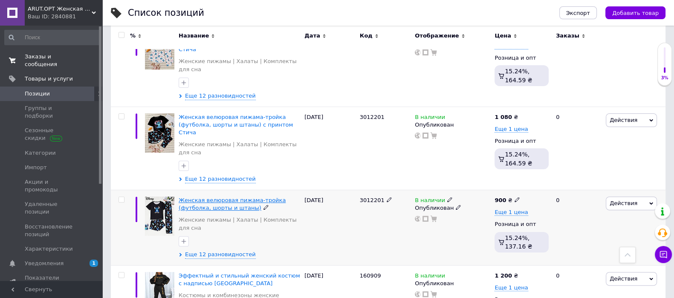
click at [204, 197] on span "Женская велюровая пижама-тройка (футболка, шорты и штаны)" at bounding box center [232, 204] width 107 height 14
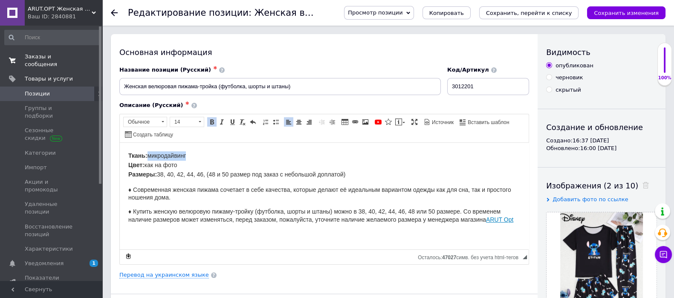
drag, startPoint x: 194, startPoint y: 152, endPoint x: 150, endPoint y: 152, distance: 43.9
click at [150, 152] on p "Ткань: микродайвинг Цвет: как на фото Размеры: 38, 40, 42, 44, 46, (48 и 50 раз…" at bounding box center [324, 165] width 392 height 28
click at [176, 278] on div "Основная информация Название позиции (Русский) ✱ Женская велюровая пижама-тройк…" at bounding box center [324, 271] width 426 height 475
click at [176, 271] on link "Перевод на украинском языке" at bounding box center [163, 274] width 89 height 7
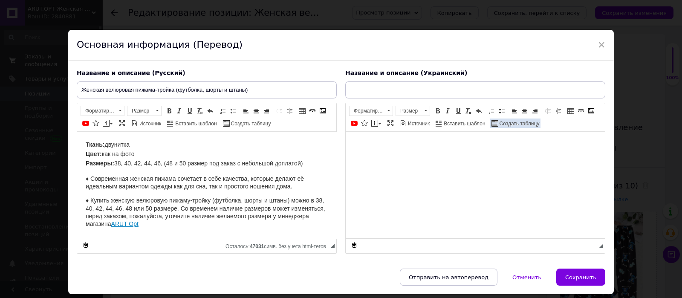
type input "Жіноча велюрова піжама-трійка (футболка, шорти та штани)"
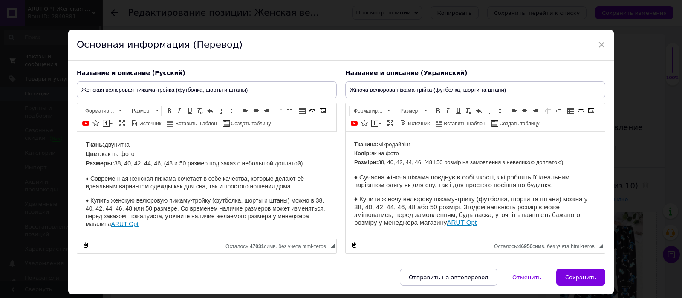
click at [134, 144] on p "Ткань: двунитка Цвет: как на фото Размеры: 38, 40, 42, 44, 46, (48 и 50 размер …" at bounding box center [207, 154] width 242 height 28
drag, startPoint x: 427, startPoint y: 146, endPoint x: 380, endPoint y: 143, distance: 46.5
click at [380, 143] on p "Тканина: мікродайвінг Колір: як на фото Розміри: 38, 40, 42, 44, 46, (48 і 50 р…" at bounding box center [475, 153] width 242 height 26
click at [585, 280] on span "Сохранить" at bounding box center [580, 277] width 31 height 6
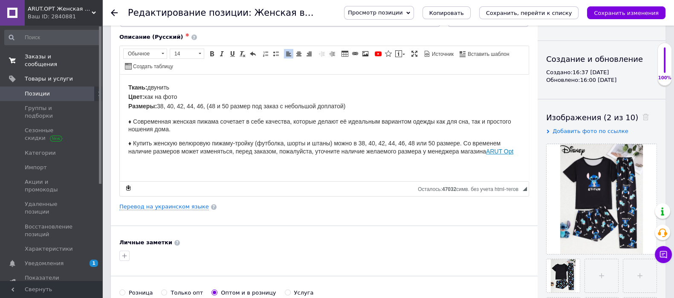
scroll to position [160, 0]
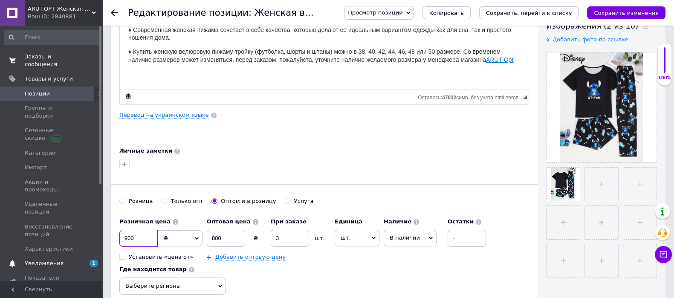
drag, startPoint x: 141, startPoint y: 238, endPoint x: 85, endPoint y: 236, distance: 55.4
type input "1080"
drag, startPoint x: 225, startPoint y: 235, endPoint x: 168, endPoint y: 242, distance: 57.1
click at [168, 242] on div "Розничная цена 1080 ₴ $ € CHF £ ¥ PLN ₸ MDL HUF KGS CN¥ TRY ₩ lei Установить «ц…" at bounding box center [304, 236] width 371 height 47
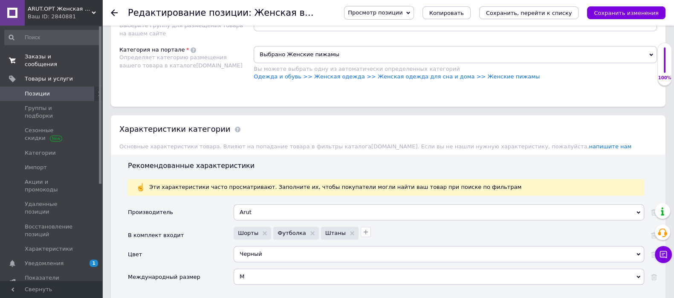
scroll to position [692, 0]
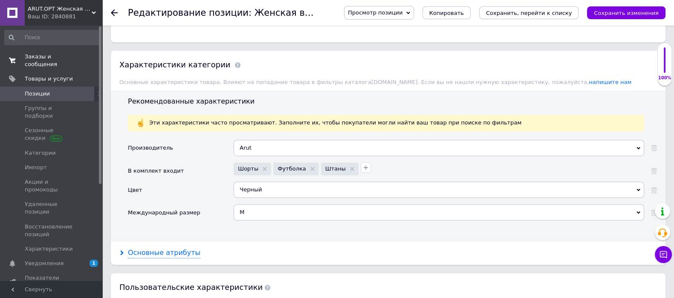
type input "1060"
click at [173, 248] on div "Основные атрибуты" at bounding box center [164, 253] width 72 height 10
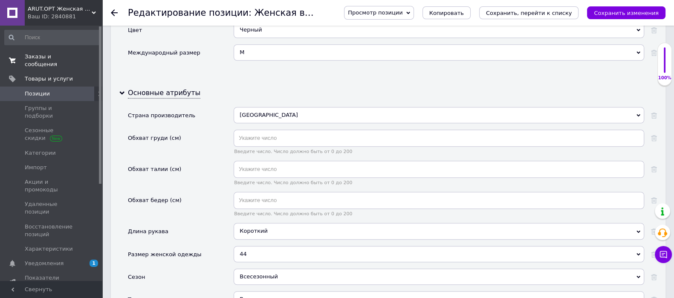
scroll to position [1012, 0]
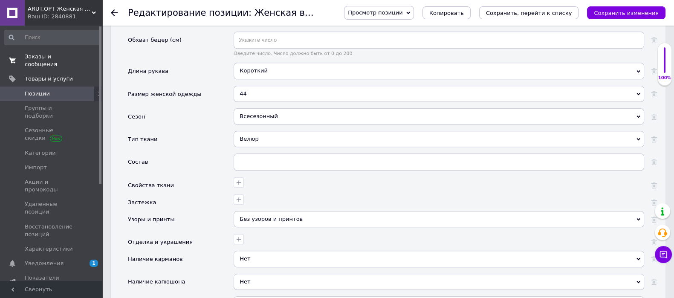
click at [271, 135] on div "Велюр" at bounding box center [438, 139] width 410 height 16
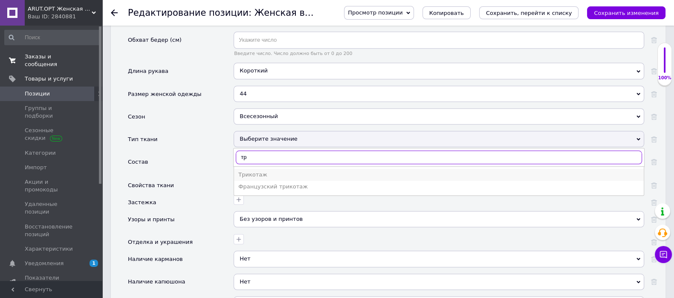
type input "тр"
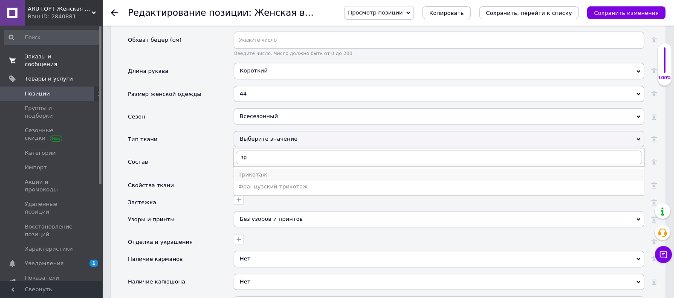
click at [253, 171] on div "Трикотаж" at bounding box center [438, 175] width 401 height 8
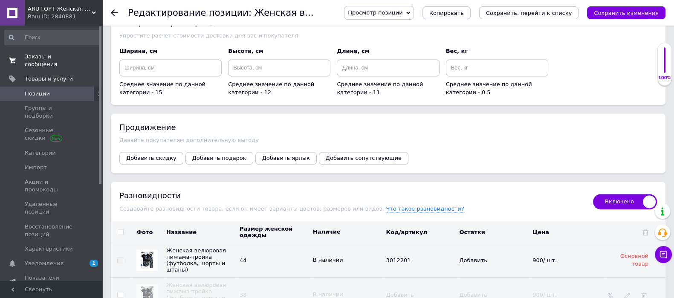
scroll to position [1544, 0]
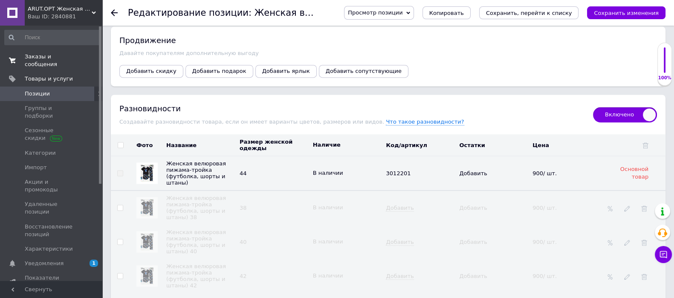
click at [650, 141] on td at bounding box center [634, 145] width 62 height 22
click at [646, 142] on icon at bounding box center [645, 145] width 6 height 6
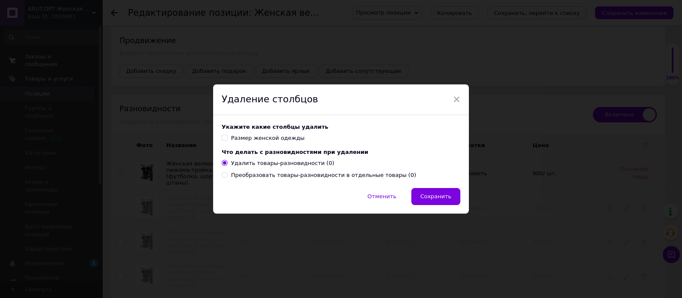
click at [236, 139] on div "Размер женской одежды" at bounding box center [268, 138] width 74 height 8
click at [227, 139] on input "Размер женской одежды" at bounding box center [225, 138] width 6 height 6
click at [242, 135] on div "Размер женской одежды" at bounding box center [268, 138] width 74 height 8
click at [227, 135] on input "Размер женской одежды" at bounding box center [225, 138] width 6 height 6
click at [248, 138] on div "Размер женской одежды" at bounding box center [268, 138] width 74 height 8
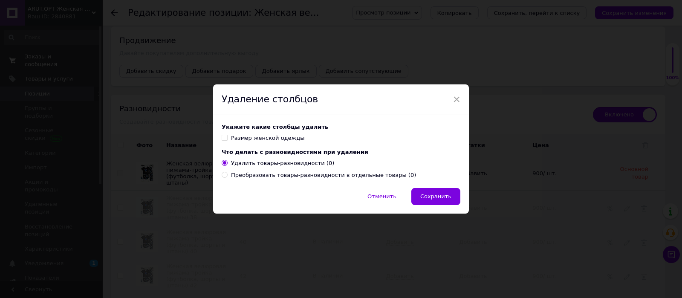
click at [227, 138] on input "Размер женской одежды" at bounding box center [225, 138] width 6 height 6
checkbox input "true"
click at [444, 195] on span "Сохранить" at bounding box center [435, 196] width 31 height 6
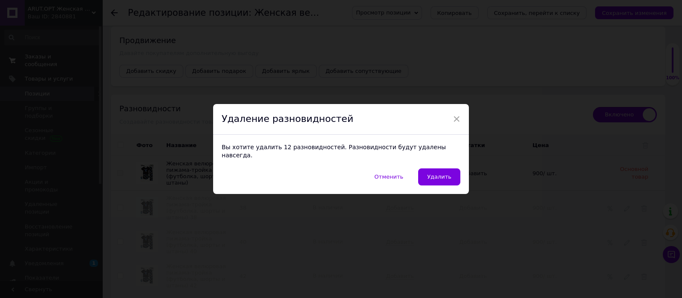
drag, startPoint x: 436, startPoint y: 175, endPoint x: 507, endPoint y: 190, distance: 72.9
click at [437, 175] on span "Удалить" at bounding box center [439, 176] width 24 height 6
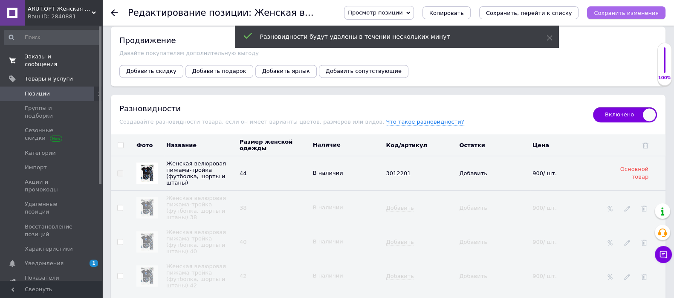
click at [624, 12] on icon "Сохранить изменения" at bounding box center [625, 13] width 65 height 6
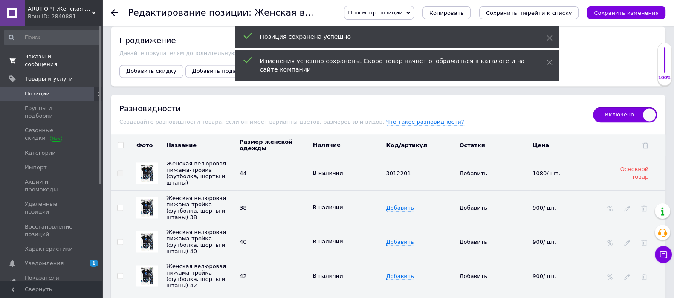
click at [628, 107] on span "Включено" at bounding box center [625, 114] width 64 height 15
click at [593, 104] on input "Включено" at bounding box center [590, 104] width 6 height 6
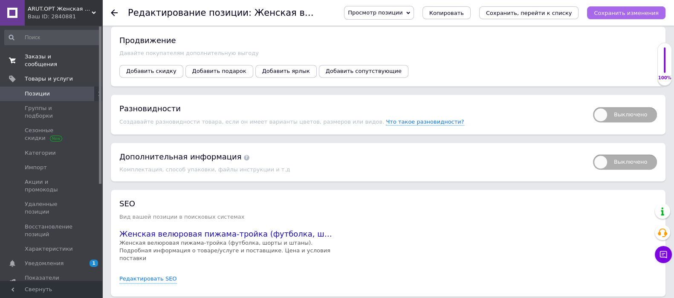
click at [627, 10] on icon "Сохранить изменения" at bounding box center [625, 13] width 65 height 6
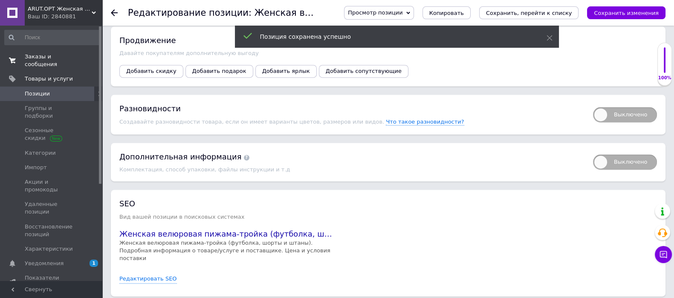
click at [606, 116] on span "Выключено" at bounding box center [625, 114] width 64 height 15
click at [593, 107] on input "Выключено" at bounding box center [590, 104] width 6 height 6
checkbox input "true"
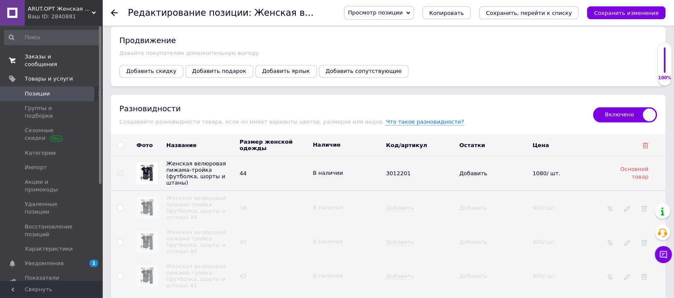
click at [642, 142] on icon at bounding box center [645, 145] width 6 height 6
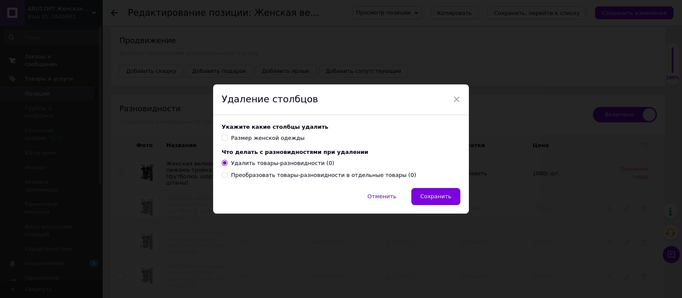
click at [228, 141] on label "Размер женской одежды" at bounding box center [263, 138] width 83 height 8
click at [227, 140] on input "Размер женской одежды" at bounding box center [225, 138] width 6 height 6
click at [227, 135] on label "Размер женской одежды" at bounding box center [263, 138] width 83 height 8
click at [227, 135] on input "Размер женской одежды" at bounding box center [225, 138] width 6 height 6
drag, startPoint x: 222, startPoint y: 137, endPoint x: 412, endPoint y: 180, distance: 194.7
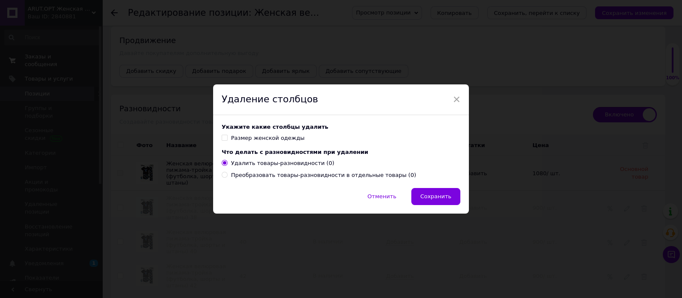
click at [223, 137] on input "Размер женской одежды" at bounding box center [225, 138] width 6 height 6
checkbox input "true"
click at [433, 190] on button "Сохранить" at bounding box center [435, 196] width 49 height 17
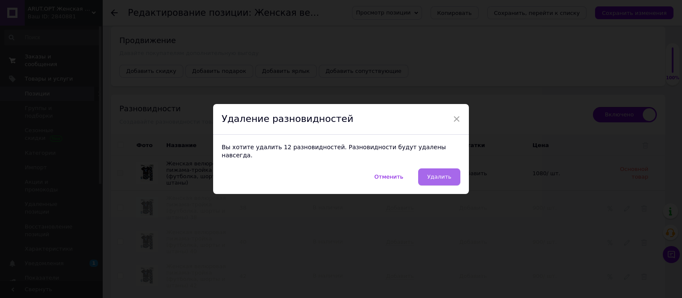
click at [441, 168] on button "Удалить" at bounding box center [439, 176] width 42 height 17
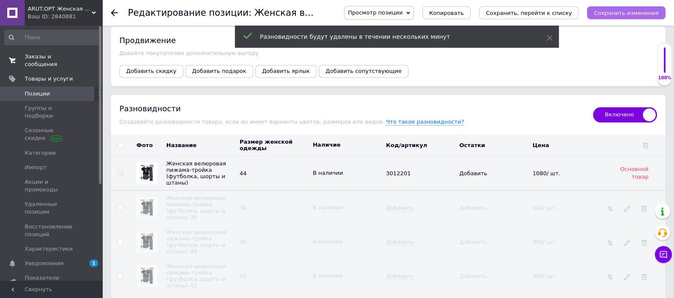
click at [628, 12] on icon "Сохранить изменения" at bounding box center [625, 13] width 65 height 6
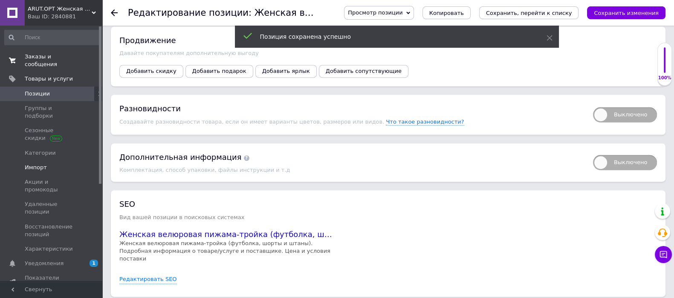
drag, startPoint x: 603, startPoint y: 113, endPoint x: 98, endPoint y: 153, distance: 506.8
click at [601, 116] on span "Выключено" at bounding box center [625, 114] width 64 height 15
click at [593, 107] on input "Выключено" at bounding box center [590, 104] width 6 height 6
checkbox input "true"
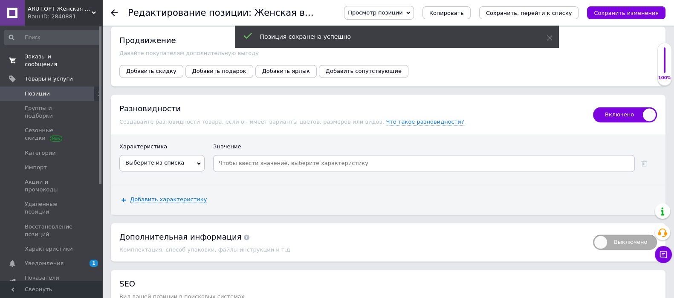
click at [152, 159] on span "Выберите из списка" at bounding box center [154, 162] width 59 height 6
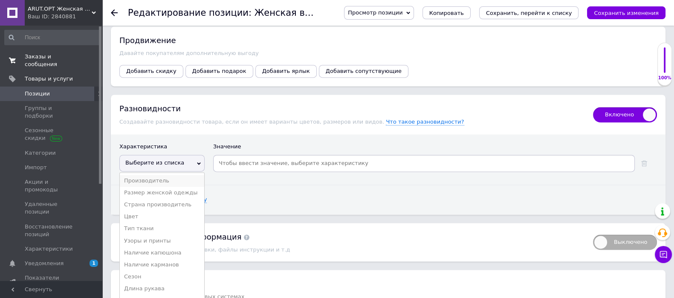
click at [153, 182] on li "Производитель" at bounding box center [162, 181] width 84 height 12
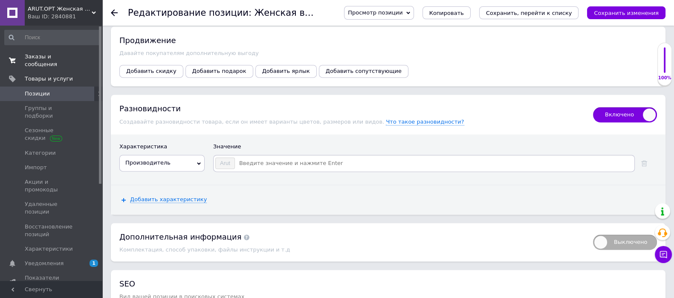
click at [154, 159] on span "Производитель" at bounding box center [147, 162] width 45 height 6
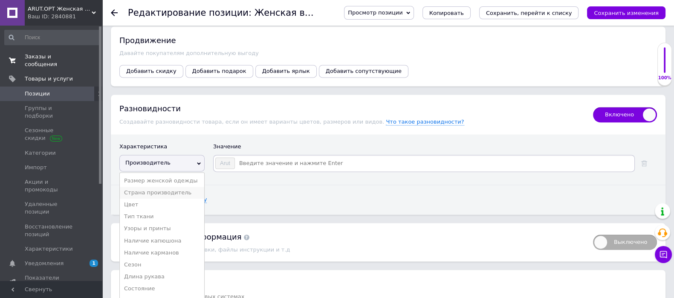
click at [162, 187] on li "Страна производитель" at bounding box center [162, 193] width 84 height 12
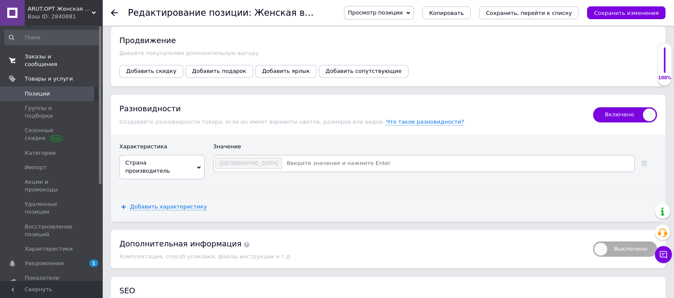
click at [163, 165] on span "Страна производитель" at bounding box center [161, 167] width 85 height 24
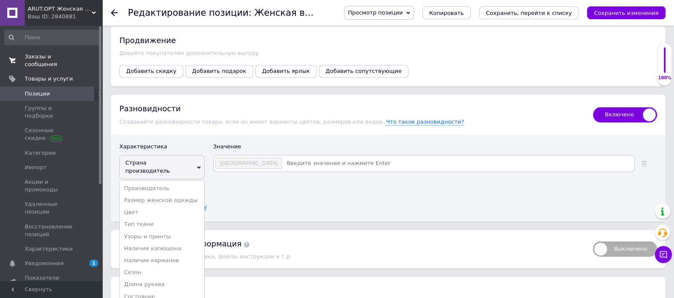
drag, startPoint x: 156, startPoint y: 190, endPoint x: 210, endPoint y: 170, distance: 58.2
click at [160, 194] on li "Размер женской одежды" at bounding box center [162, 200] width 84 height 12
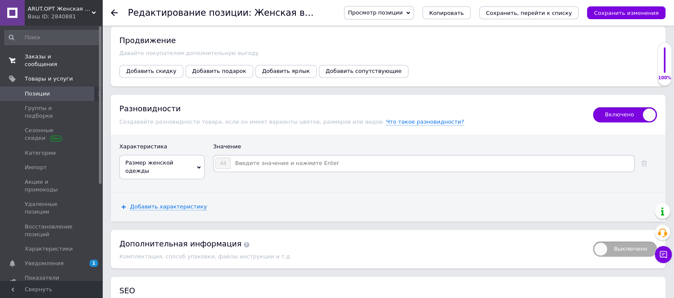
click at [268, 159] on input at bounding box center [432, 163] width 402 height 13
type input "38"
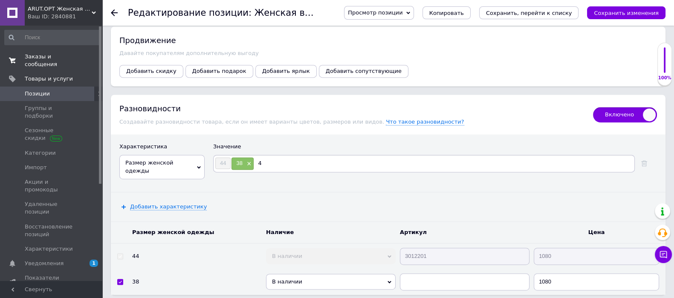
type input "40"
type input "42"
type input "46"
type input "48"
type input "50"
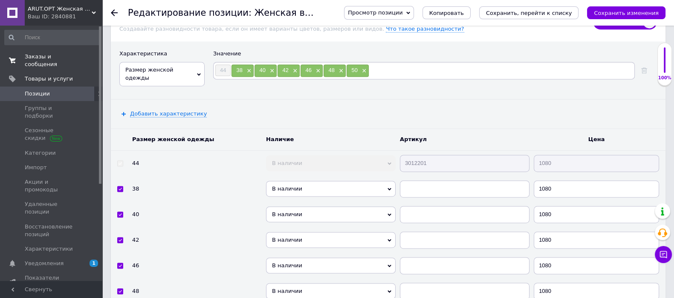
scroll to position [1757, 0]
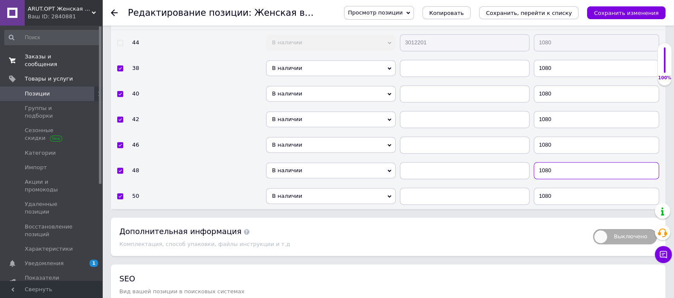
drag, startPoint x: 553, startPoint y: 168, endPoint x: 542, endPoint y: 167, distance: 10.7
click at [542, 167] on input "1080" at bounding box center [595, 170] width 125 height 17
type input "1130"
click at [545, 188] on input "1080" at bounding box center [595, 195] width 125 height 17
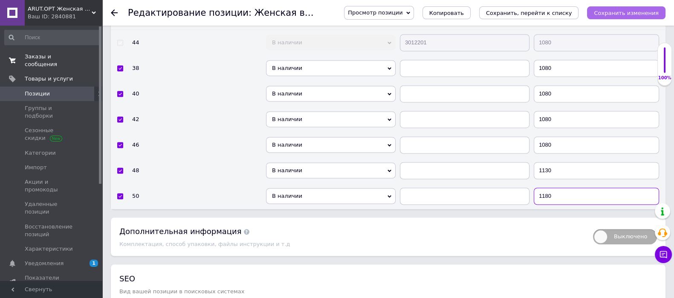
type input "1180"
click at [622, 17] on button "Сохранить изменения" at bounding box center [626, 12] width 78 height 13
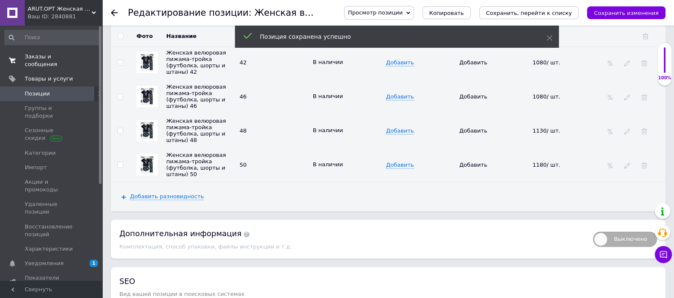
click at [115, 12] on icon at bounding box center [114, 12] width 7 height 7
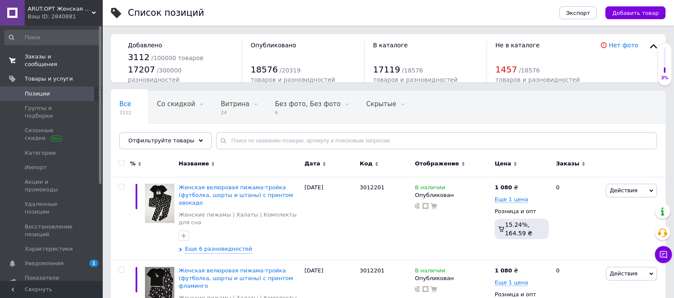
click at [34, 63] on link "Заказы и сообщения 0 0" at bounding box center [52, 60] width 105 height 22
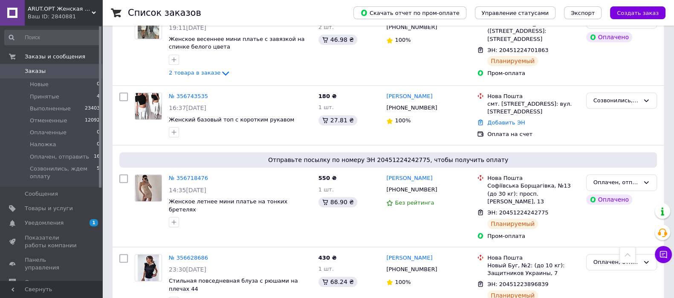
scroll to position [533, 0]
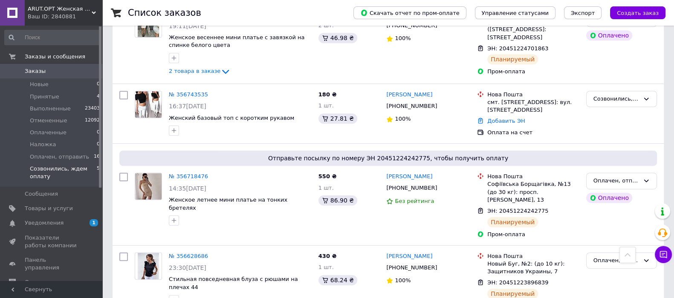
click at [57, 169] on span "Созвонились, ждем оплату" at bounding box center [63, 172] width 67 height 15
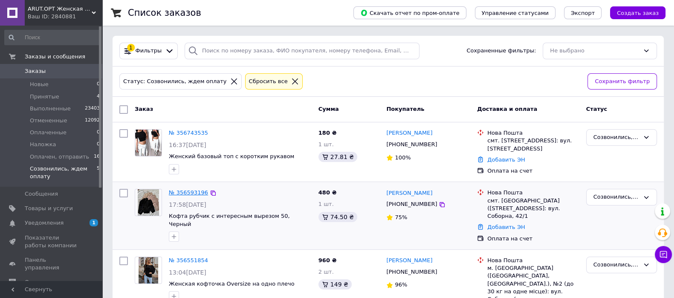
click at [196, 191] on link "№ 356593196" at bounding box center [188, 192] width 39 height 6
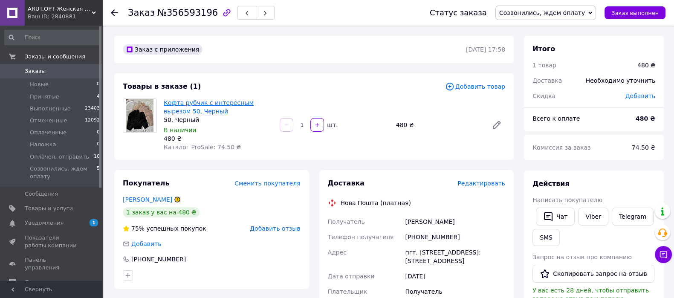
click at [213, 106] on link "Кофта рубчик с интересным вырезом 50, Черный" at bounding box center [209, 106] width 90 height 15
click at [547, 9] on span "Созвонились, ждем оплату" at bounding box center [542, 12] width 86 height 7
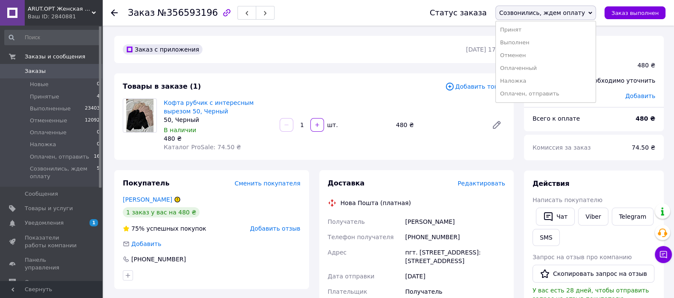
drag, startPoint x: 539, startPoint y: 91, endPoint x: 420, endPoint y: 139, distance: 128.2
click at [538, 92] on li "Оплачен, отправить" at bounding box center [545, 93] width 100 height 13
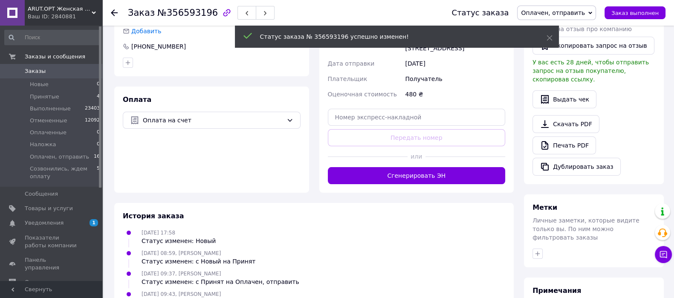
scroll to position [53, 0]
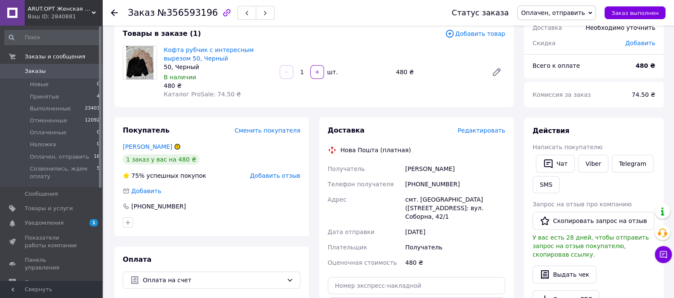
click at [569, 14] on span "Оплачен, отправить" at bounding box center [553, 12] width 64 height 7
click at [562, 43] on li "Выполнен" at bounding box center [561, 42] width 88 height 13
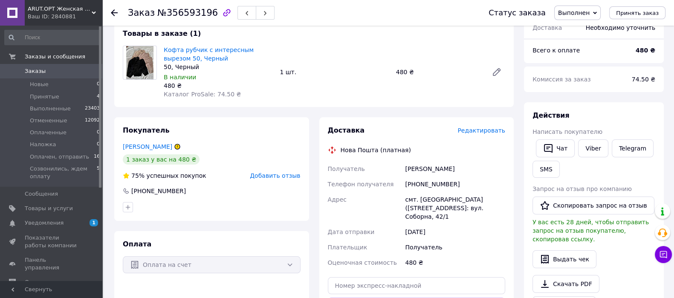
click at [57, 69] on span "Заказы" at bounding box center [52, 71] width 54 height 8
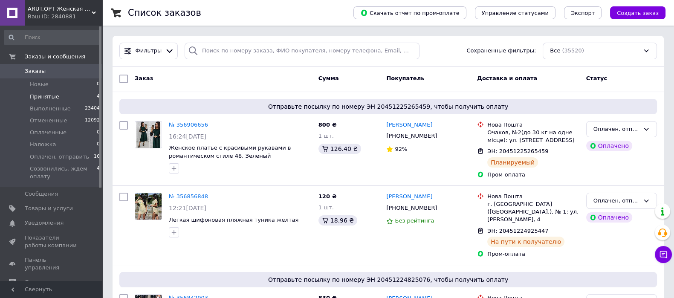
click at [58, 94] on li "Принятые 4" at bounding box center [52, 97] width 105 height 12
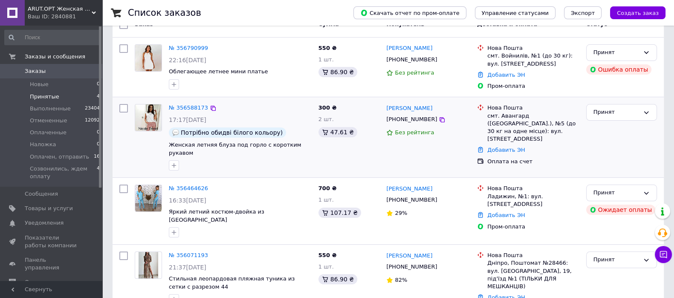
scroll to position [92, 0]
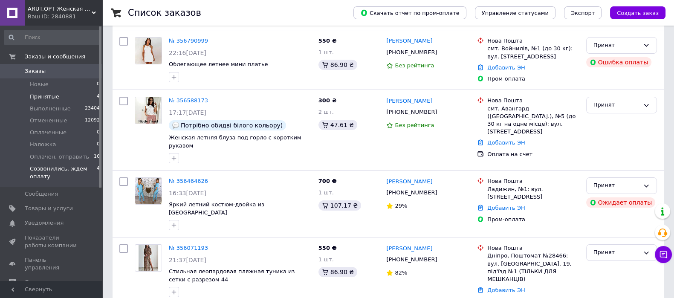
click at [49, 173] on span "Созвонились, ждем оплату" at bounding box center [63, 172] width 67 height 15
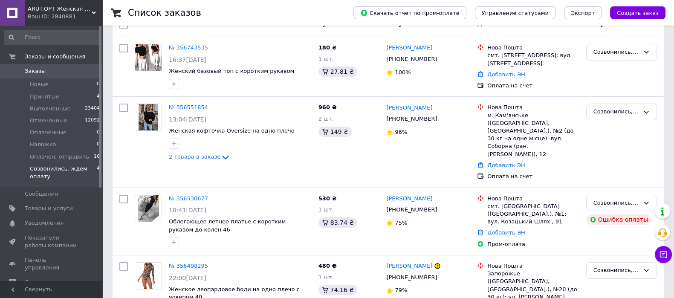
scroll to position [106, 0]
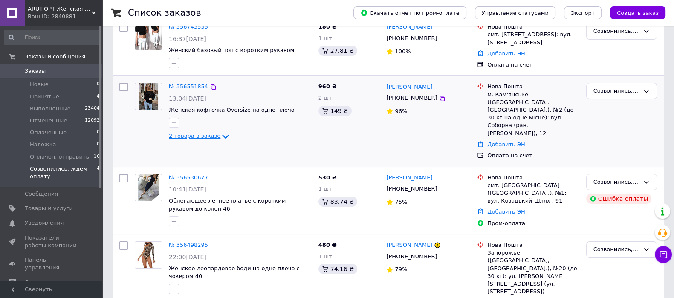
click at [194, 138] on span "2 товара в заказе" at bounding box center [195, 136] width 52 height 6
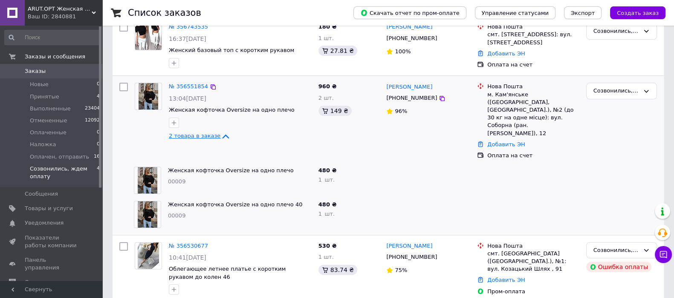
click at [210, 132] on link "2 товара в заказе" at bounding box center [200, 135] width 62 height 6
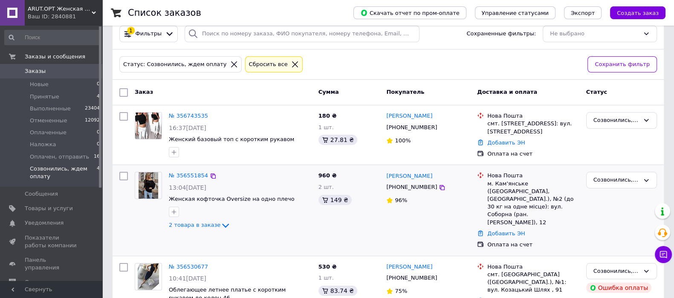
scroll to position [0, 0]
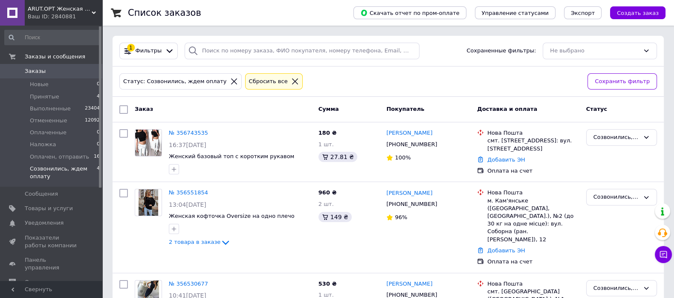
click at [41, 73] on span "Заказы" at bounding box center [35, 71] width 21 height 8
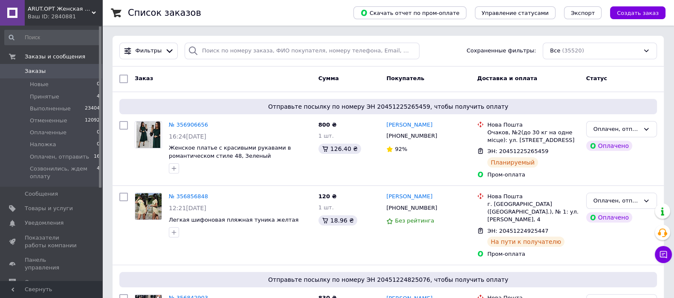
click at [41, 73] on span "Заказы" at bounding box center [35, 71] width 21 height 8
